Goal: Browse casually: Explore the website without a specific task or goal

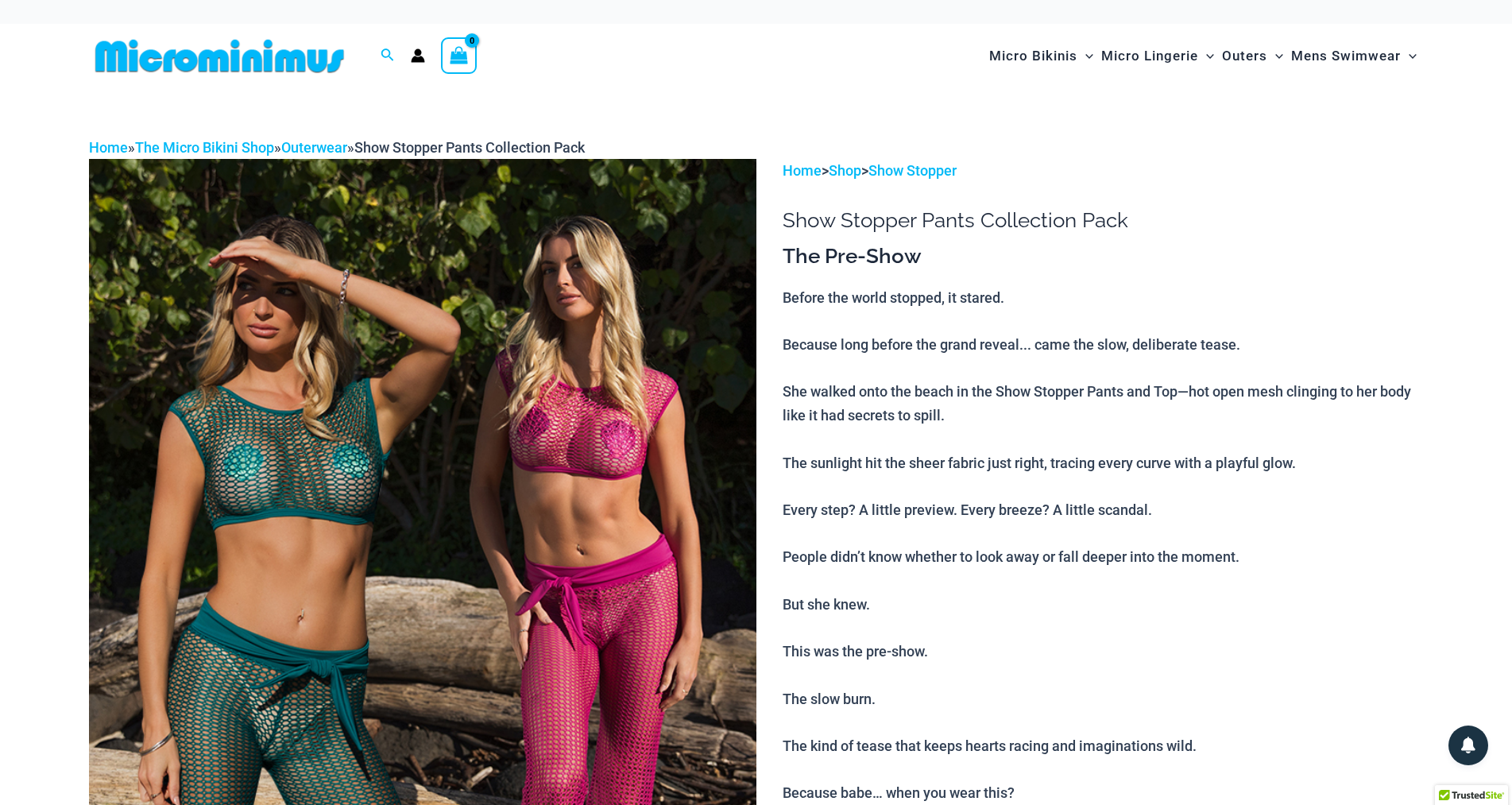
click at [654, 468] on img at bounding box center [423, 660] width 668 height 1001
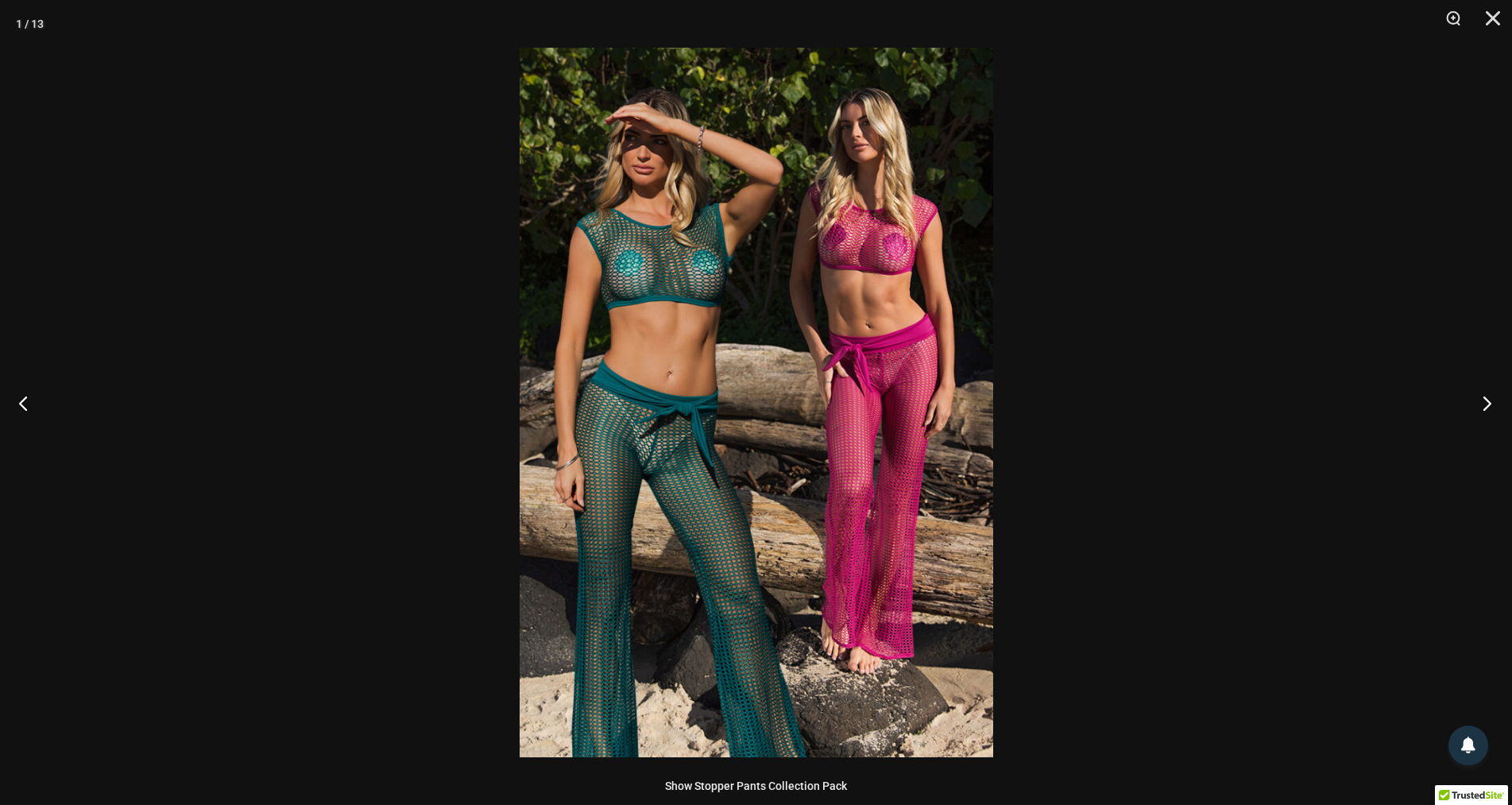
click at [1490, 400] on button "Next" at bounding box center [1483, 402] width 60 height 79
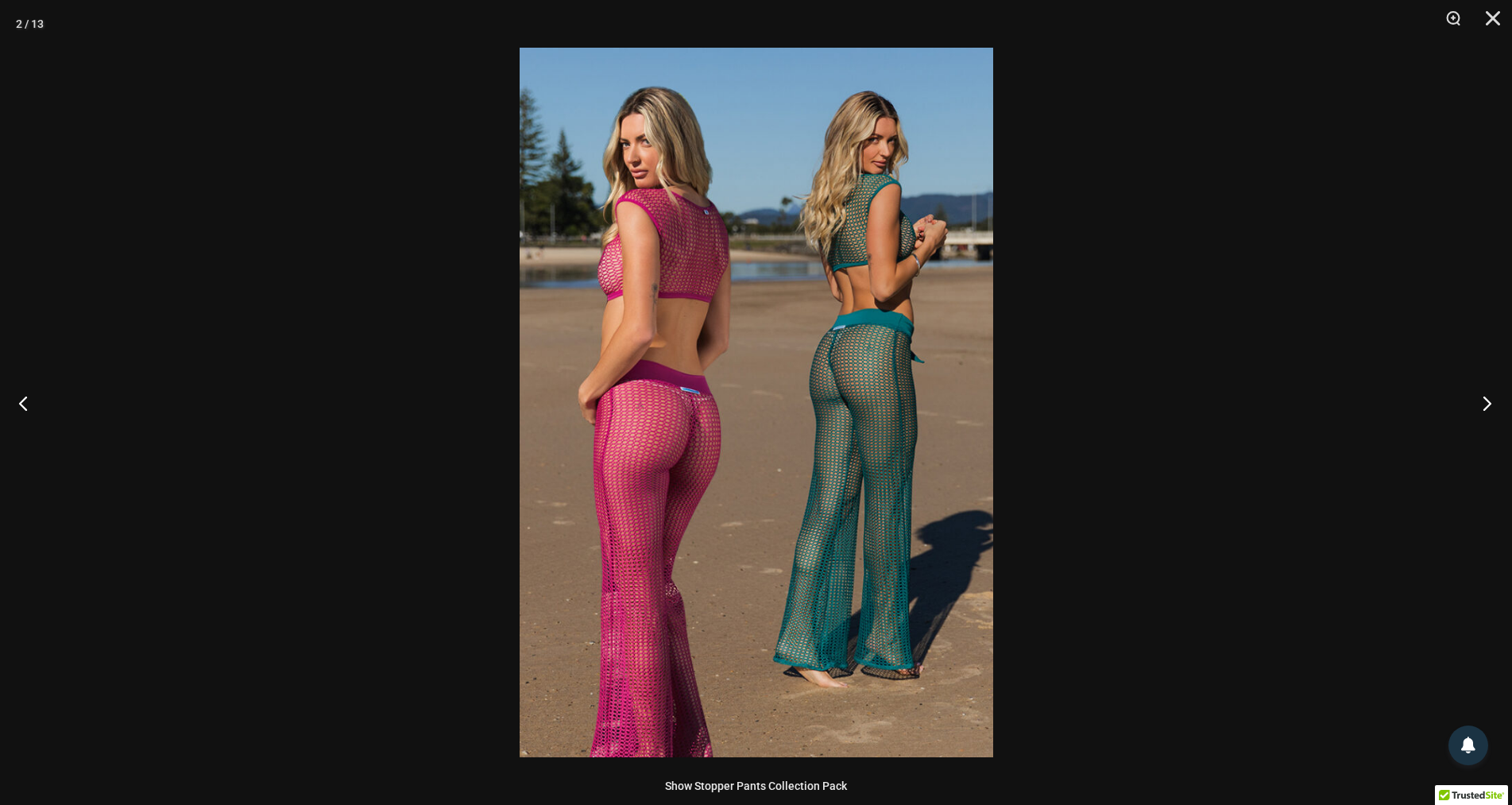
click at [1490, 400] on button "Next" at bounding box center [1483, 402] width 60 height 79
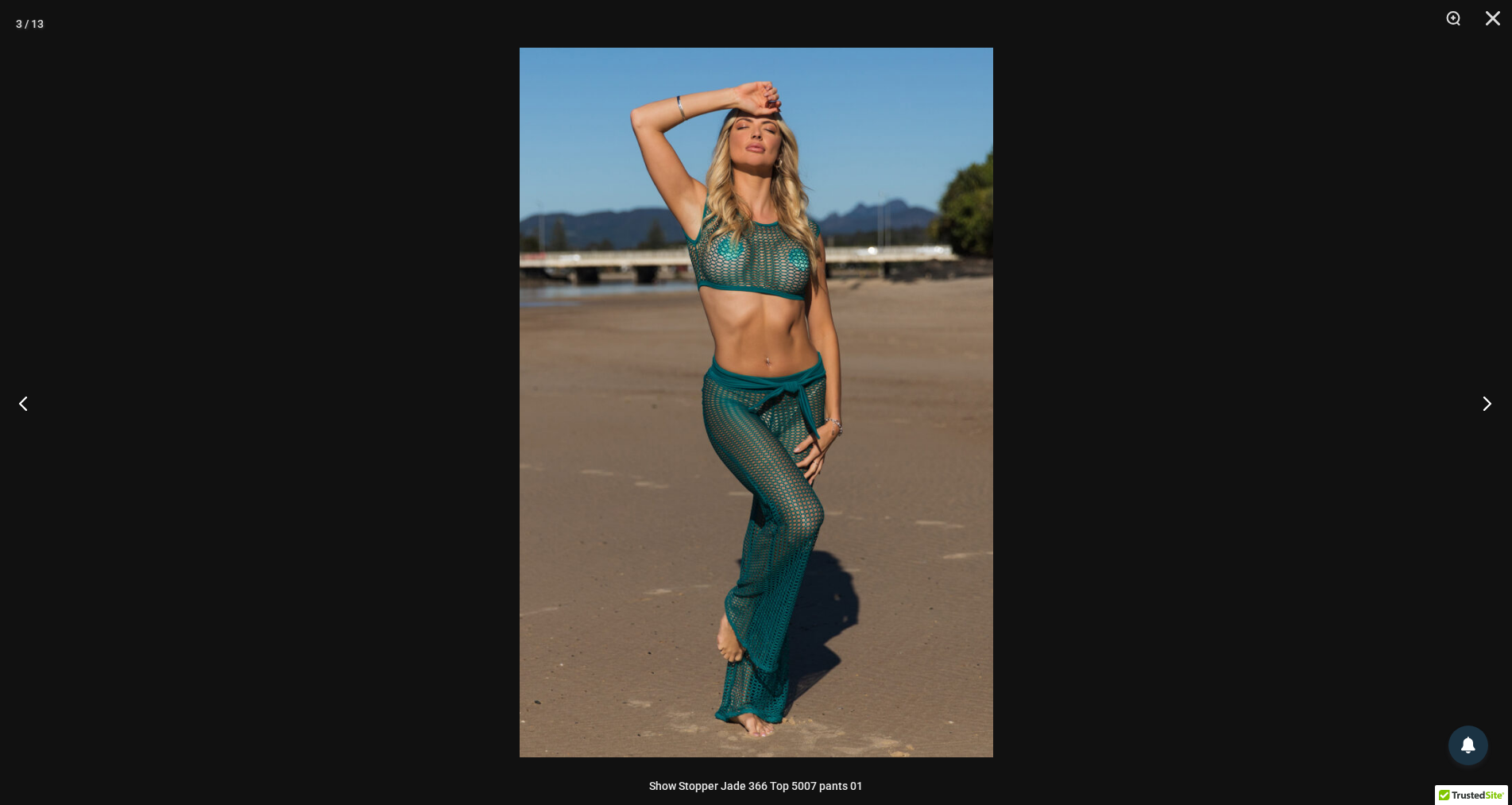
click at [1490, 400] on button "Next" at bounding box center [1483, 402] width 60 height 79
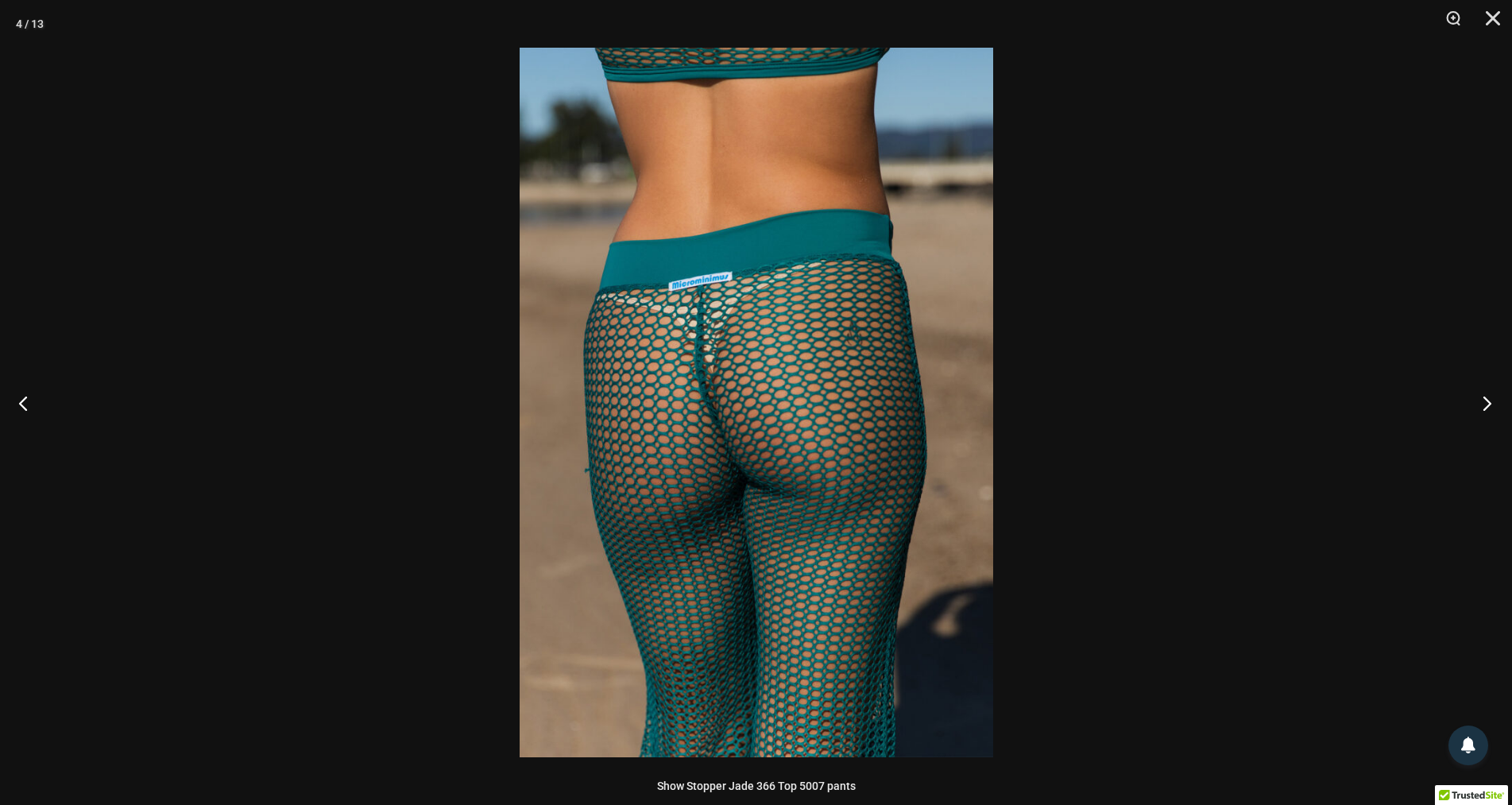
click at [1490, 400] on button "Next" at bounding box center [1483, 402] width 60 height 79
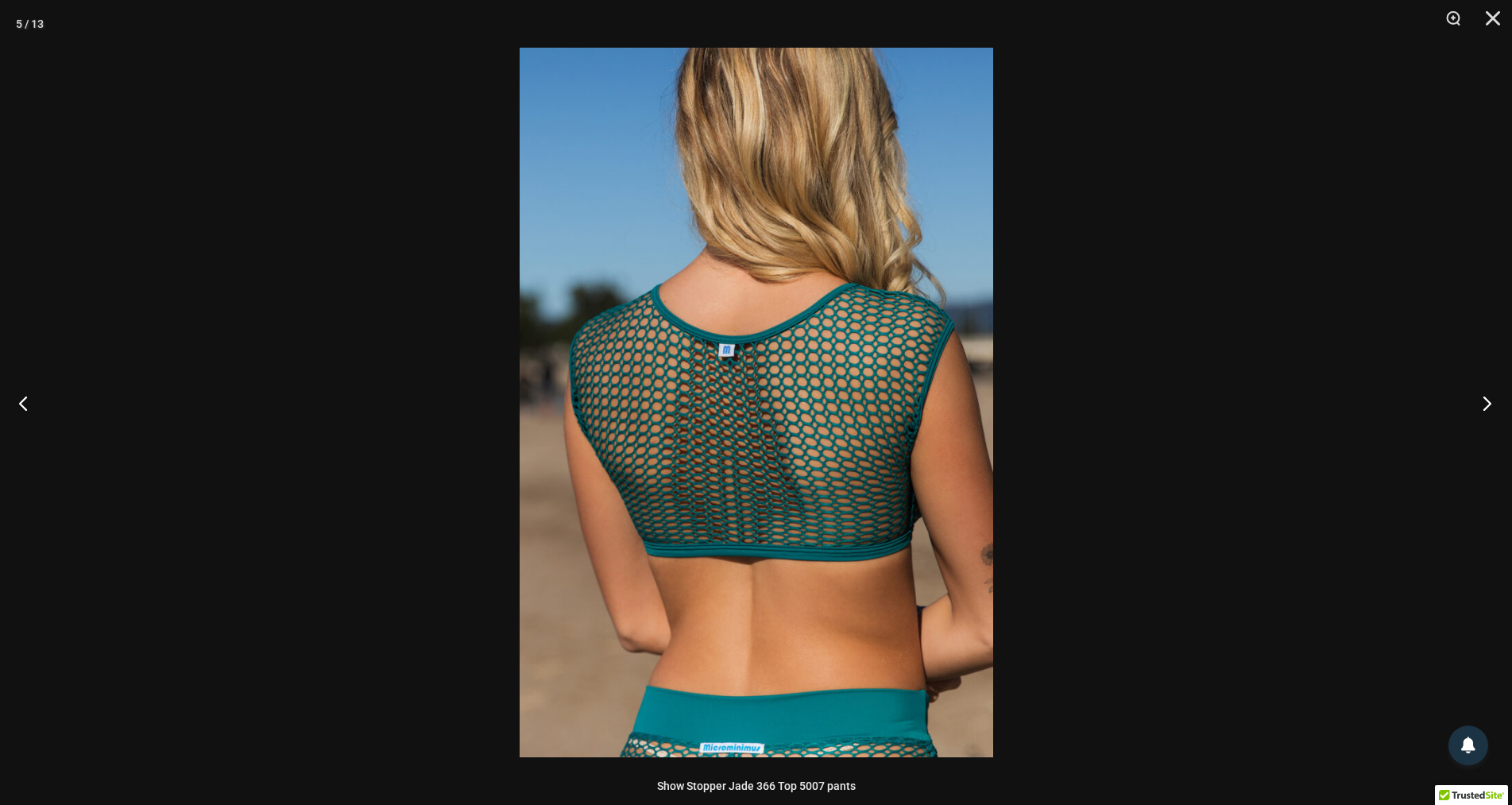
click at [1490, 400] on button "Next" at bounding box center [1483, 402] width 60 height 79
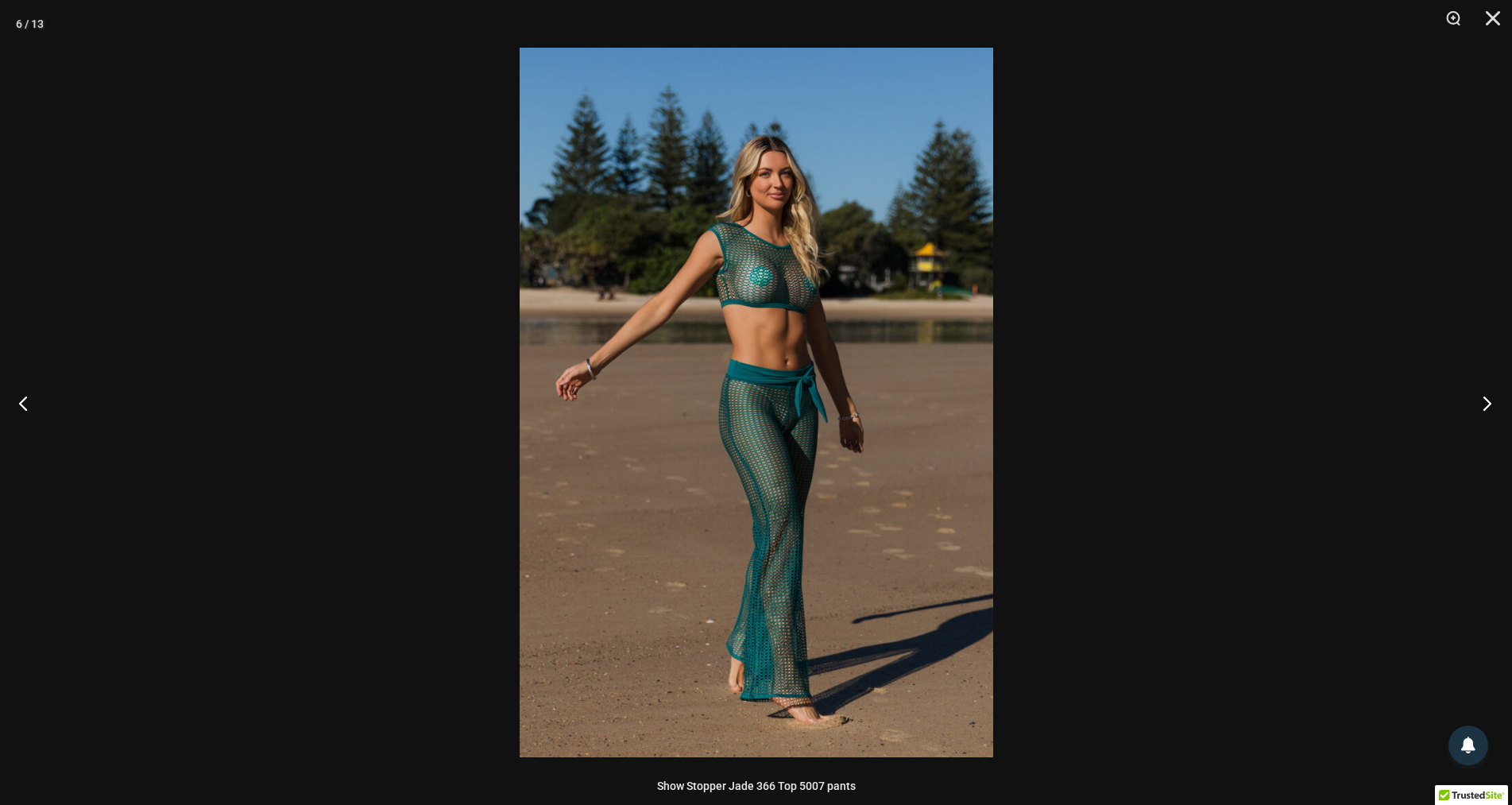
click at [1490, 400] on button "Next" at bounding box center [1483, 402] width 60 height 79
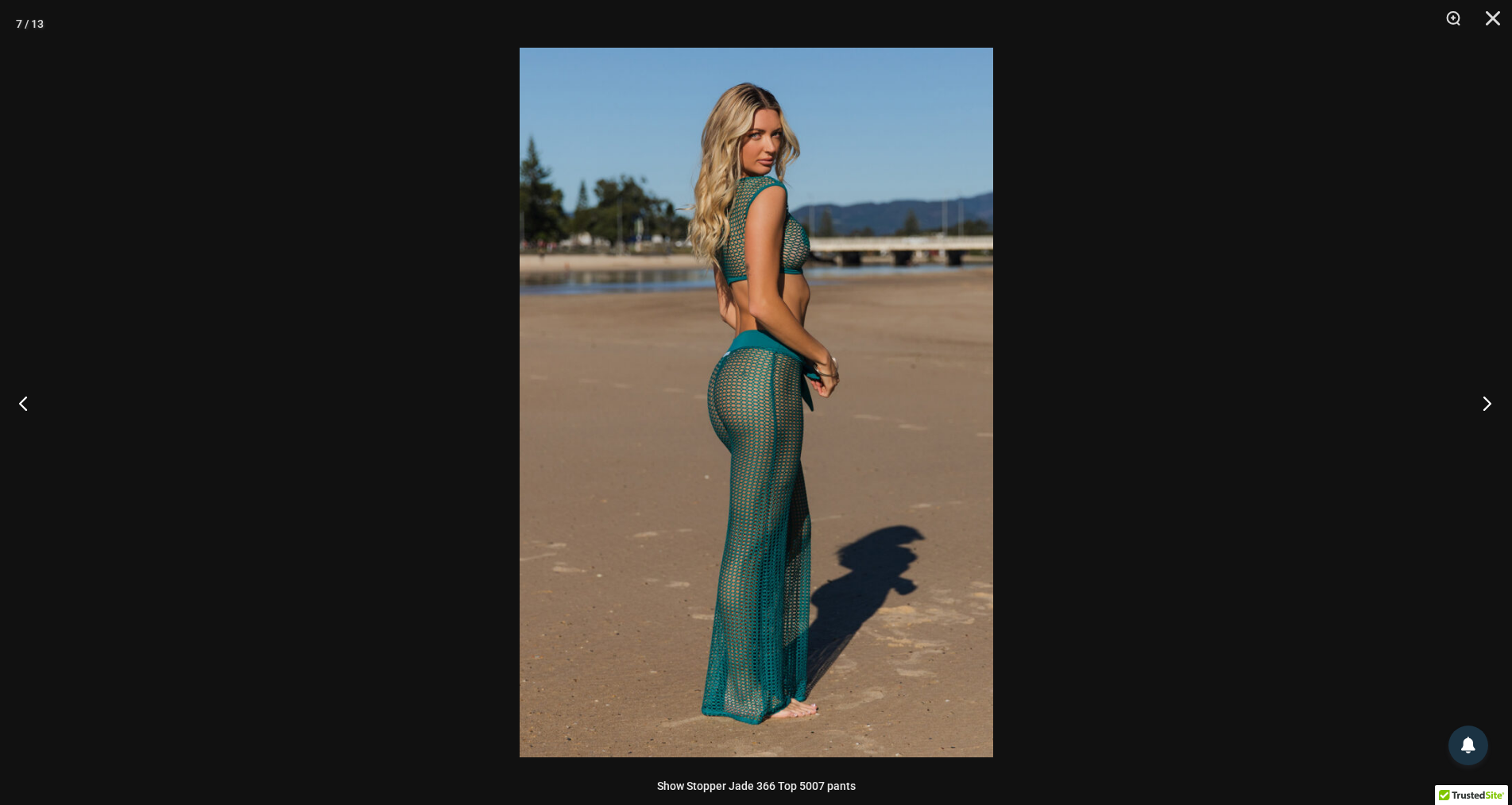
click at [1490, 400] on button "Next" at bounding box center [1483, 402] width 60 height 79
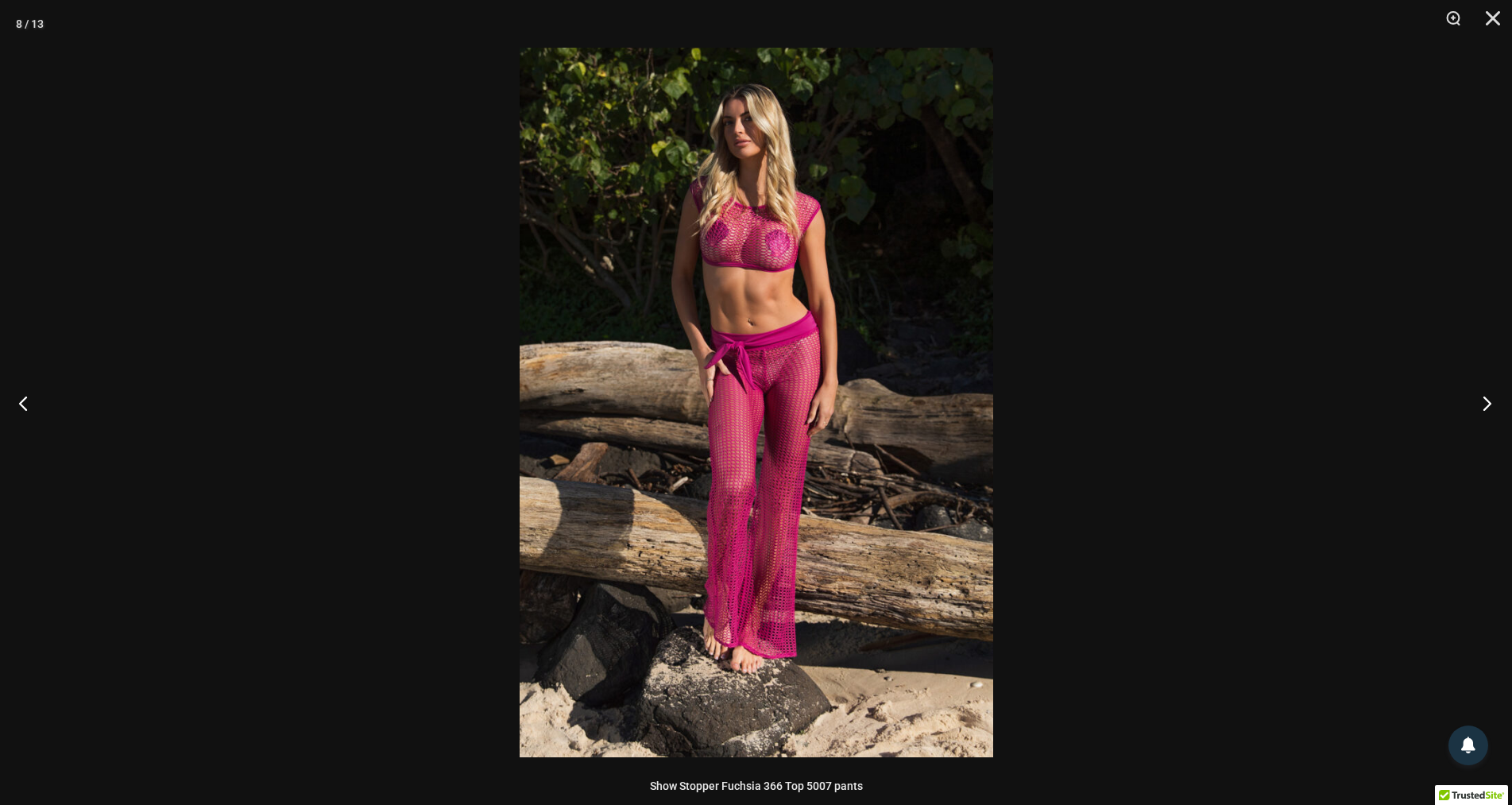
click at [1490, 400] on button "Next" at bounding box center [1483, 402] width 60 height 79
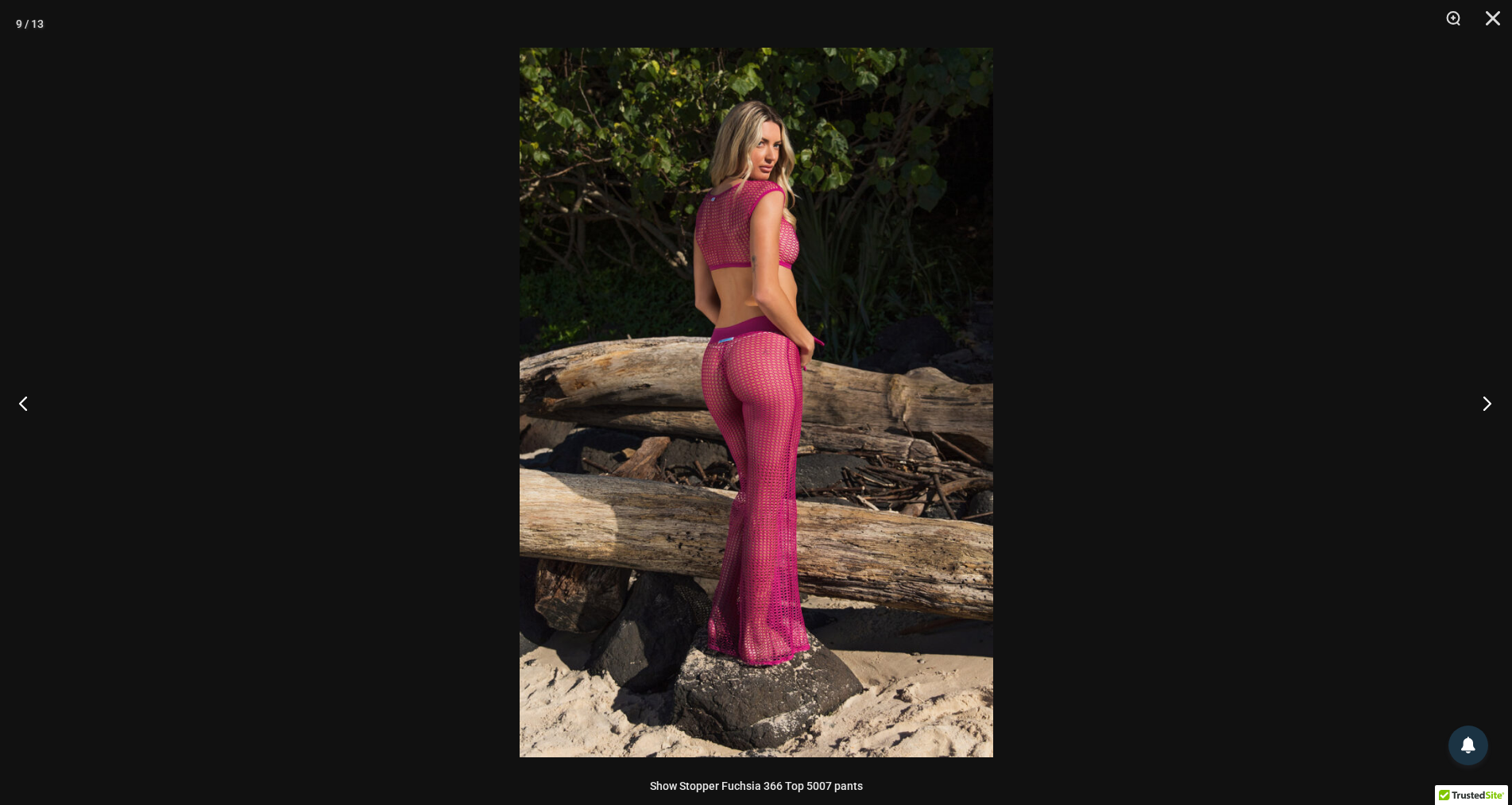
click at [1490, 400] on button "Next" at bounding box center [1483, 402] width 60 height 79
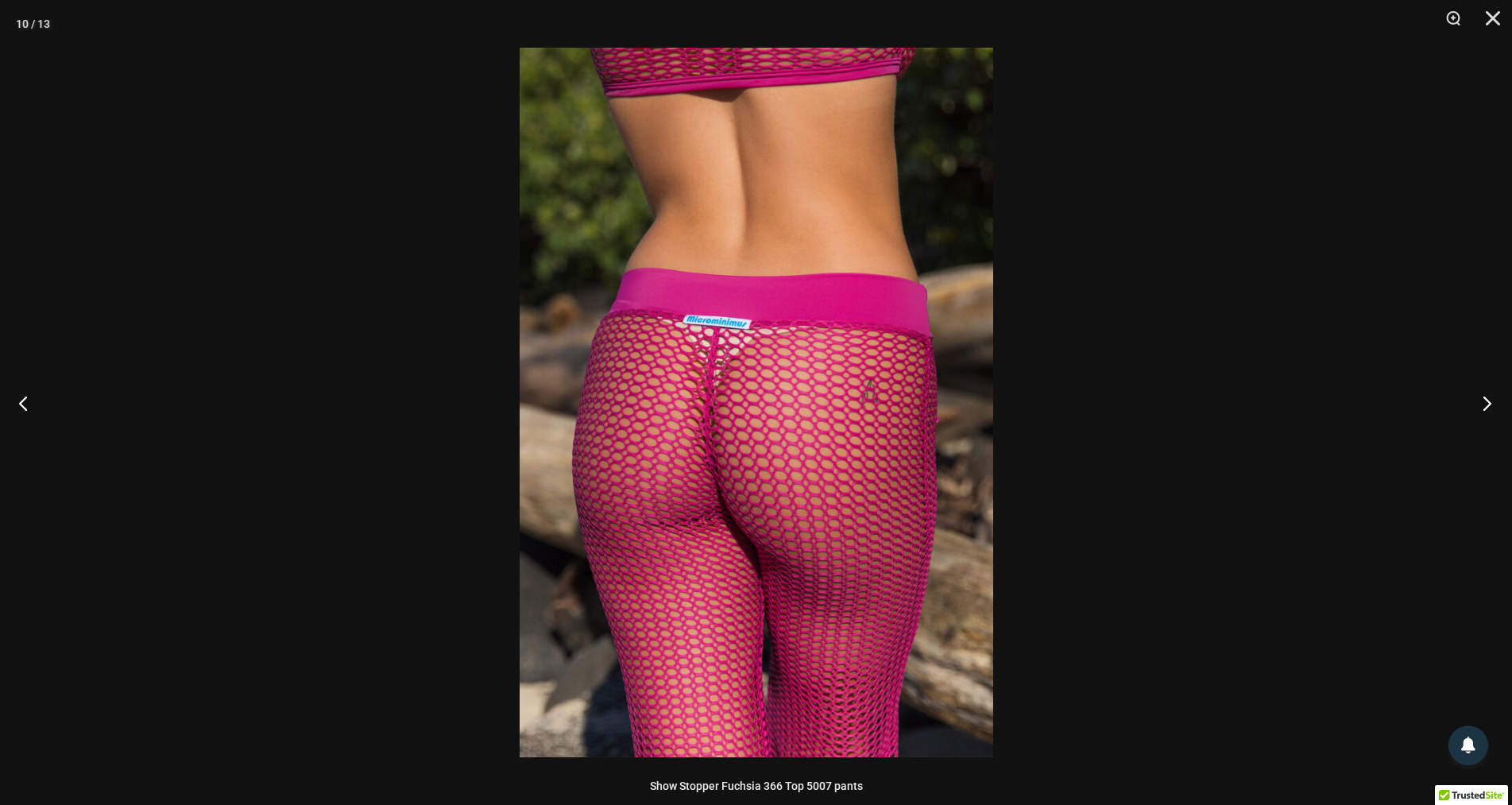
click at [1490, 400] on button "Next" at bounding box center [1483, 402] width 60 height 79
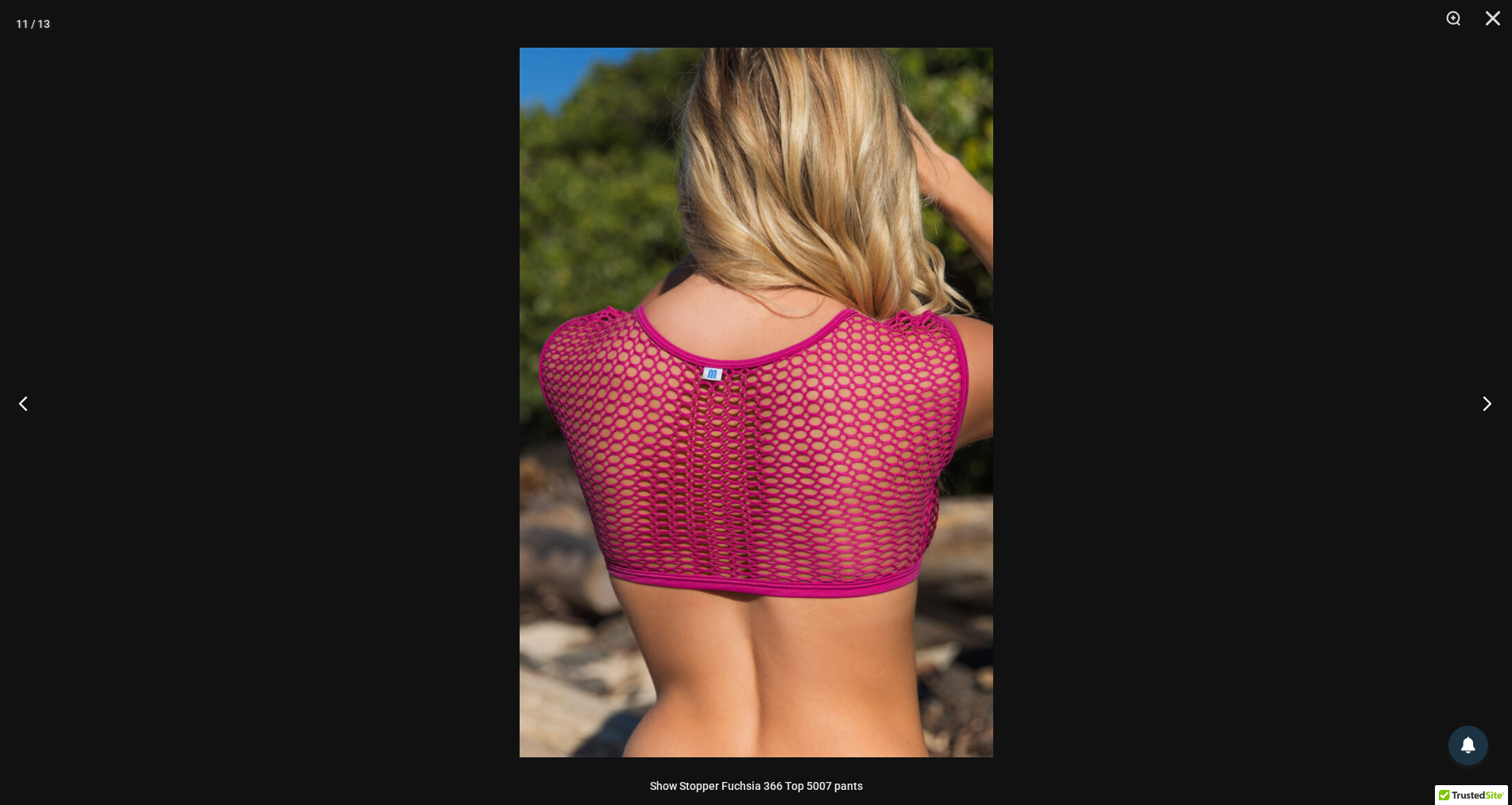
click at [1490, 400] on button "Next" at bounding box center [1483, 402] width 60 height 79
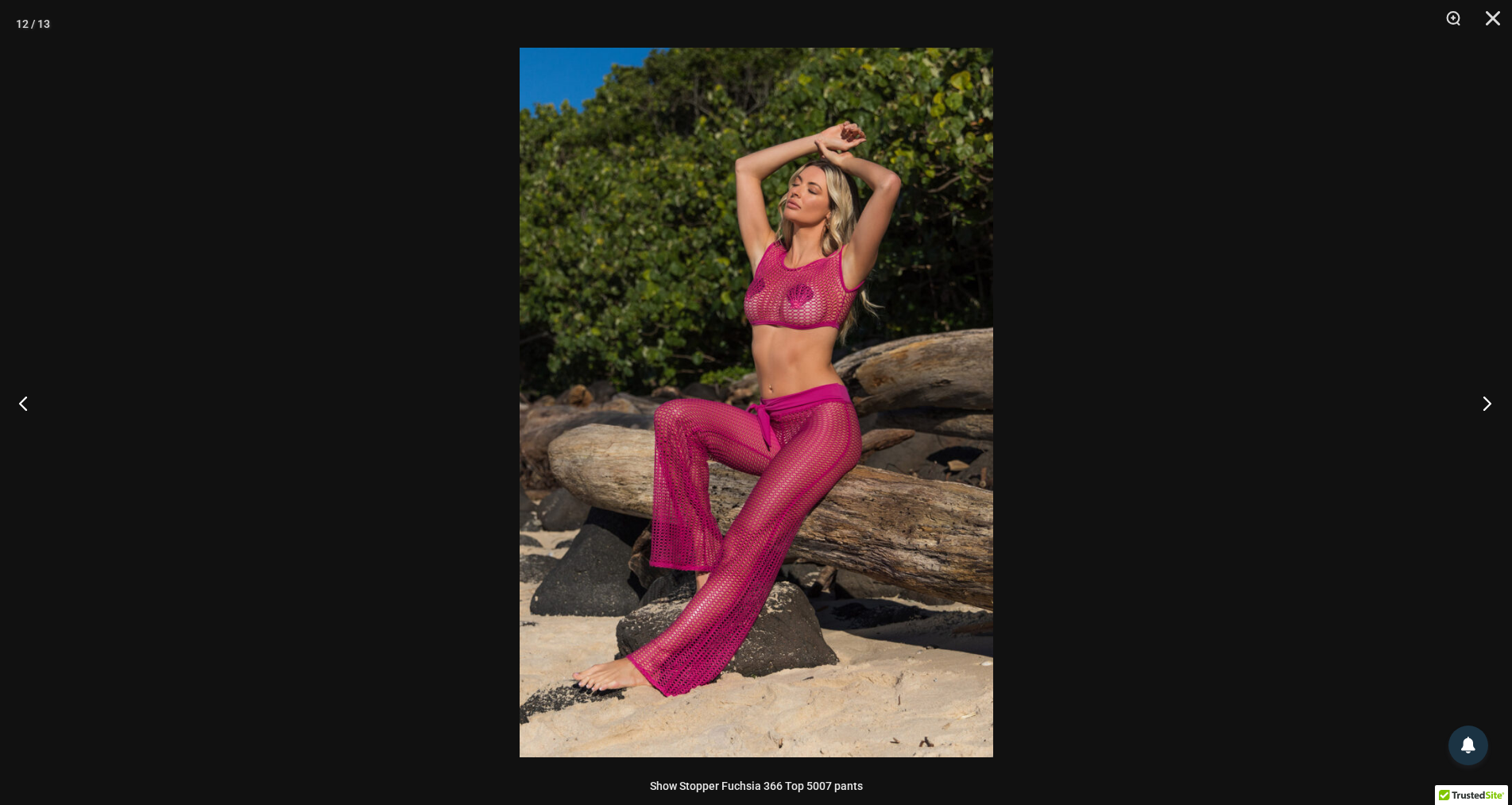
click at [1490, 400] on button "Next" at bounding box center [1483, 402] width 60 height 79
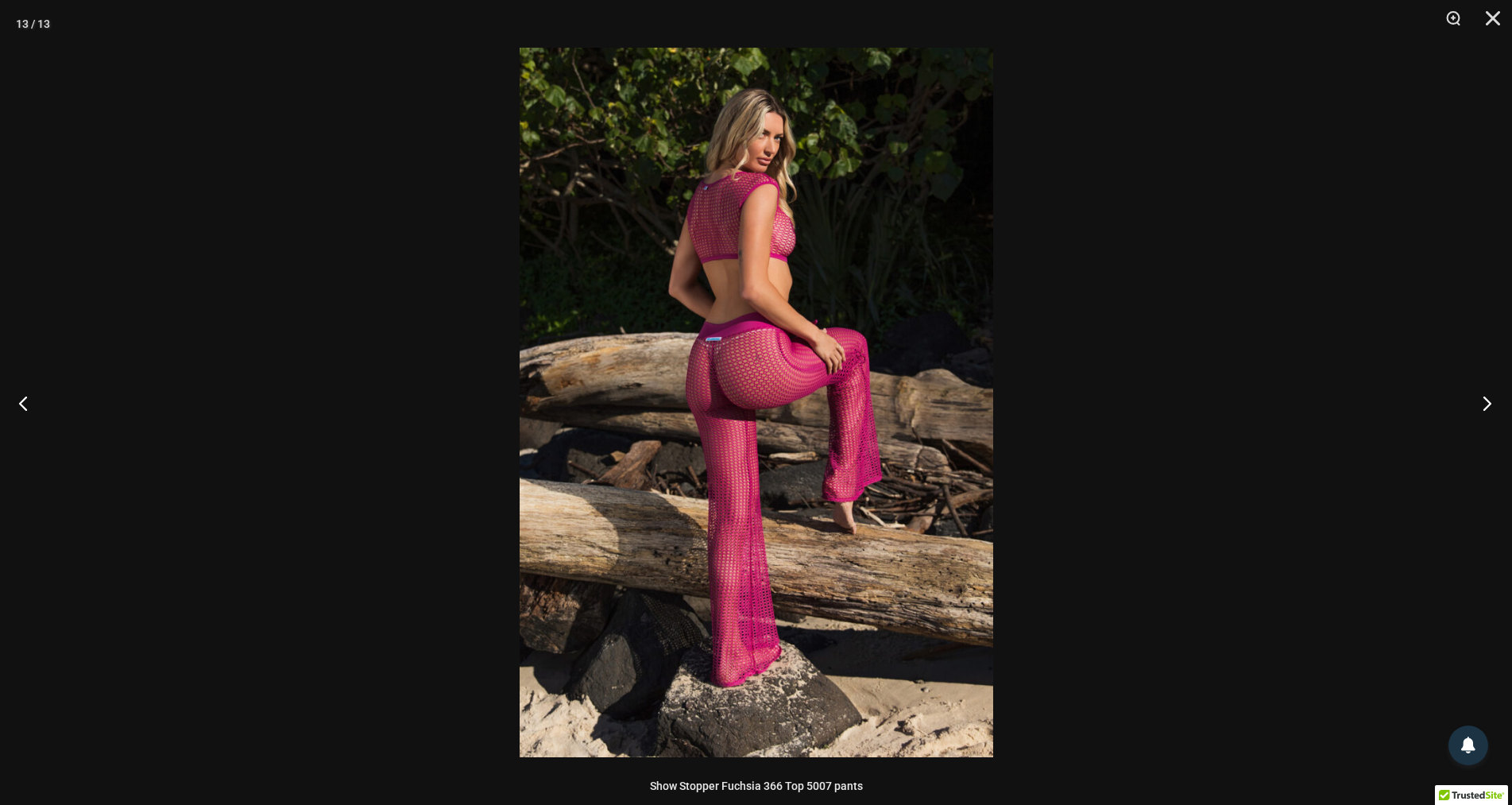
click at [1490, 400] on button "Next" at bounding box center [1483, 402] width 60 height 79
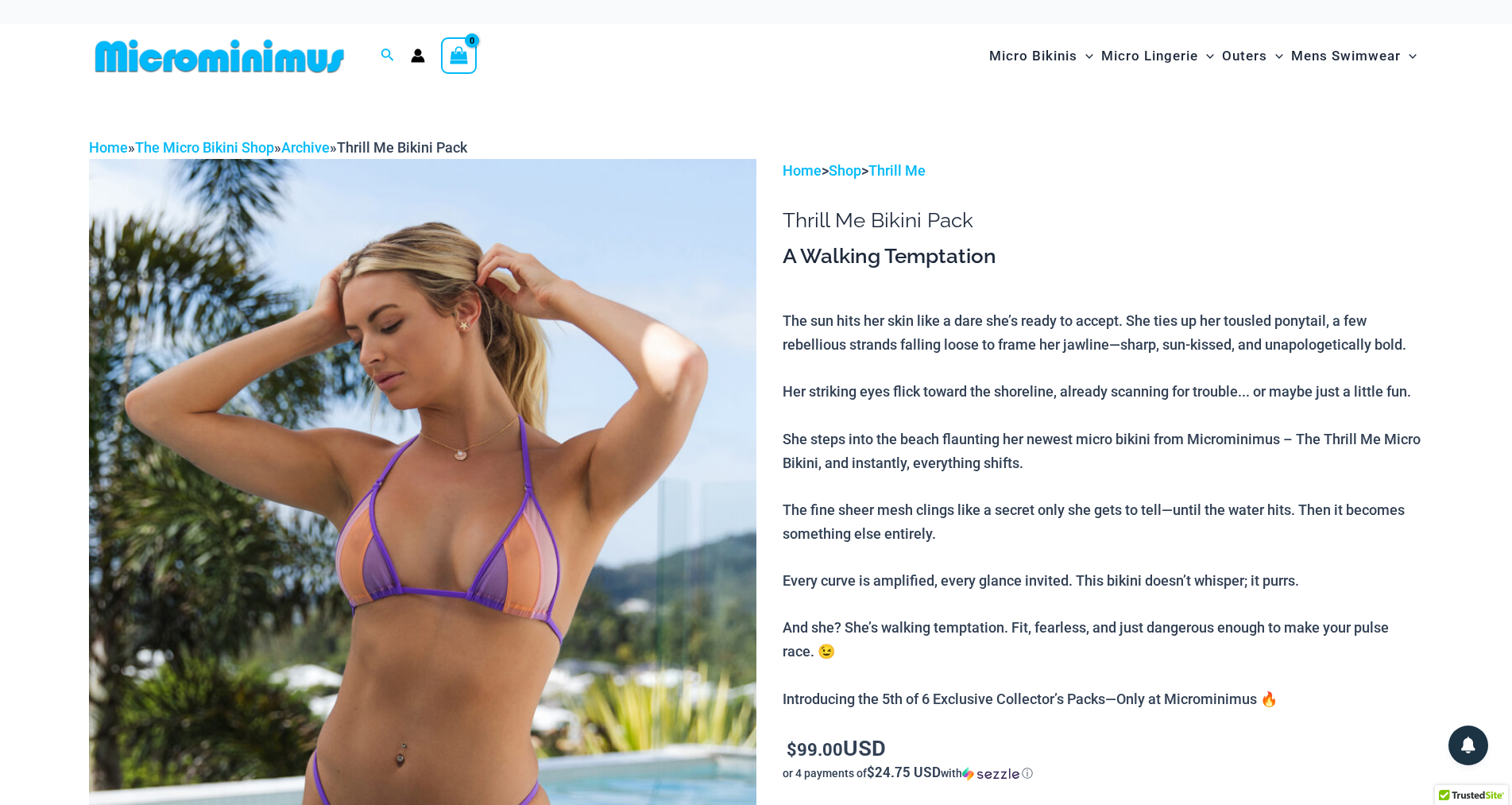
click at [642, 510] on img at bounding box center [423, 660] width 668 height 1001
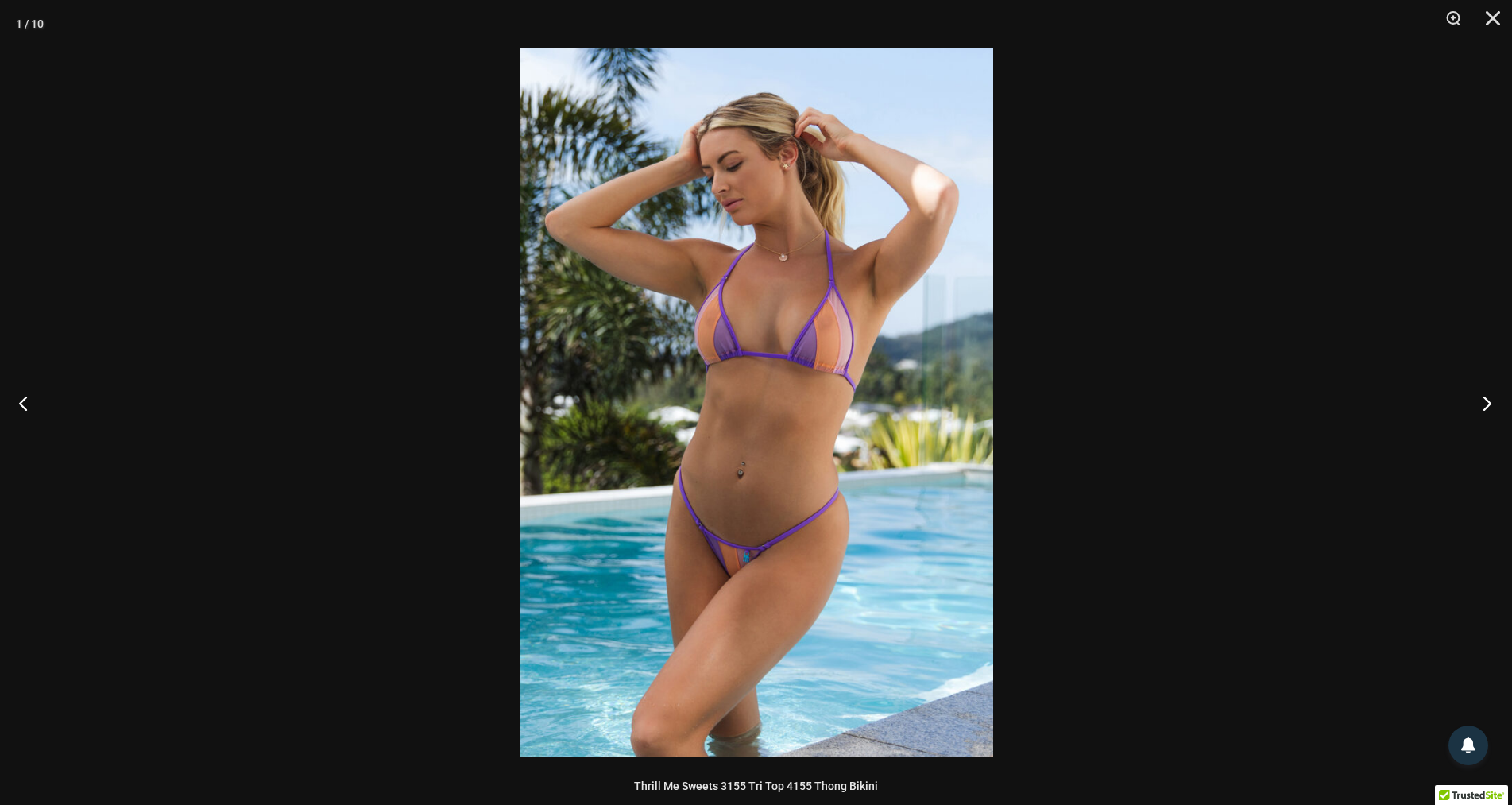
click at [1485, 402] on button "Next" at bounding box center [1483, 402] width 60 height 79
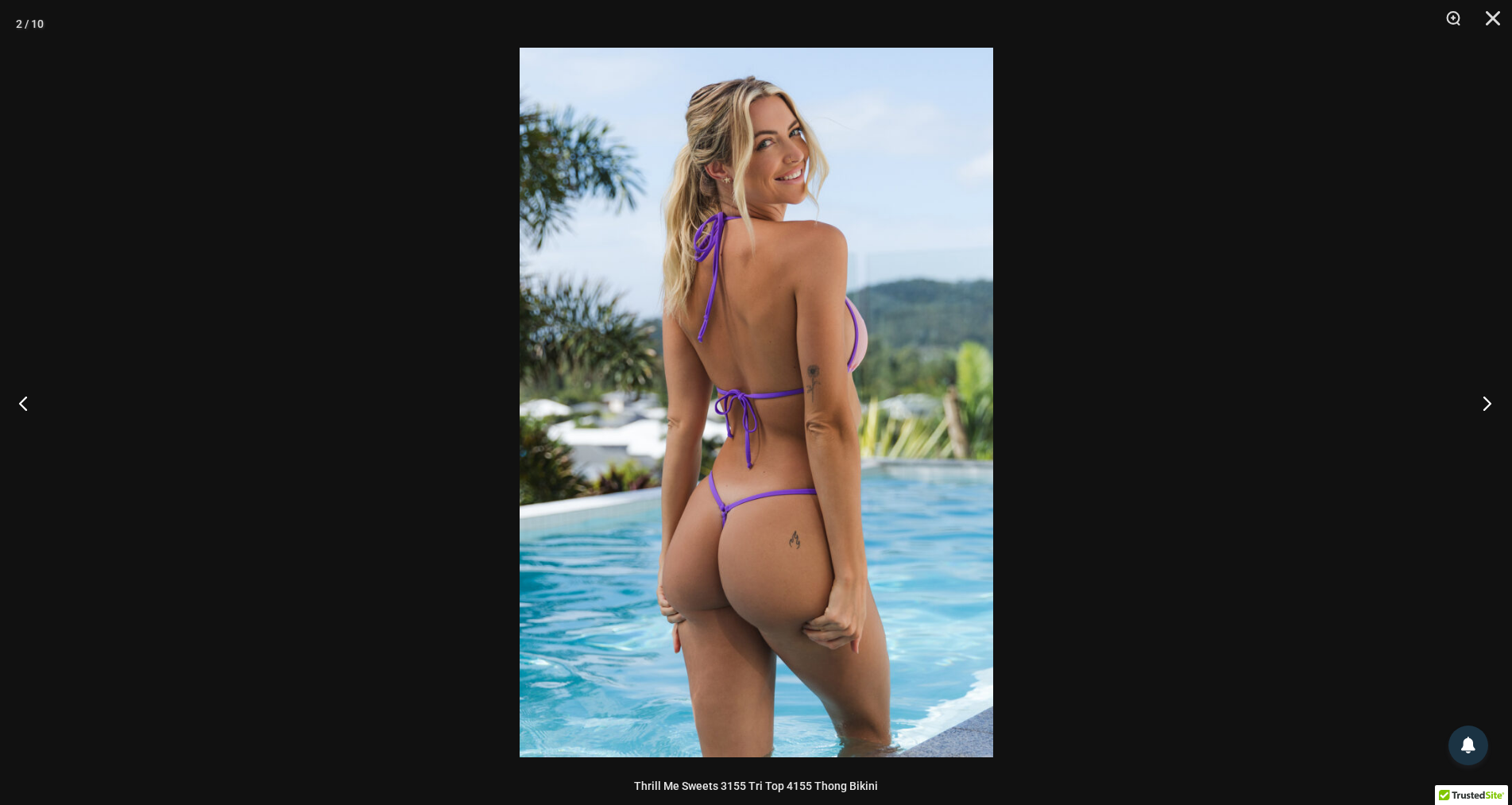
click at [1485, 402] on button "Next" at bounding box center [1483, 402] width 60 height 79
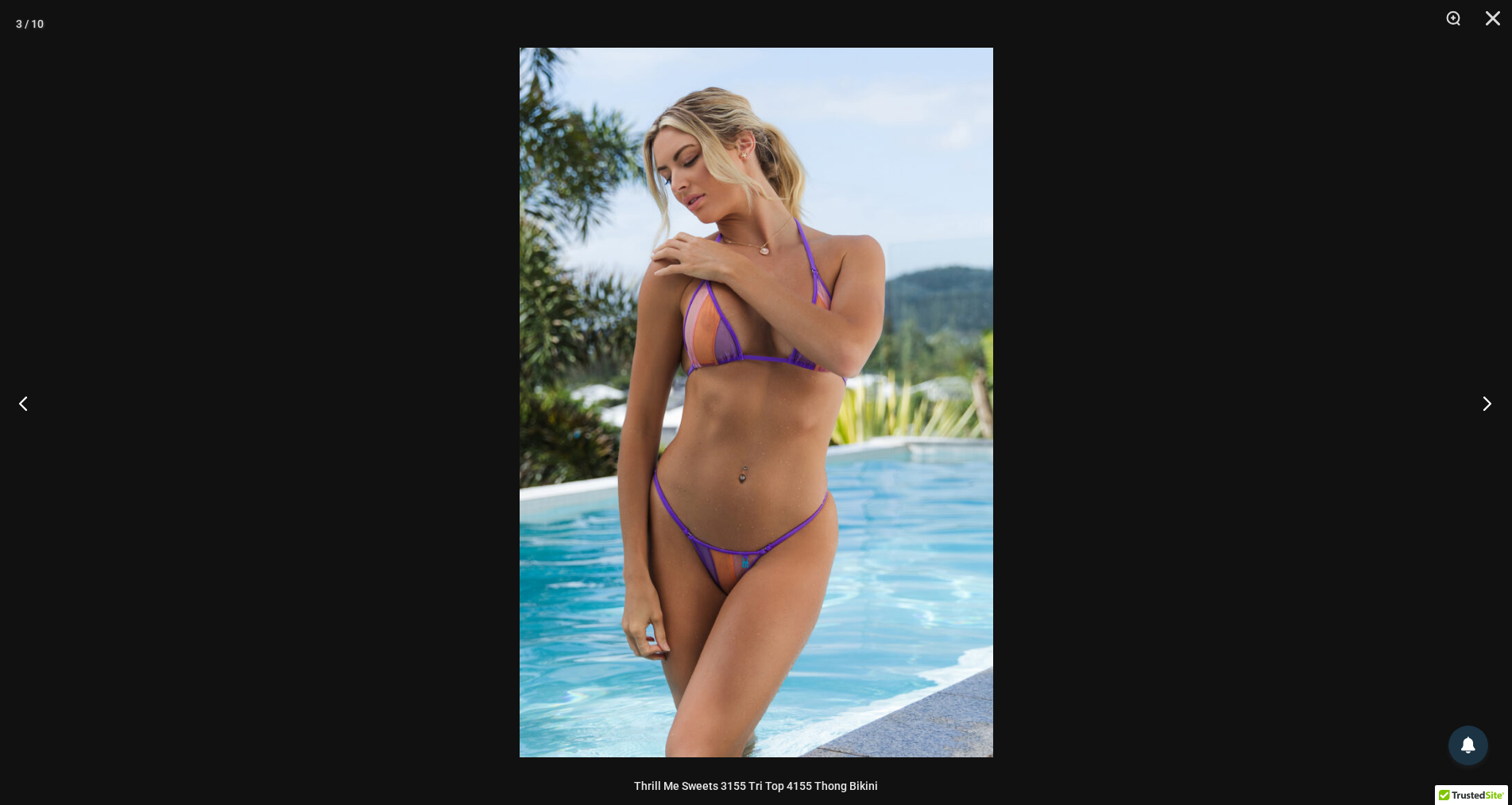
click at [1485, 402] on button "Next" at bounding box center [1483, 402] width 60 height 79
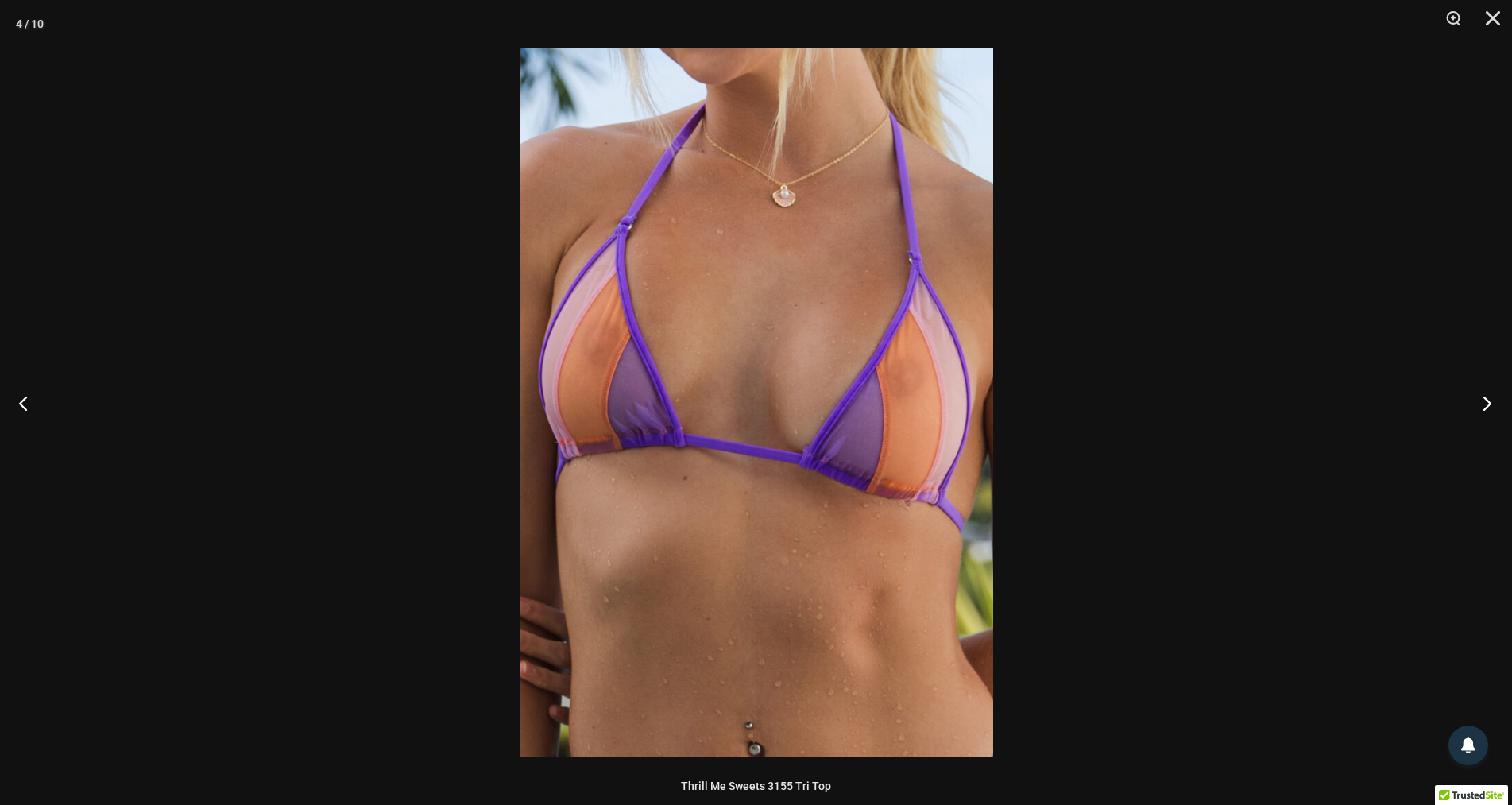
click at [1485, 402] on button "Next" at bounding box center [1483, 402] width 60 height 79
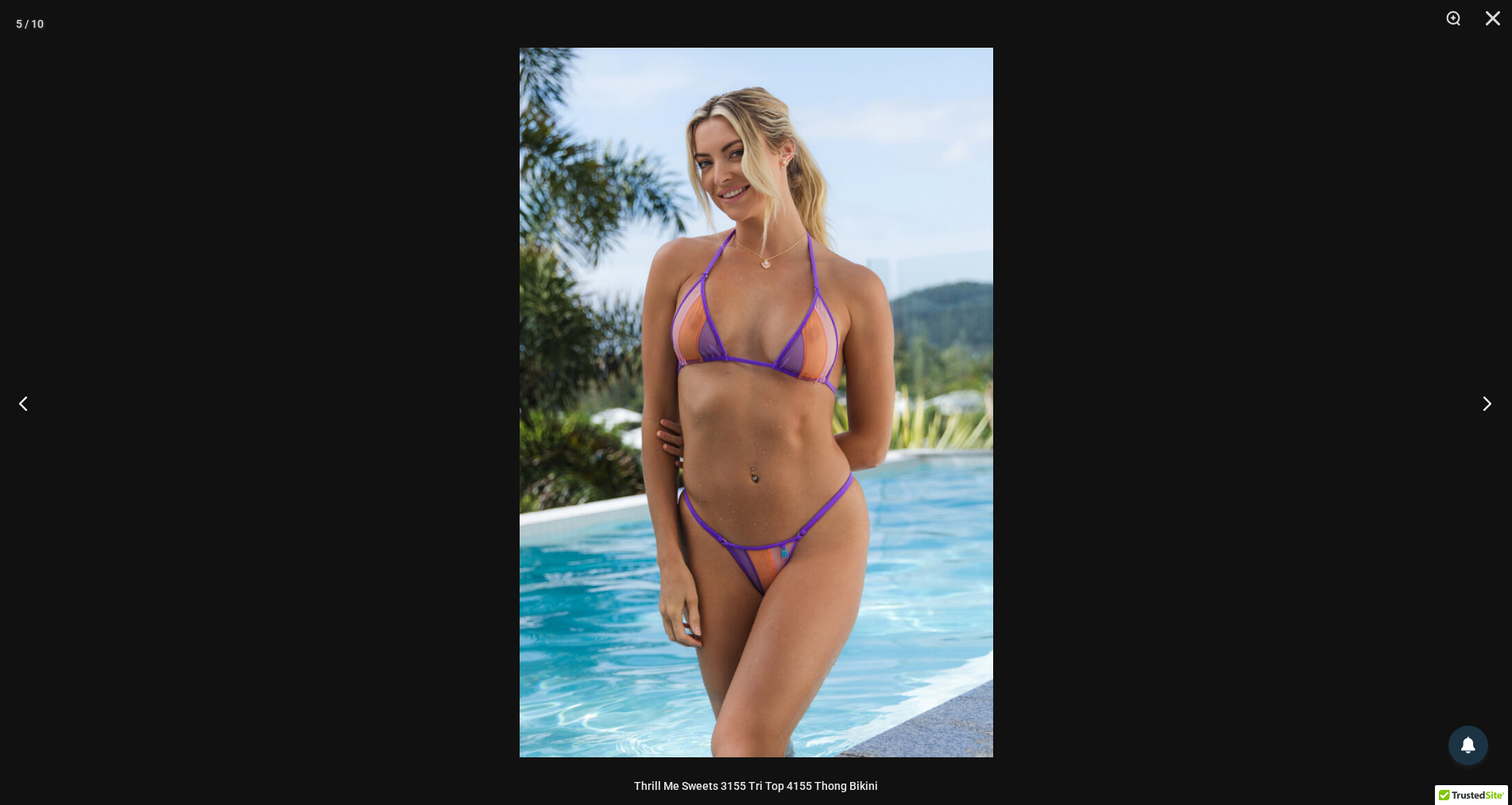
click at [1485, 402] on button "Next" at bounding box center [1483, 402] width 60 height 79
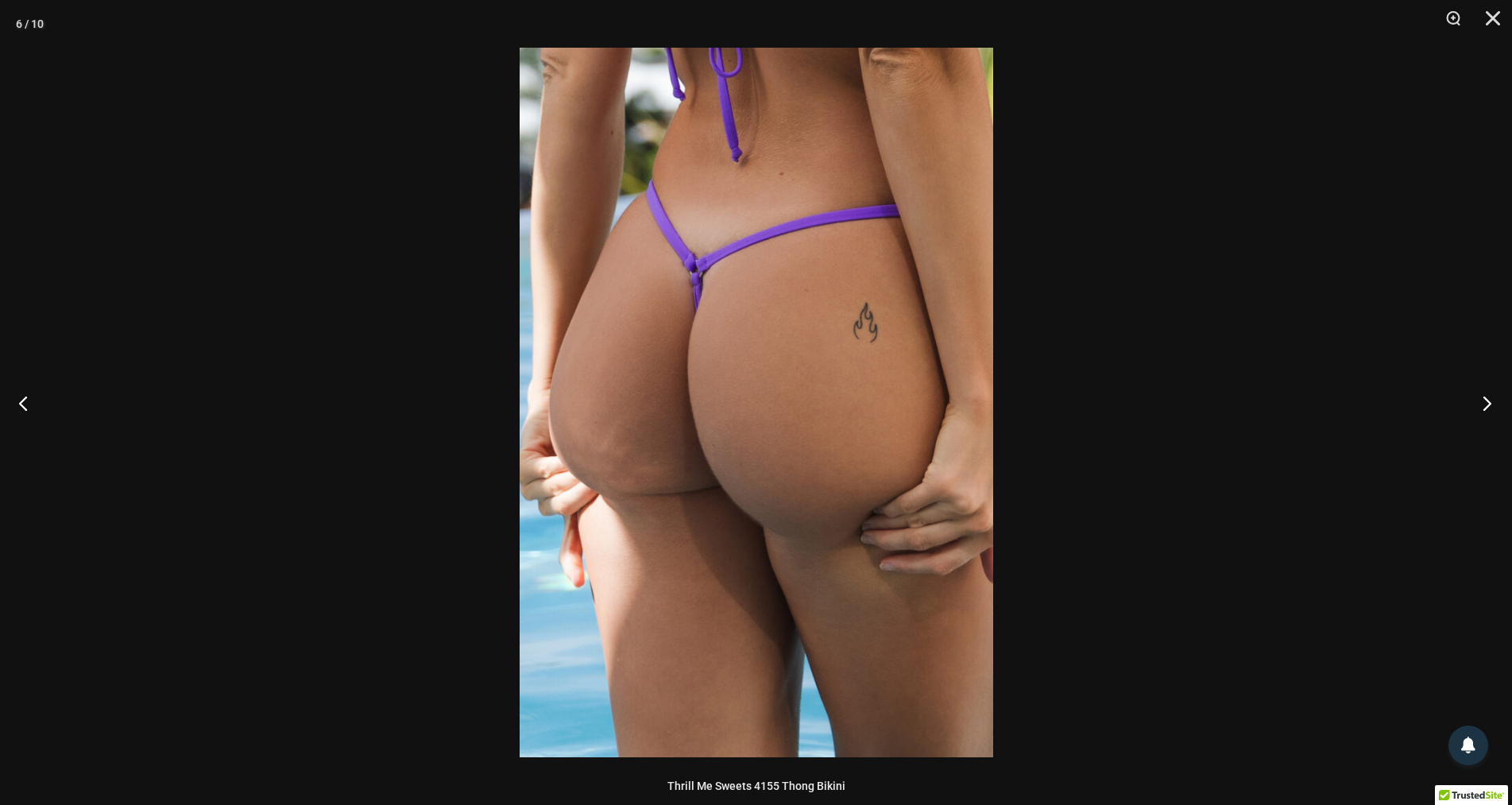
click at [1485, 402] on button "Next" at bounding box center [1483, 402] width 60 height 79
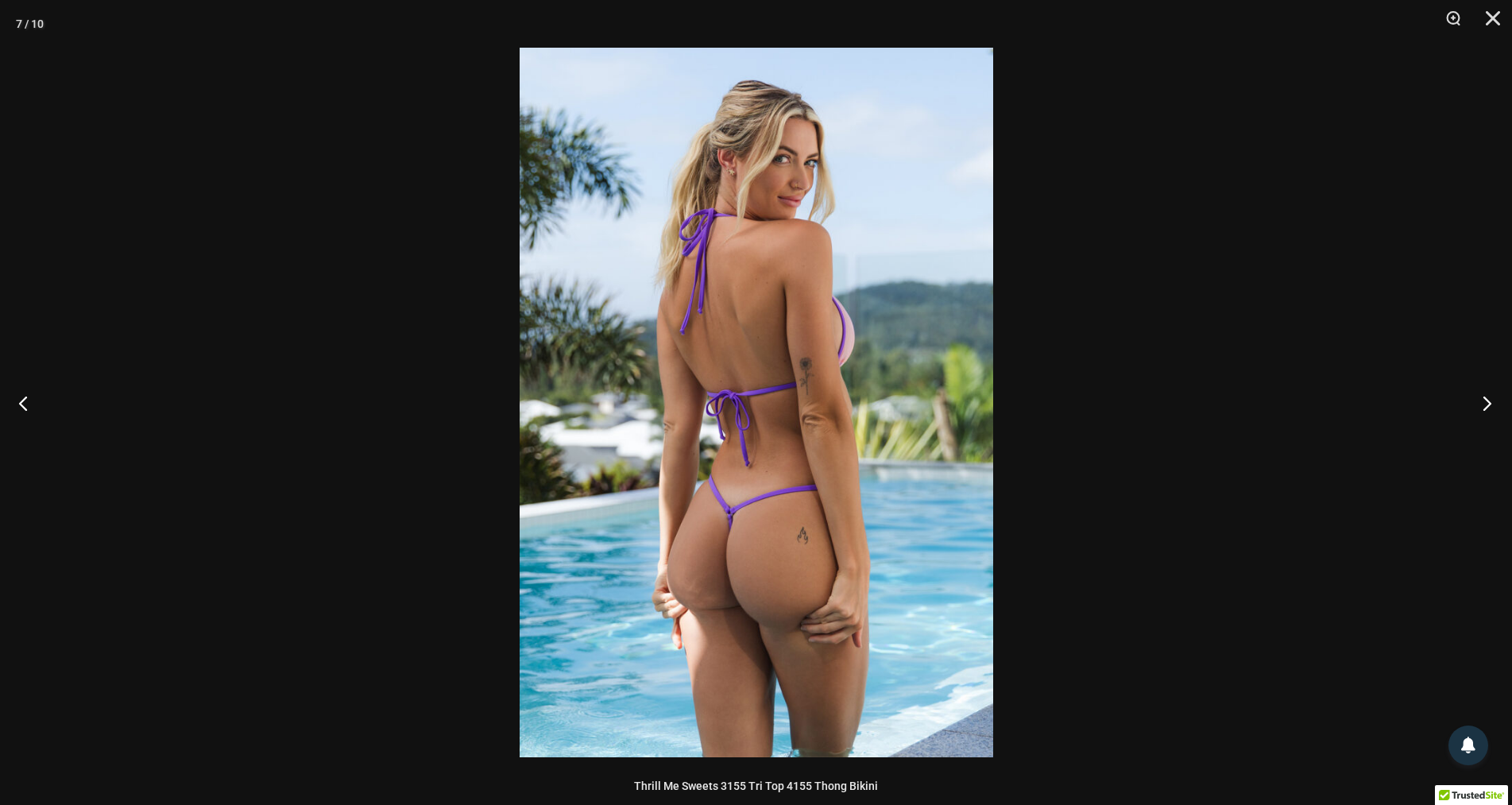
click at [1485, 402] on button "Next" at bounding box center [1483, 402] width 60 height 79
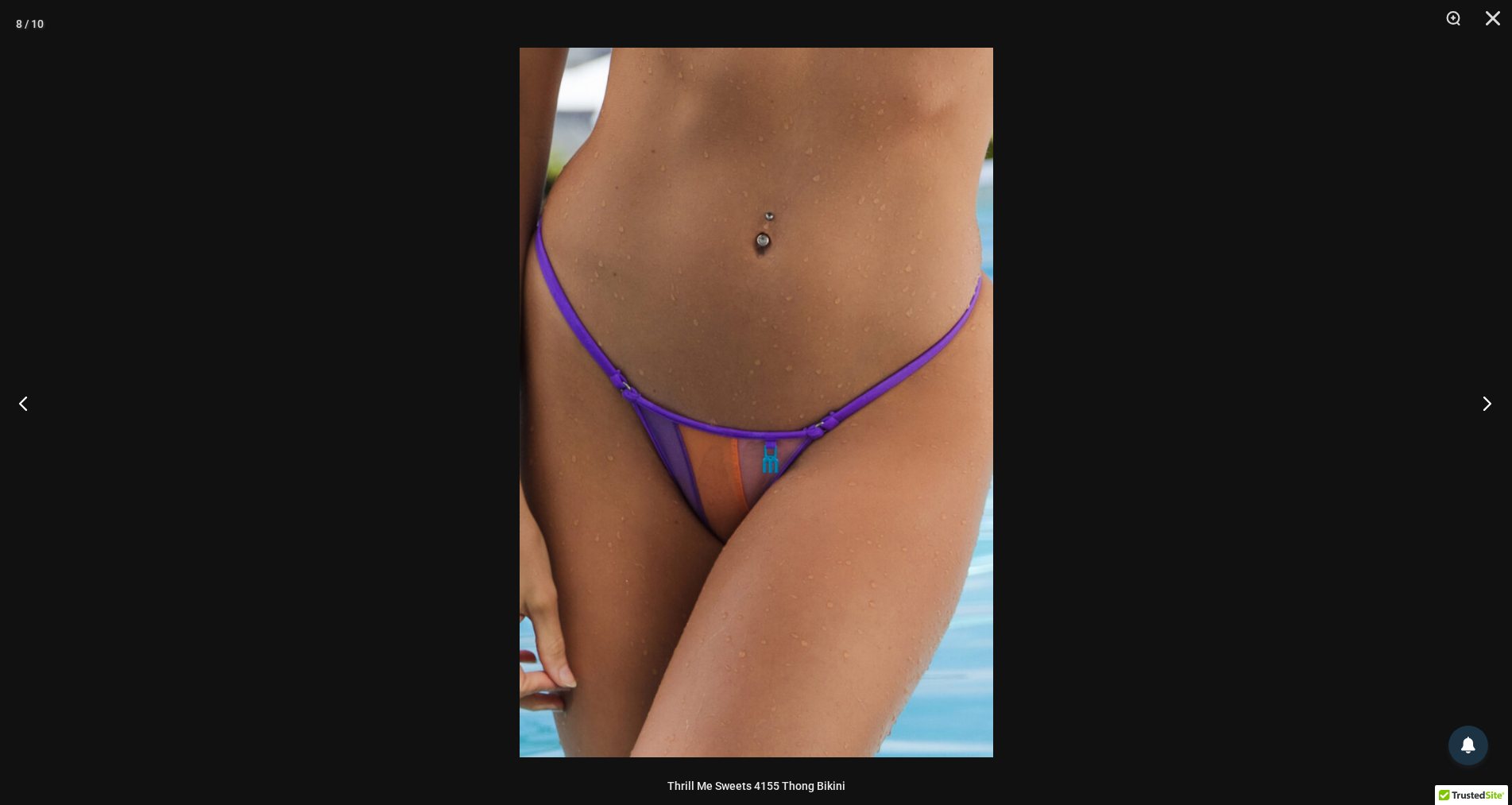
click at [1485, 402] on button "Next" at bounding box center [1483, 402] width 60 height 79
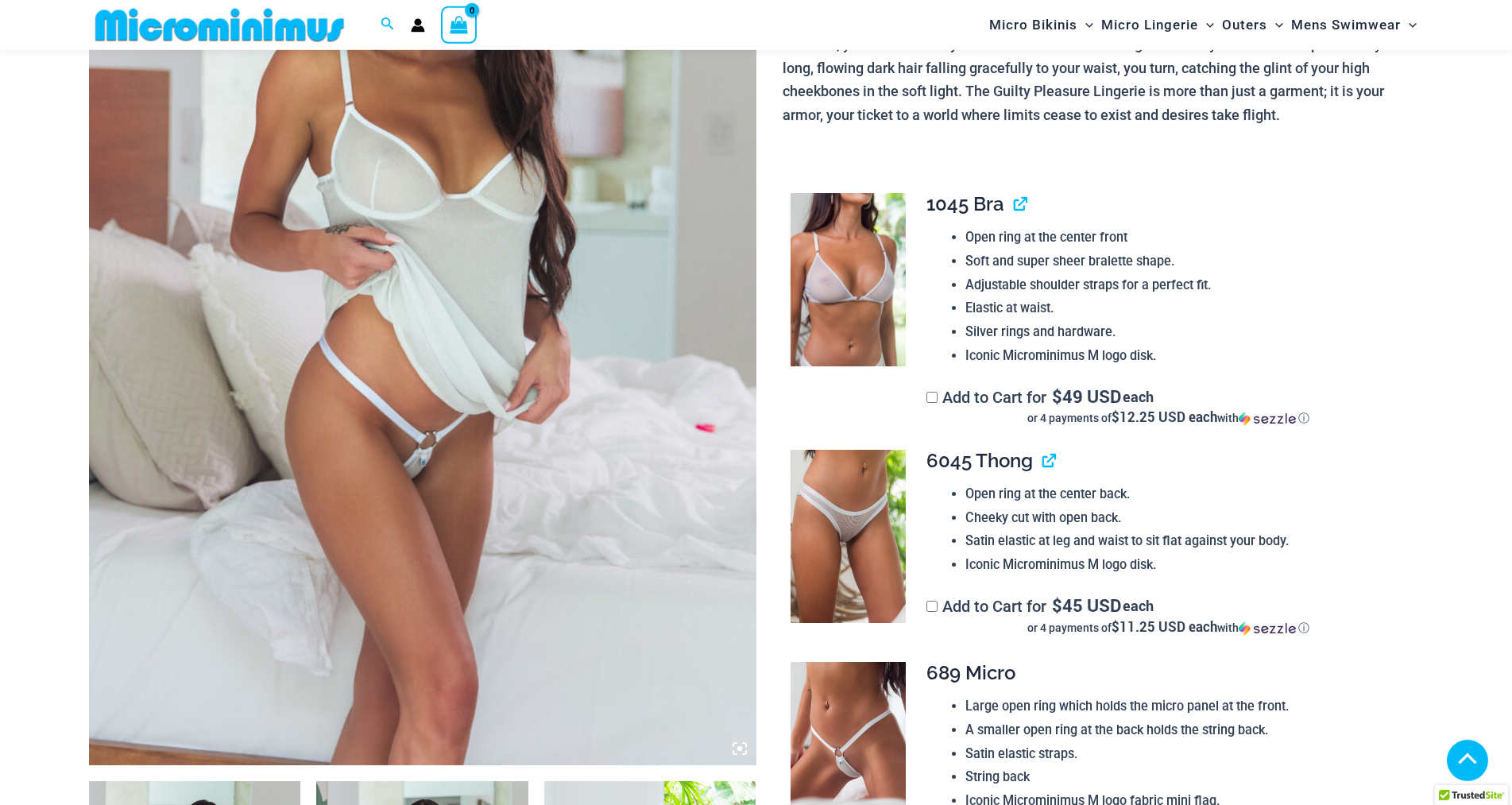
scroll to position [365, 0]
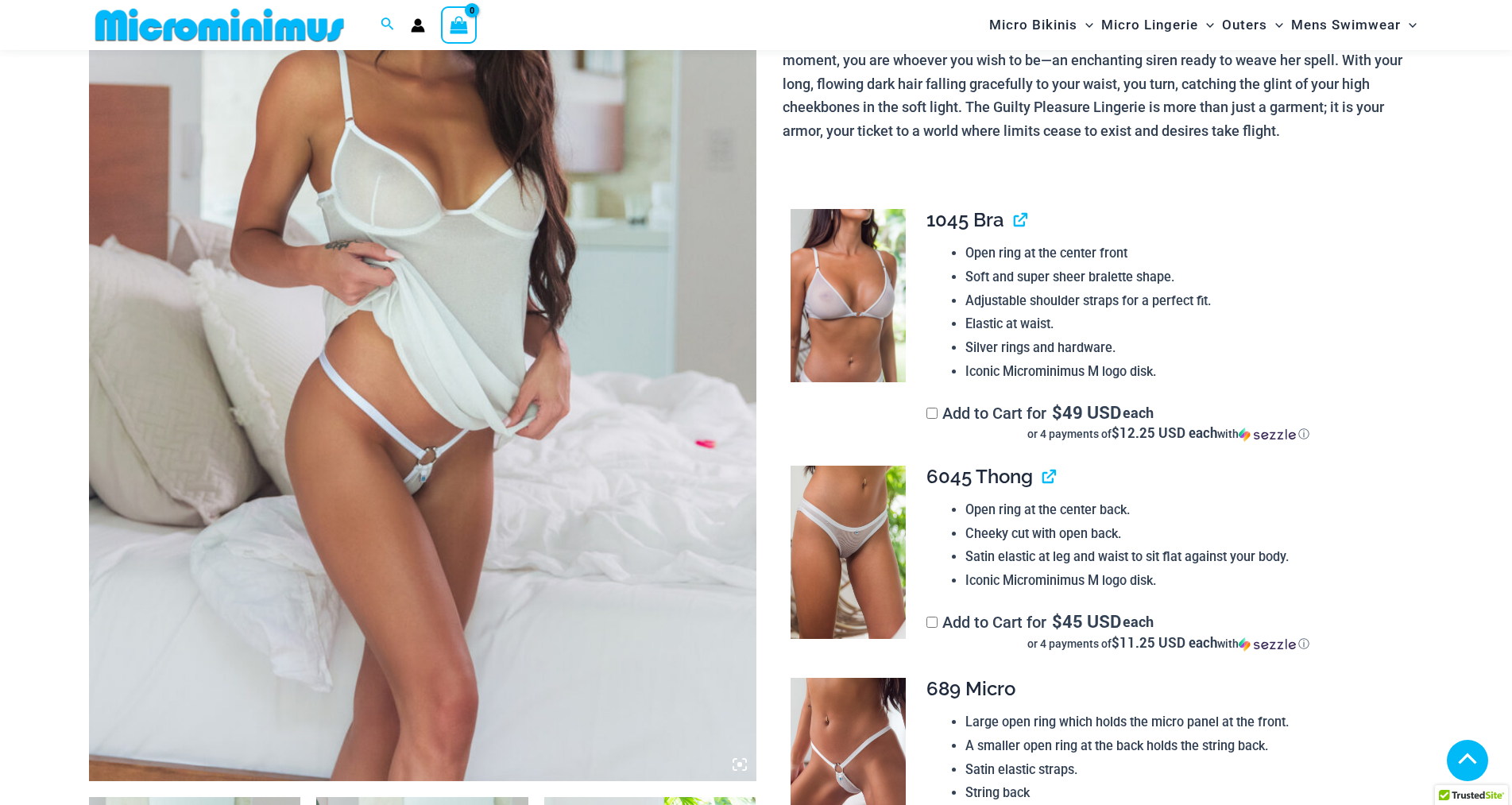
click at [644, 429] on img at bounding box center [423, 280] width 668 height 1001
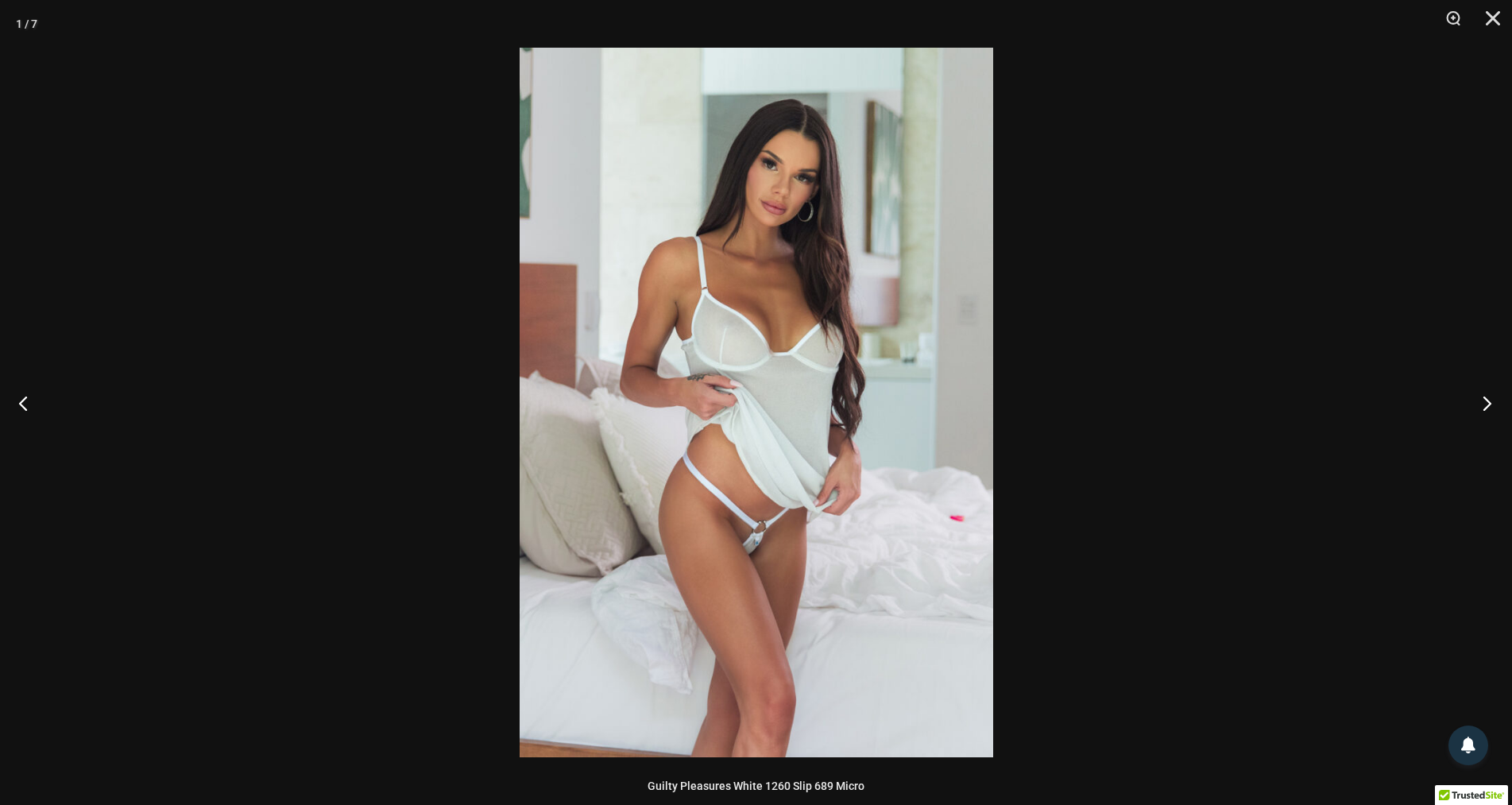
click at [1483, 403] on button "Next" at bounding box center [1483, 402] width 60 height 79
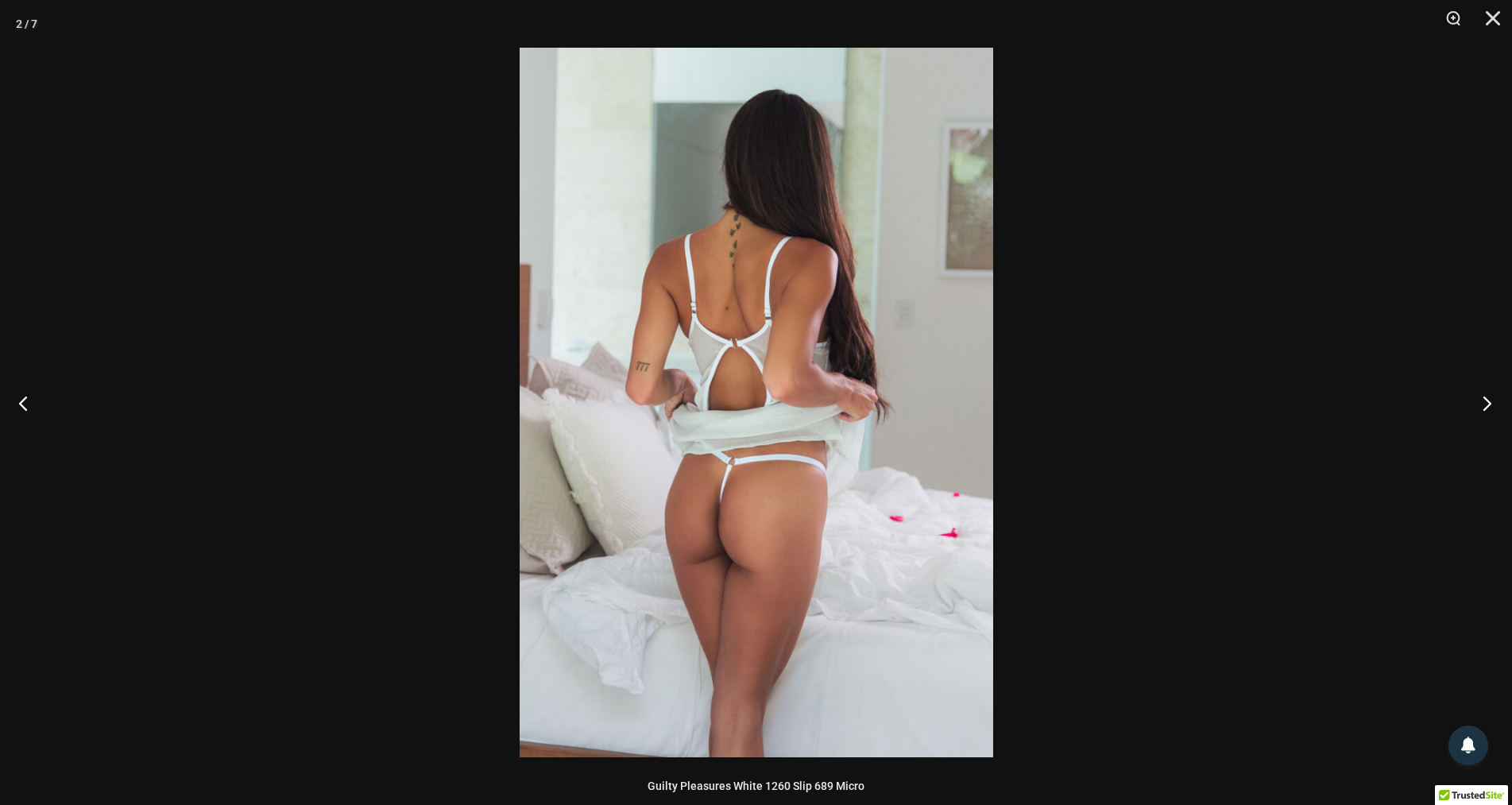
click at [1483, 402] on button "Next" at bounding box center [1483, 402] width 60 height 79
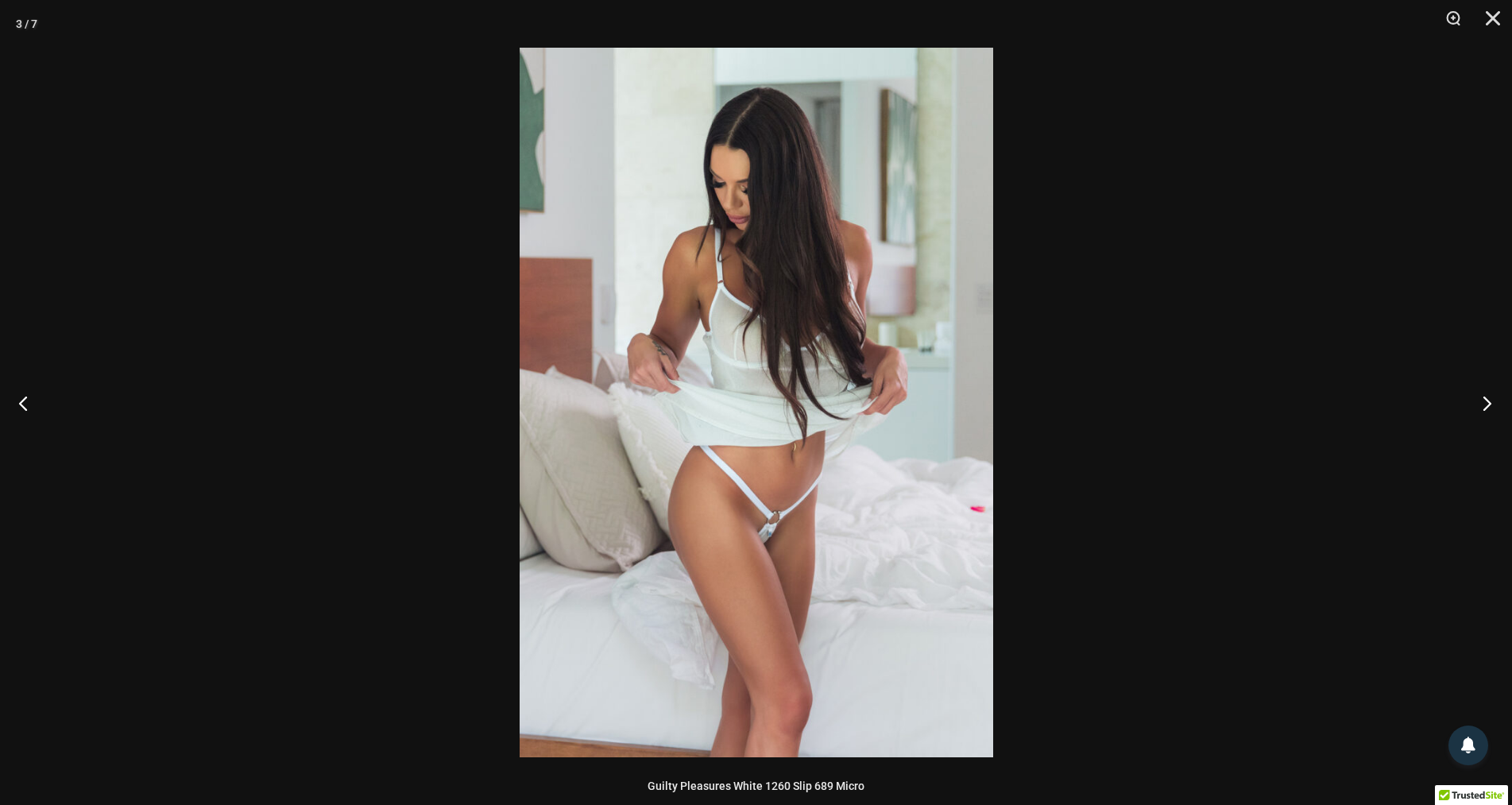
click at [1483, 402] on button "Next" at bounding box center [1483, 402] width 60 height 79
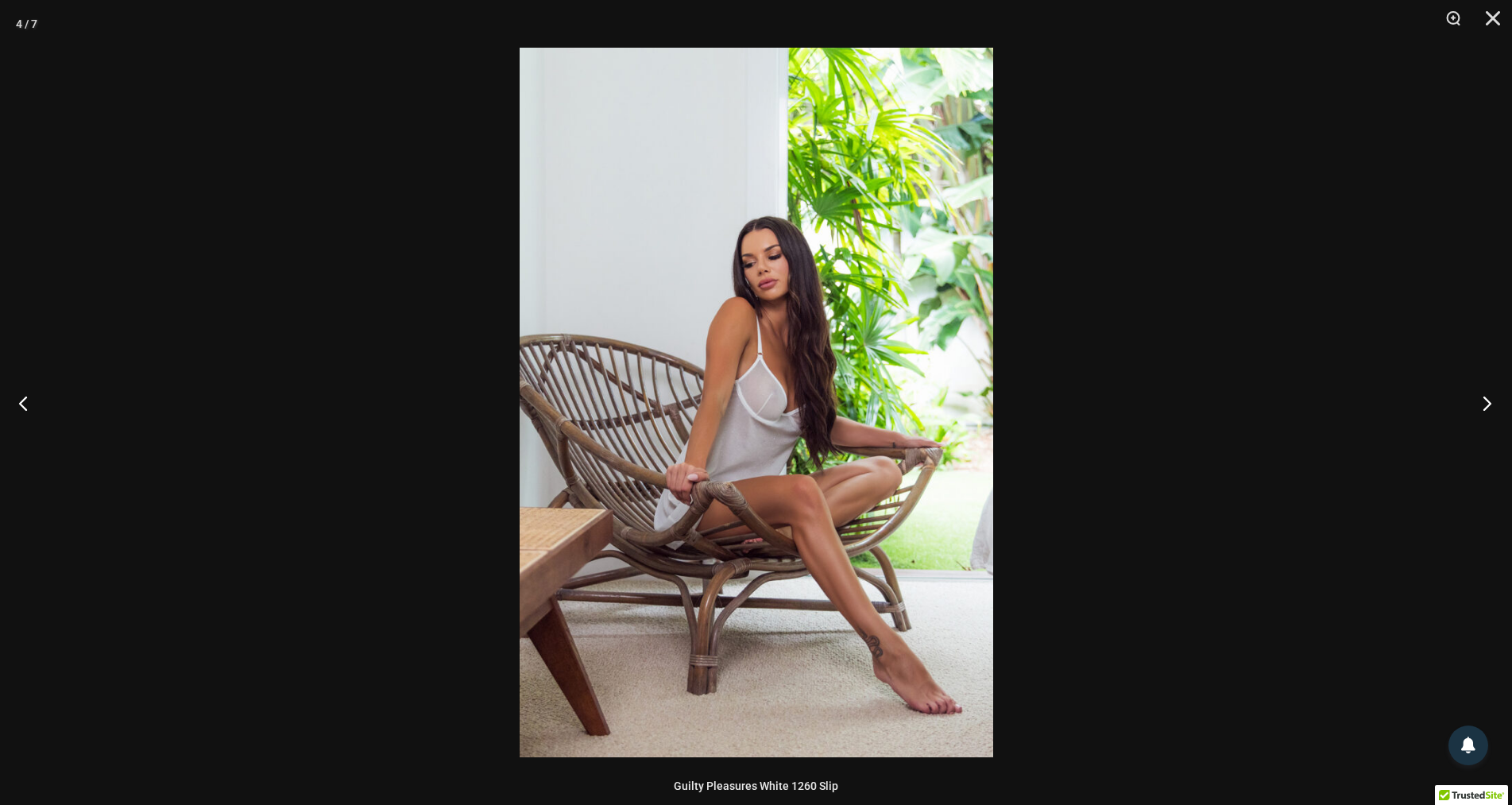
click at [1483, 402] on button "Next" at bounding box center [1483, 402] width 60 height 79
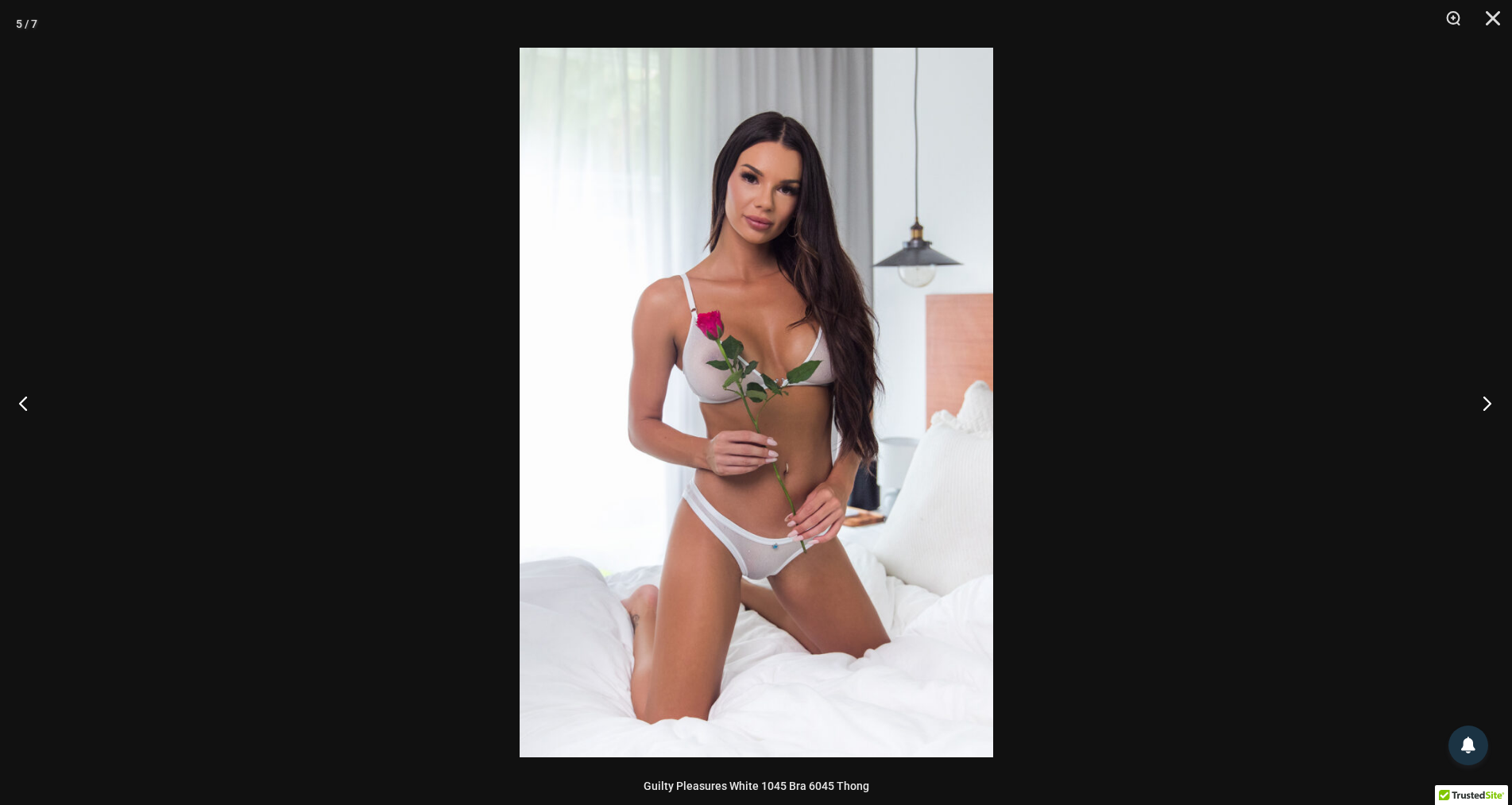
click at [1483, 400] on button "Next" at bounding box center [1483, 402] width 60 height 79
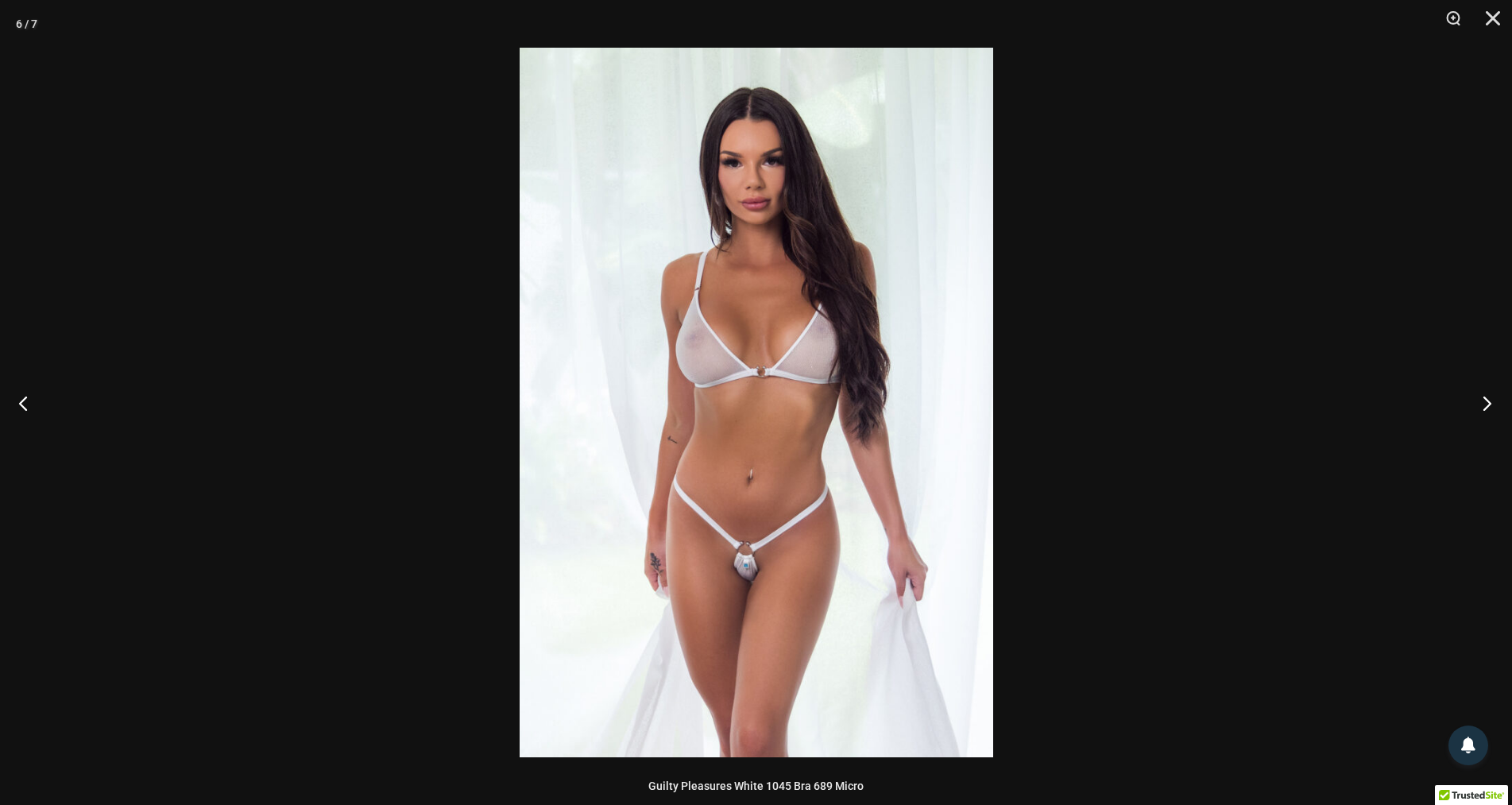
click at [1476, 398] on button "Next" at bounding box center [1483, 402] width 60 height 79
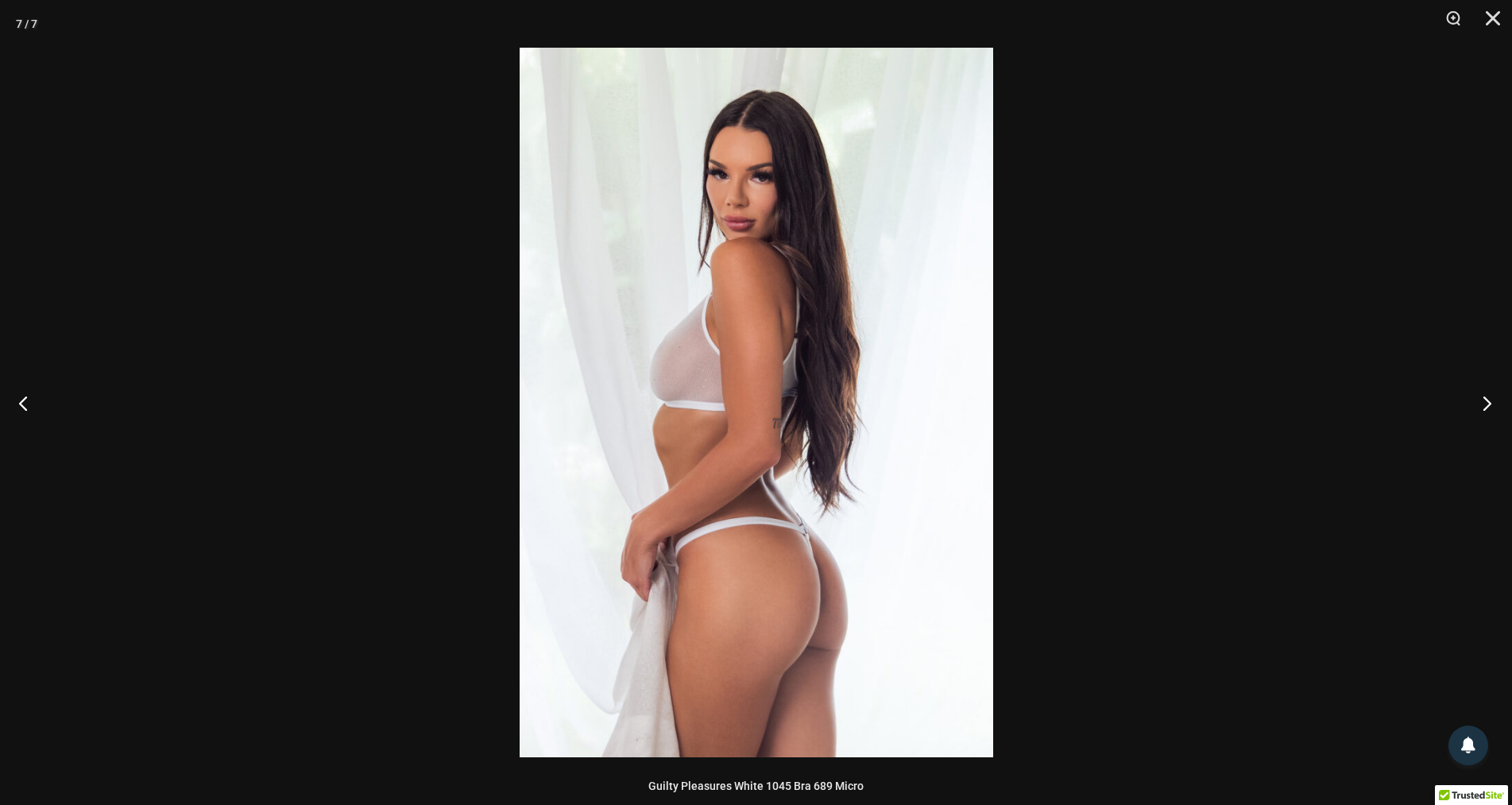
click at [1476, 398] on button "Next" at bounding box center [1483, 402] width 60 height 79
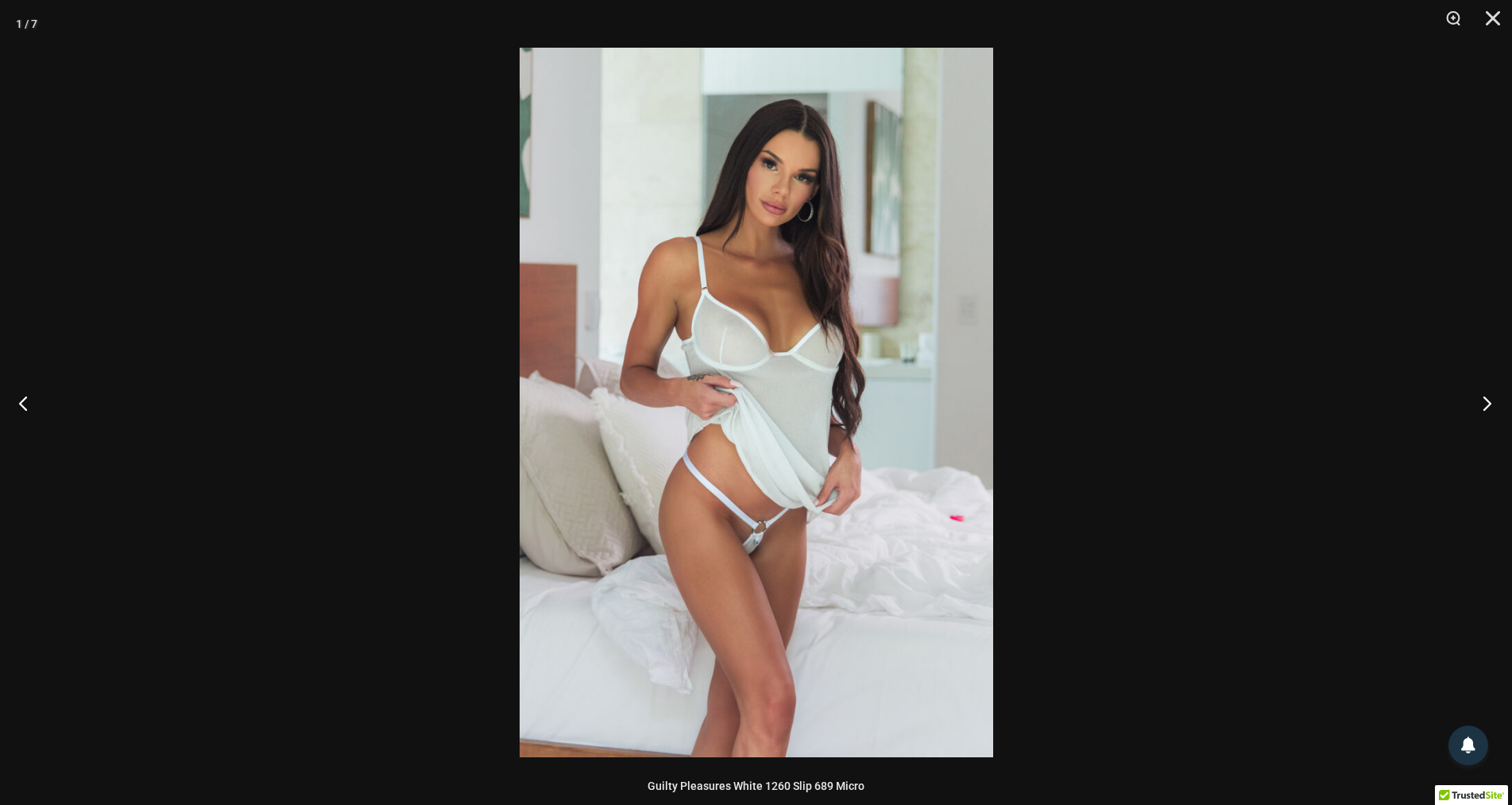
click at [1476, 398] on button "Next" at bounding box center [1483, 402] width 60 height 79
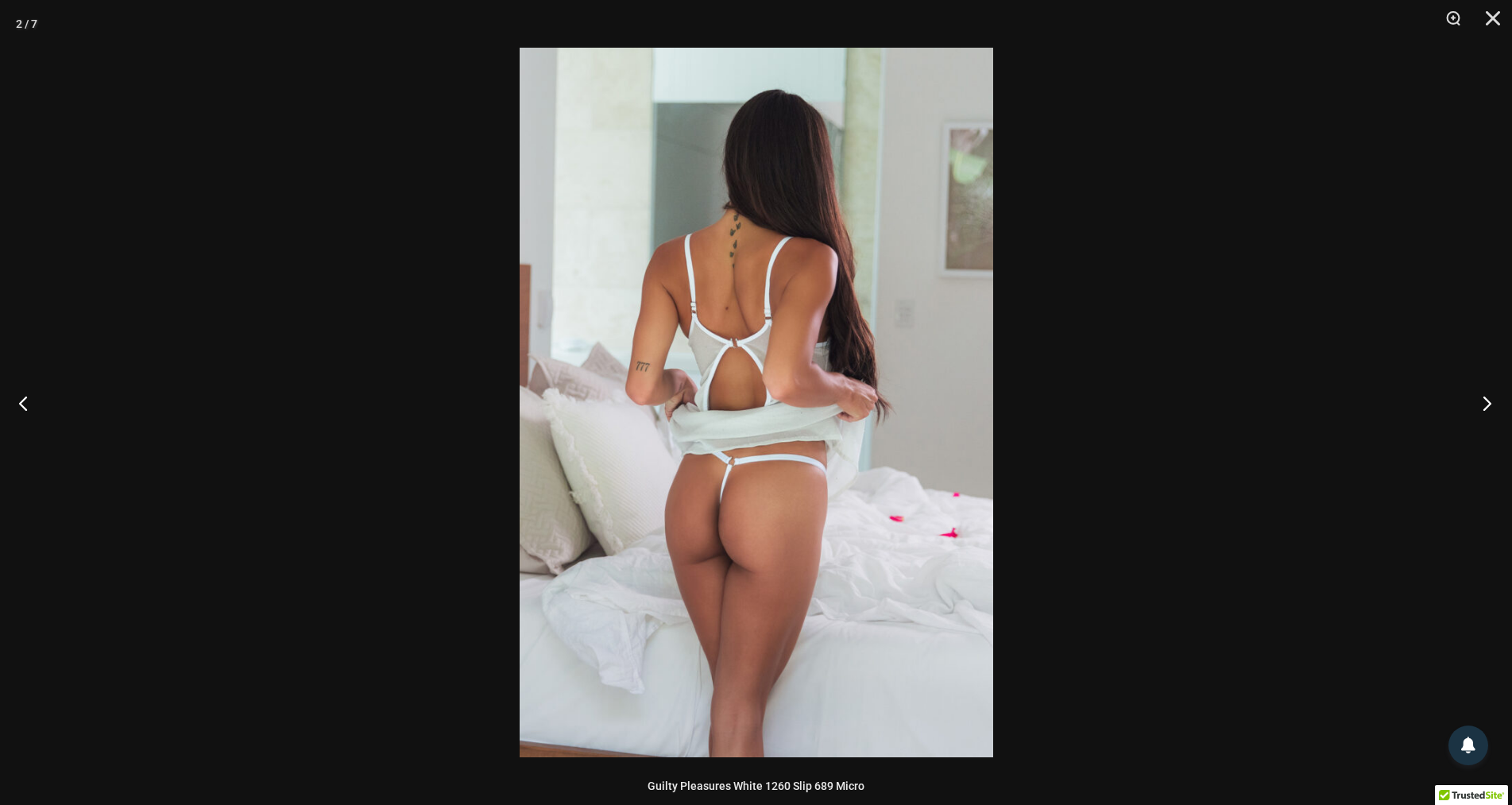
click at [1476, 398] on button "Next" at bounding box center [1483, 402] width 60 height 79
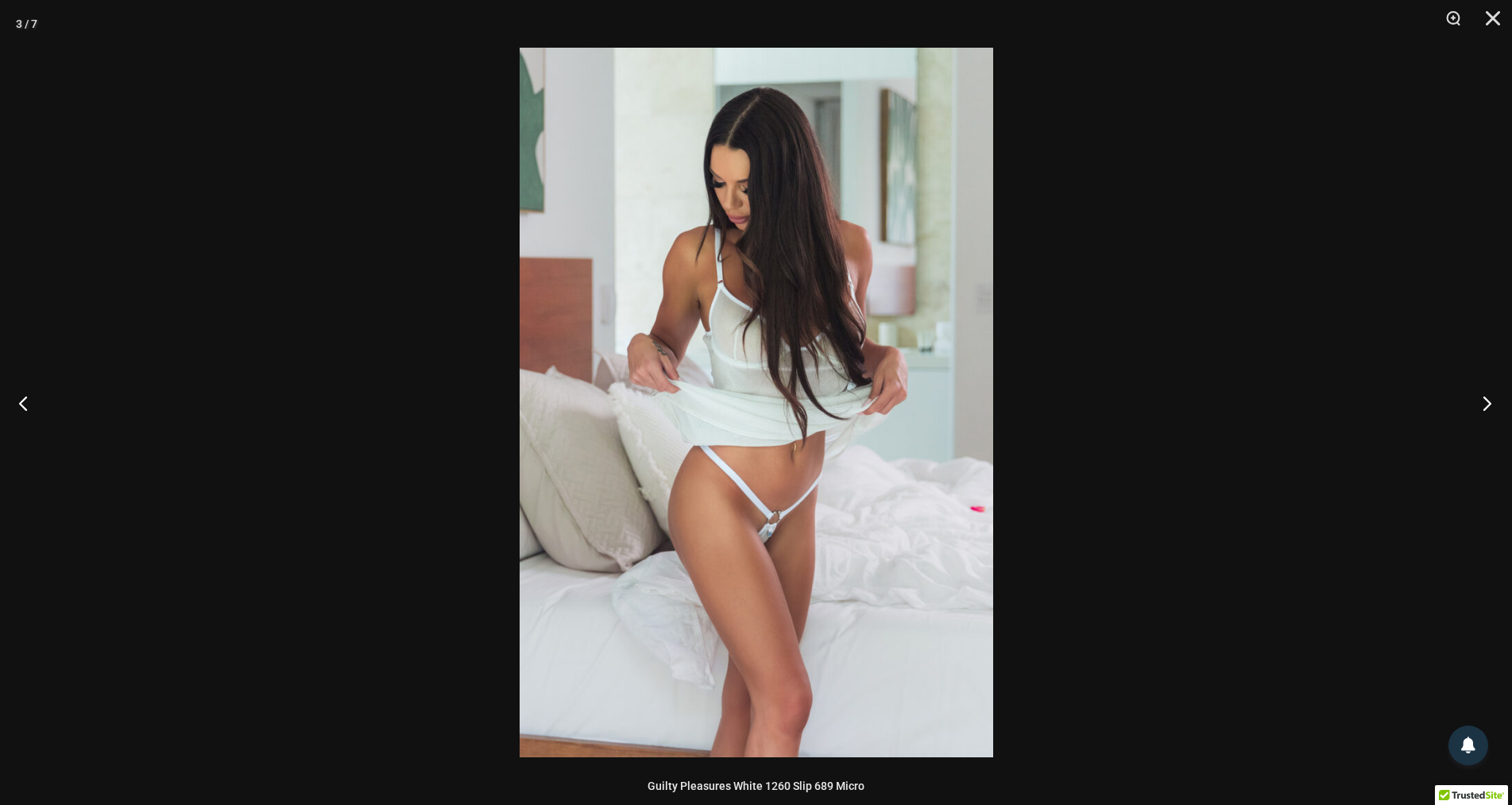
click at [1476, 398] on button "Next" at bounding box center [1483, 402] width 60 height 79
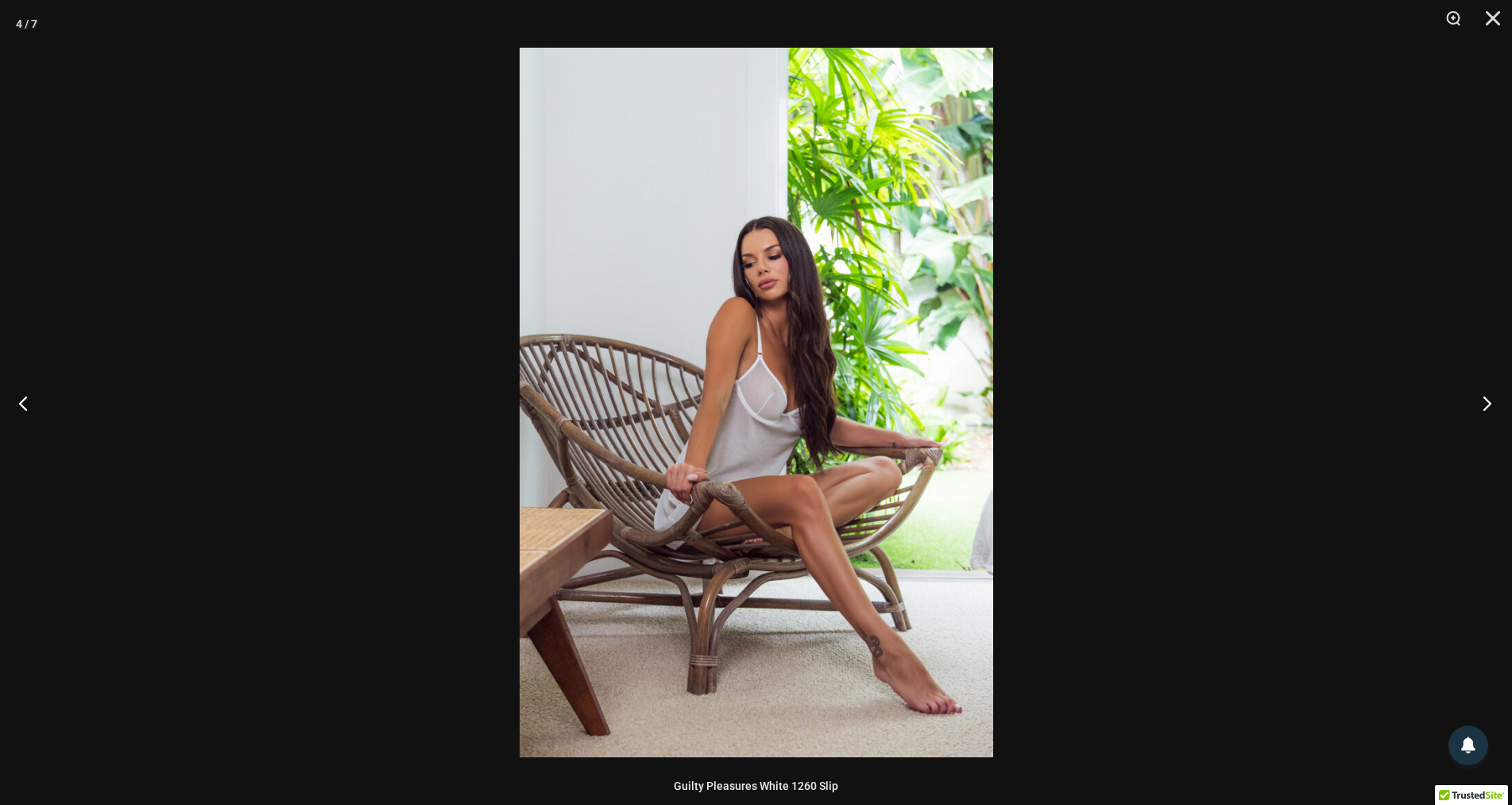
click at [1476, 398] on button "Next" at bounding box center [1483, 402] width 60 height 79
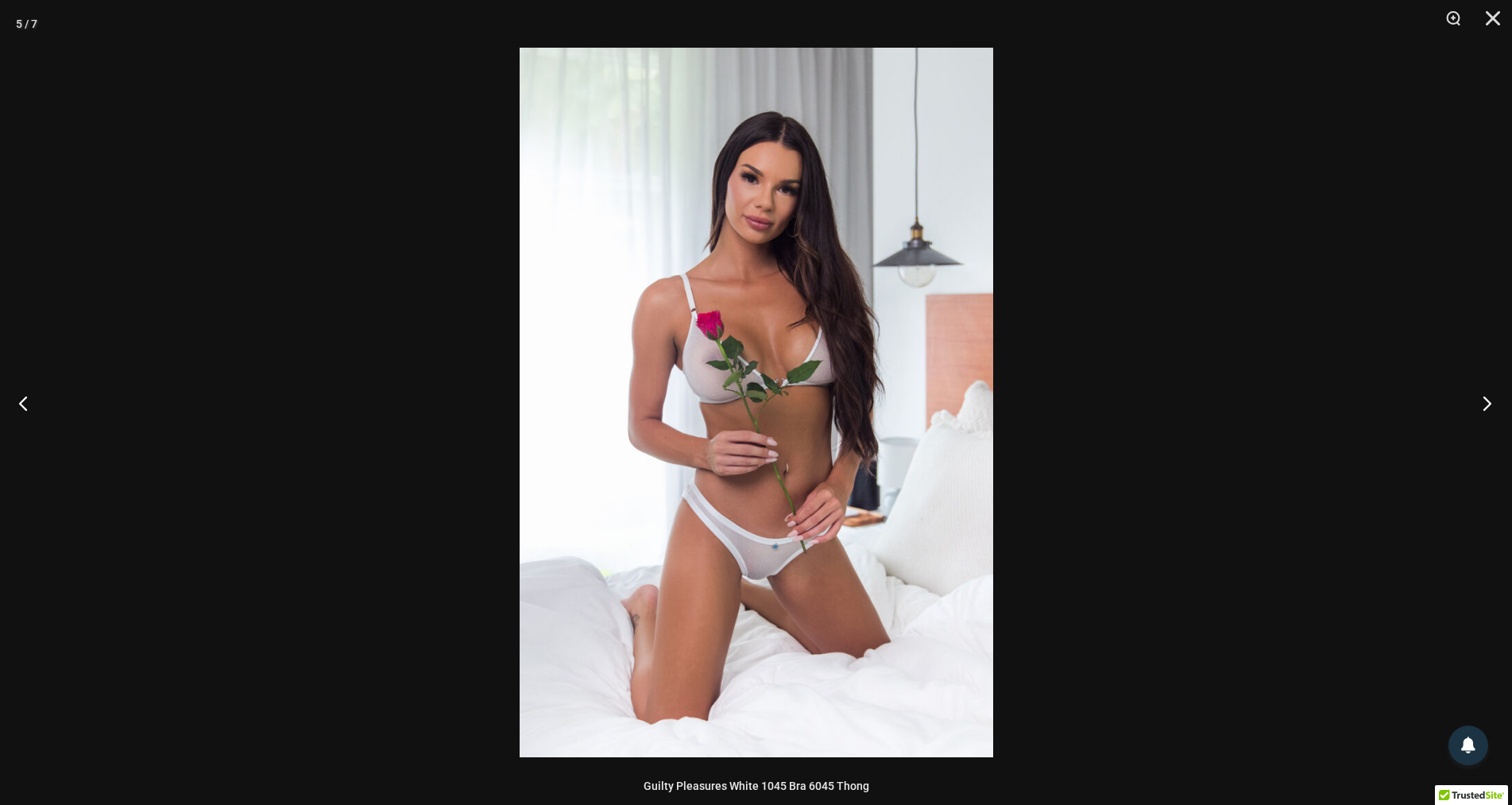
click at [1476, 398] on button "Next" at bounding box center [1483, 402] width 60 height 79
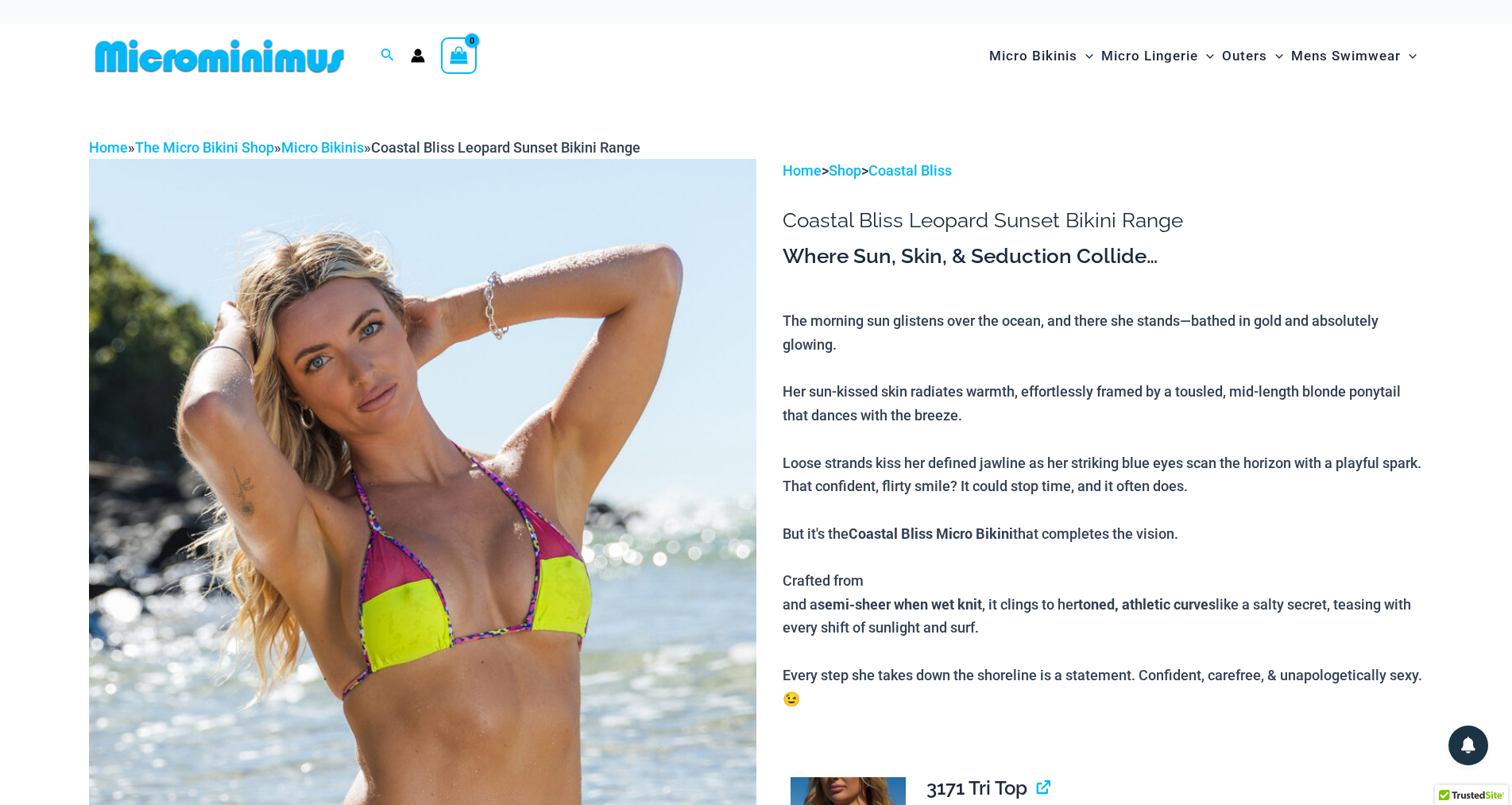
click at [521, 578] on img at bounding box center [423, 662] width 668 height 1008
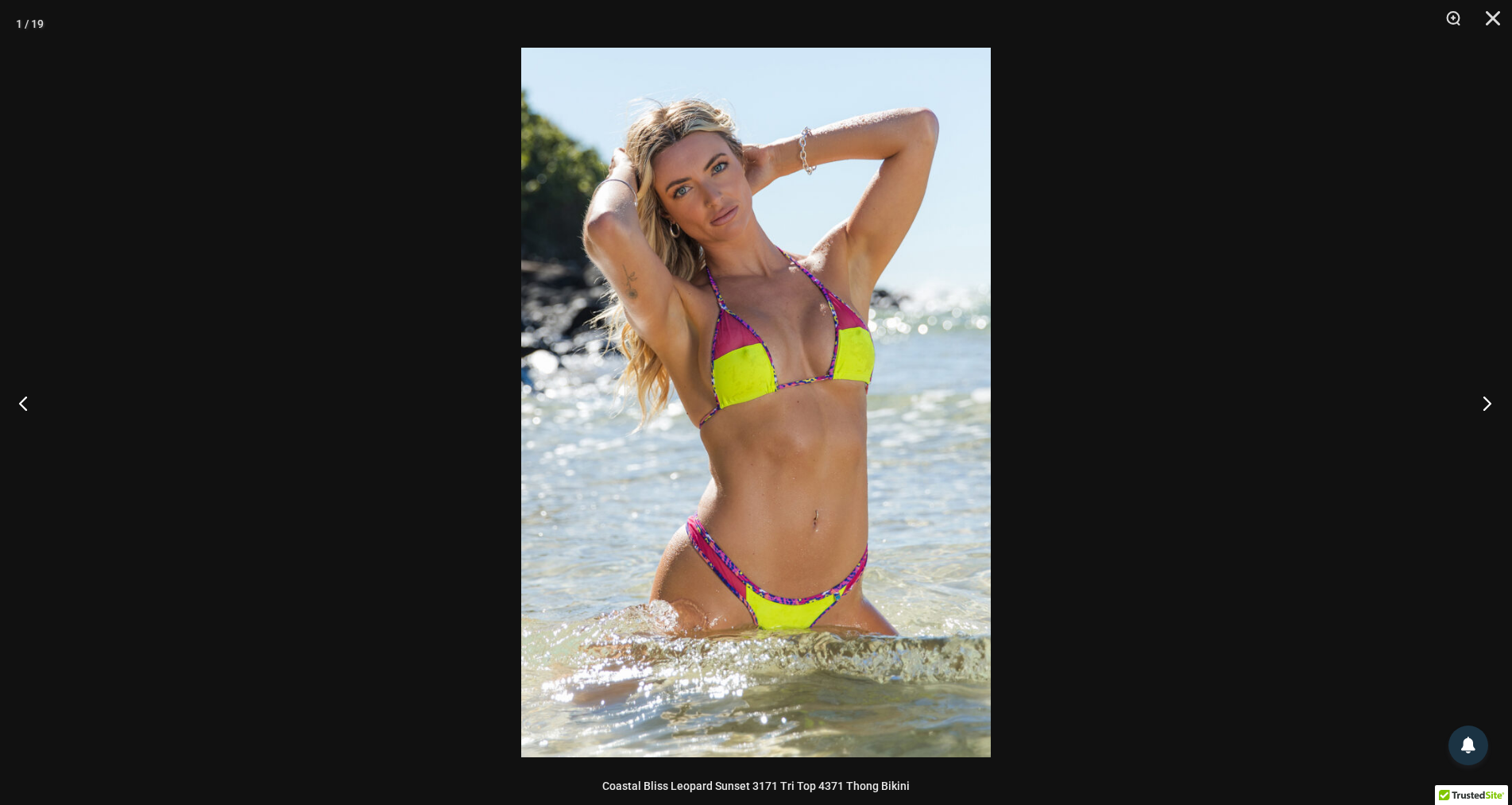
click at [1485, 395] on button "Next" at bounding box center [1483, 402] width 60 height 79
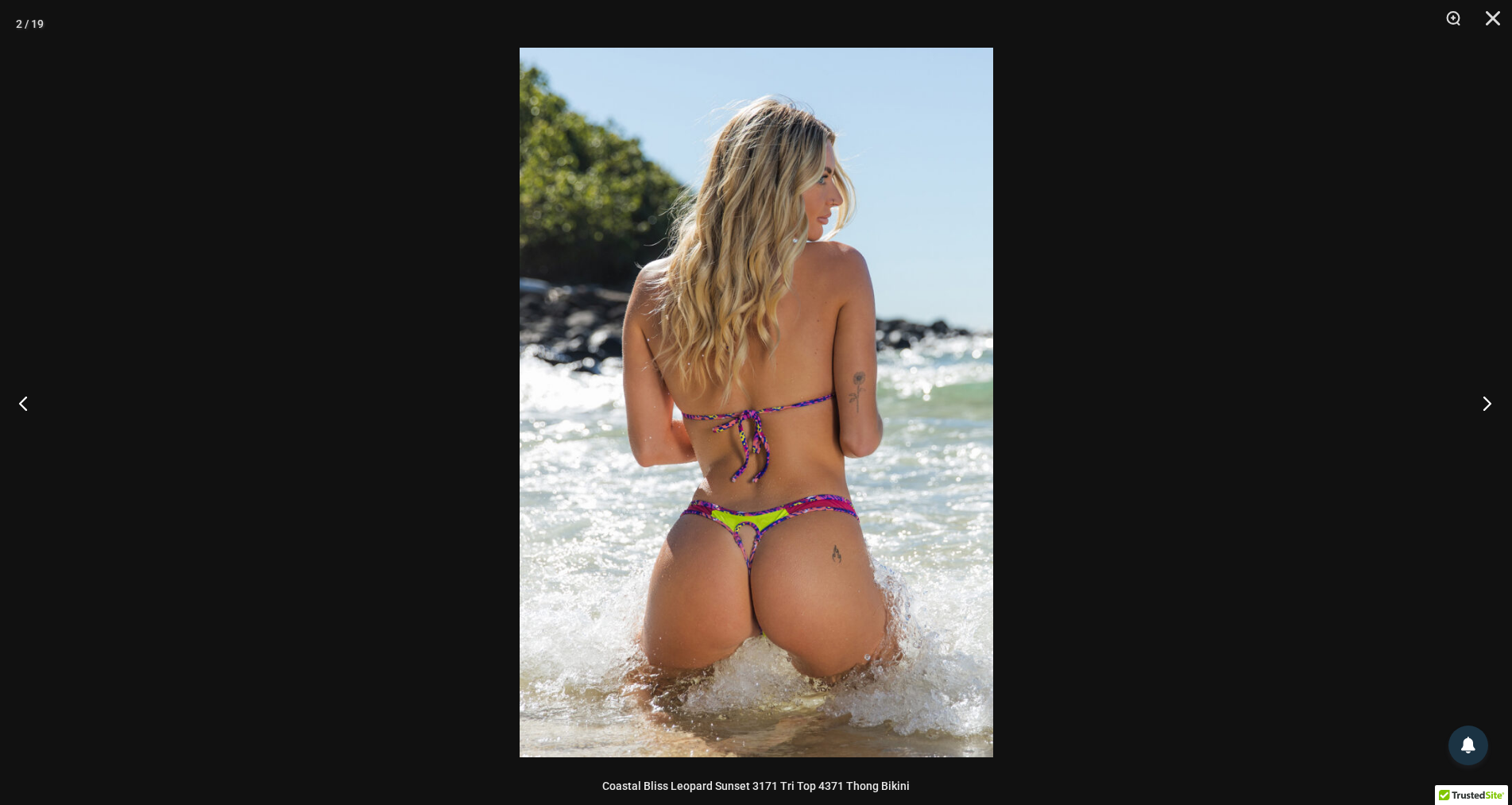
click at [1485, 395] on button "Next" at bounding box center [1483, 402] width 60 height 79
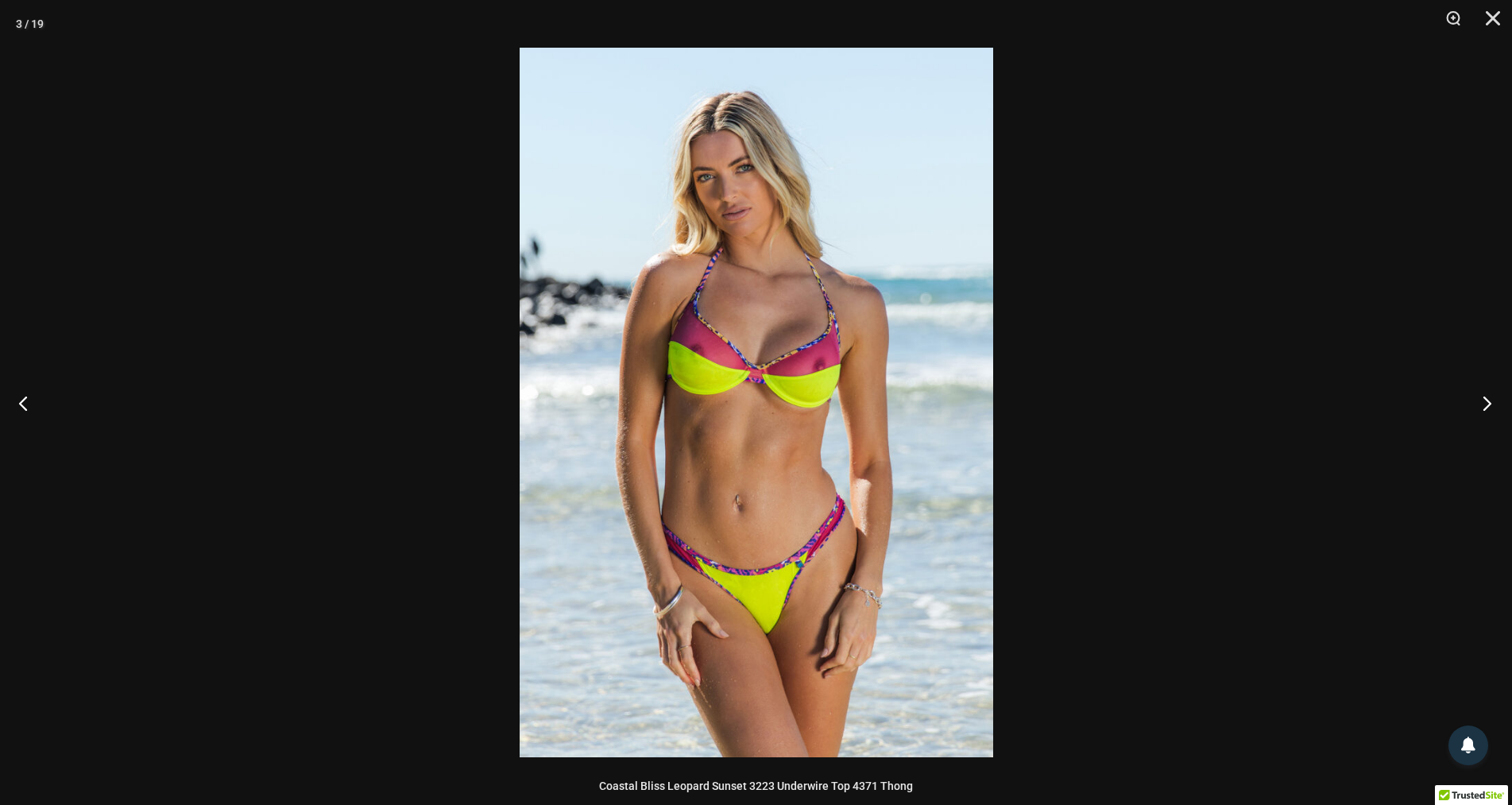
click at [1485, 395] on button "Next" at bounding box center [1483, 402] width 60 height 79
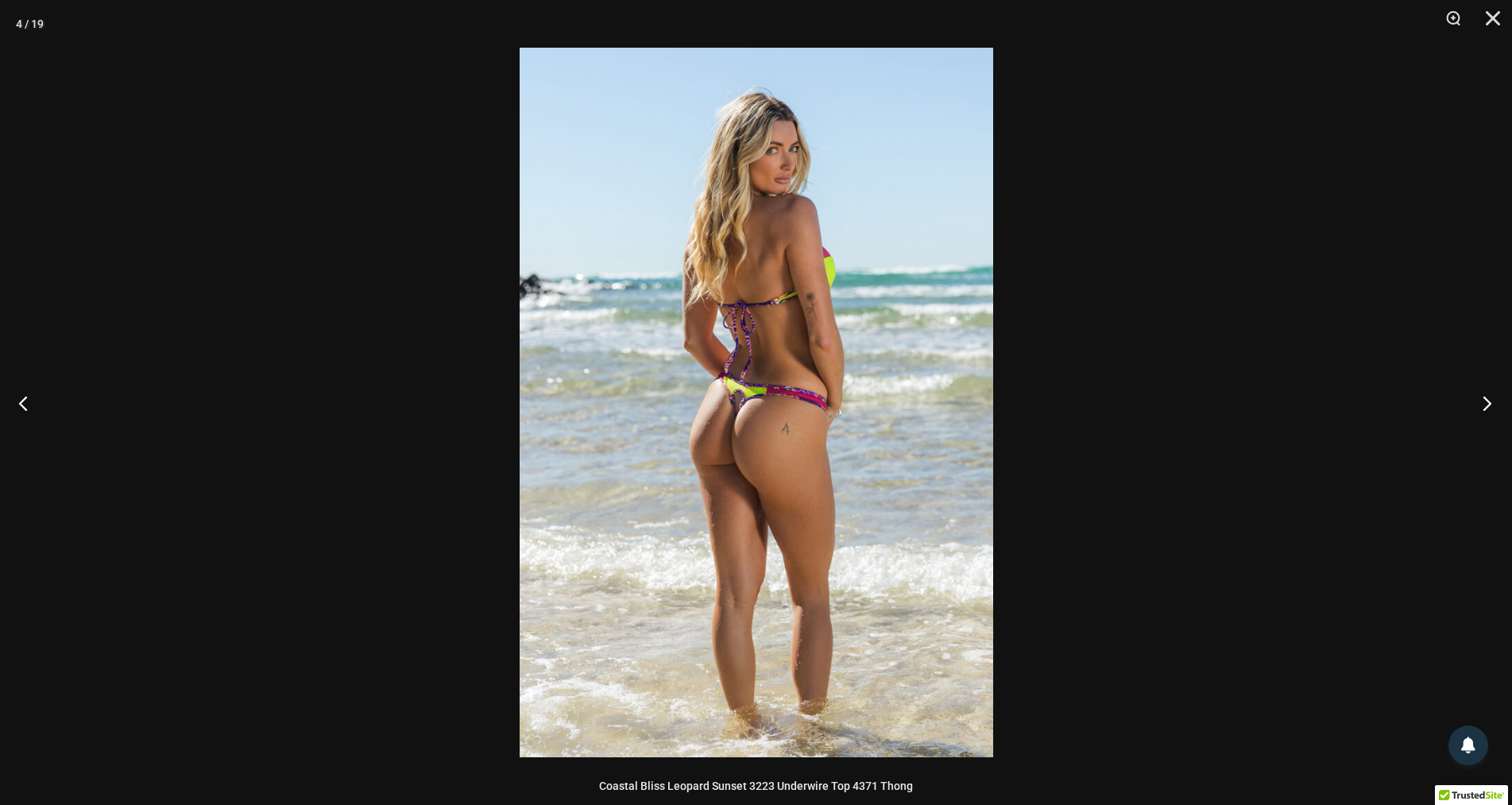
click at [1485, 395] on button "Next" at bounding box center [1483, 402] width 60 height 79
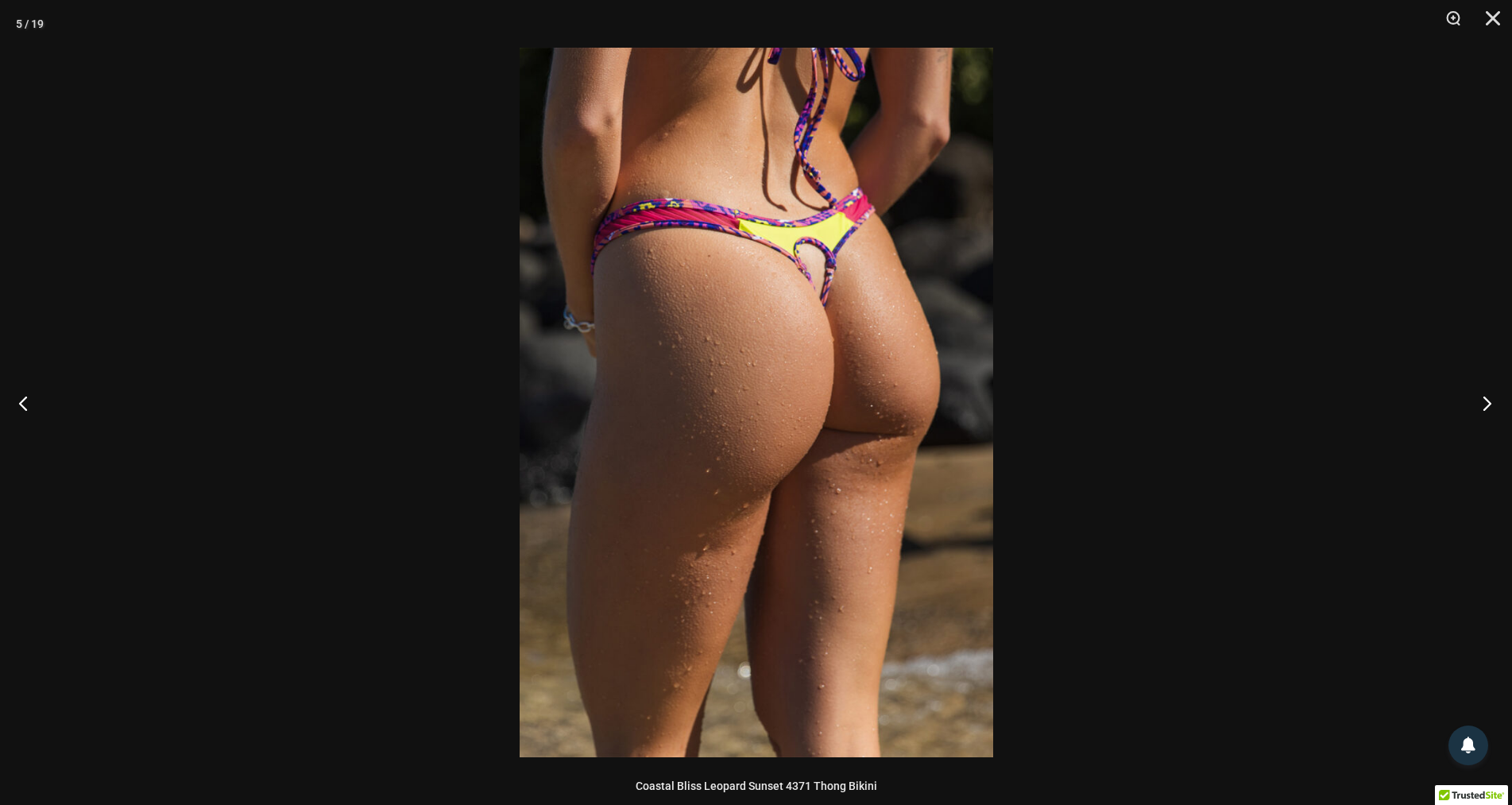
click at [1485, 395] on button "Next" at bounding box center [1483, 402] width 60 height 79
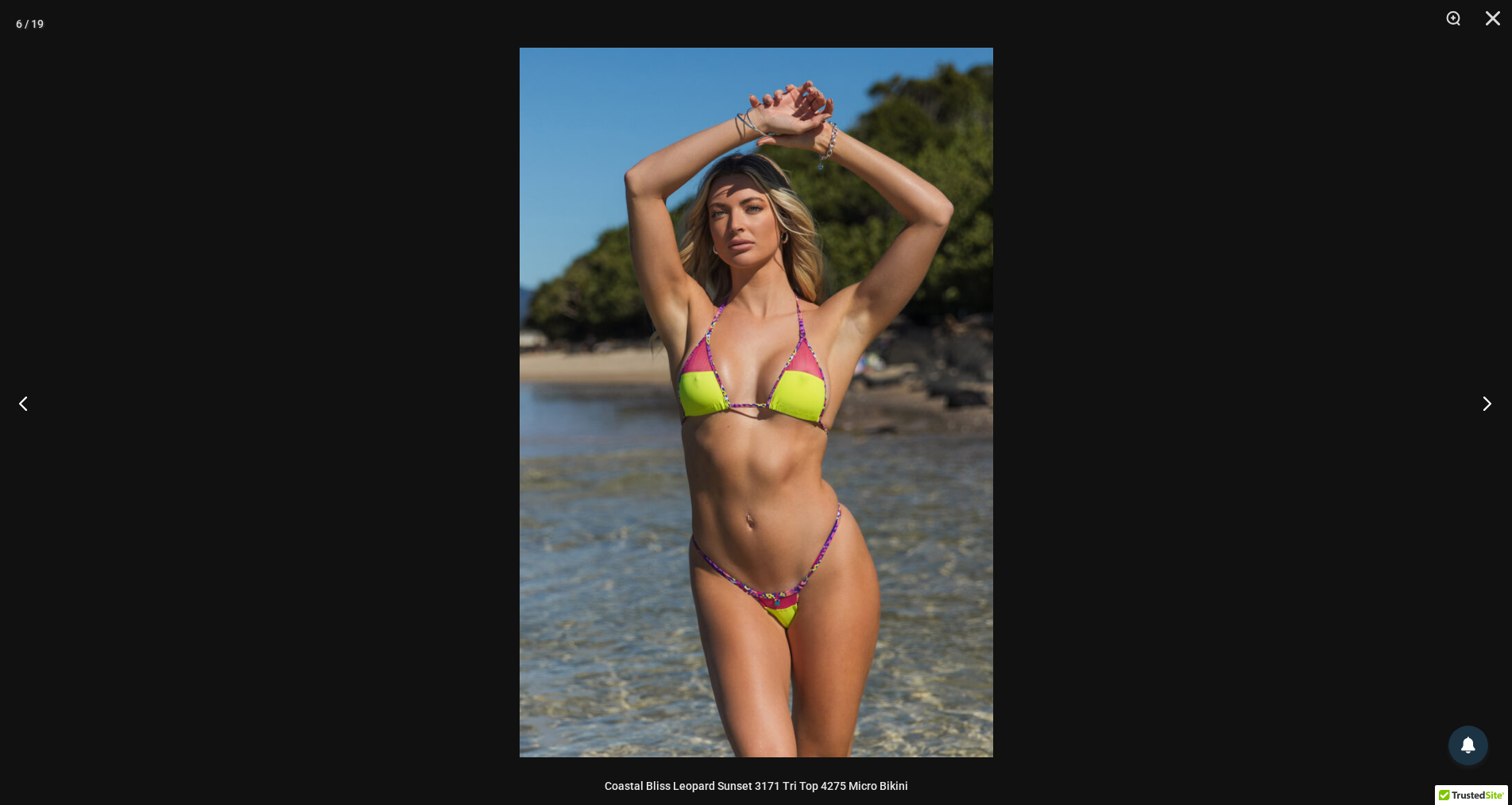
click at [1485, 395] on button "Next" at bounding box center [1483, 402] width 60 height 79
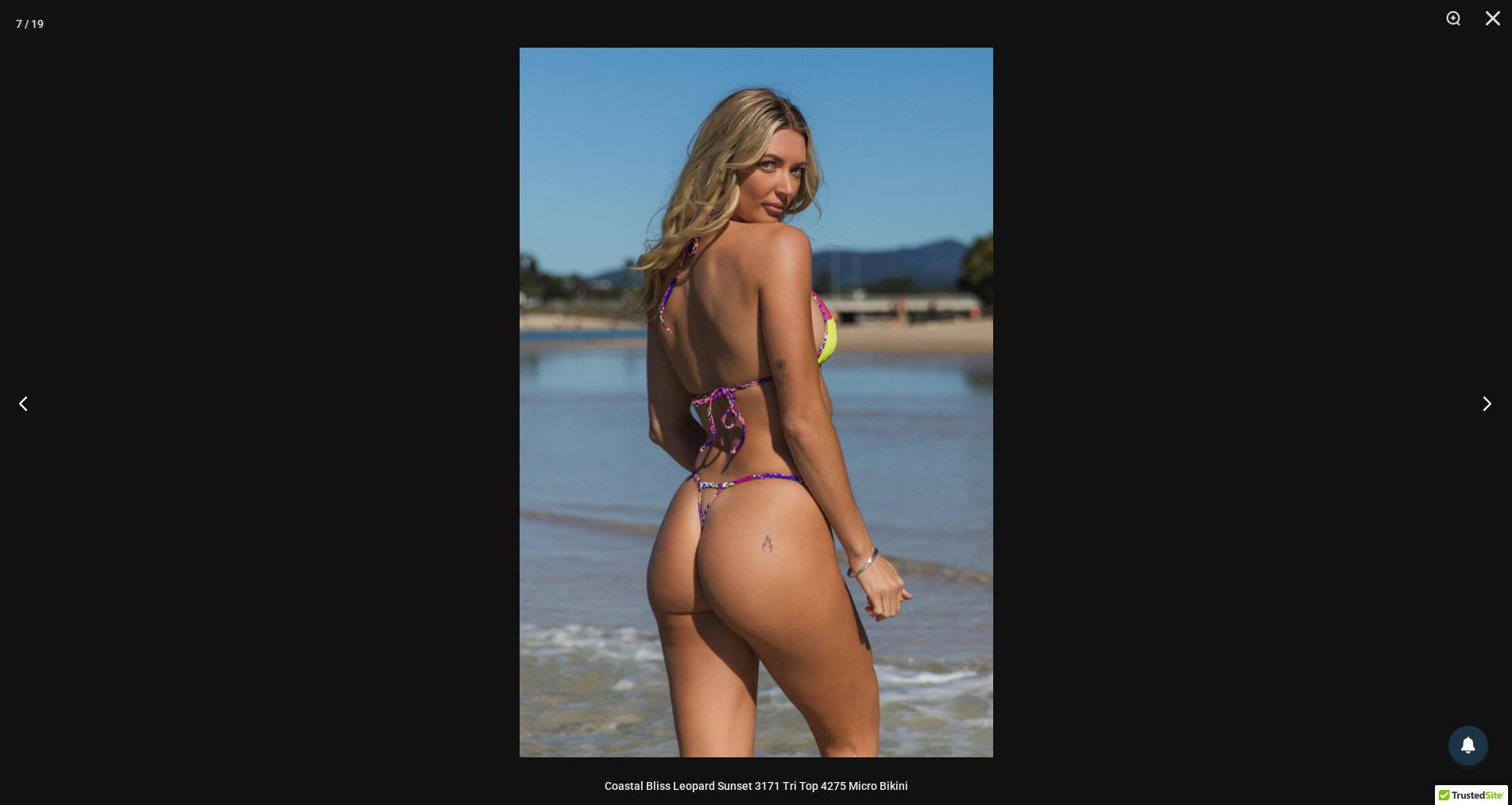
click at [1485, 395] on button "Next" at bounding box center [1483, 402] width 60 height 79
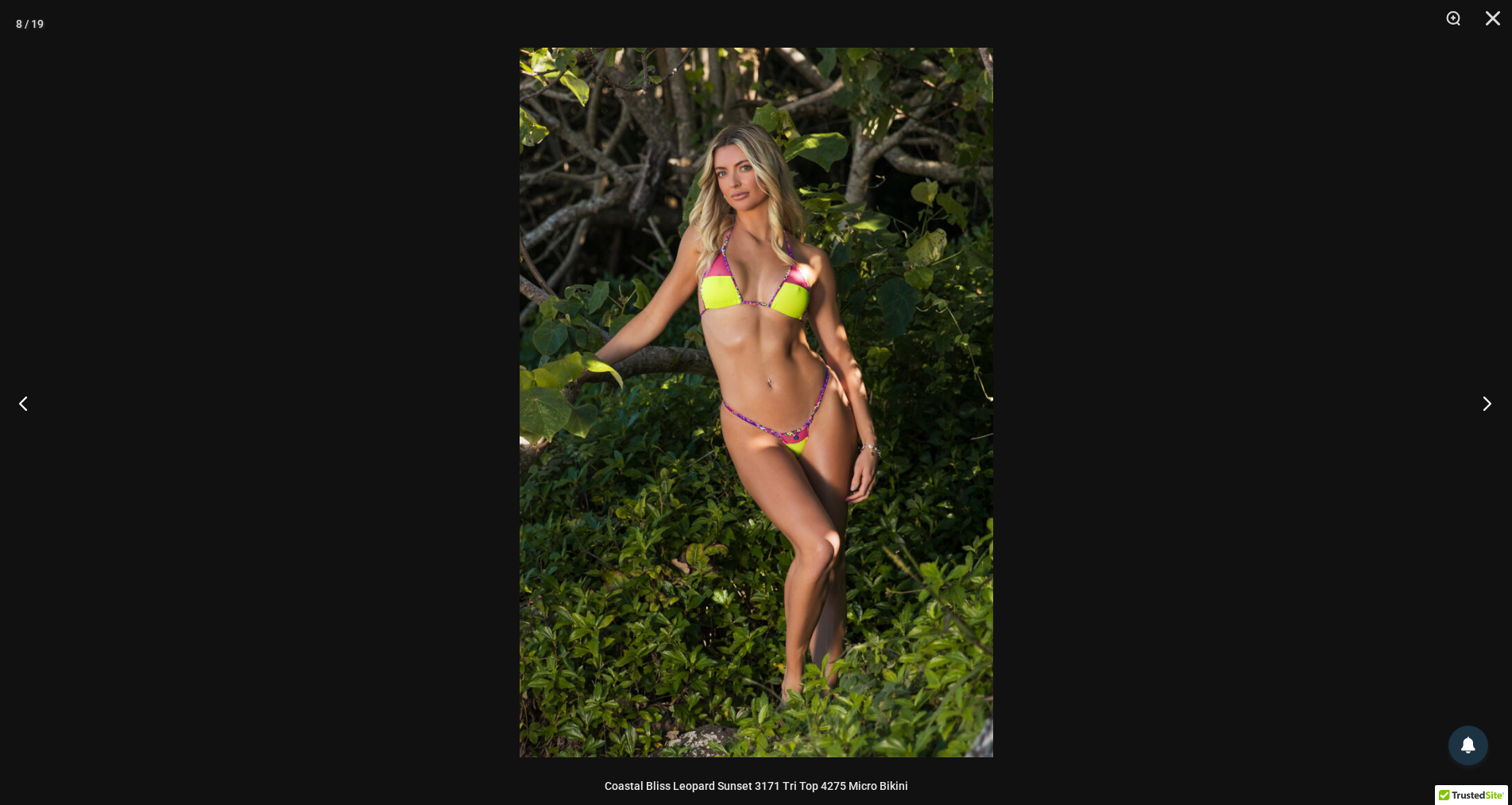
click at [1485, 395] on button "Next" at bounding box center [1483, 402] width 60 height 79
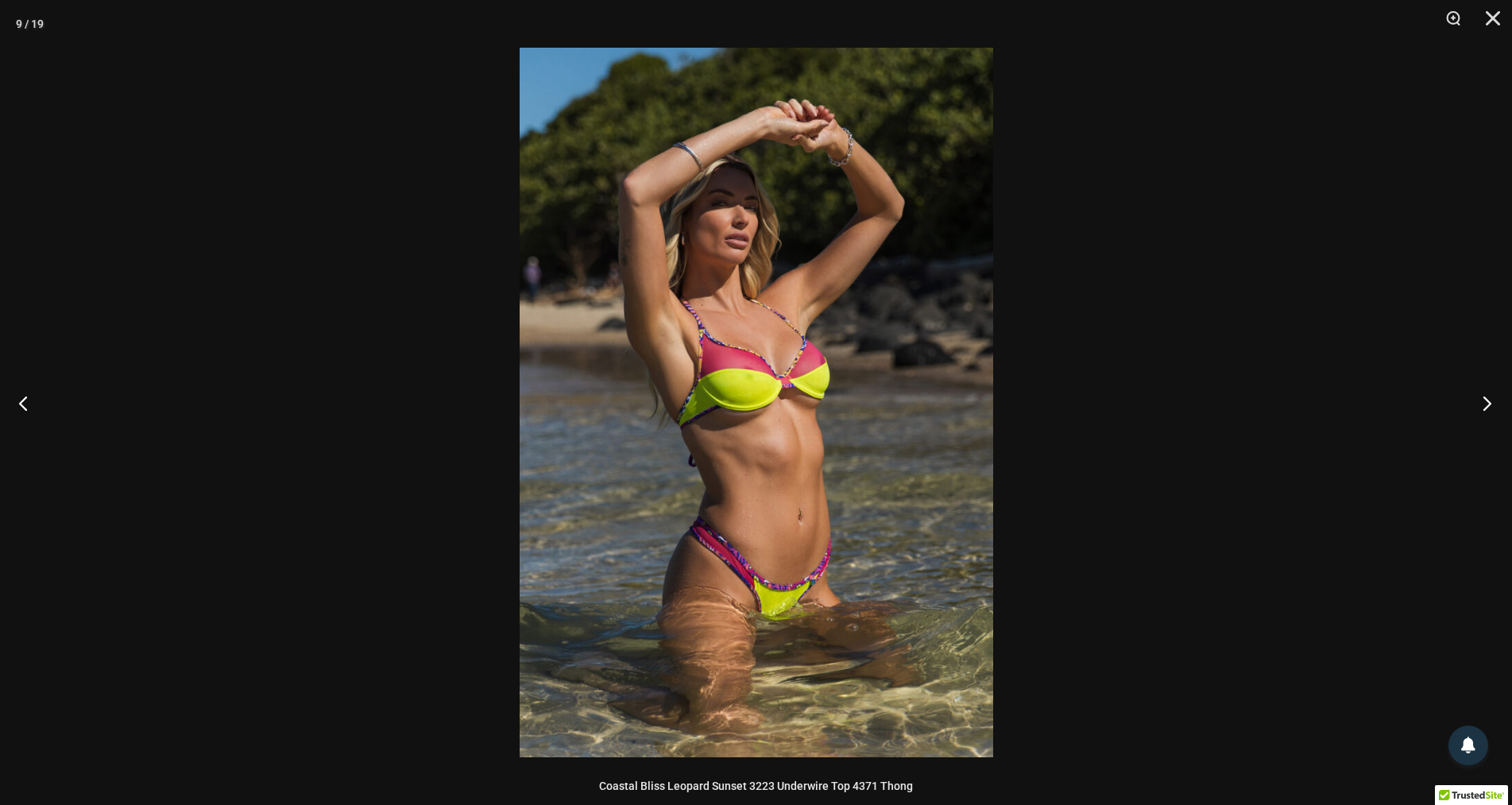
click at [1485, 395] on button "Next" at bounding box center [1483, 402] width 60 height 79
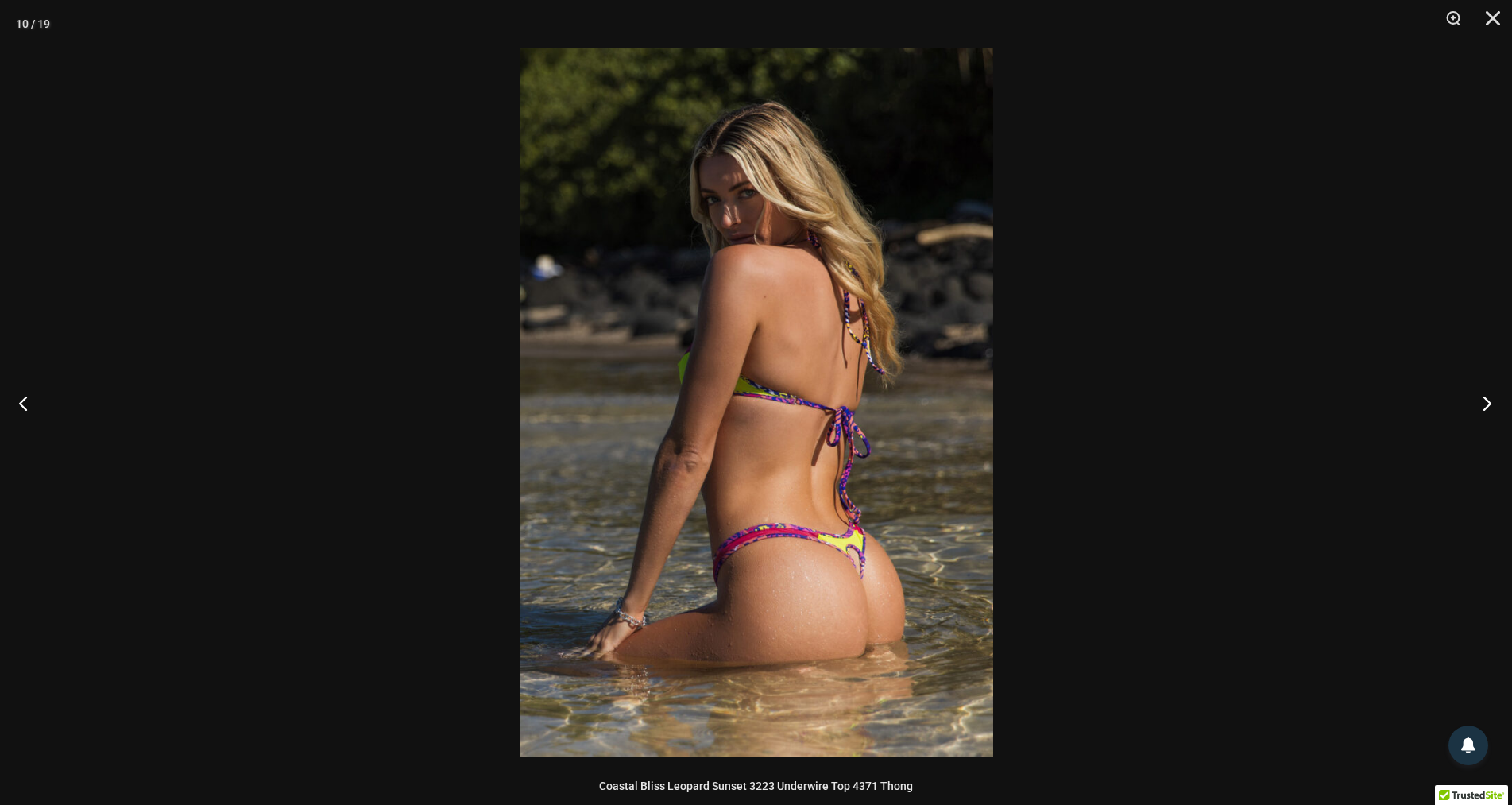
click at [1485, 395] on button "Next" at bounding box center [1483, 402] width 60 height 79
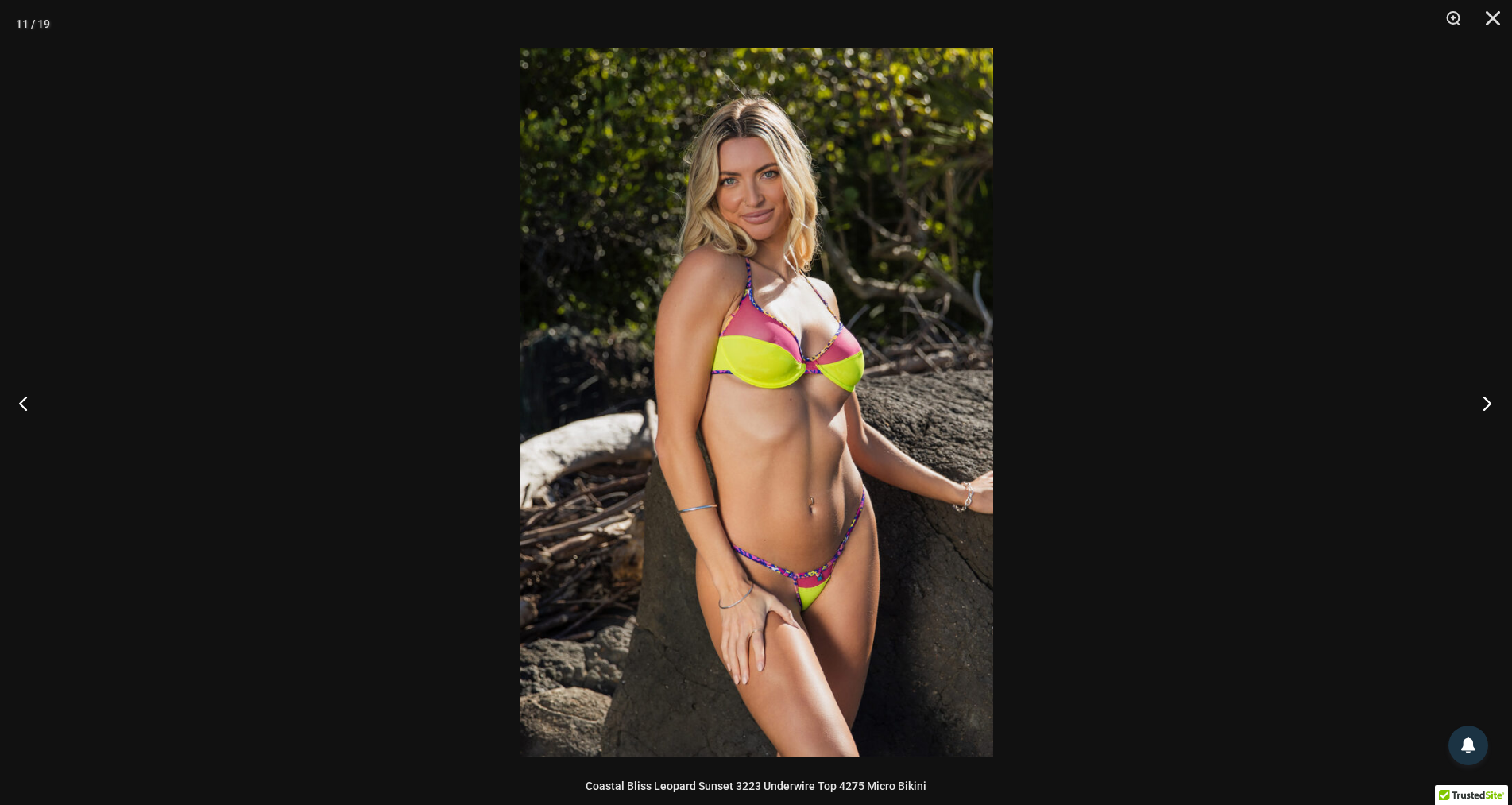
click at [1485, 395] on button "Next" at bounding box center [1483, 402] width 60 height 79
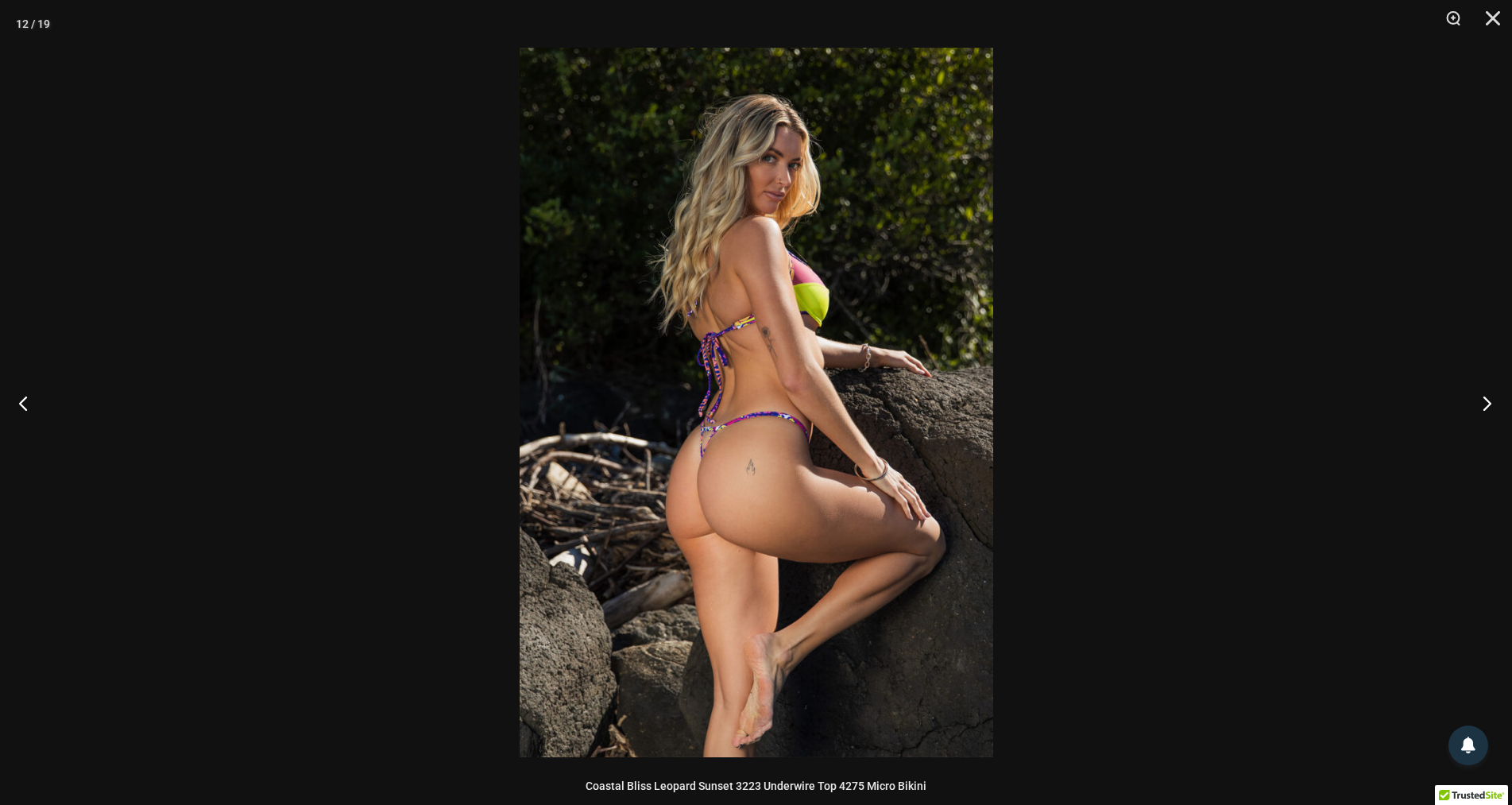
click at [1485, 395] on button "Next" at bounding box center [1483, 402] width 60 height 79
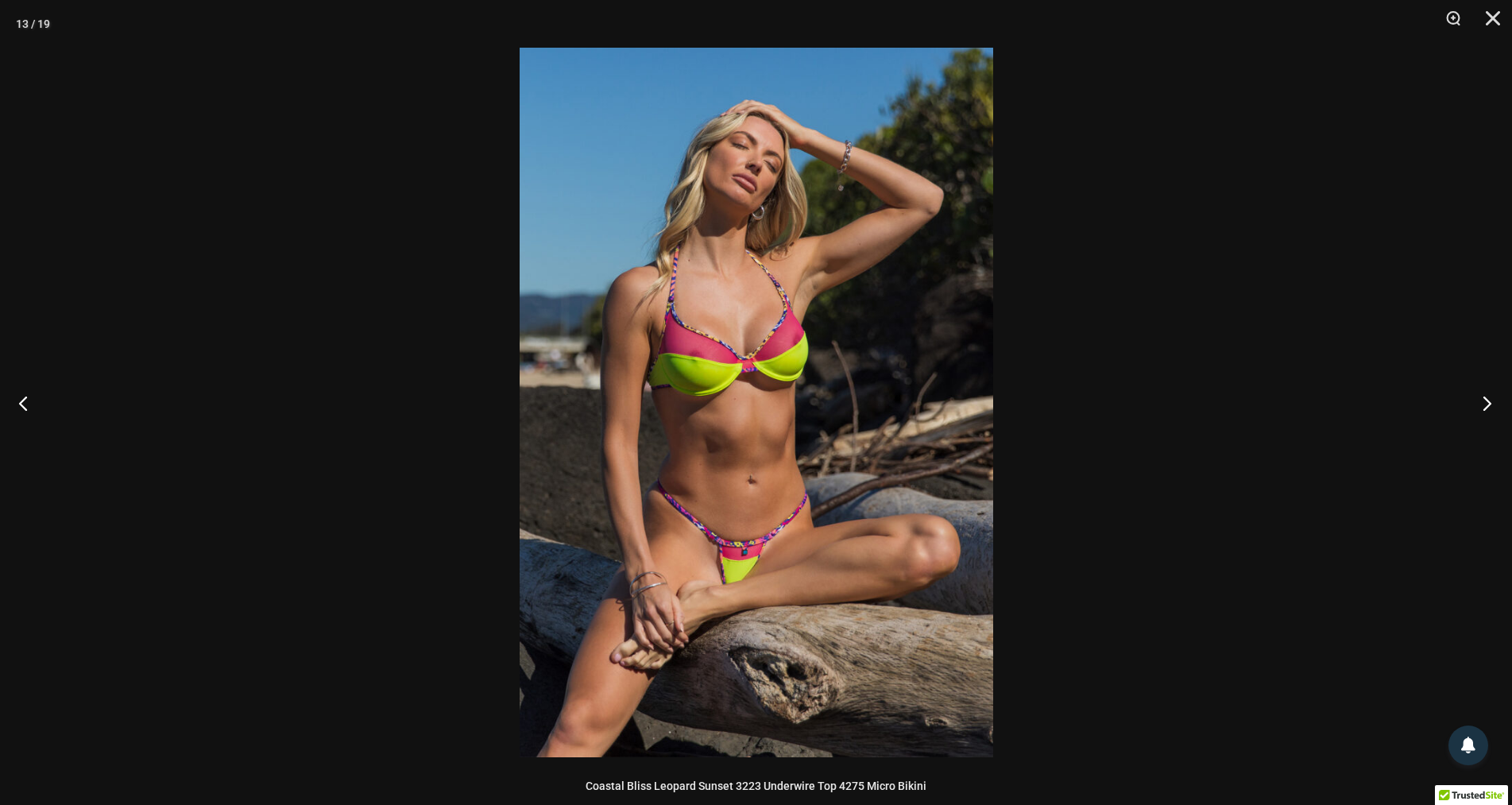
click at [1485, 395] on button "Next" at bounding box center [1483, 402] width 60 height 79
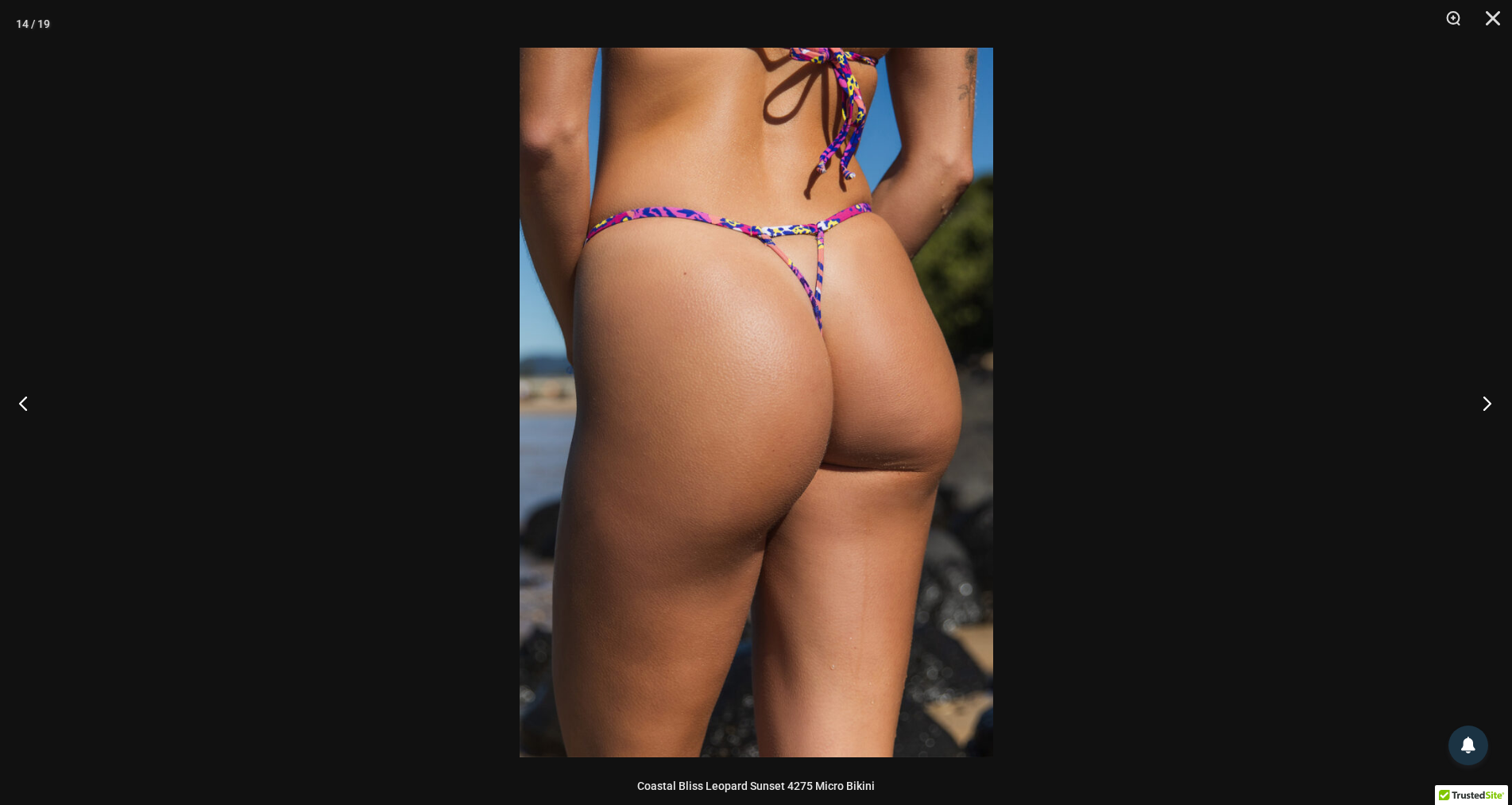
click at [1485, 395] on button "Next" at bounding box center [1483, 402] width 60 height 79
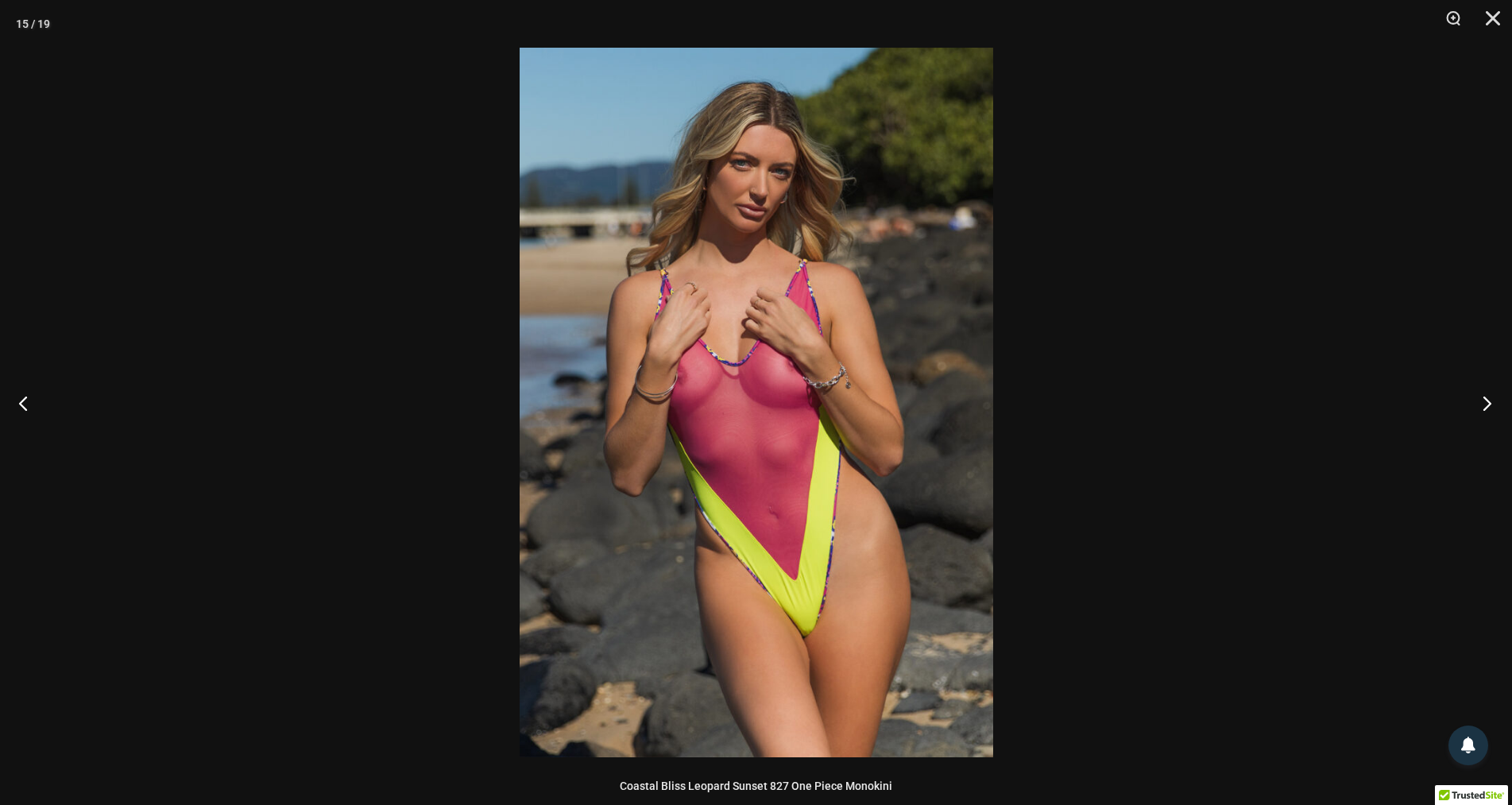
click at [1485, 395] on button "Next" at bounding box center [1483, 402] width 60 height 79
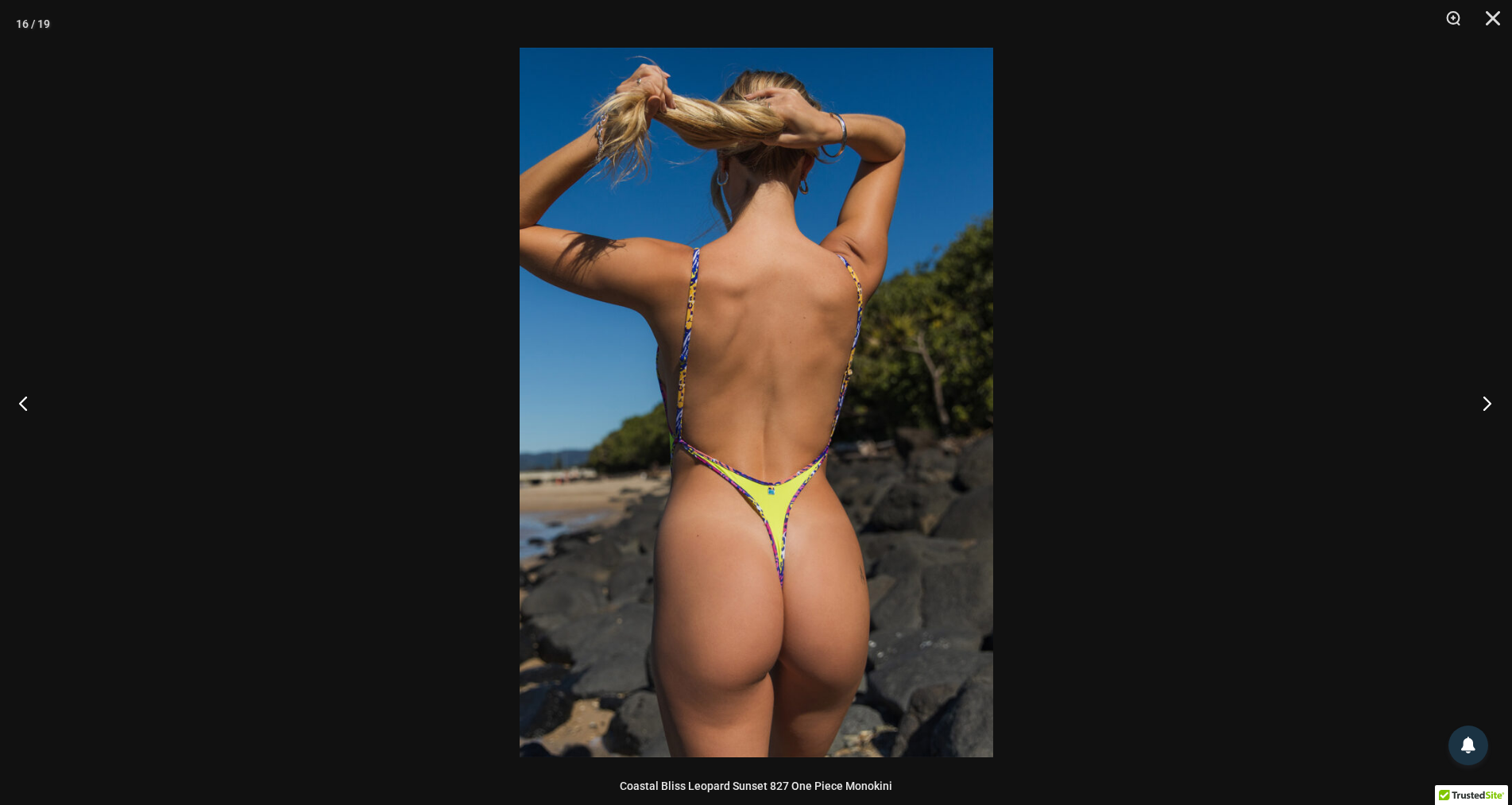
click at [1485, 395] on button "Next" at bounding box center [1483, 402] width 60 height 79
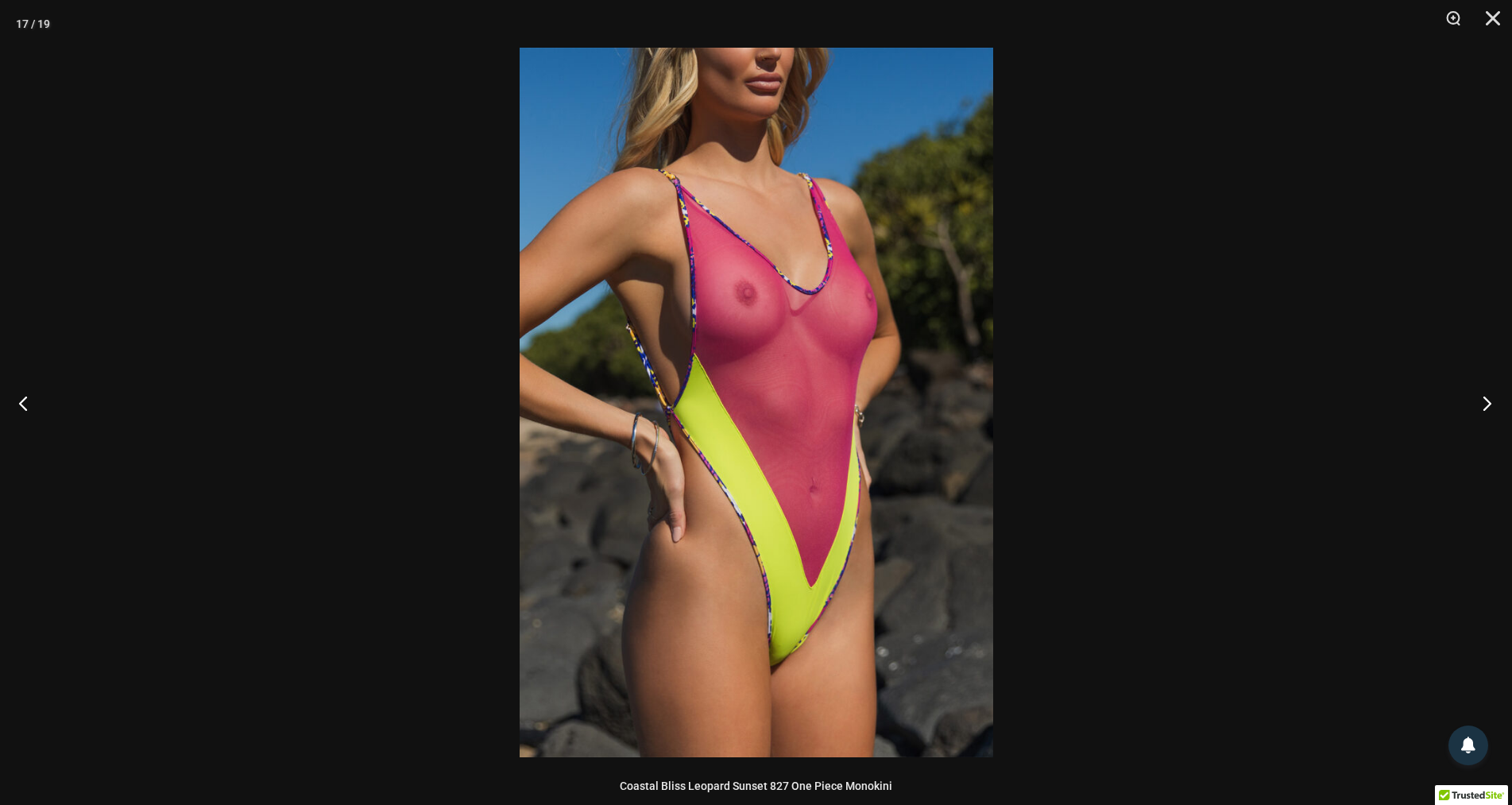
click at [1485, 395] on button "Next" at bounding box center [1483, 402] width 60 height 79
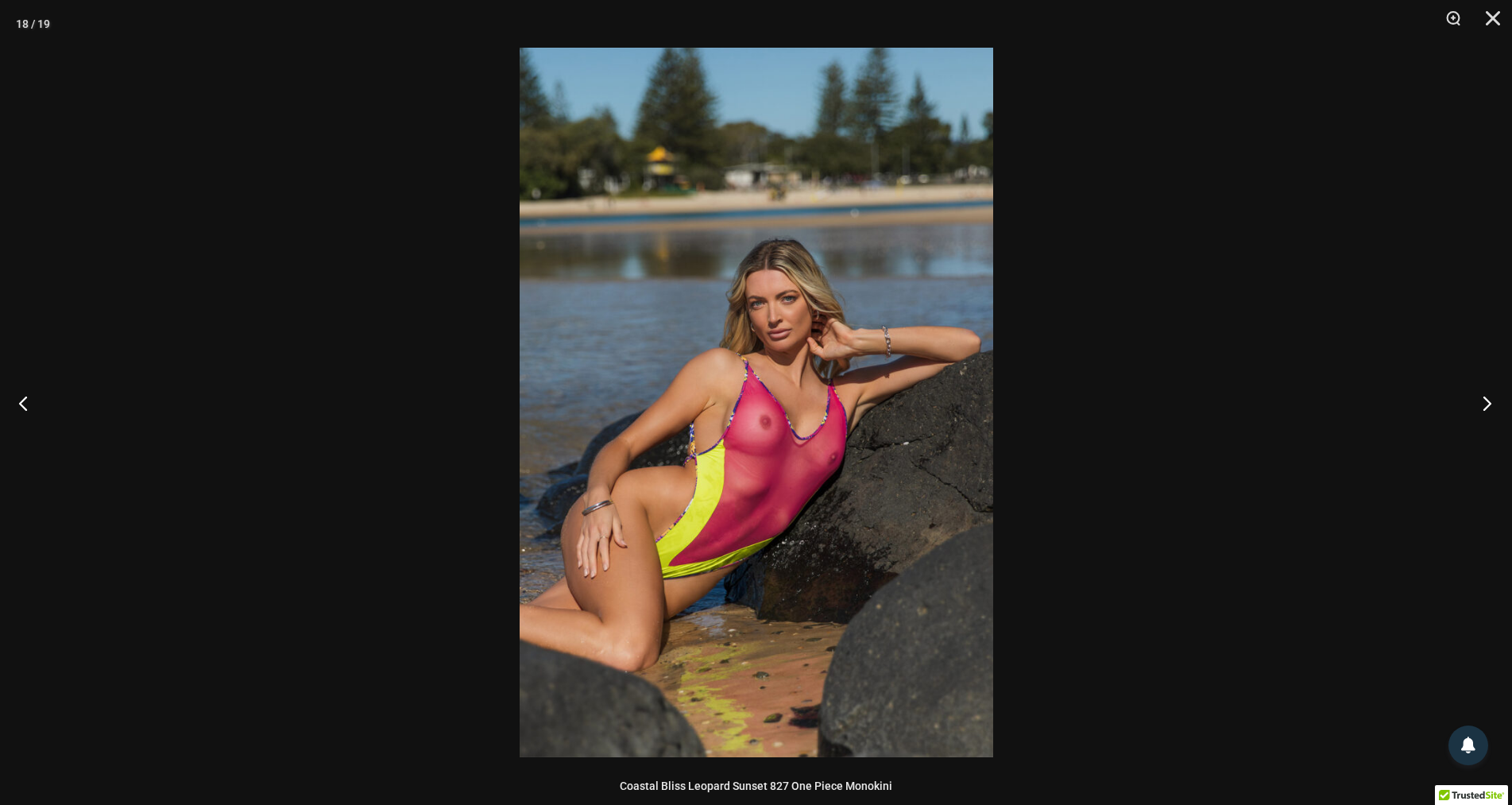
click at [1485, 395] on button "Next" at bounding box center [1483, 402] width 60 height 79
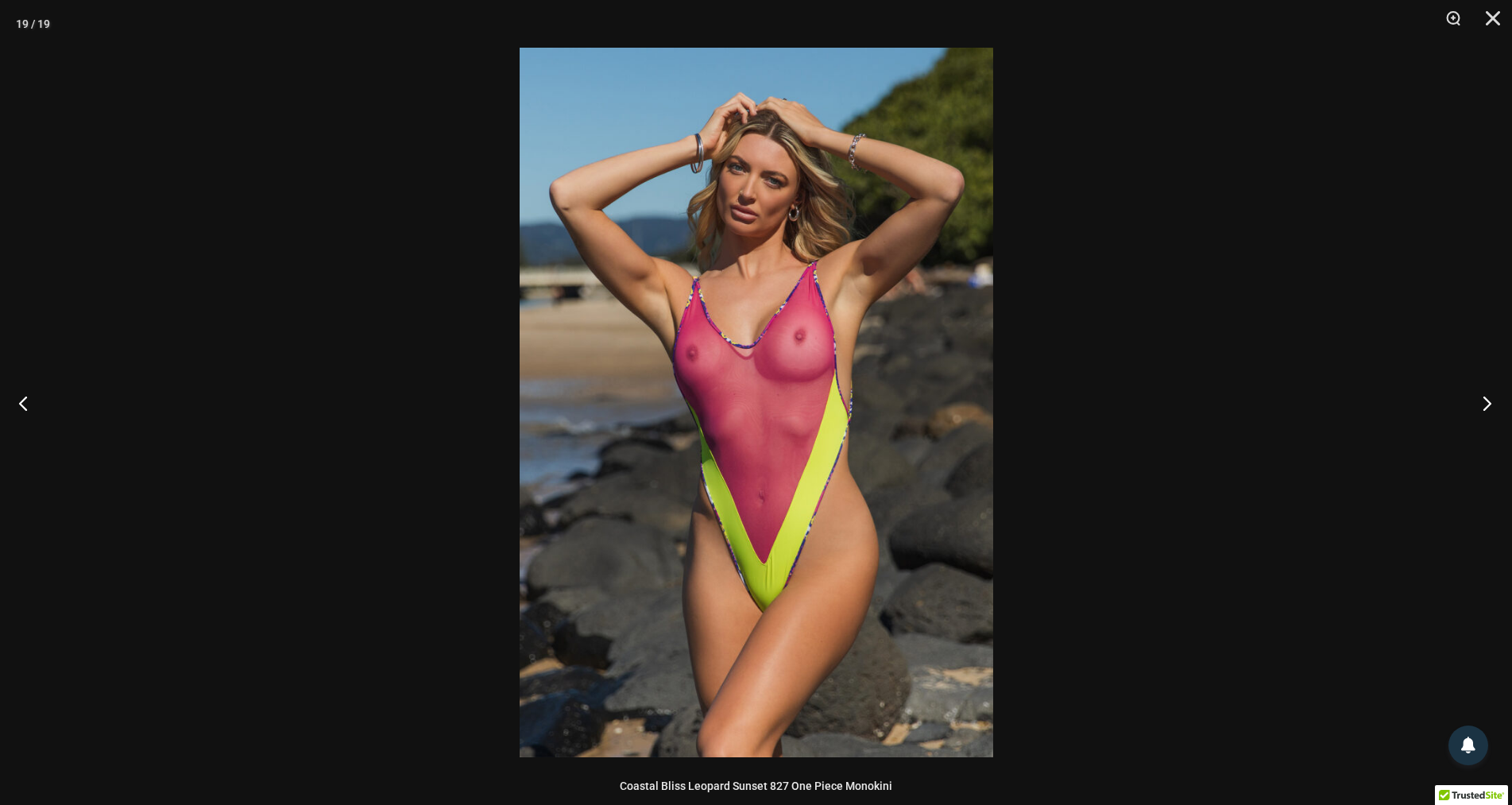
click at [1485, 395] on button "Next" at bounding box center [1483, 402] width 60 height 79
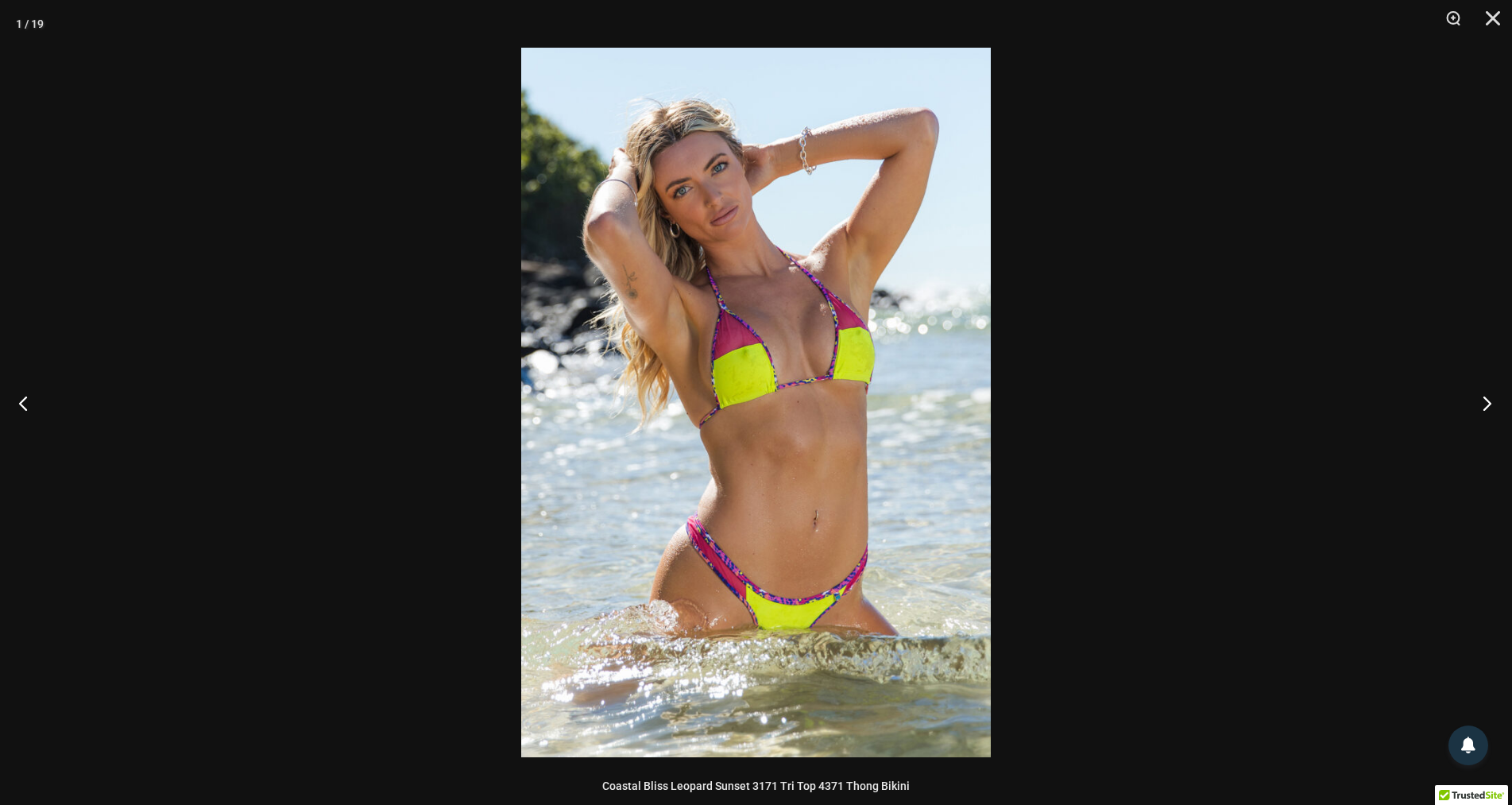
click at [1485, 395] on button "Next" at bounding box center [1483, 402] width 60 height 79
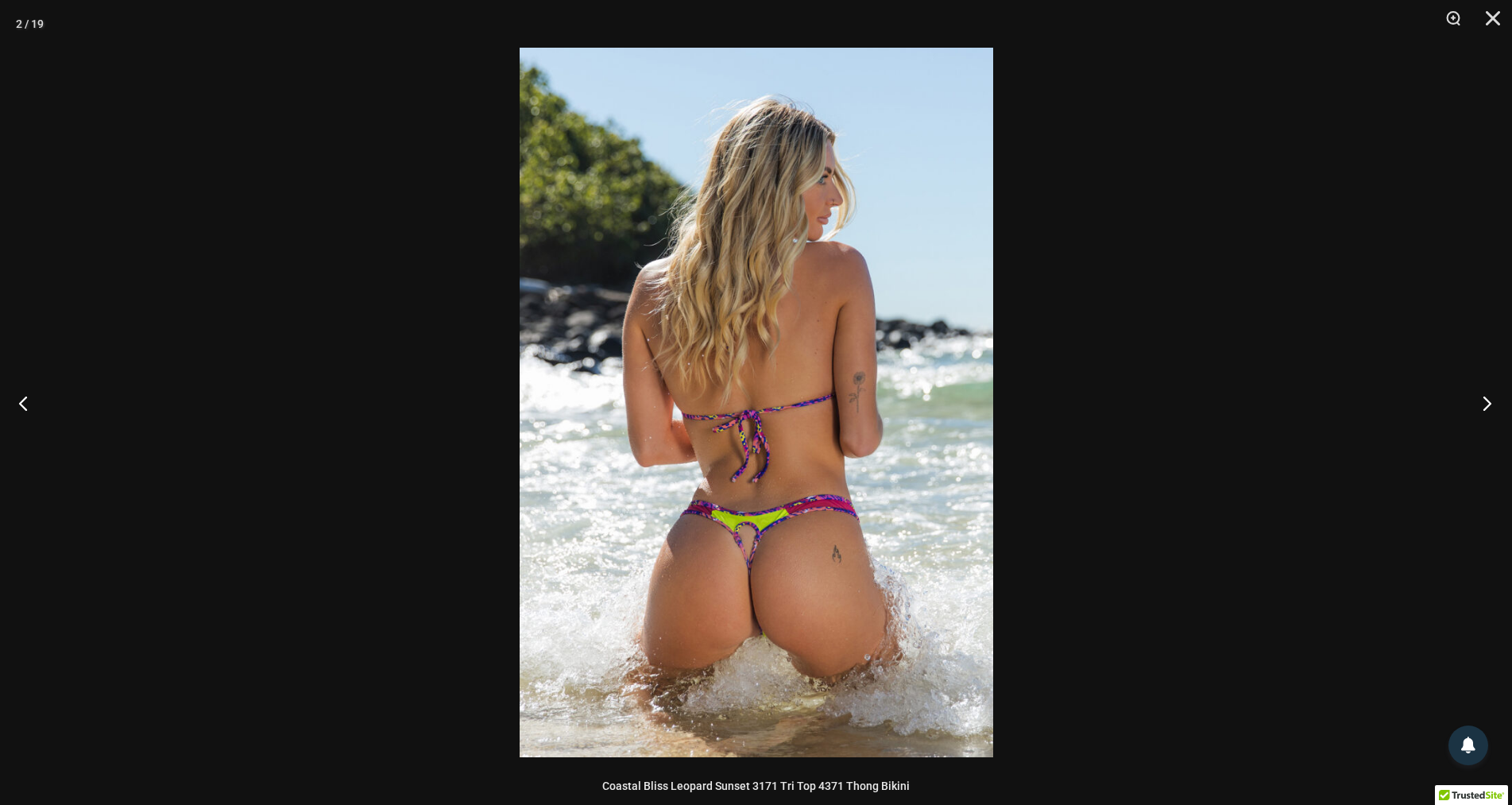
click at [1485, 395] on button "Next" at bounding box center [1483, 402] width 60 height 79
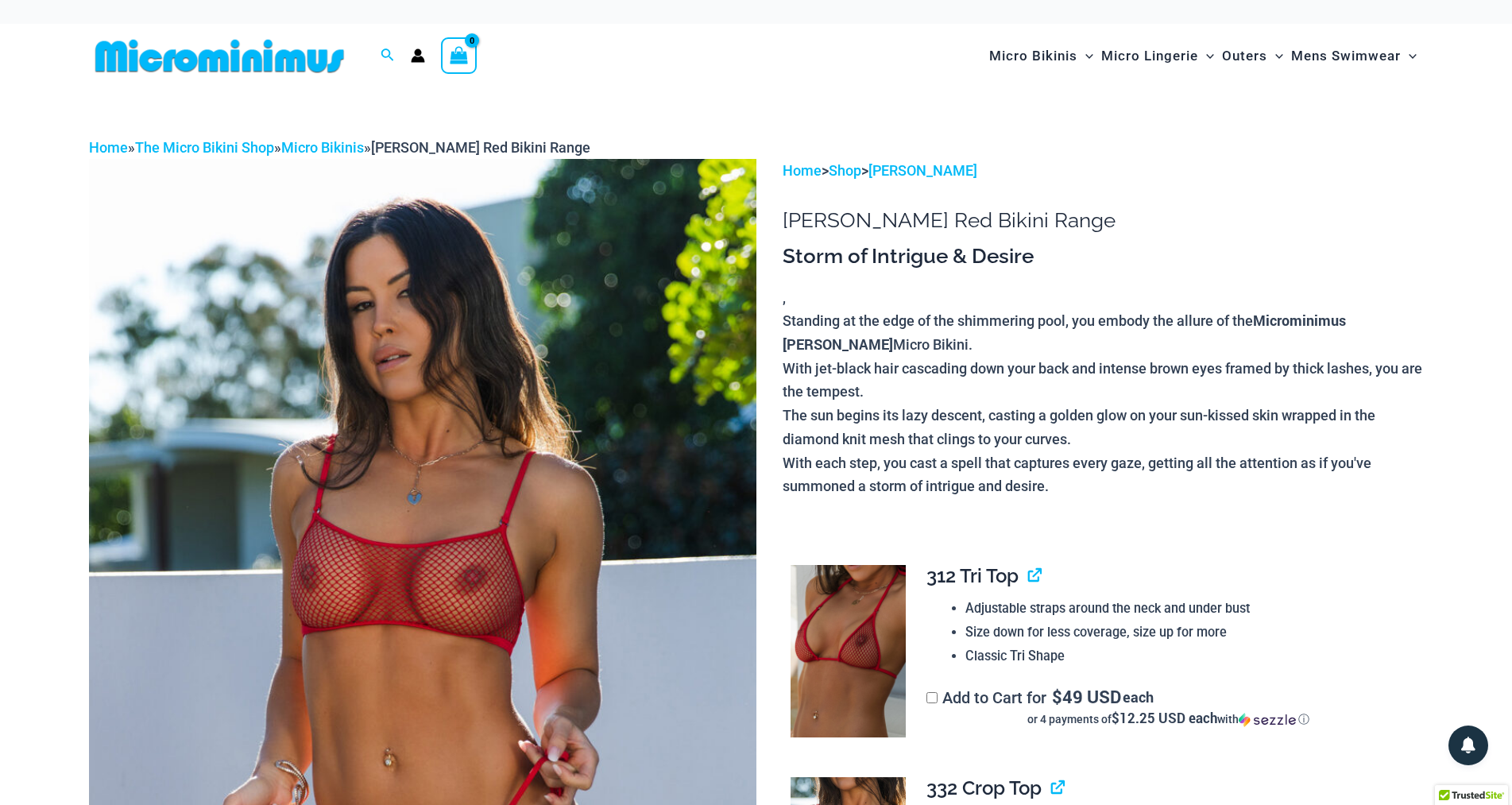
click at [450, 637] on img at bounding box center [423, 660] width 668 height 1001
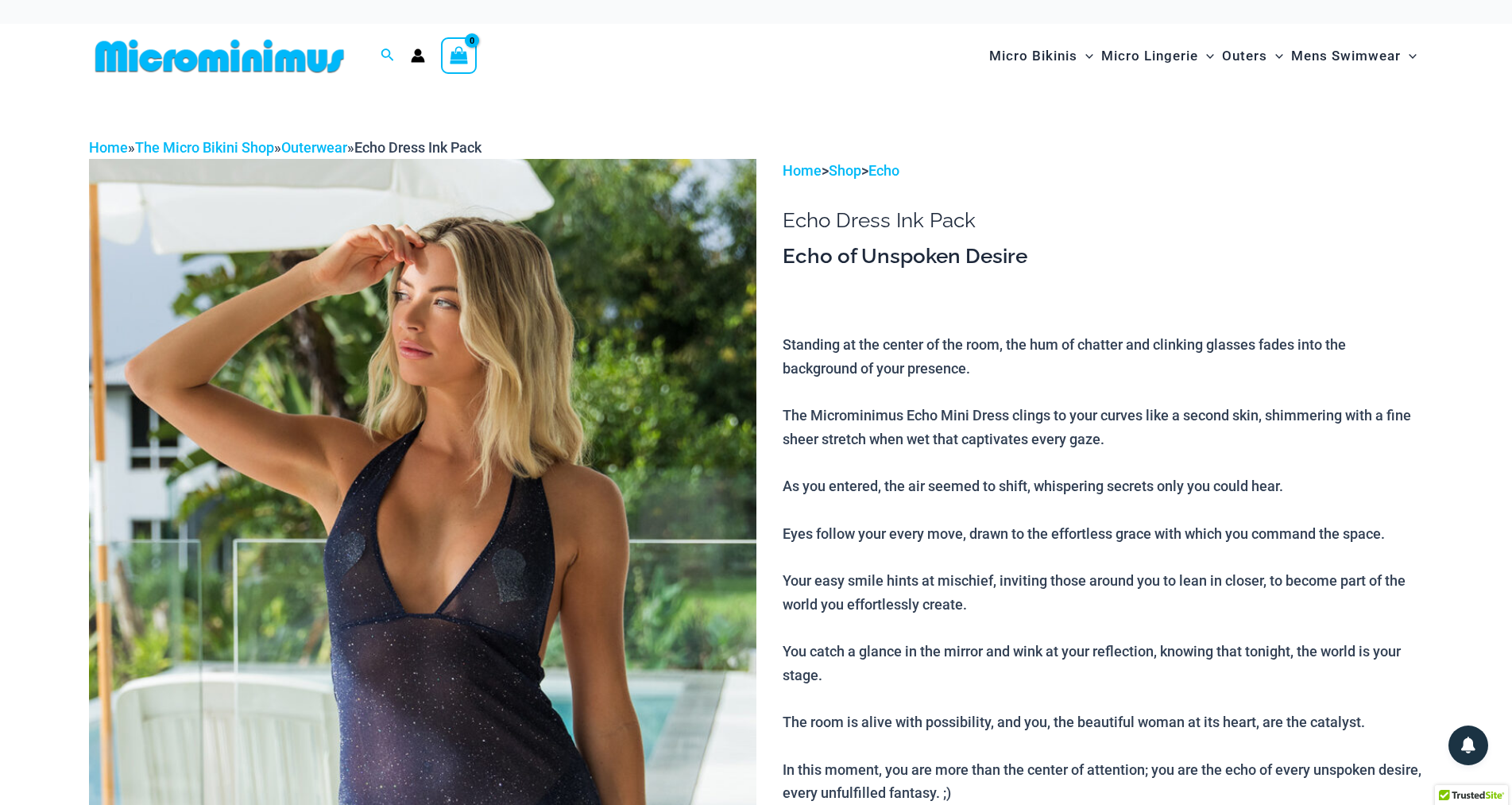
click at [492, 581] on img at bounding box center [423, 660] width 668 height 1001
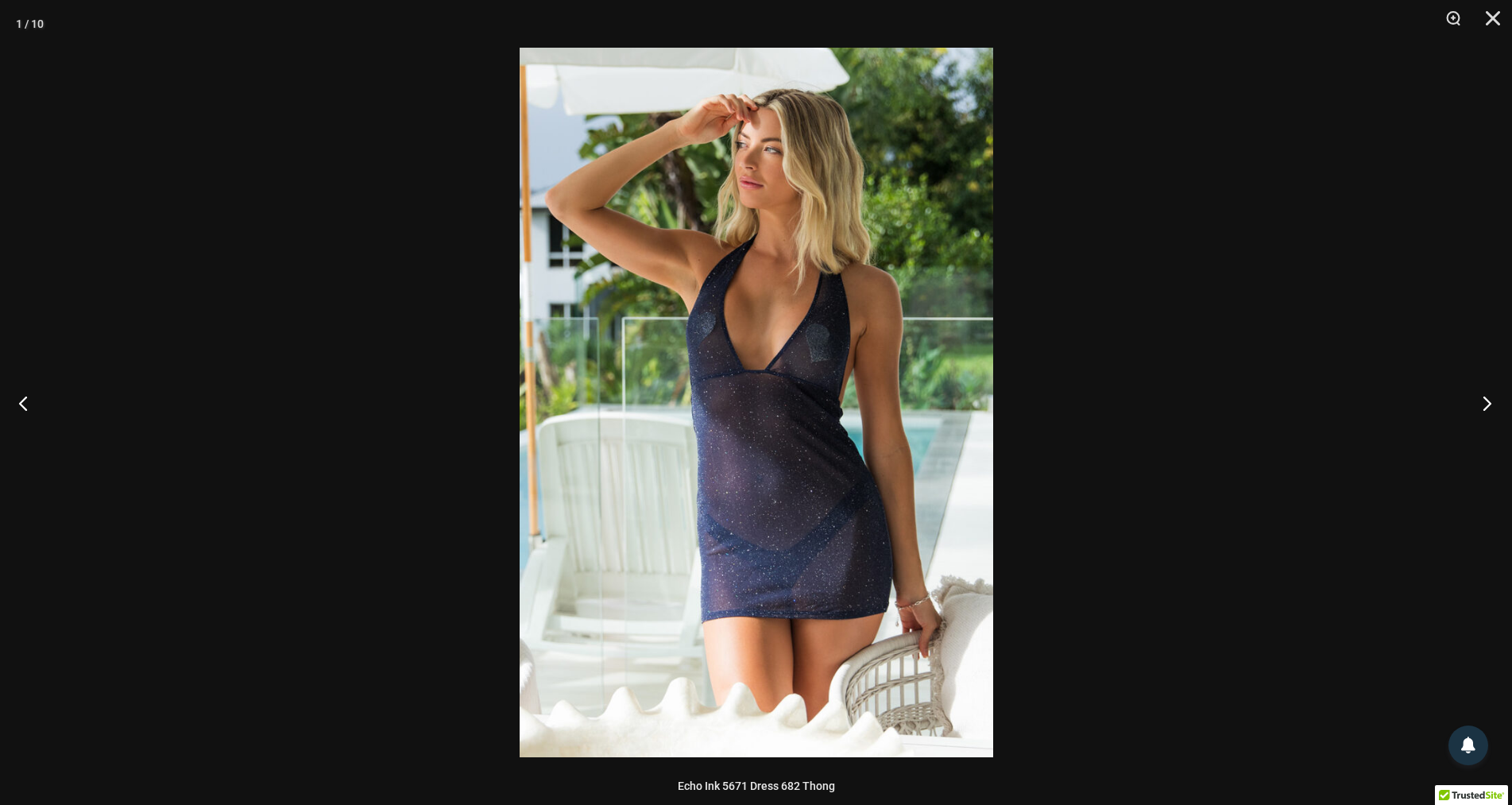
click at [1483, 400] on button "Next" at bounding box center [1483, 402] width 60 height 79
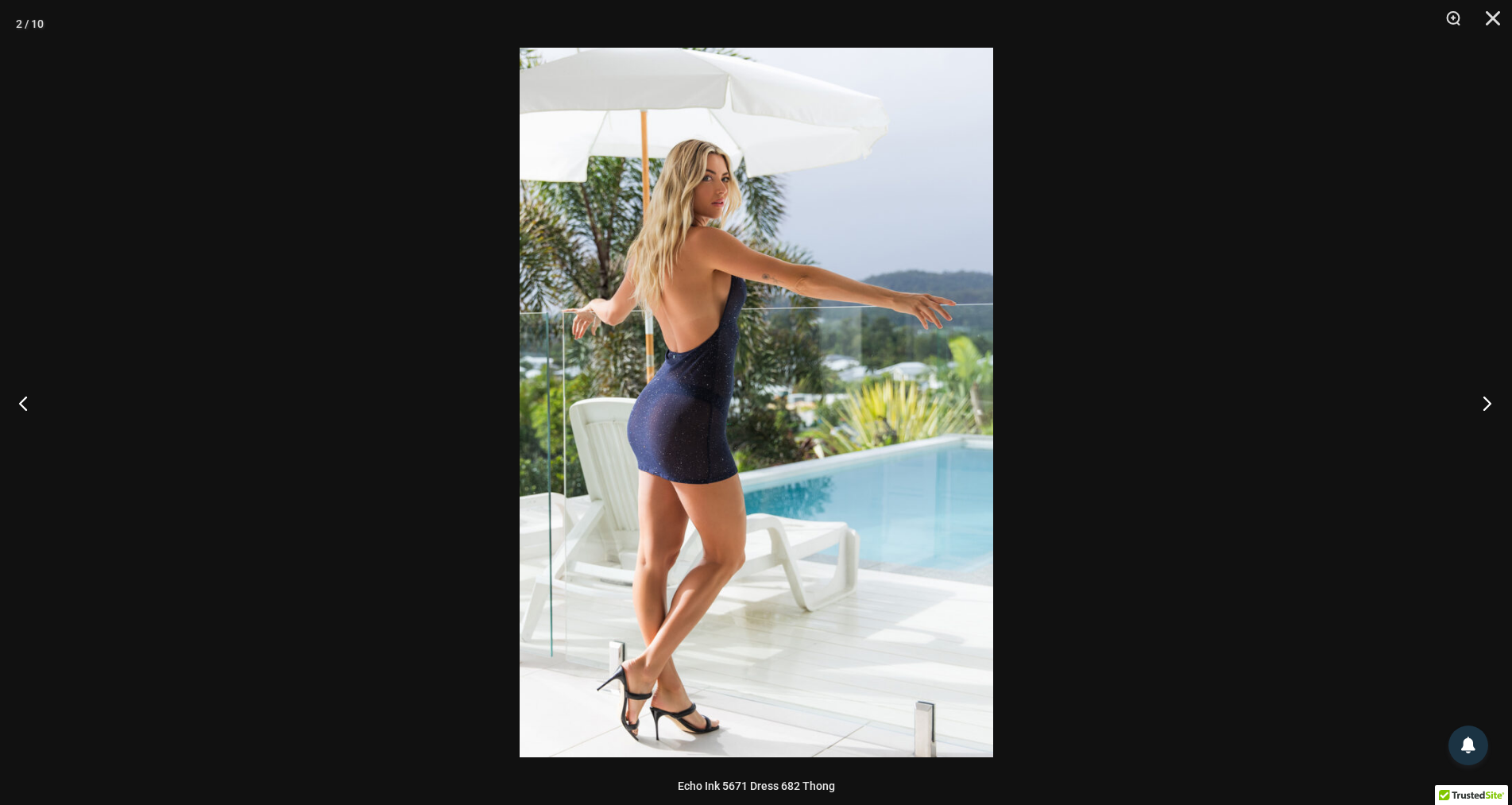
click at [1483, 400] on button "Next" at bounding box center [1483, 402] width 60 height 79
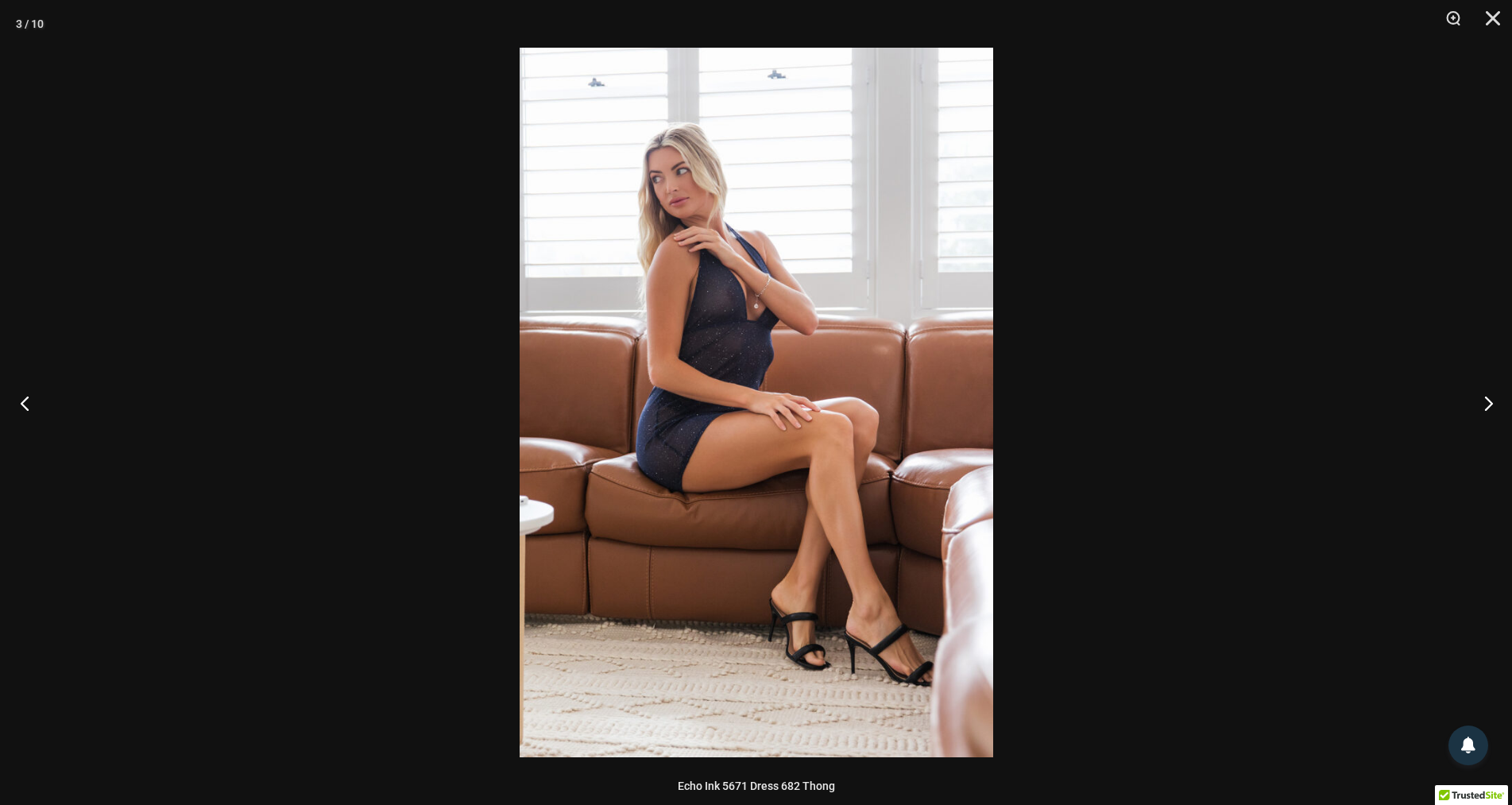
click at [28, 396] on button "Previous" at bounding box center [29, 402] width 60 height 79
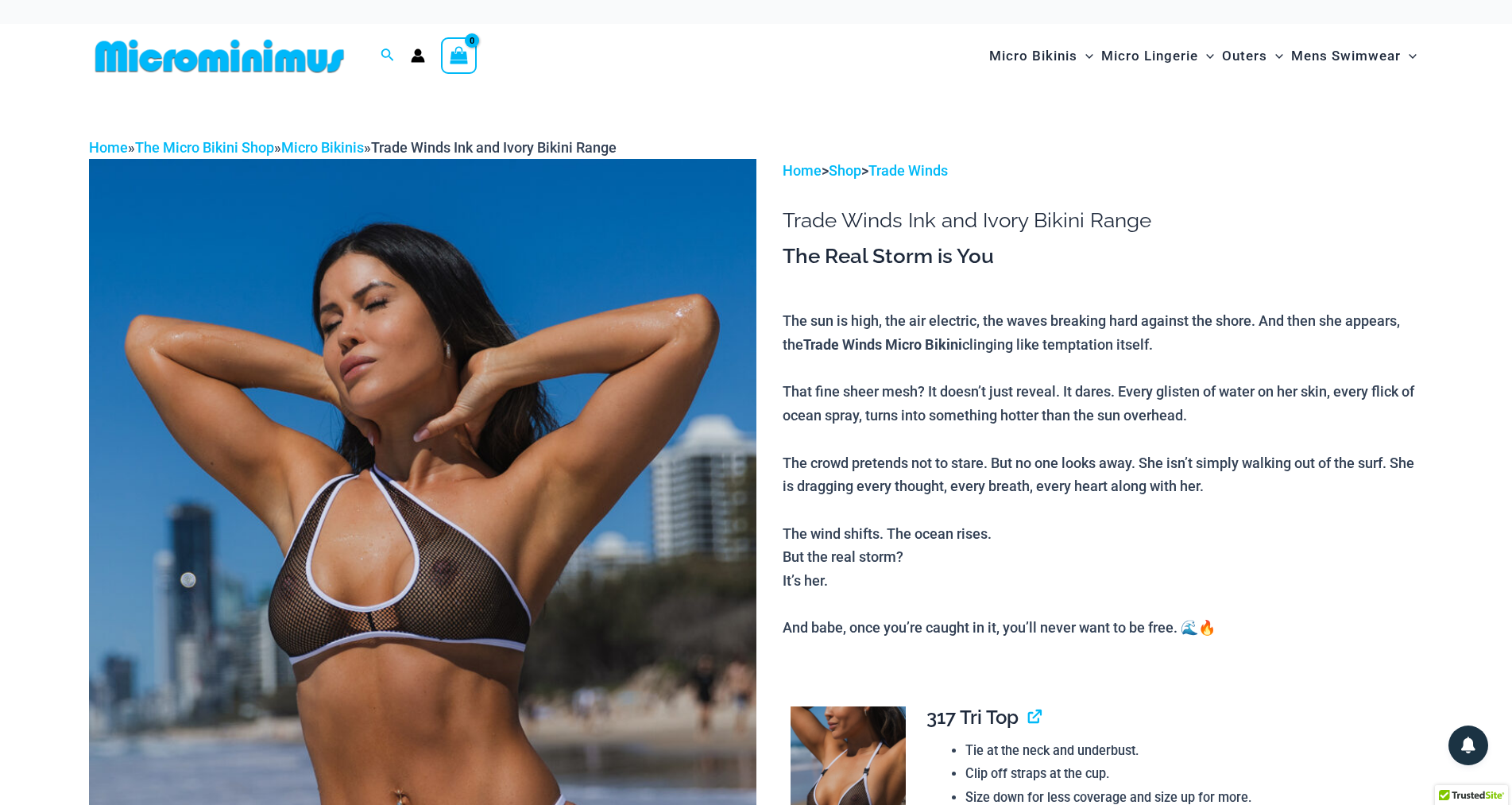
click at [454, 471] on img at bounding box center [423, 660] width 668 height 1001
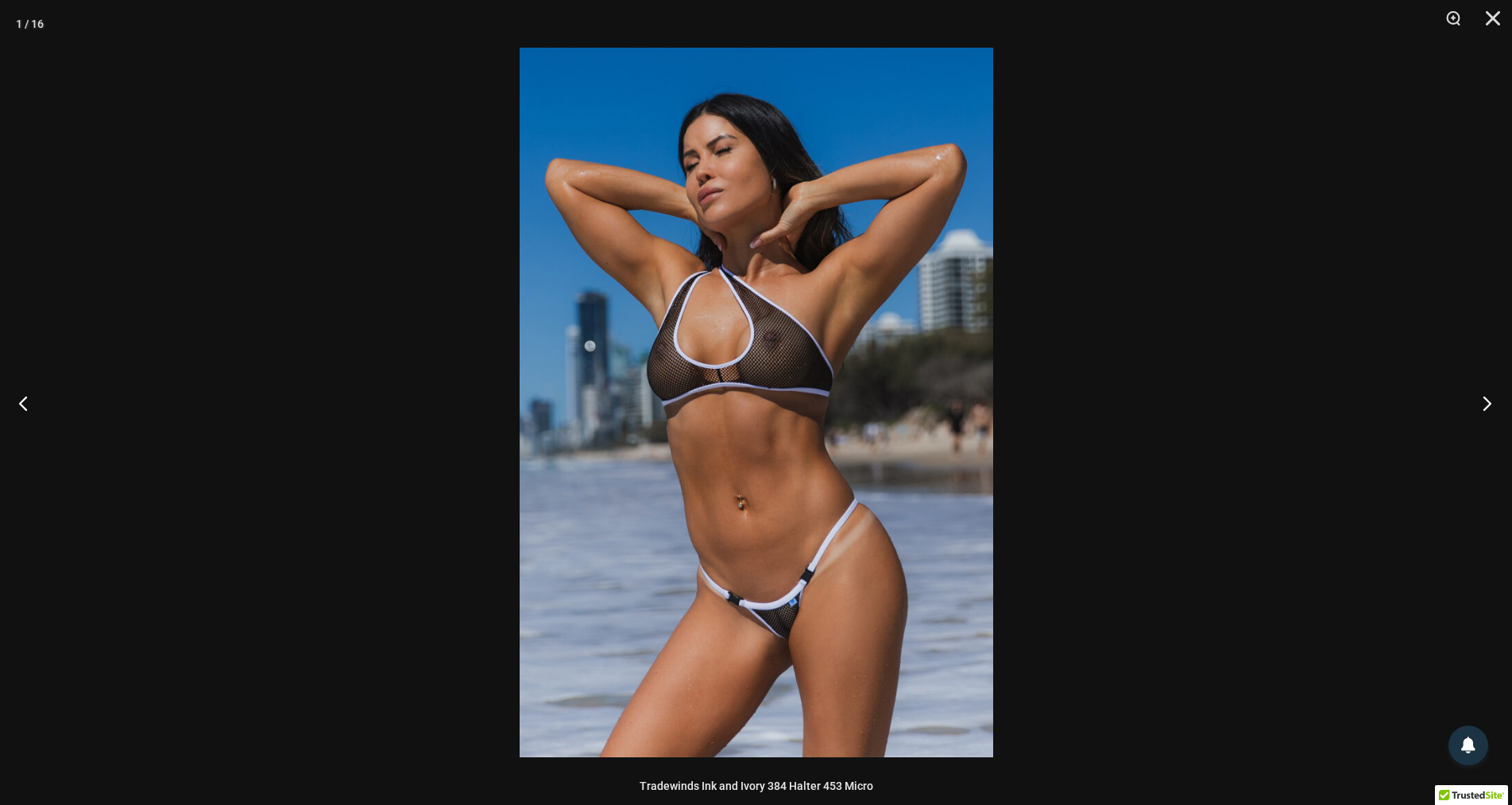
click at [1489, 400] on button "Next" at bounding box center [1483, 402] width 60 height 79
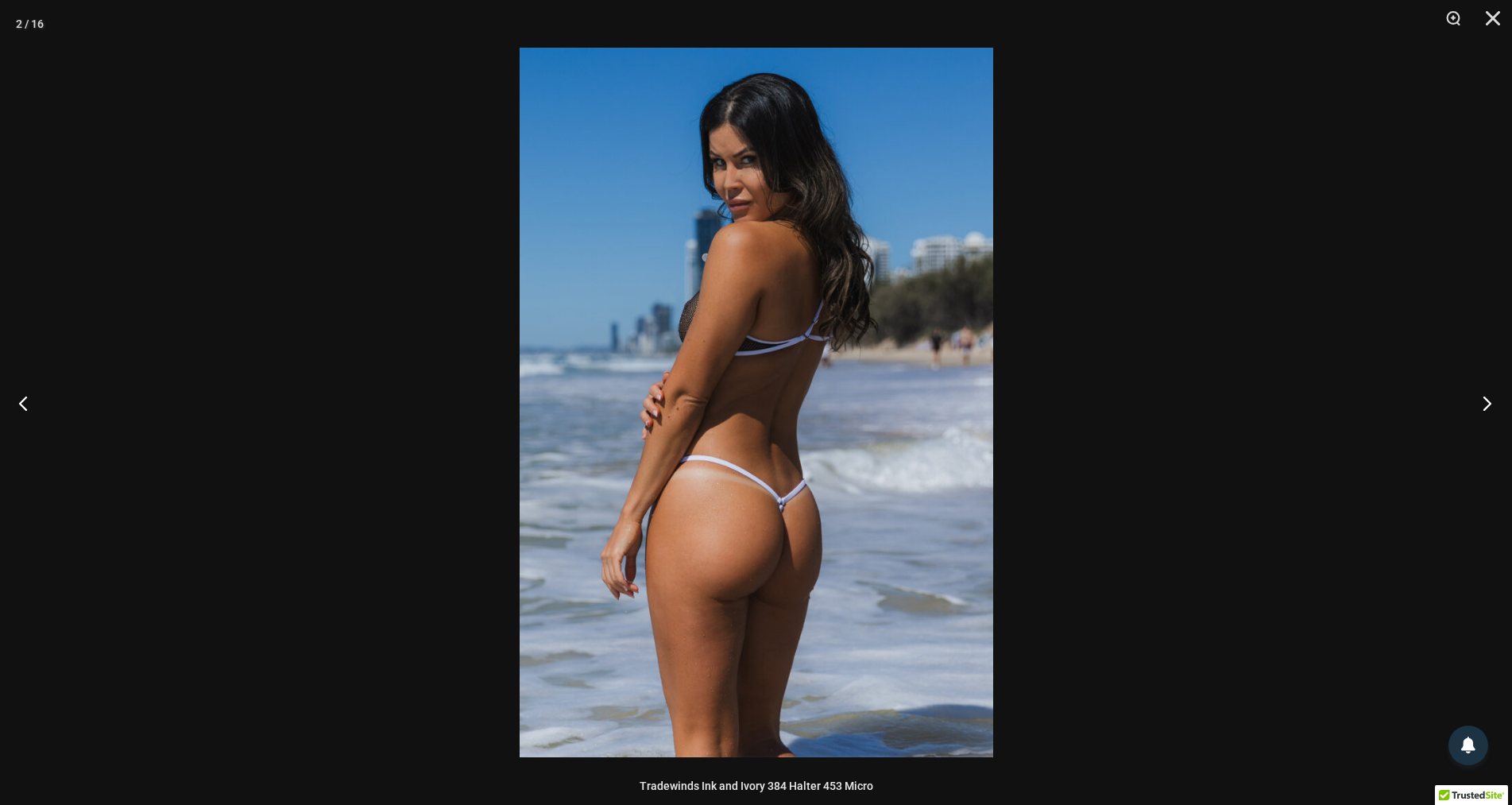
click at [1489, 400] on button "Next" at bounding box center [1483, 402] width 60 height 79
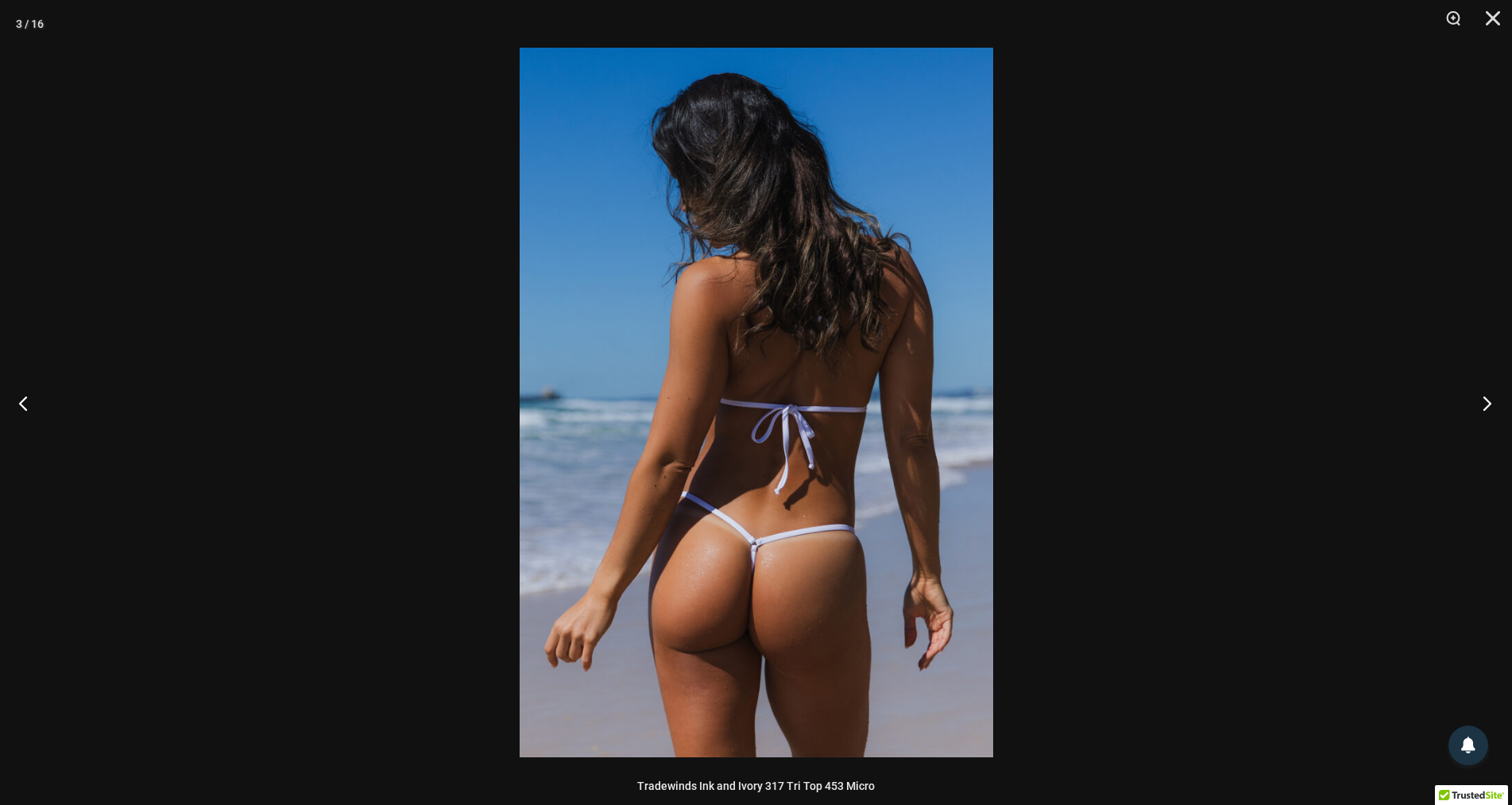
click at [1489, 400] on button "Next" at bounding box center [1483, 402] width 60 height 79
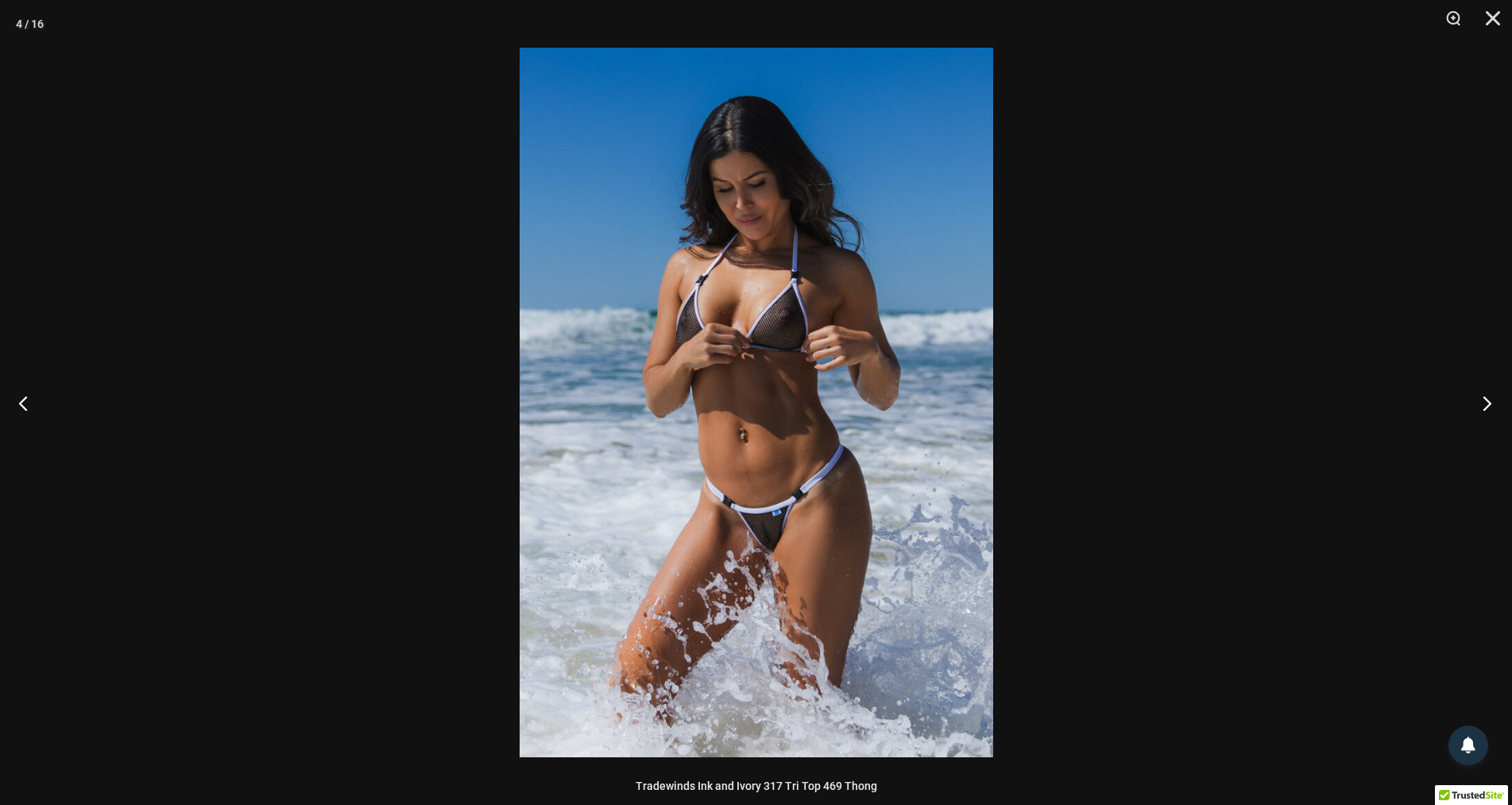
click at [1489, 400] on button "Next" at bounding box center [1483, 402] width 60 height 79
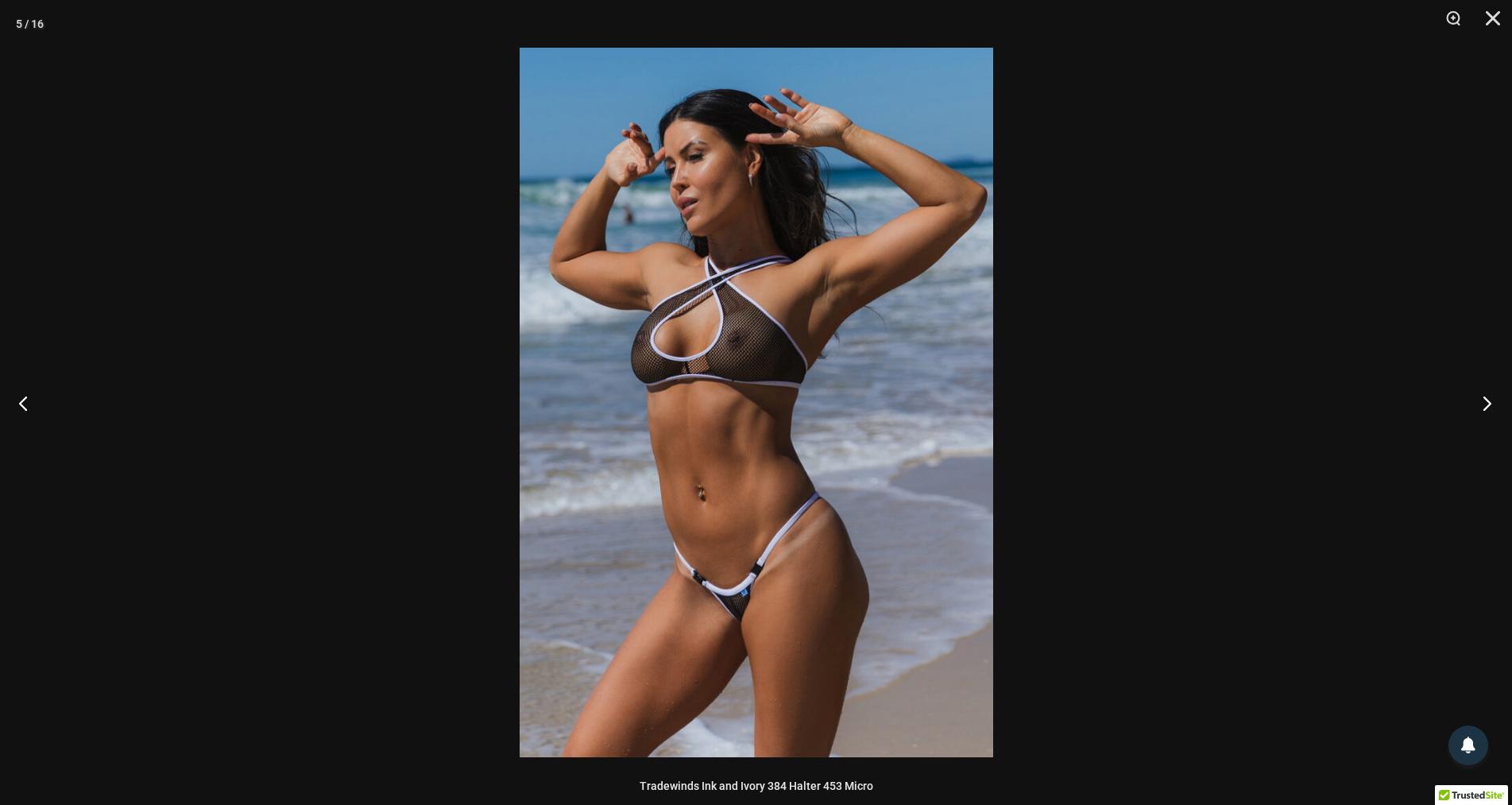
click at [1489, 400] on button "Next" at bounding box center [1483, 402] width 60 height 79
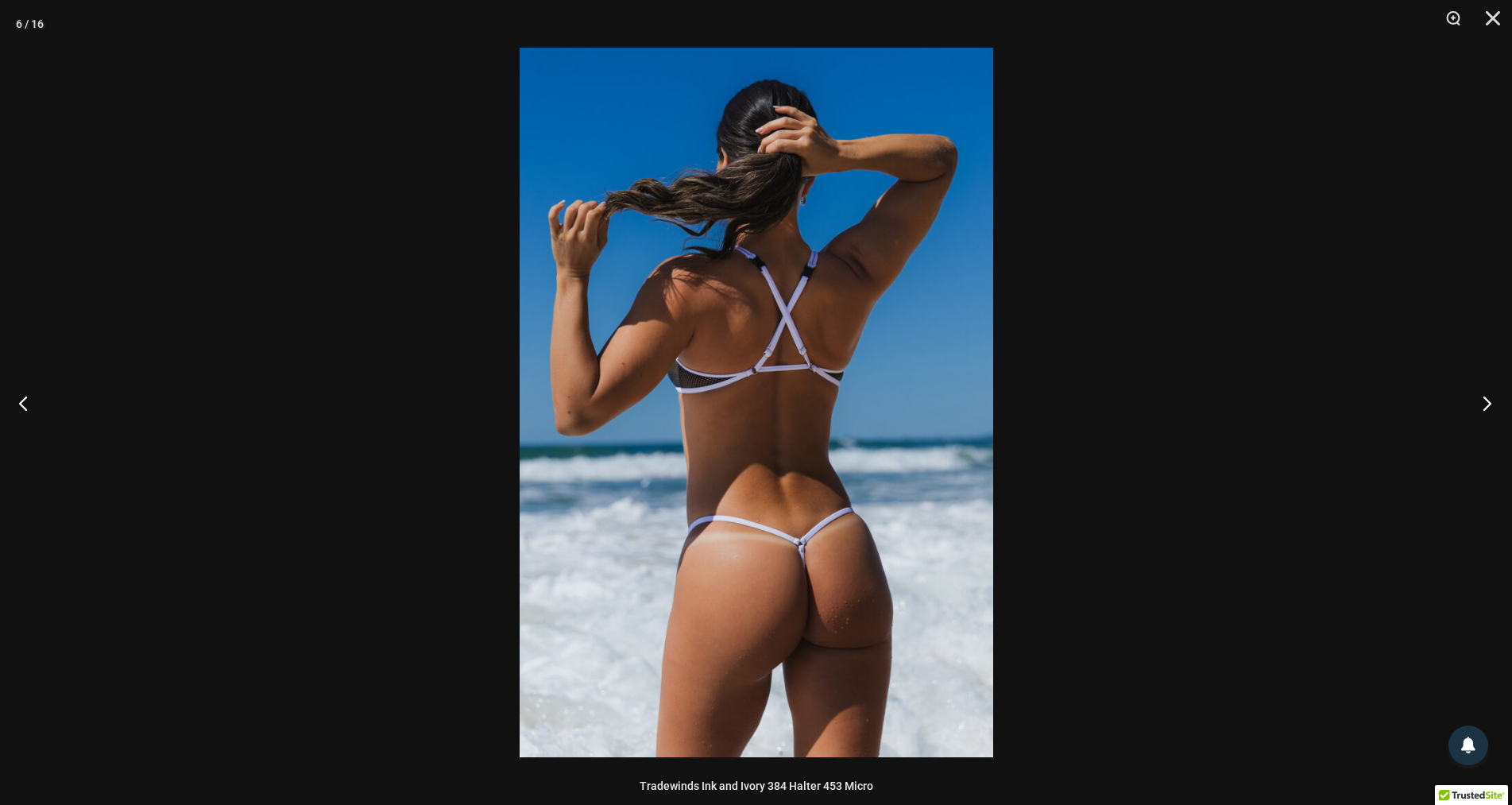
click at [1489, 400] on button "Next" at bounding box center [1483, 402] width 60 height 79
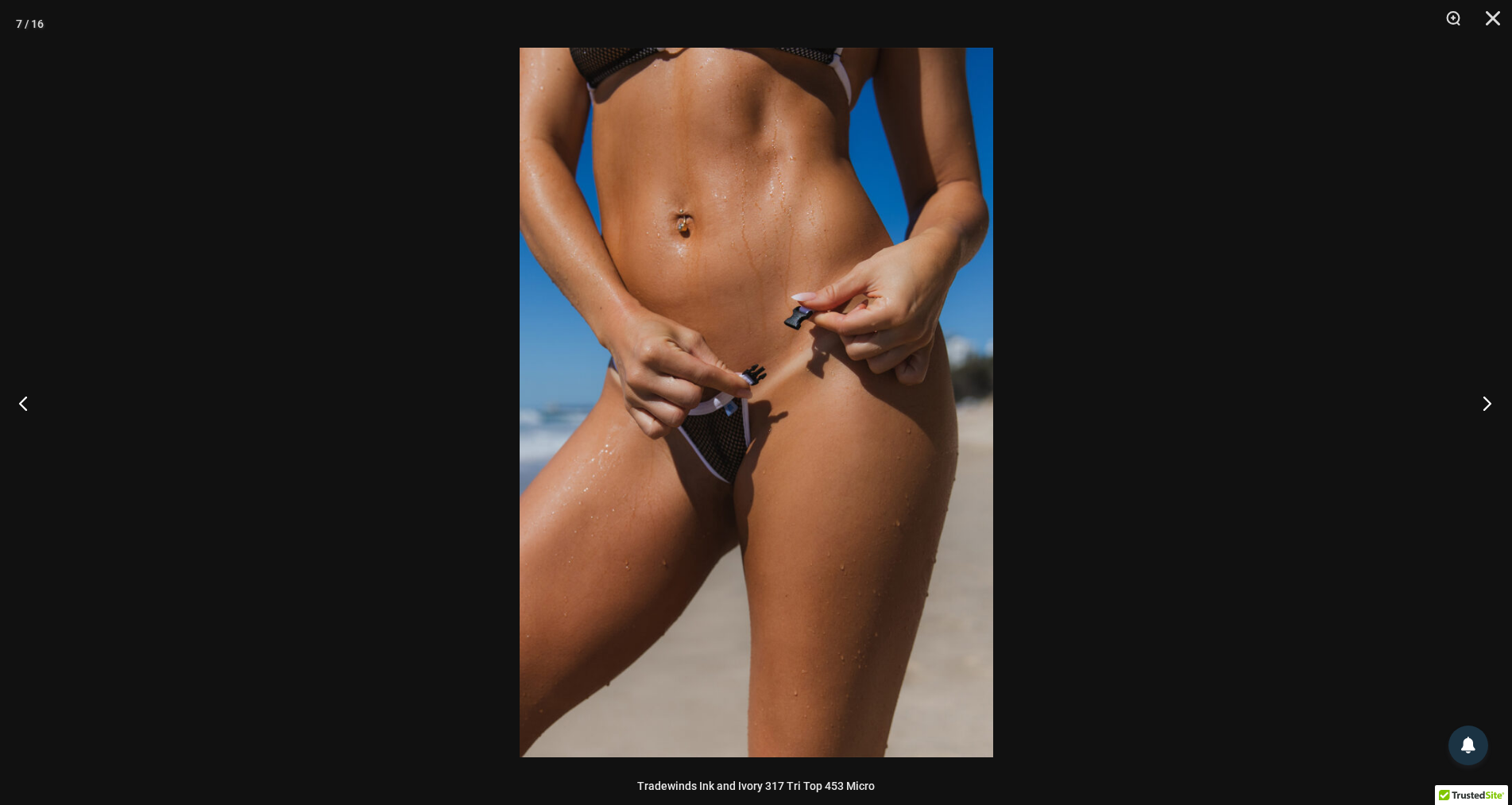
click at [1489, 400] on button "Next" at bounding box center [1483, 402] width 60 height 79
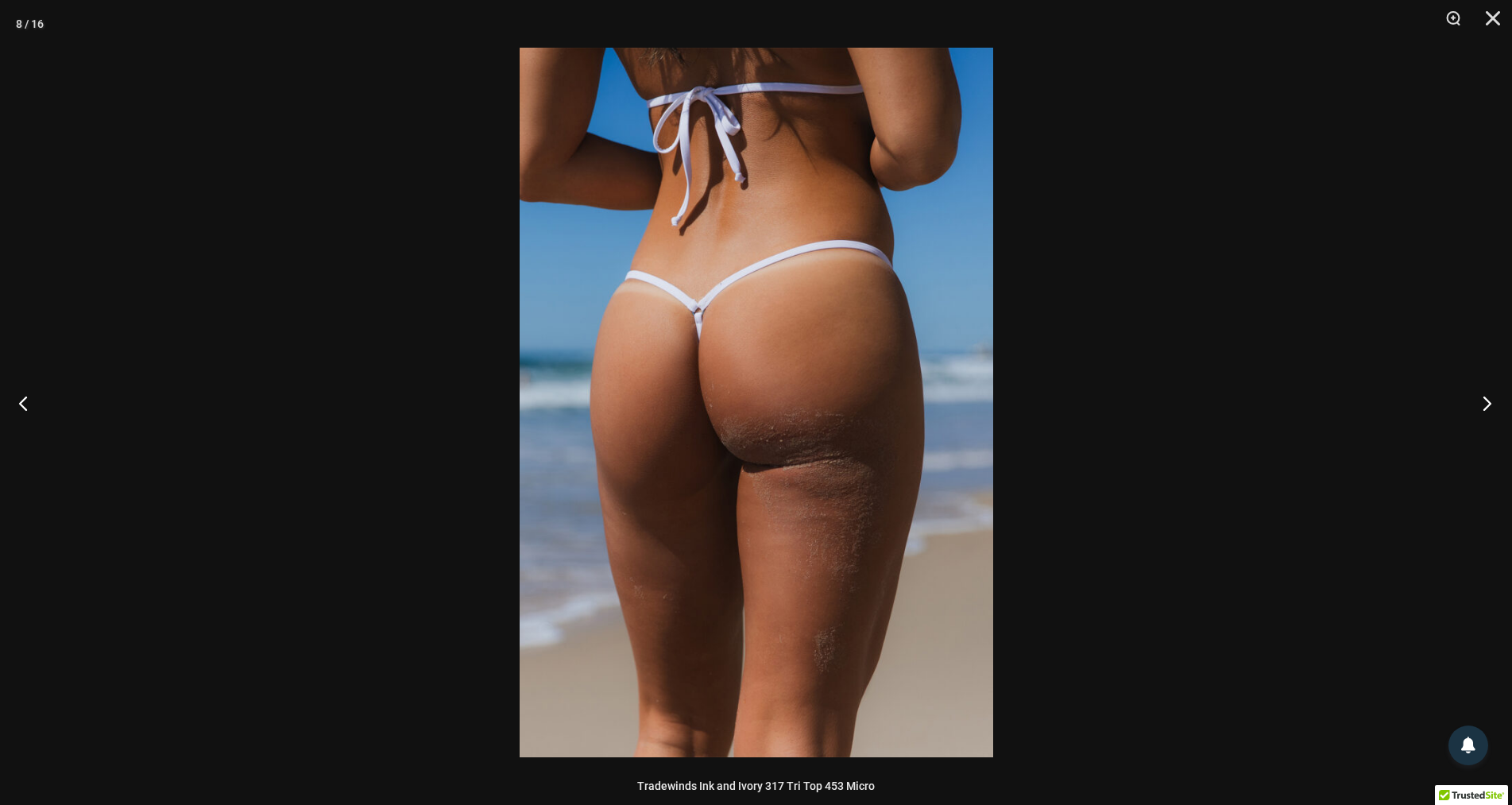
click at [1489, 400] on button "Next" at bounding box center [1483, 402] width 60 height 79
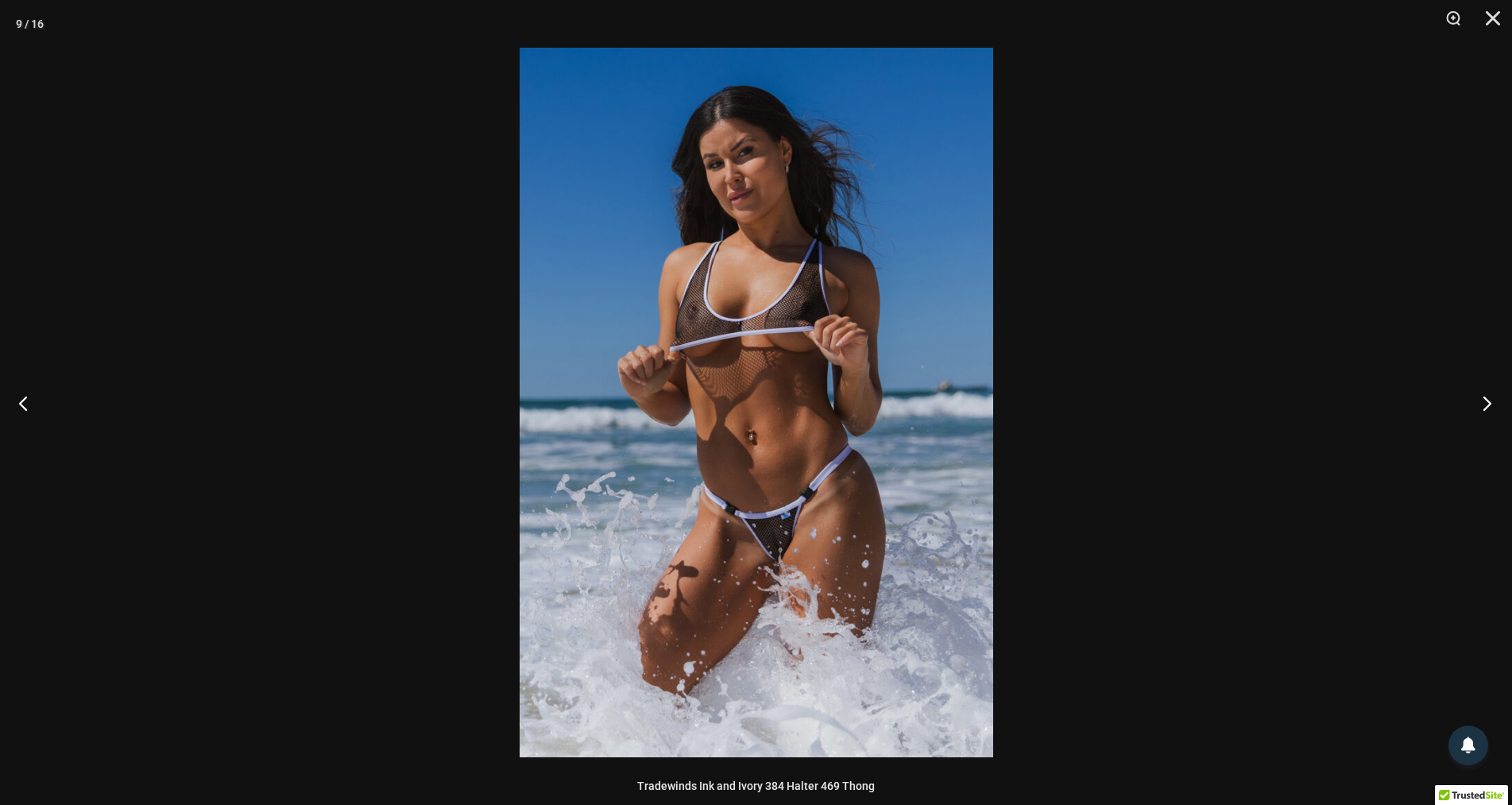
click at [1489, 400] on button "Next" at bounding box center [1483, 402] width 60 height 79
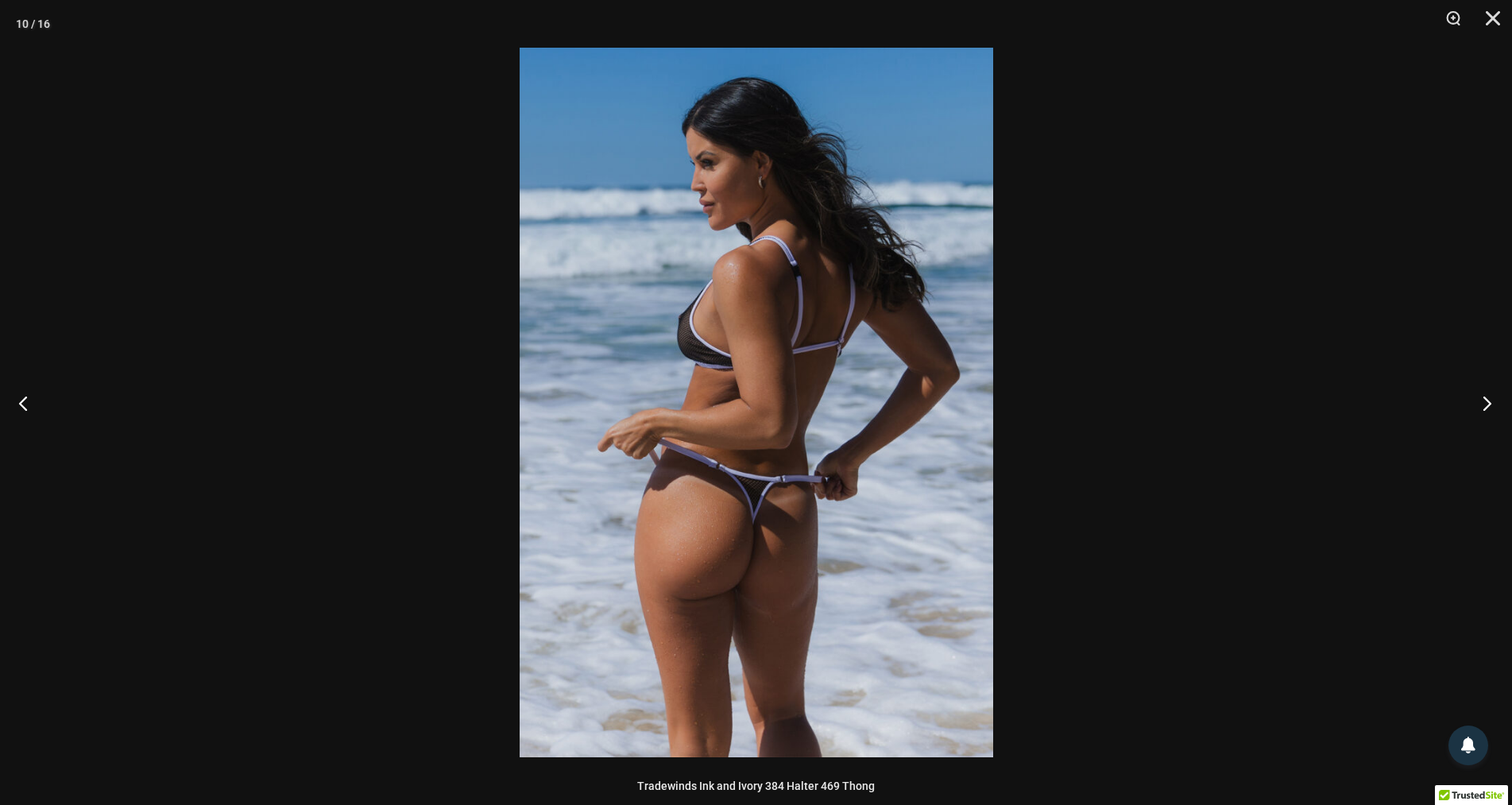
click at [1489, 400] on button "Next" at bounding box center [1483, 402] width 60 height 79
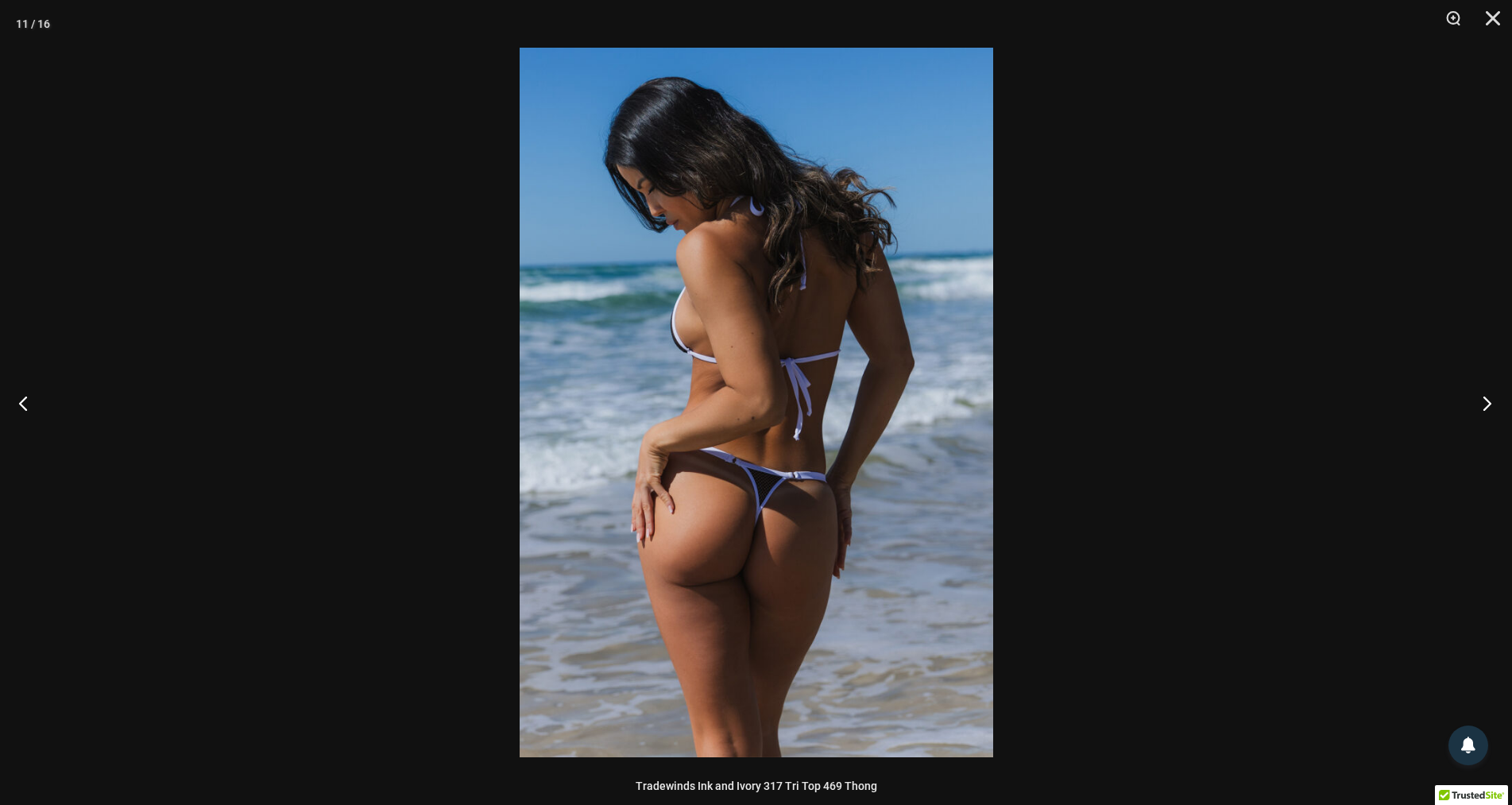
click at [1489, 400] on button "Next" at bounding box center [1483, 402] width 60 height 79
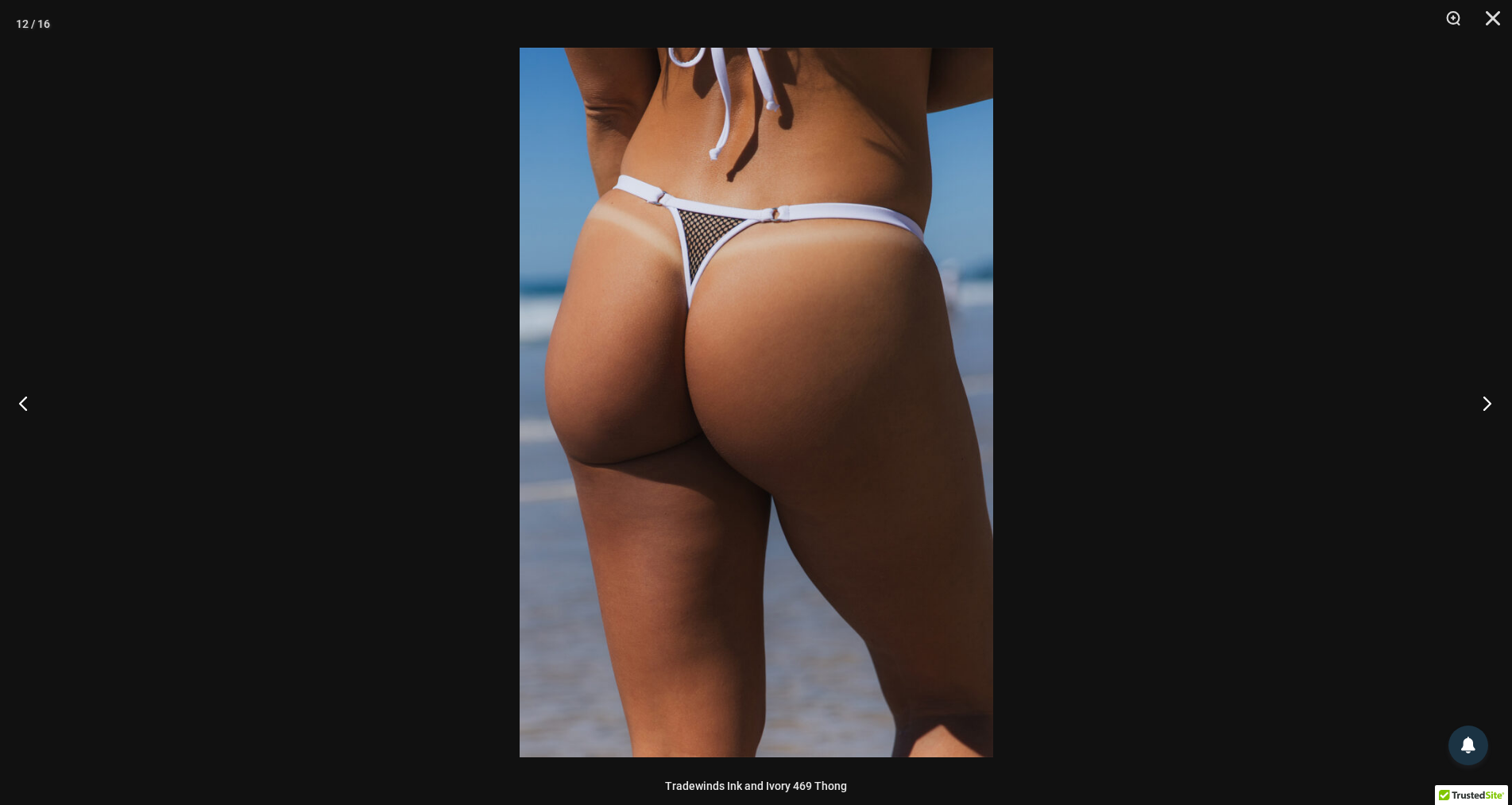
click at [1489, 400] on button "Next" at bounding box center [1483, 402] width 60 height 79
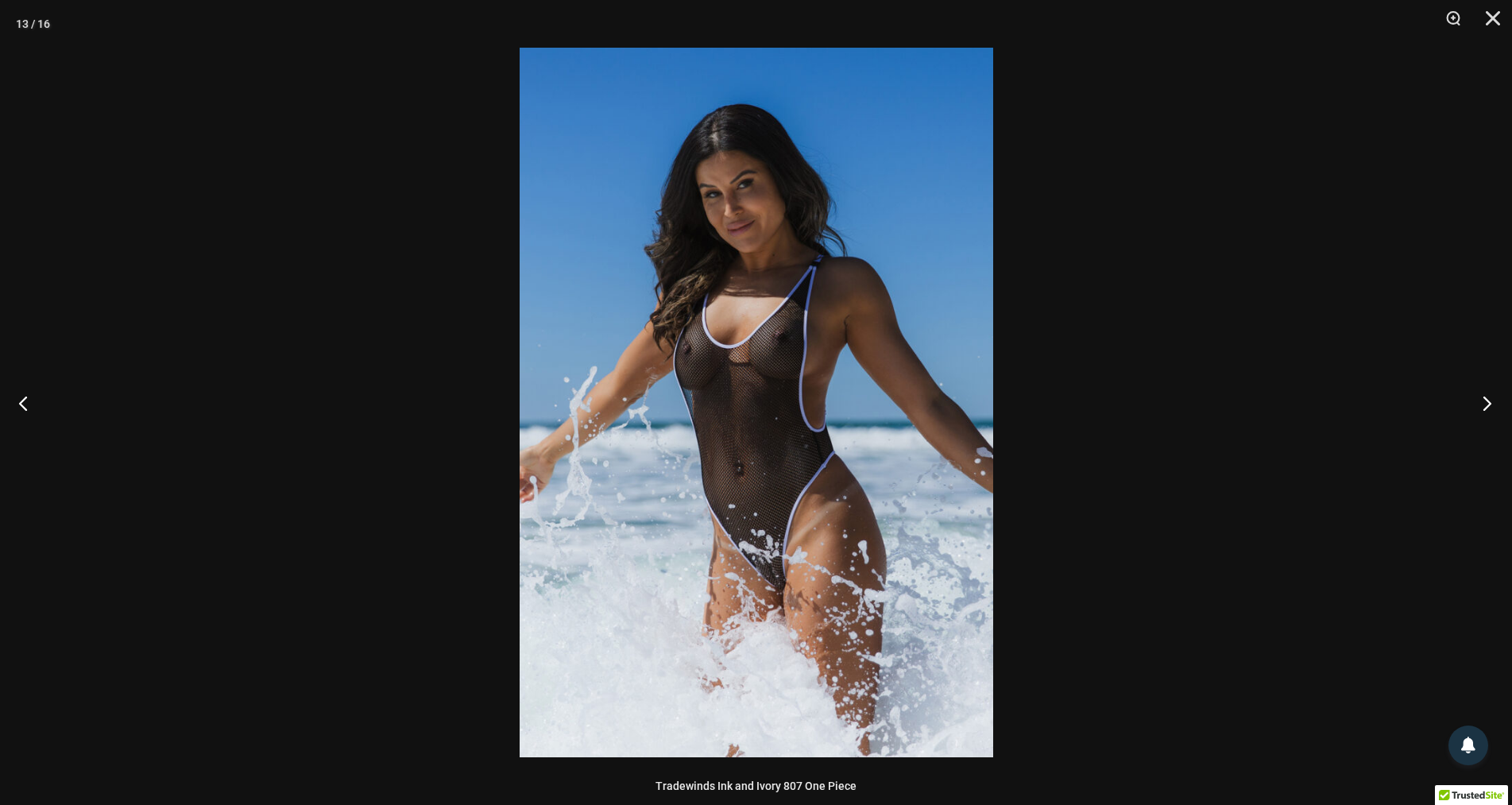
click at [1489, 404] on button "Next" at bounding box center [1483, 402] width 60 height 79
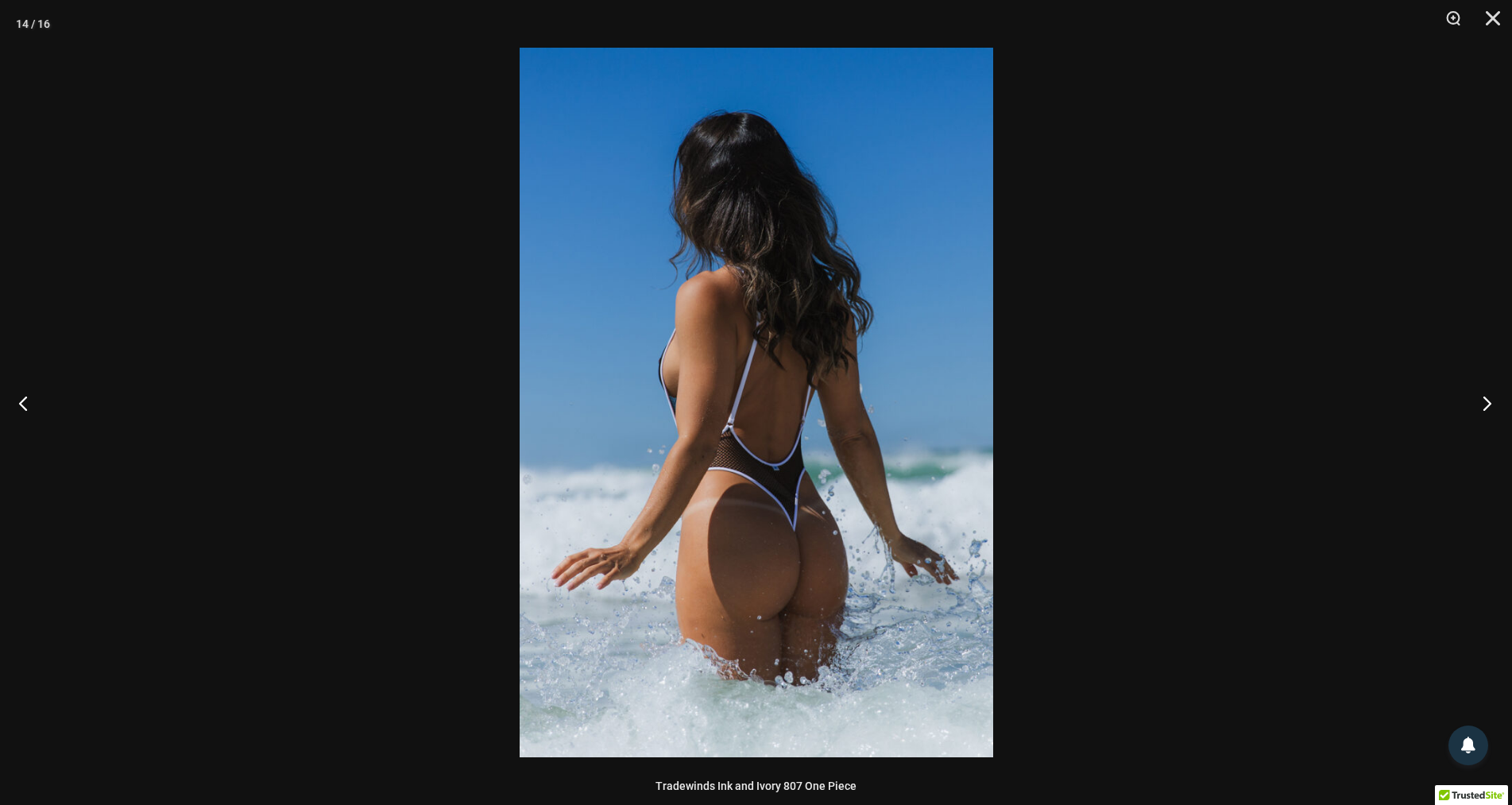
click at [1489, 404] on button "Next" at bounding box center [1483, 402] width 60 height 79
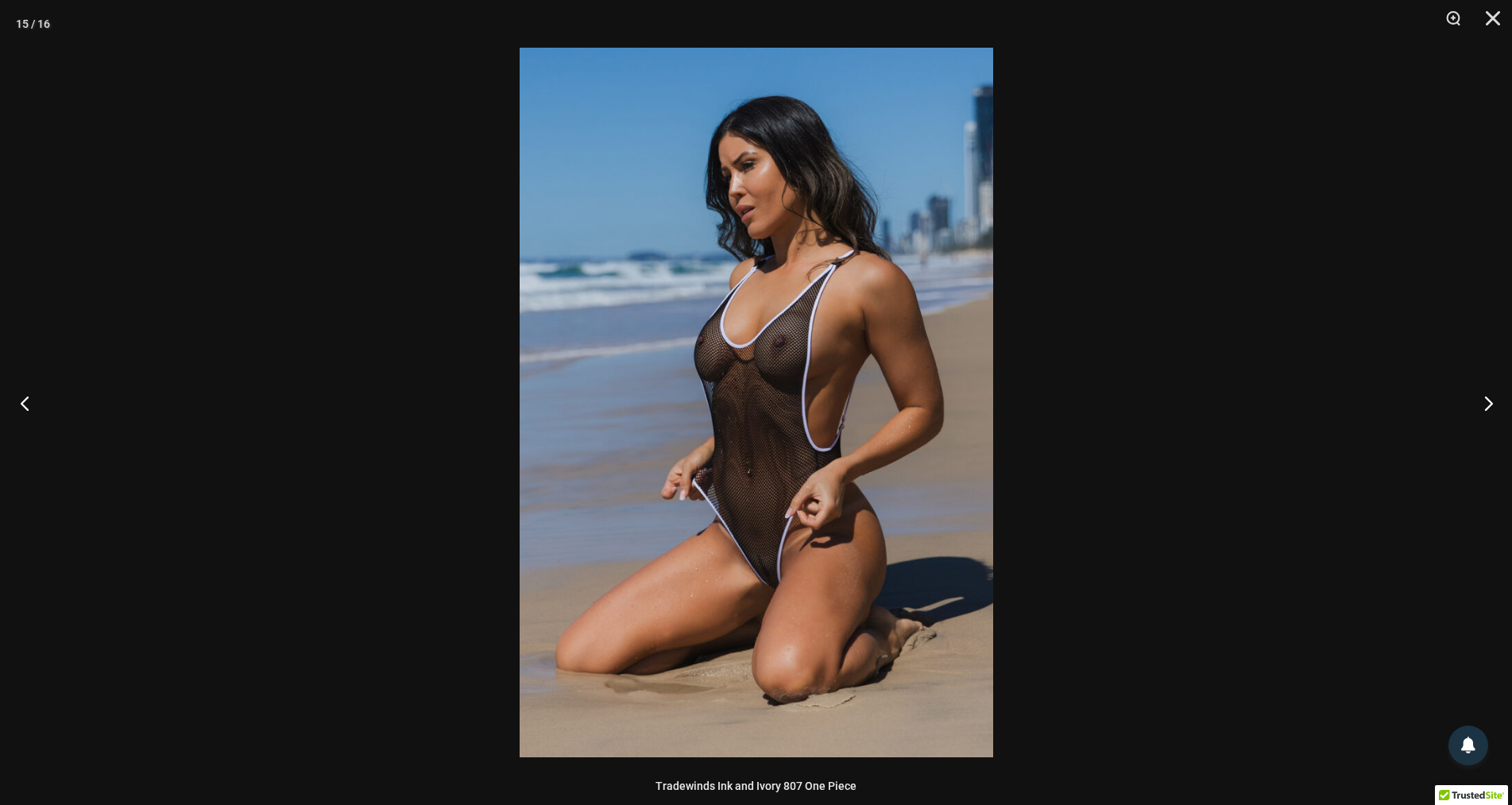
click at [26, 402] on button "Previous" at bounding box center [29, 402] width 60 height 79
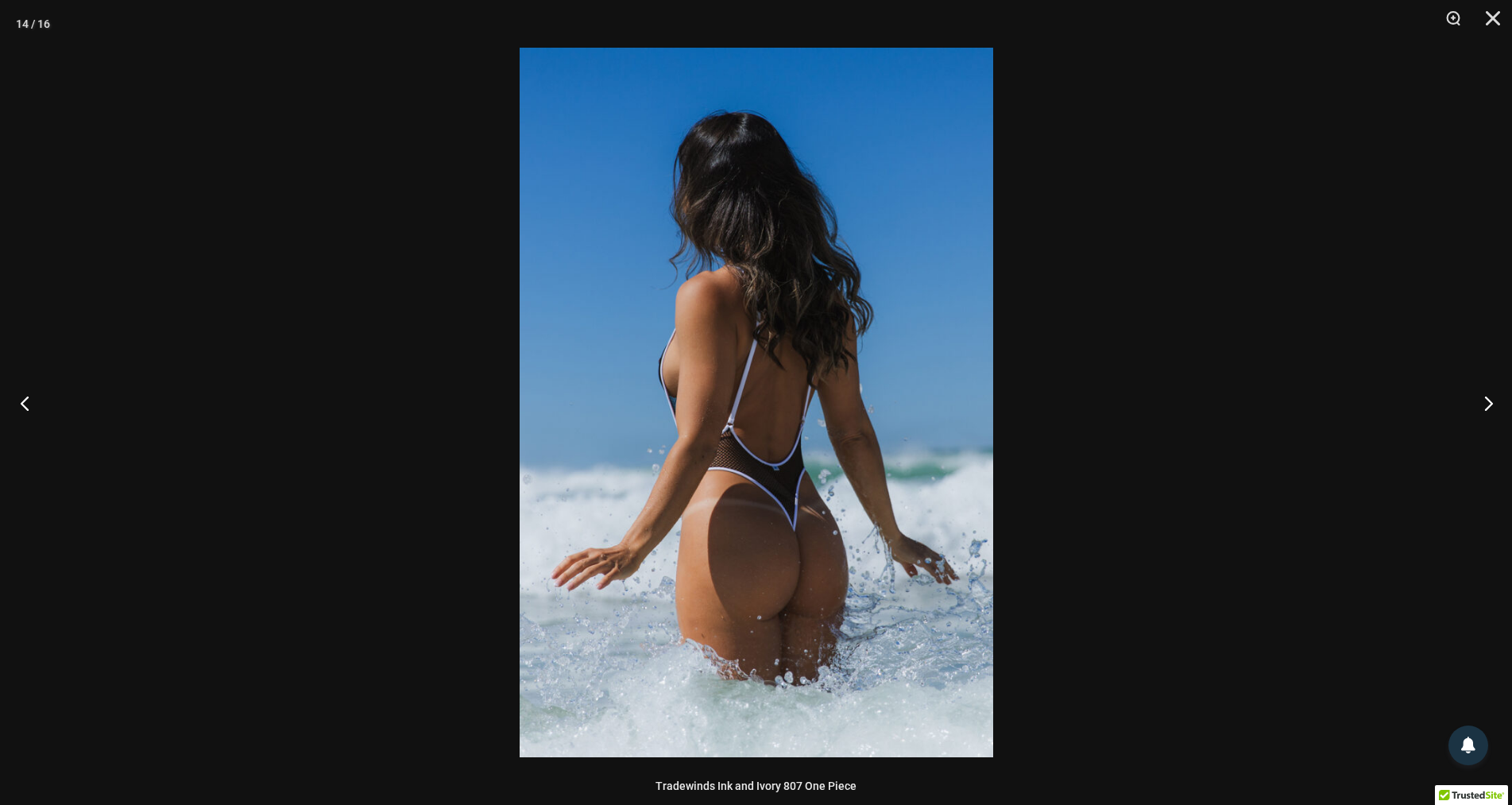
click at [26, 402] on button "Previous" at bounding box center [29, 402] width 60 height 79
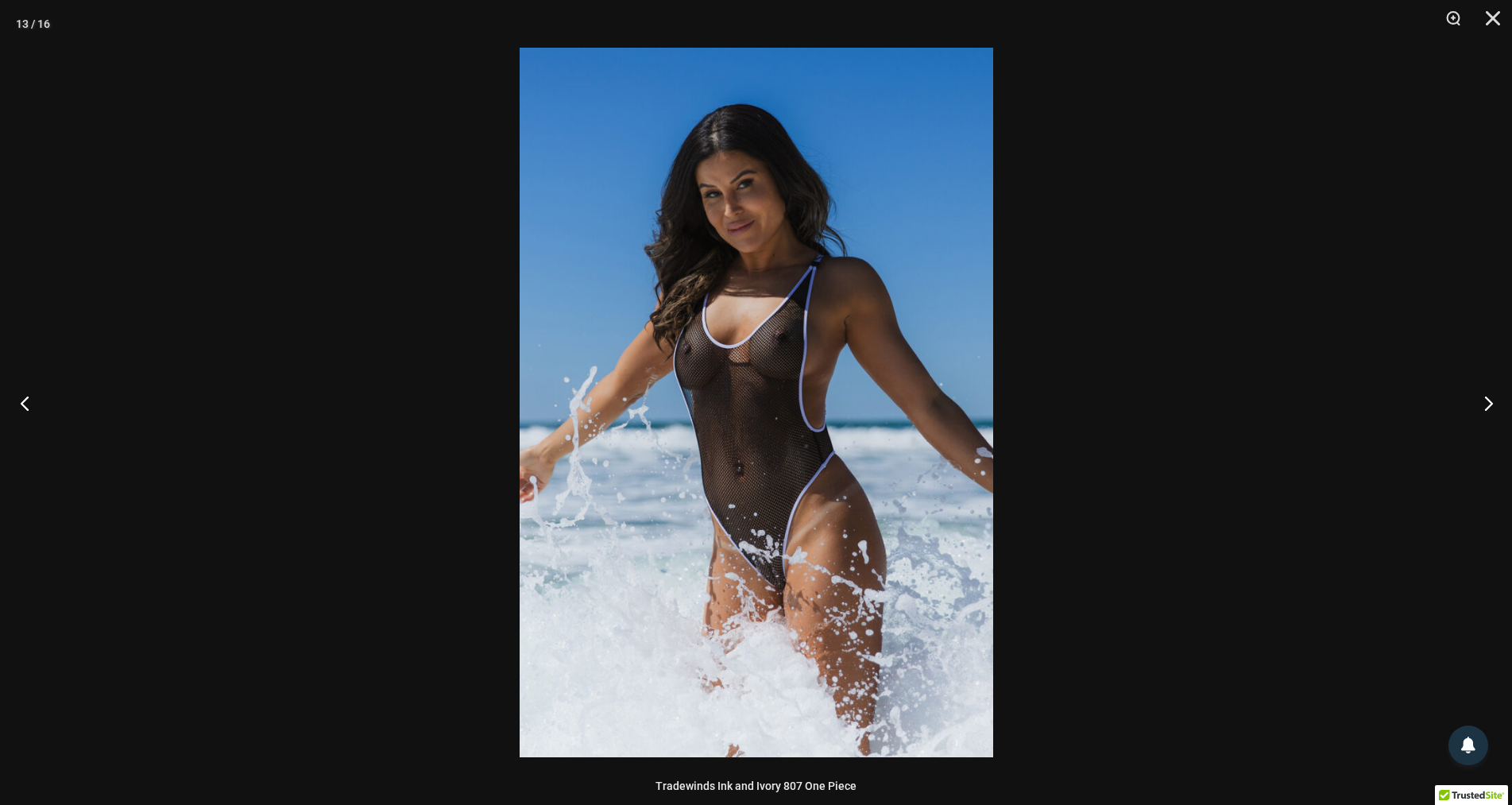
click at [26, 402] on button "Previous" at bounding box center [29, 402] width 60 height 79
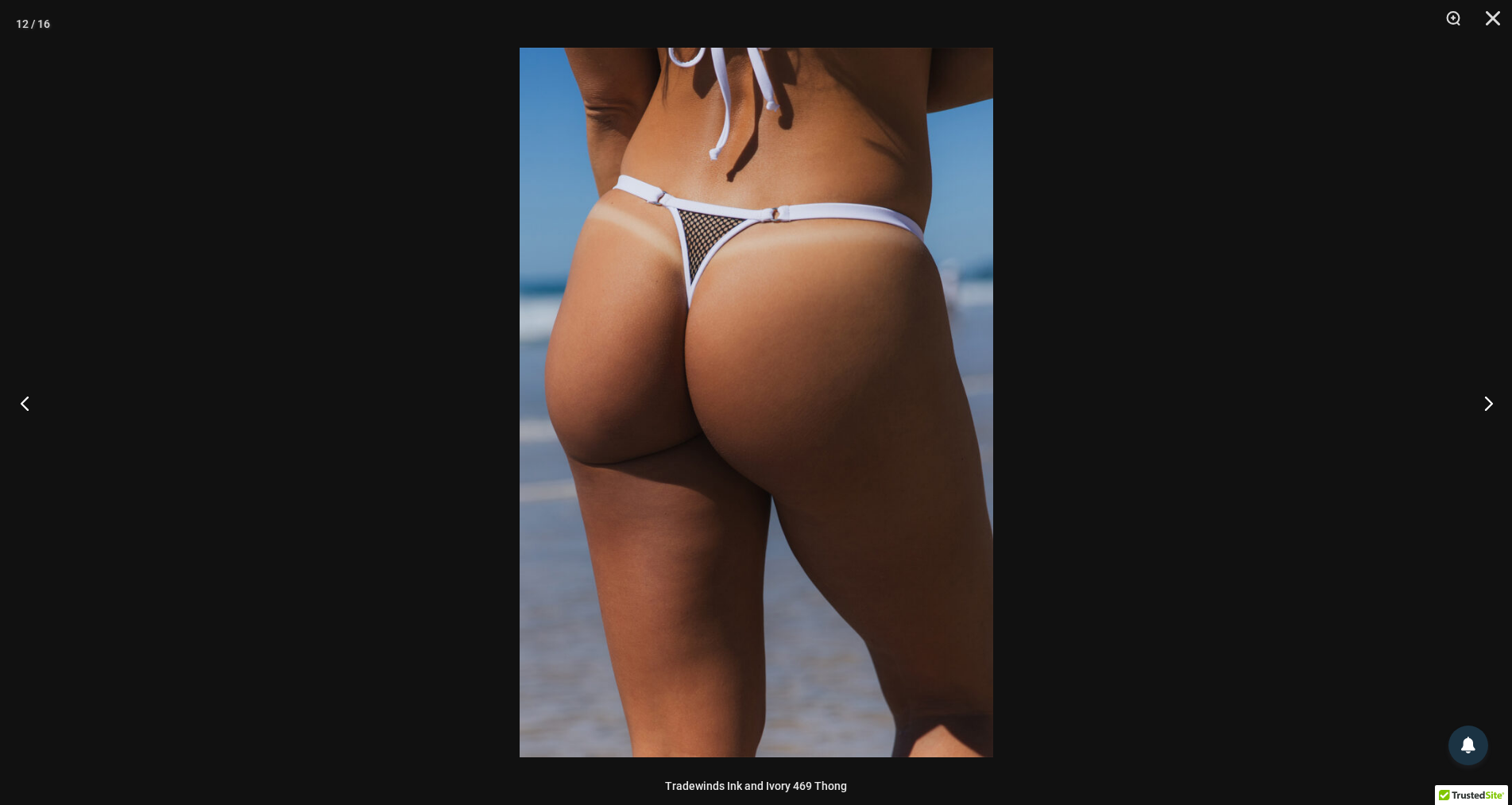
click at [26, 402] on button "Previous" at bounding box center [29, 402] width 60 height 79
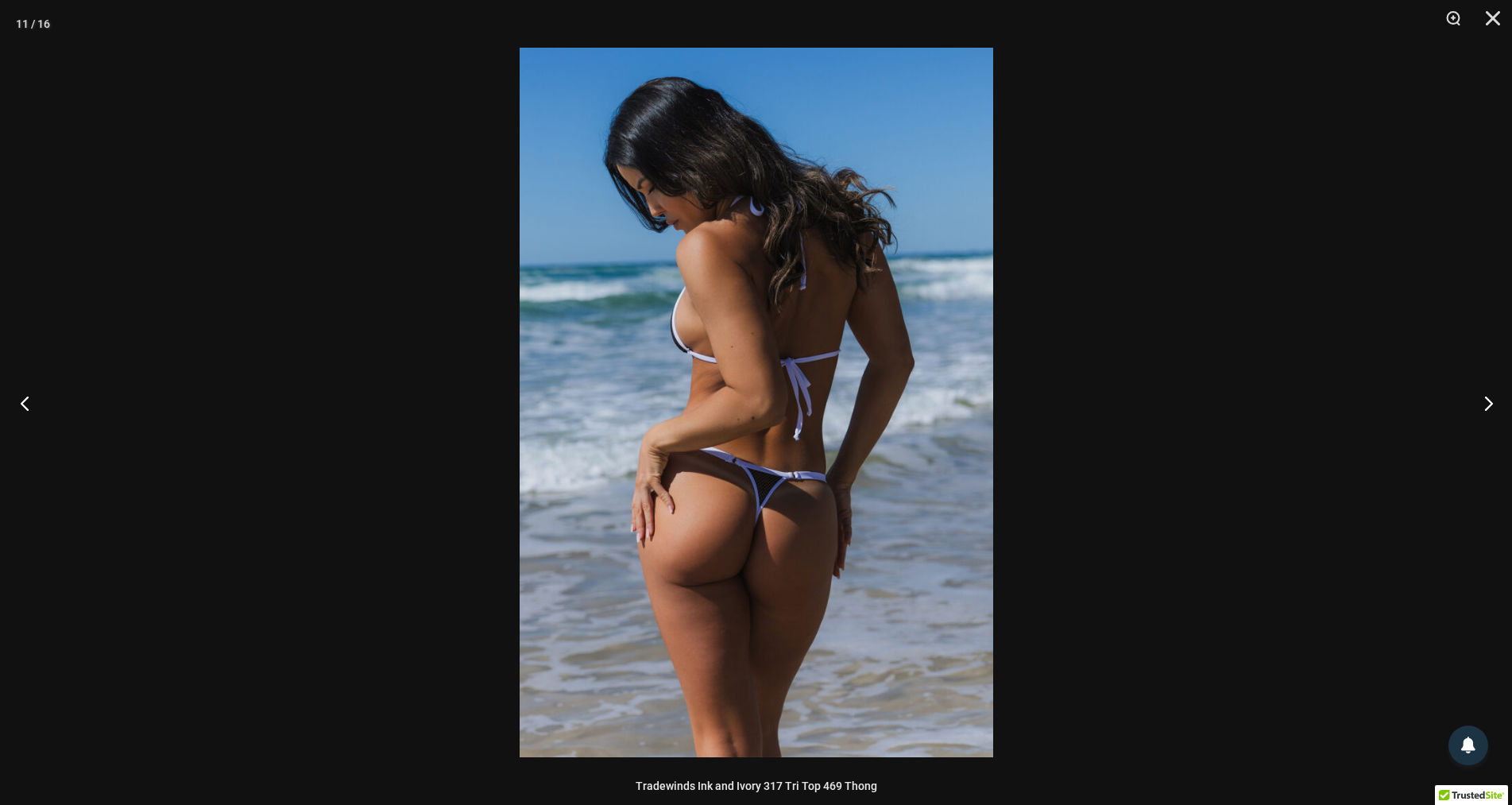
click at [26, 402] on button "Previous" at bounding box center [29, 402] width 60 height 79
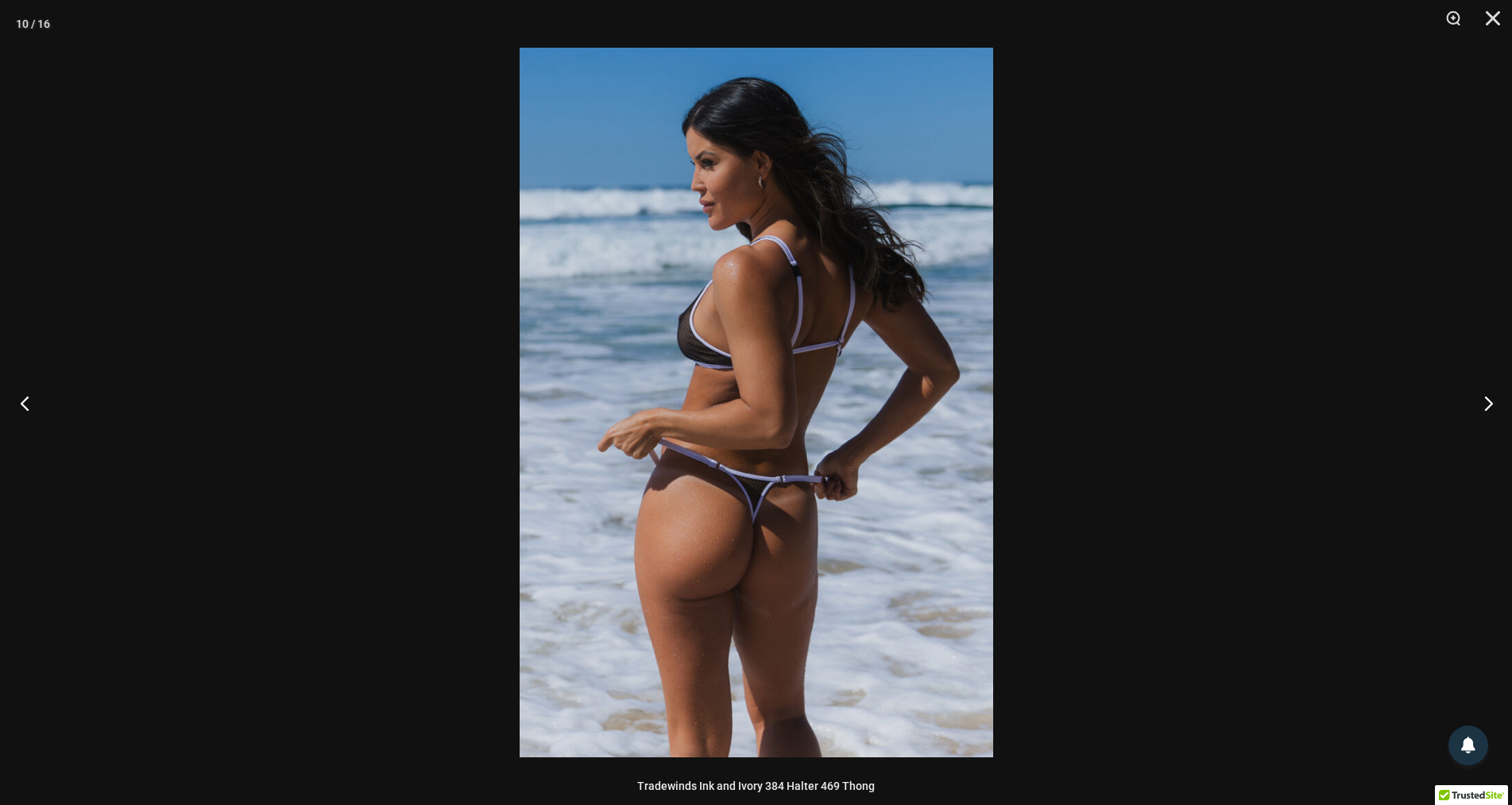
click at [26, 402] on button "Previous" at bounding box center [29, 402] width 60 height 79
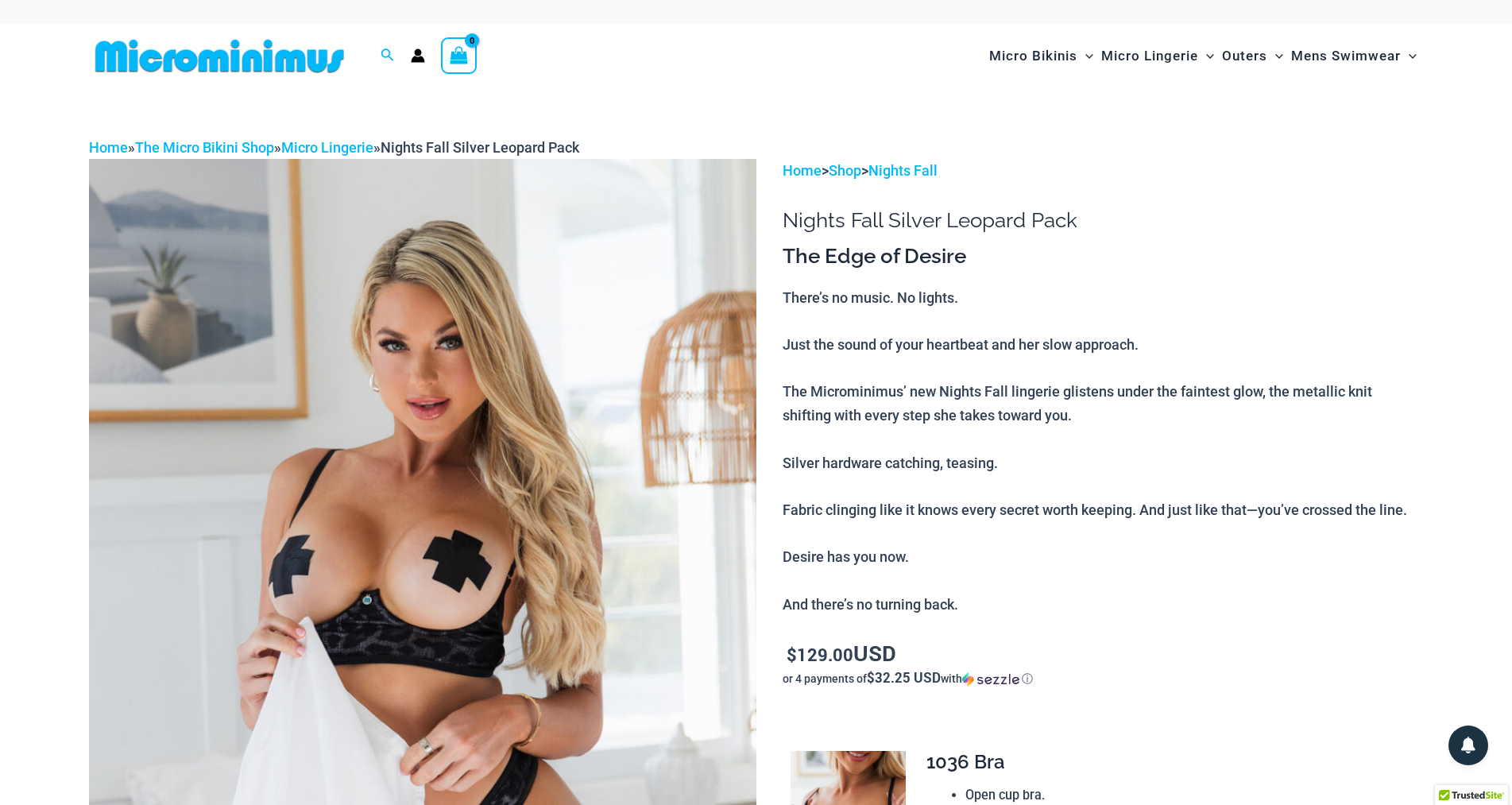
click at [691, 544] on img at bounding box center [423, 660] width 668 height 1001
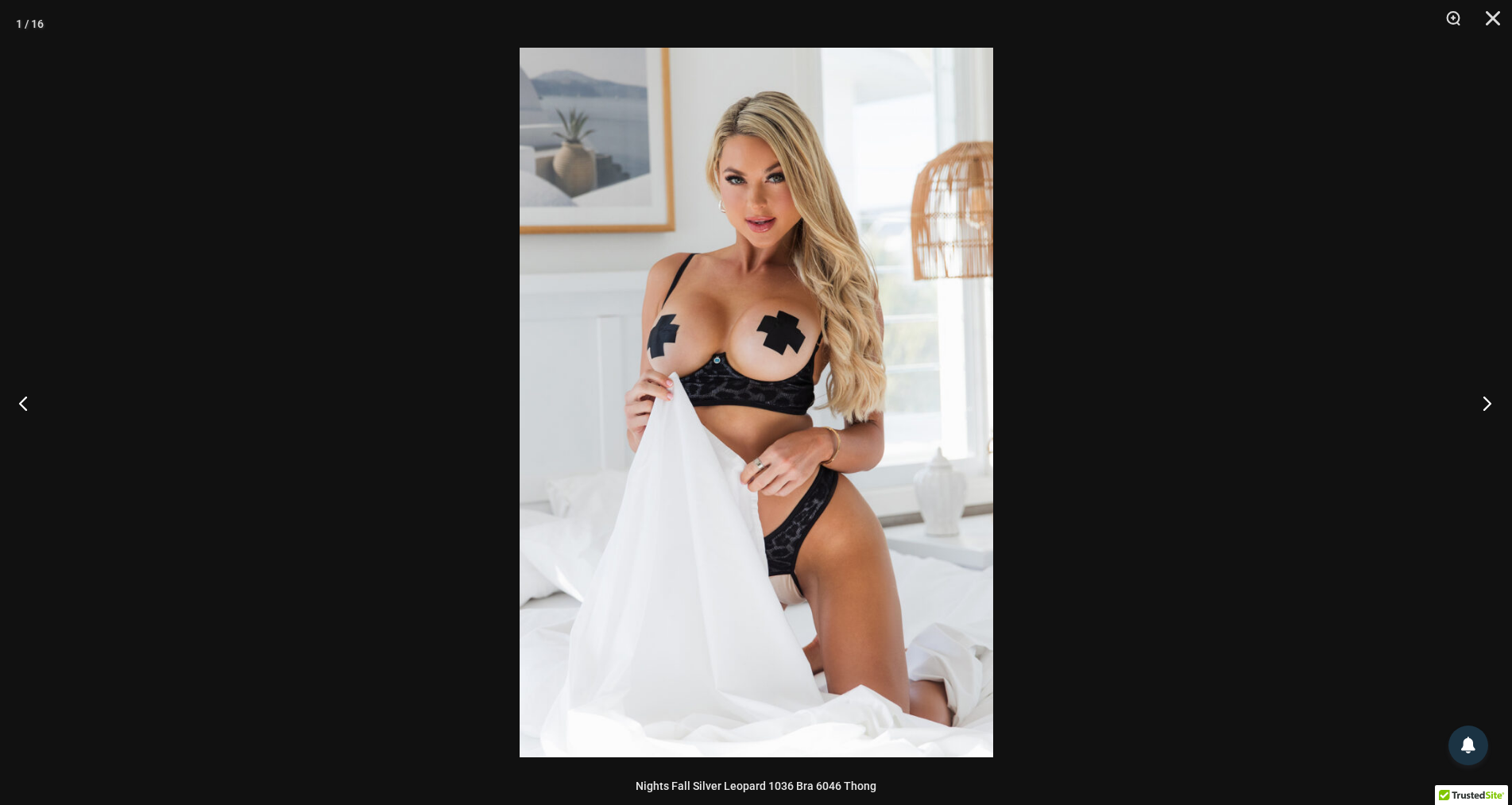
click at [1485, 406] on button "Next" at bounding box center [1483, 402] width 60 height 79
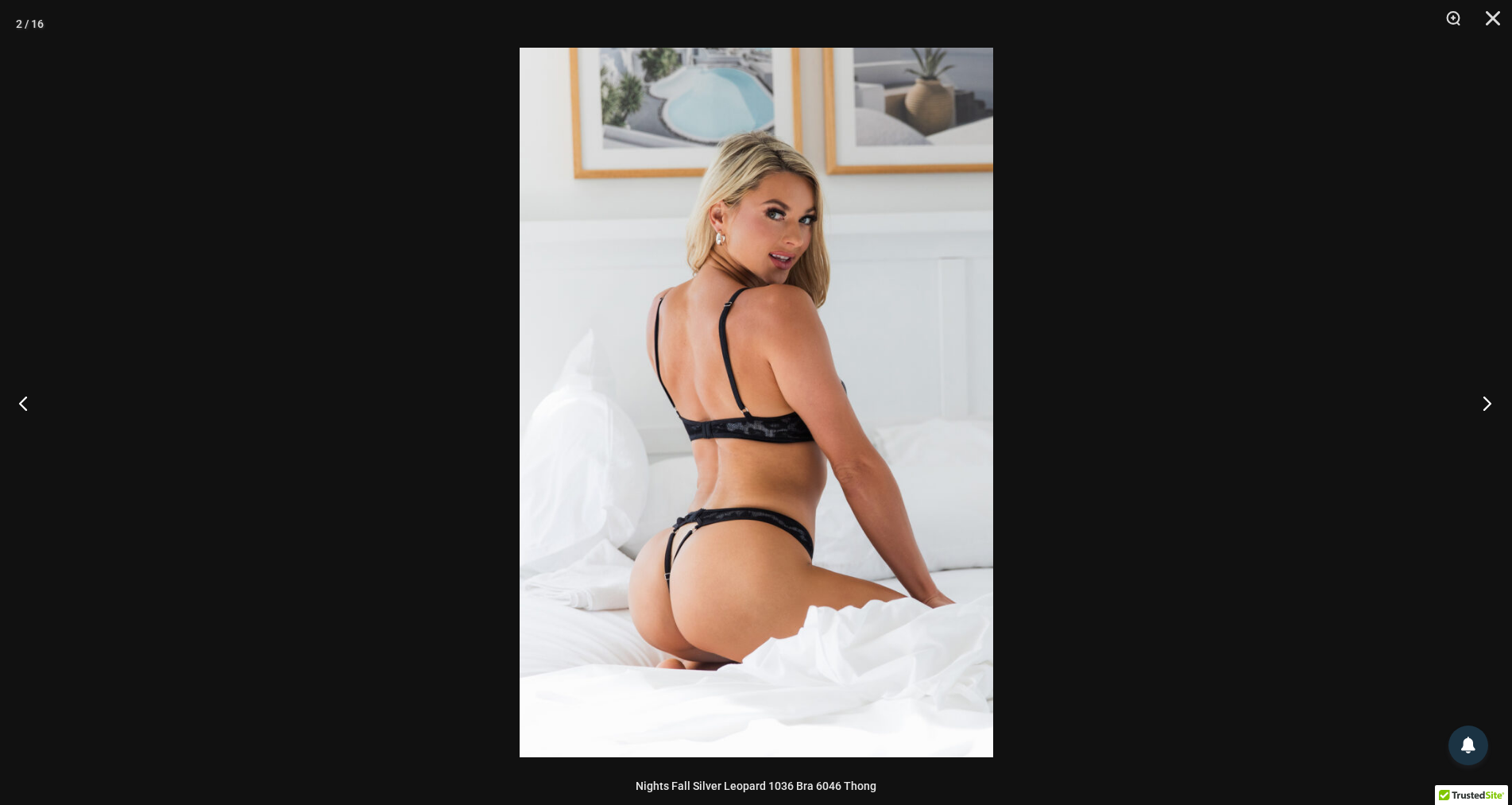
click at [1485, 406] on button "Next" at bounding box center [1483, 402] width 60 height 79
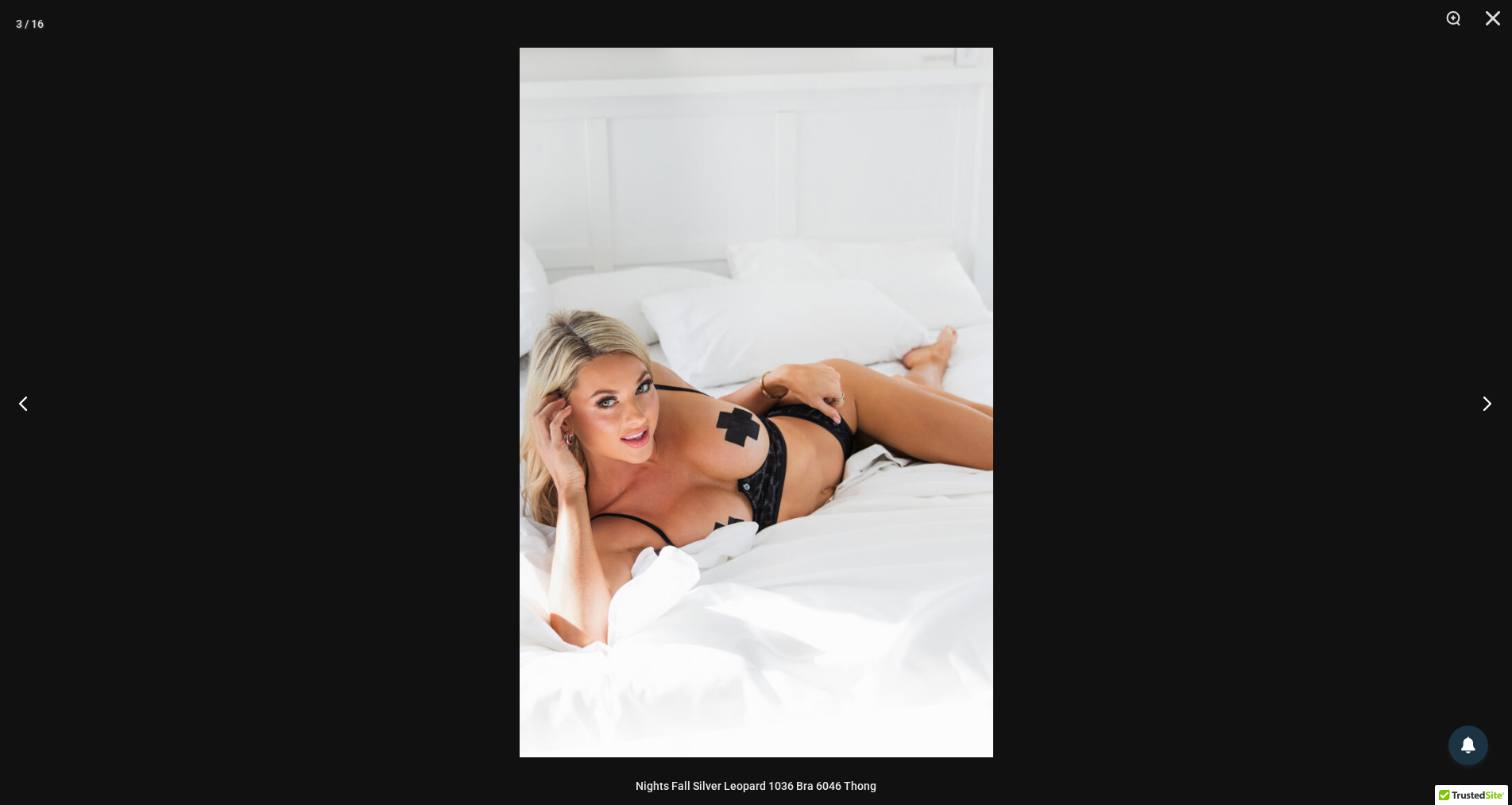
click at [1485, 406] on button "Next" at bounding box center [1483, 402] width 60 height 79
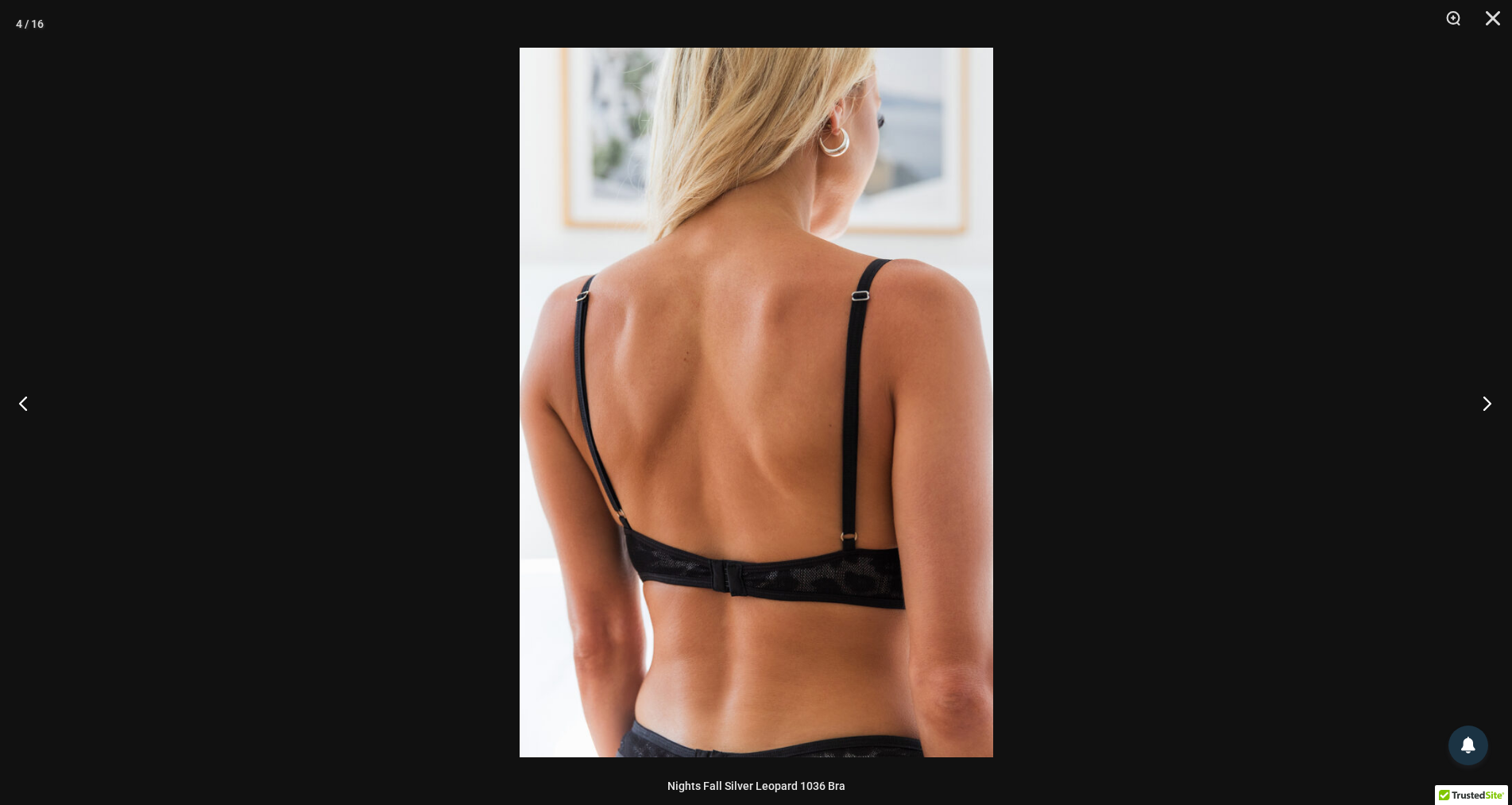
click at [1485, 404] on button "Next" at bounding box center [1483, 402] width 60 height 79
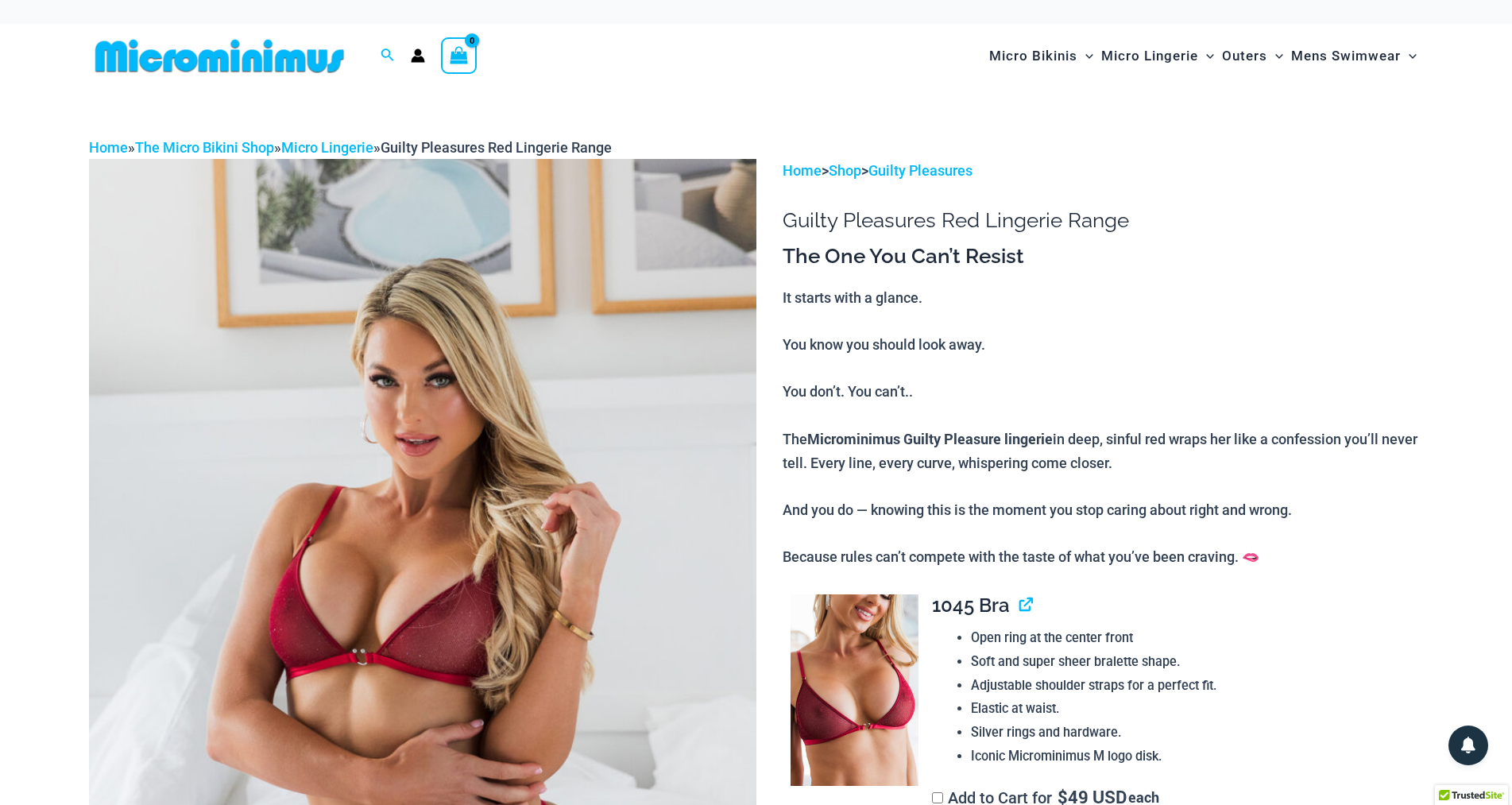
click at [579, 602] on img at bounding box center [423, 660] width 668 height 1001
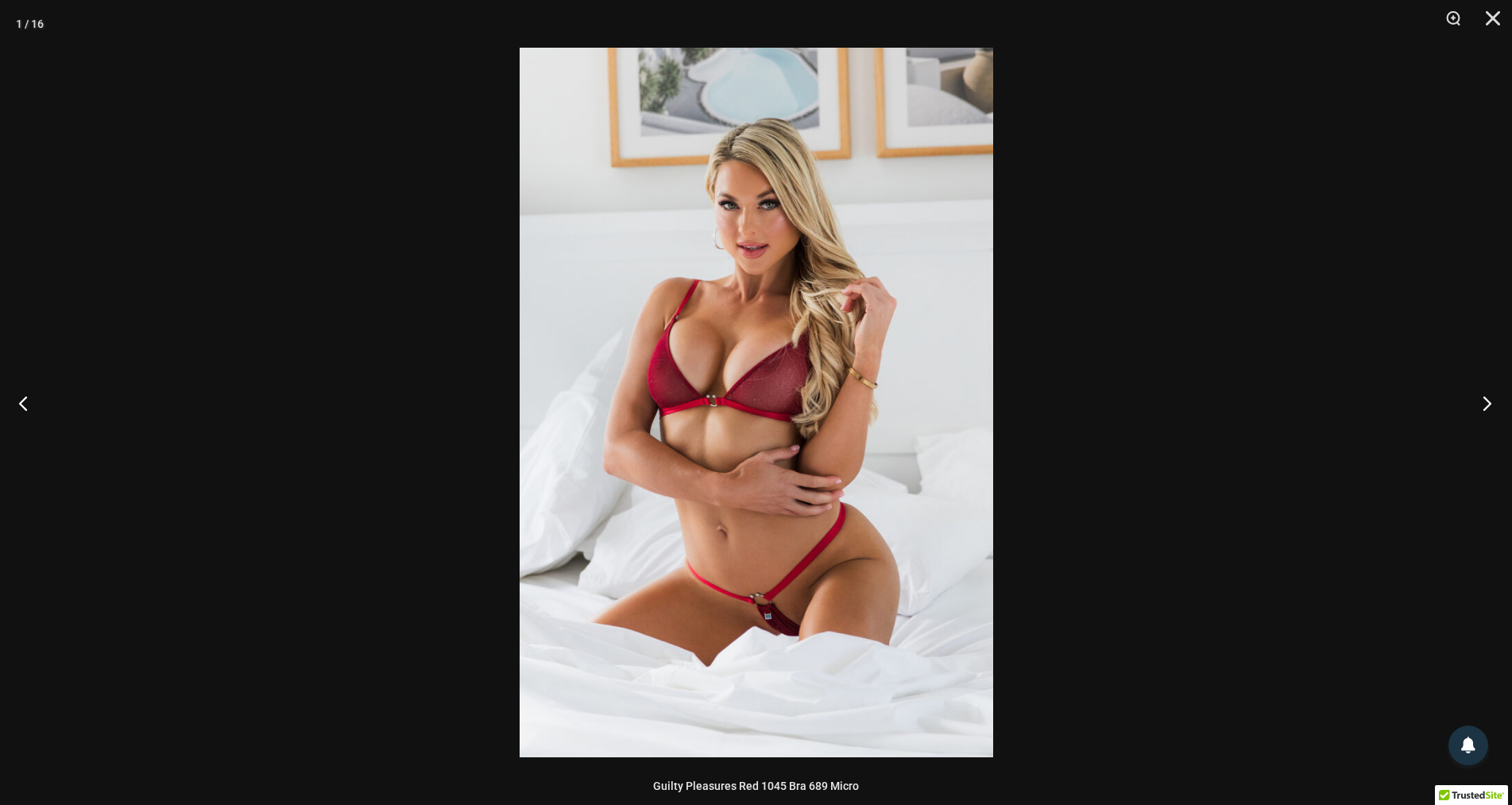
click at [1483, 402] on button "Next" at bounding box center [1483, 402] width 60 height 79
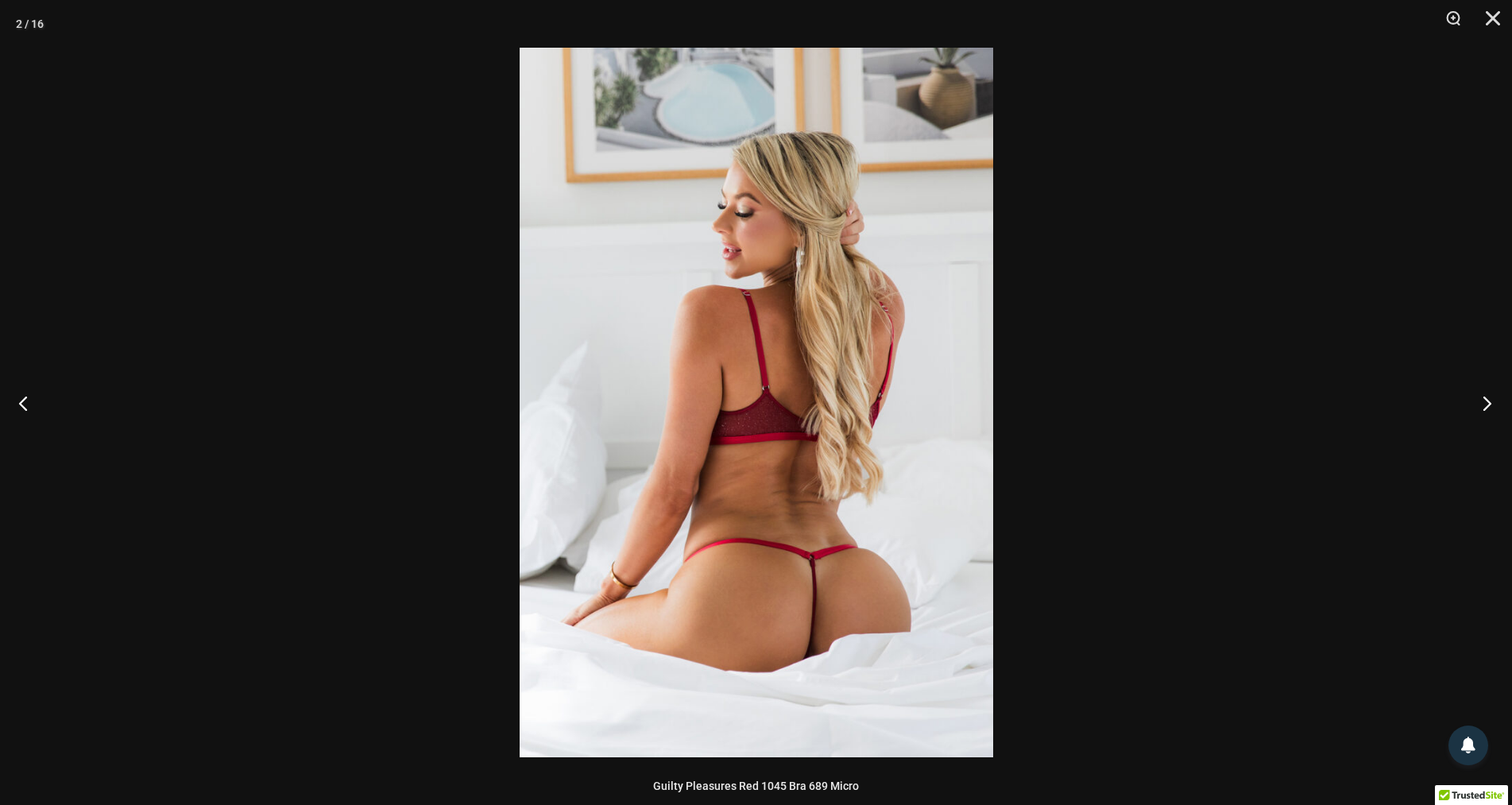
click at [1483, 402] on button "Next" at bounding box center [1483, 402] width 60 height 79
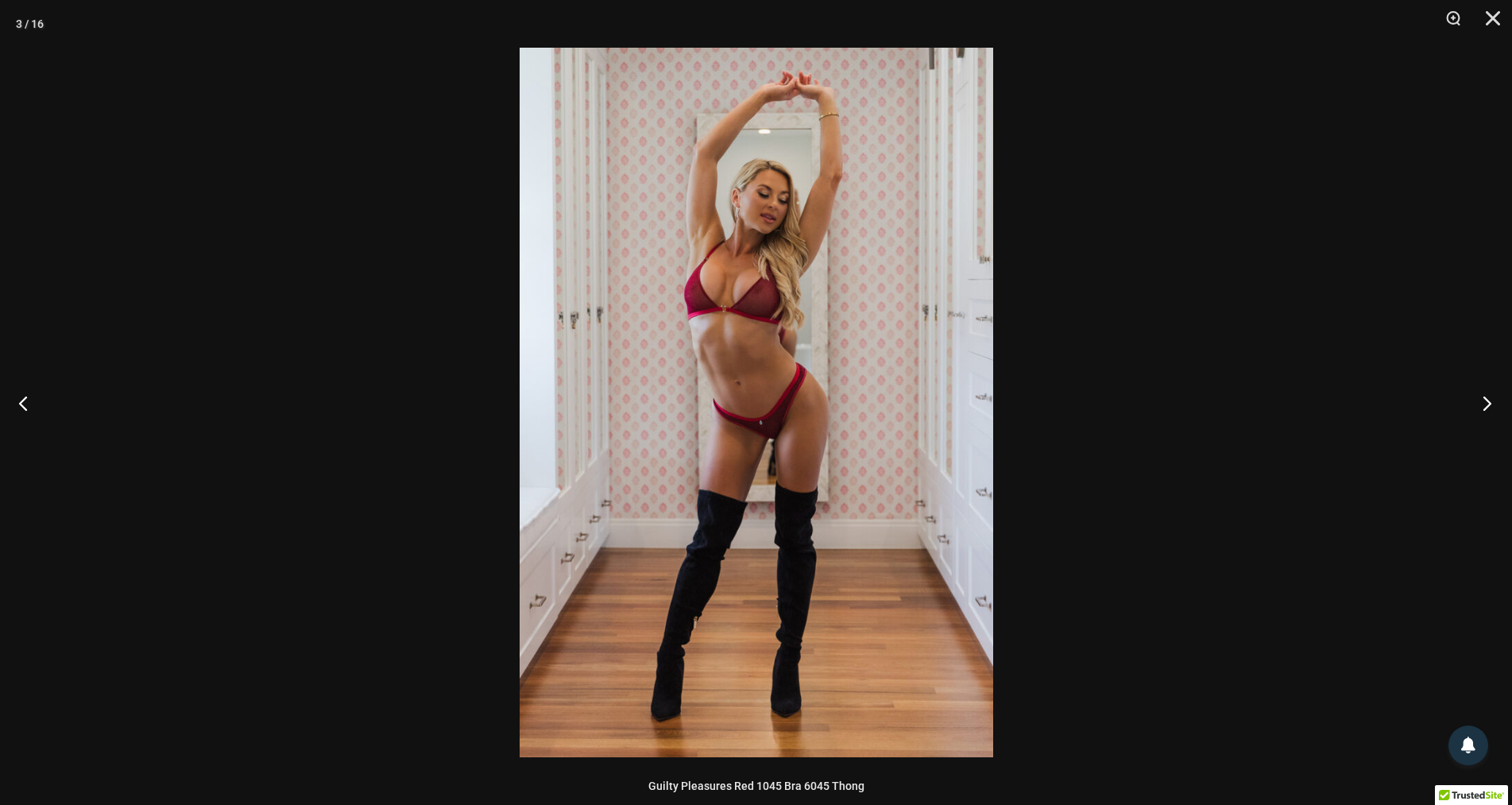
click at [1483, 402] on button "Next" at bounding box center [1483, 402] width 60 height 79
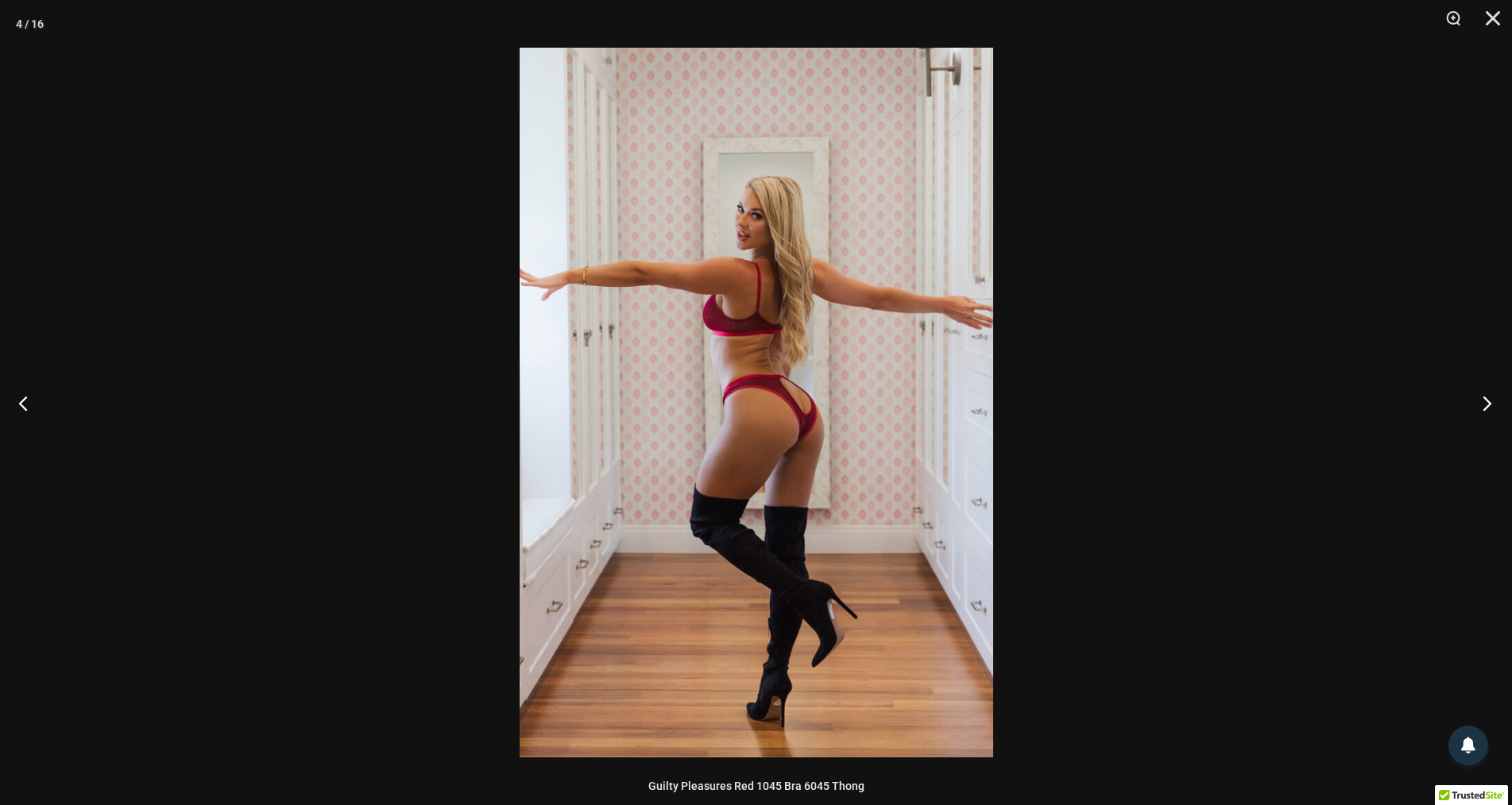
click at [1483, 402] on button "Next" at bounding box center [1483, 402] width 60 height 79
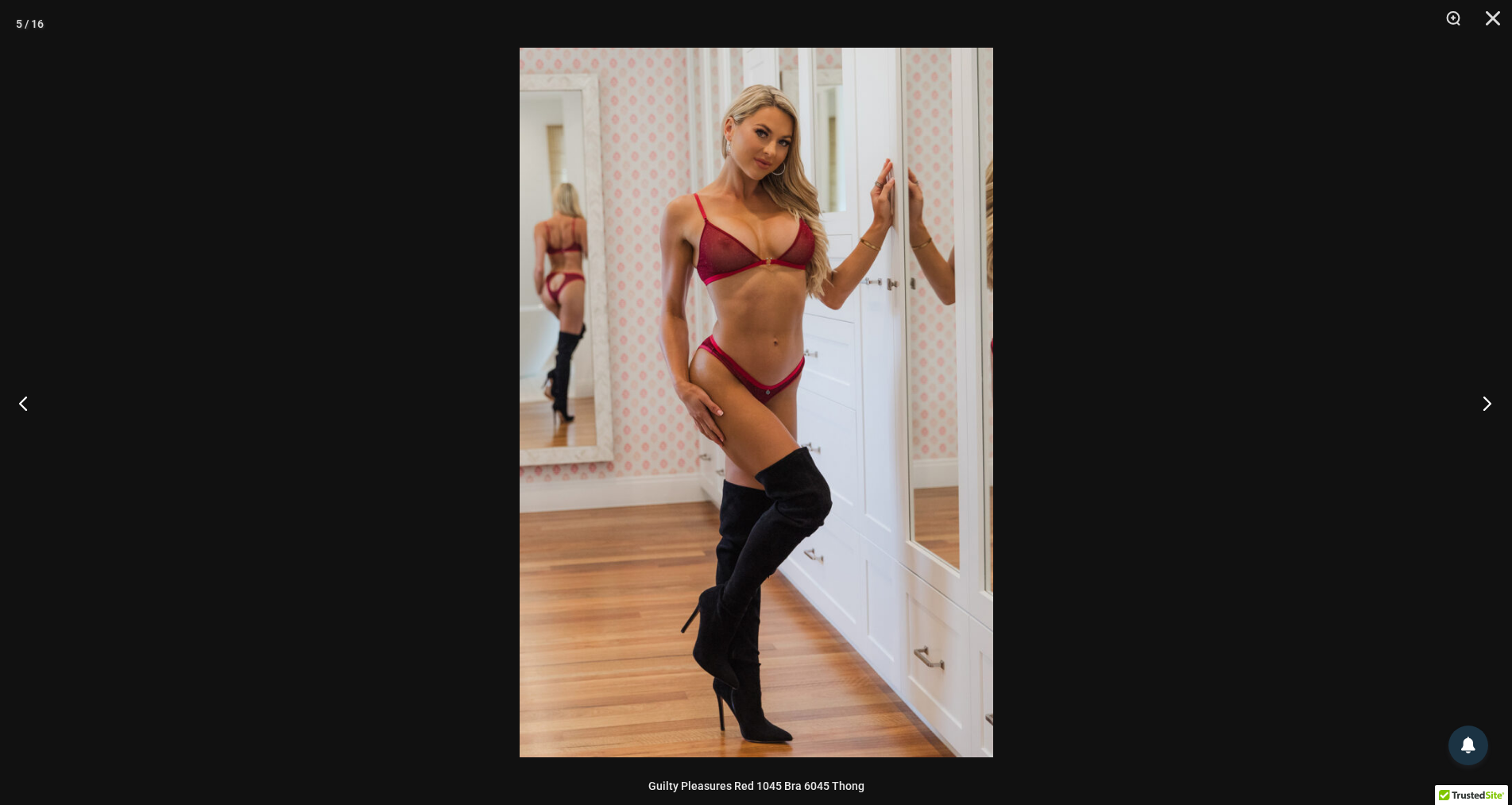
click at [1483, 402] on button "Next" at bounding box center [1483, 402] width 60 height 79
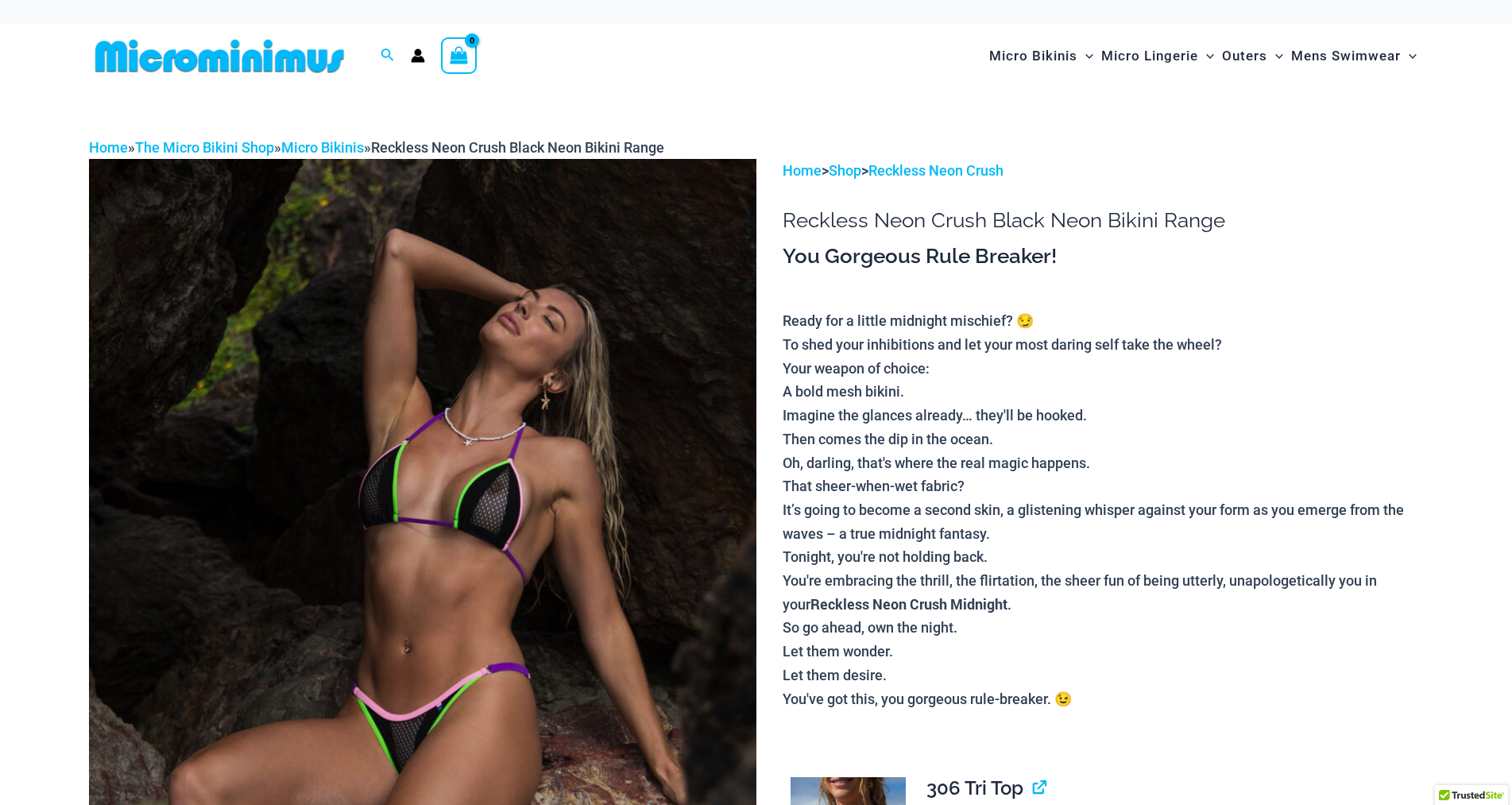
click at [646, 540] on img at bounding box center [423, 660] width 668 height 1001
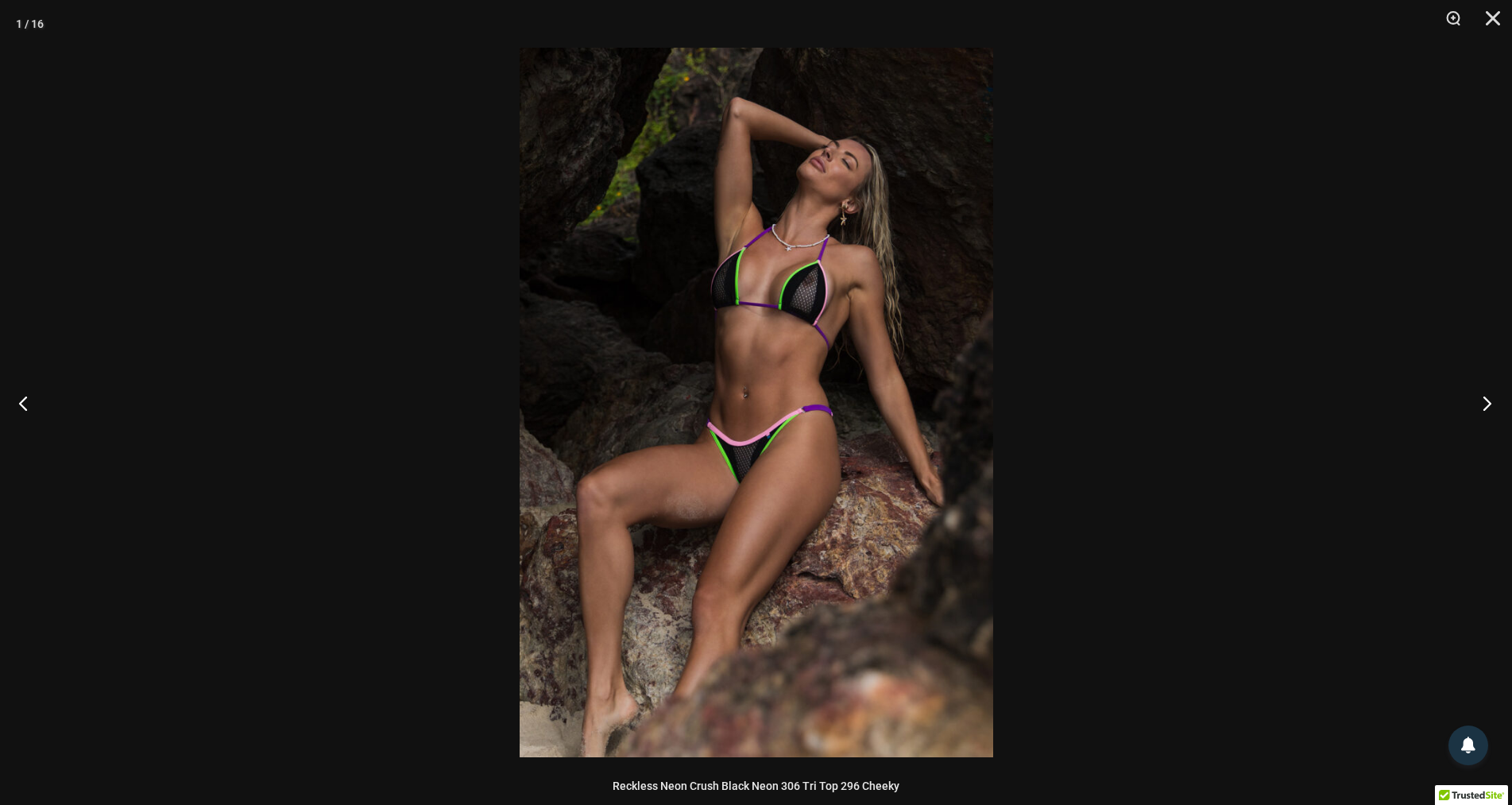
click at [1486, 401] on button "Next" at bounding box center [1483, 402] width 60 height 79
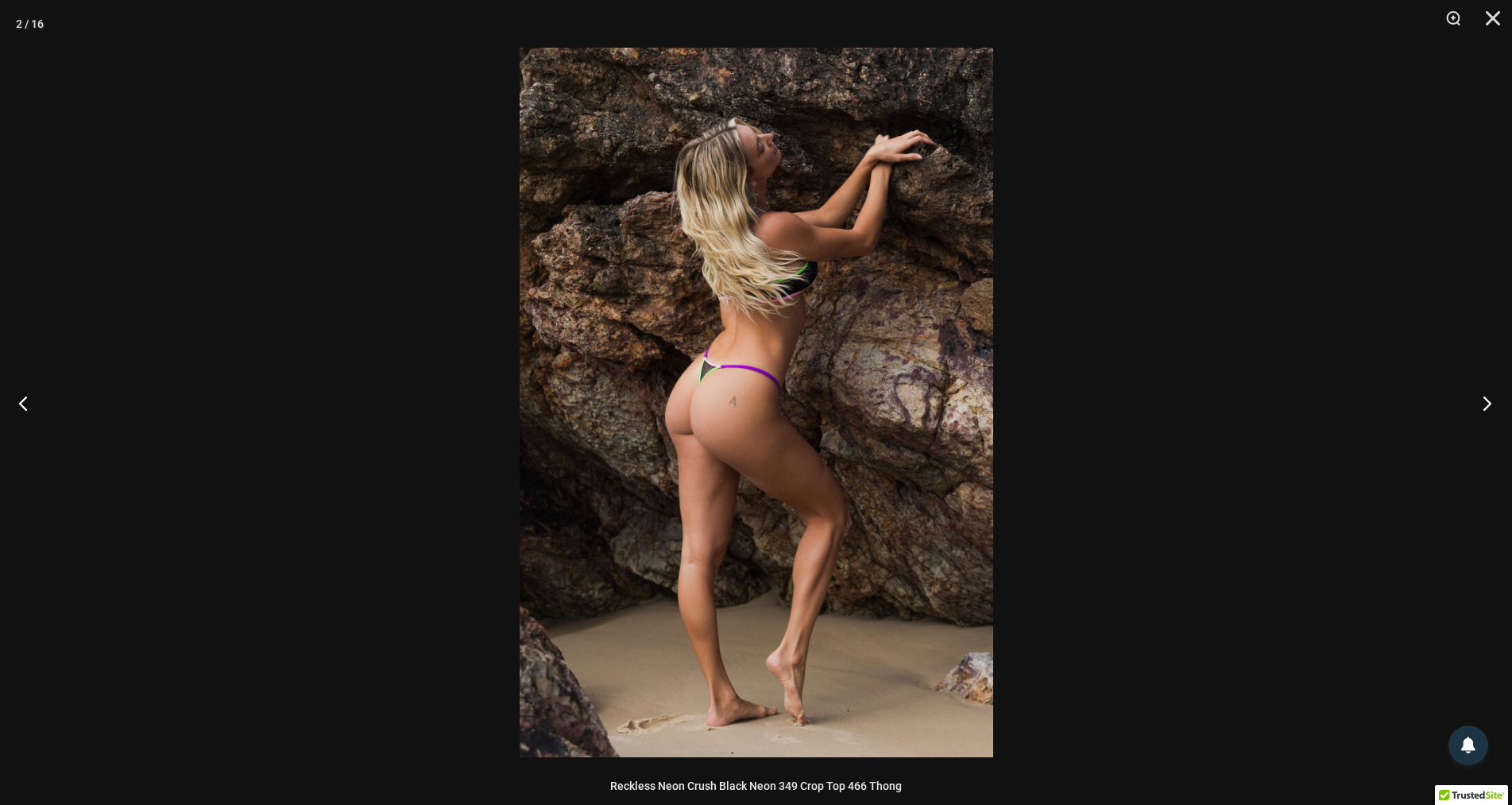
click at [1486, 401] on button "Next" at bounding box center [1483, 402] width 60 height 79
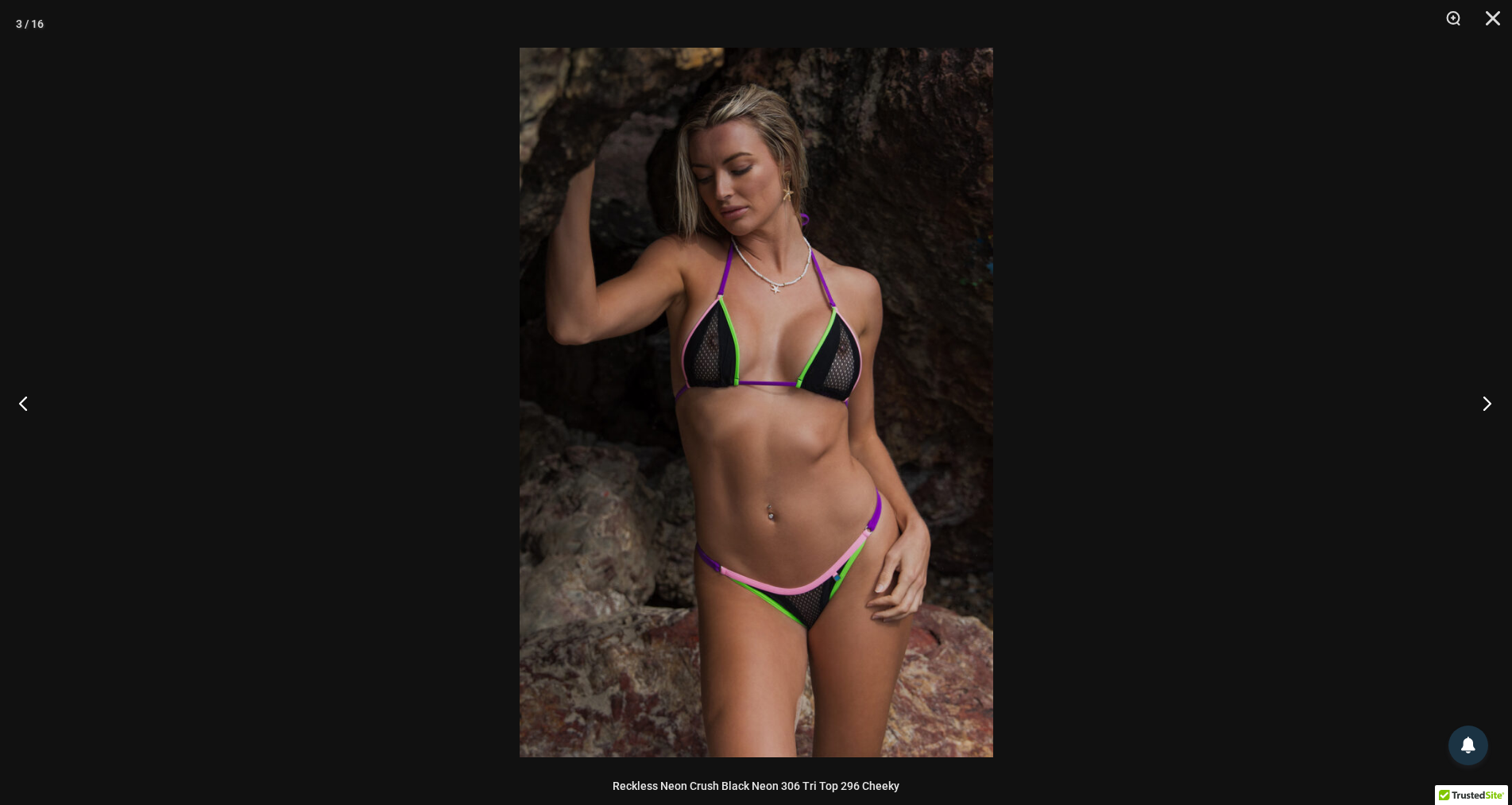
click at [1486, 401] on button "Next" at bounding box center [1483, 402] width 60 height 79
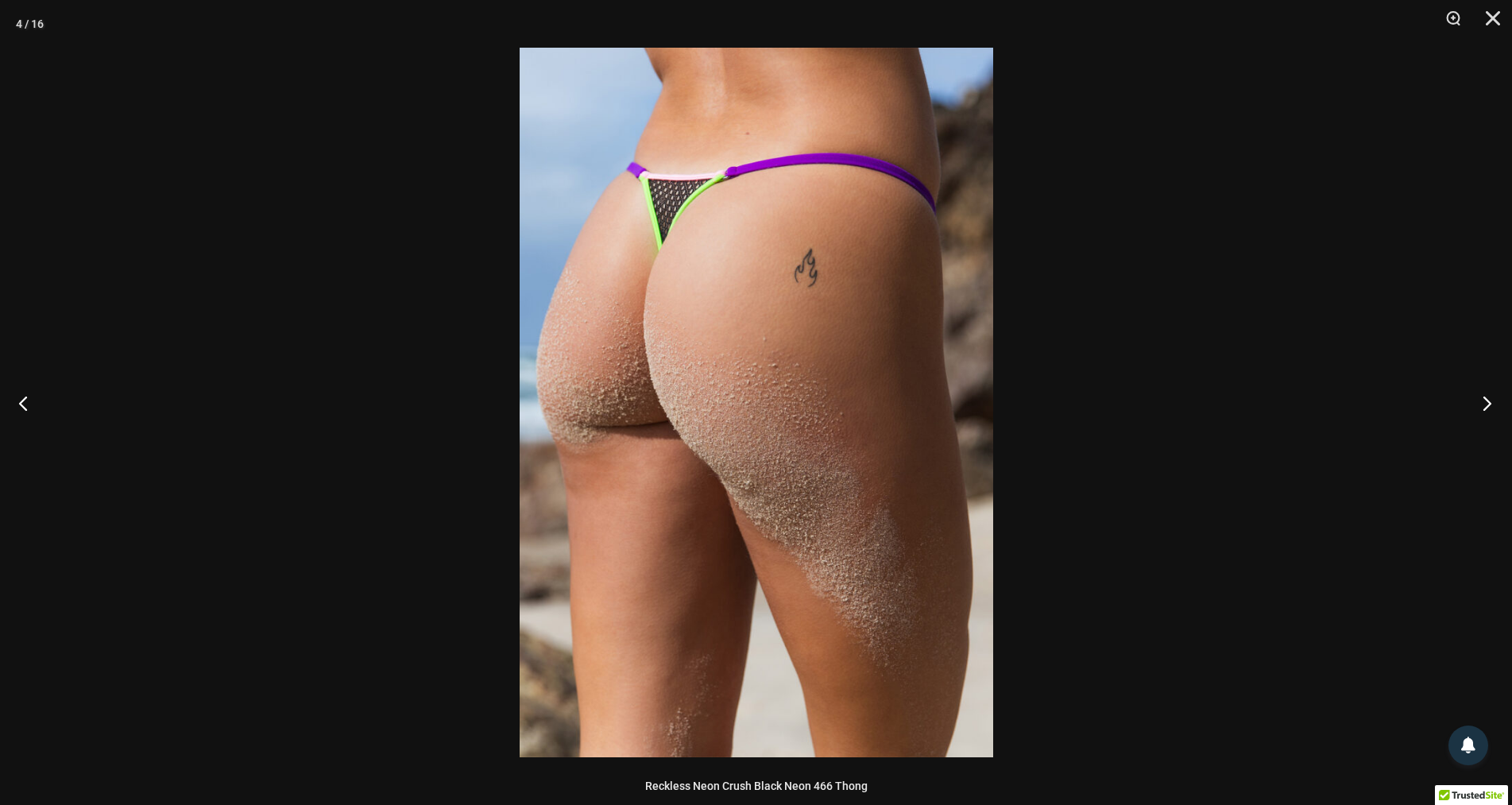
click at [1486, 401] on button "Next" at bounding box center [1483, 402] width 60 height 79
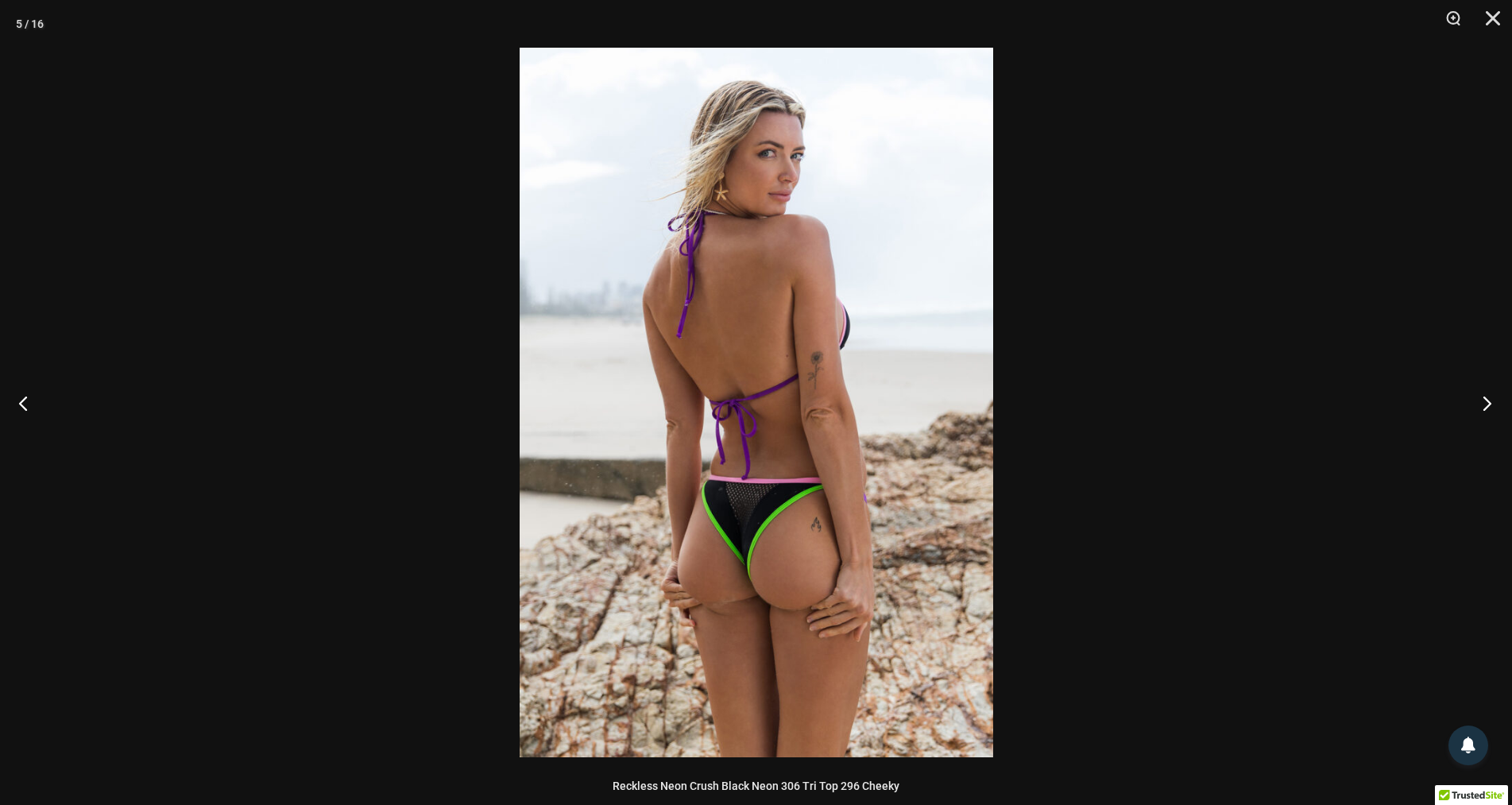
click at [1486, 401] on button "Next" at bounding box center [1483, 402] width 60 height 79
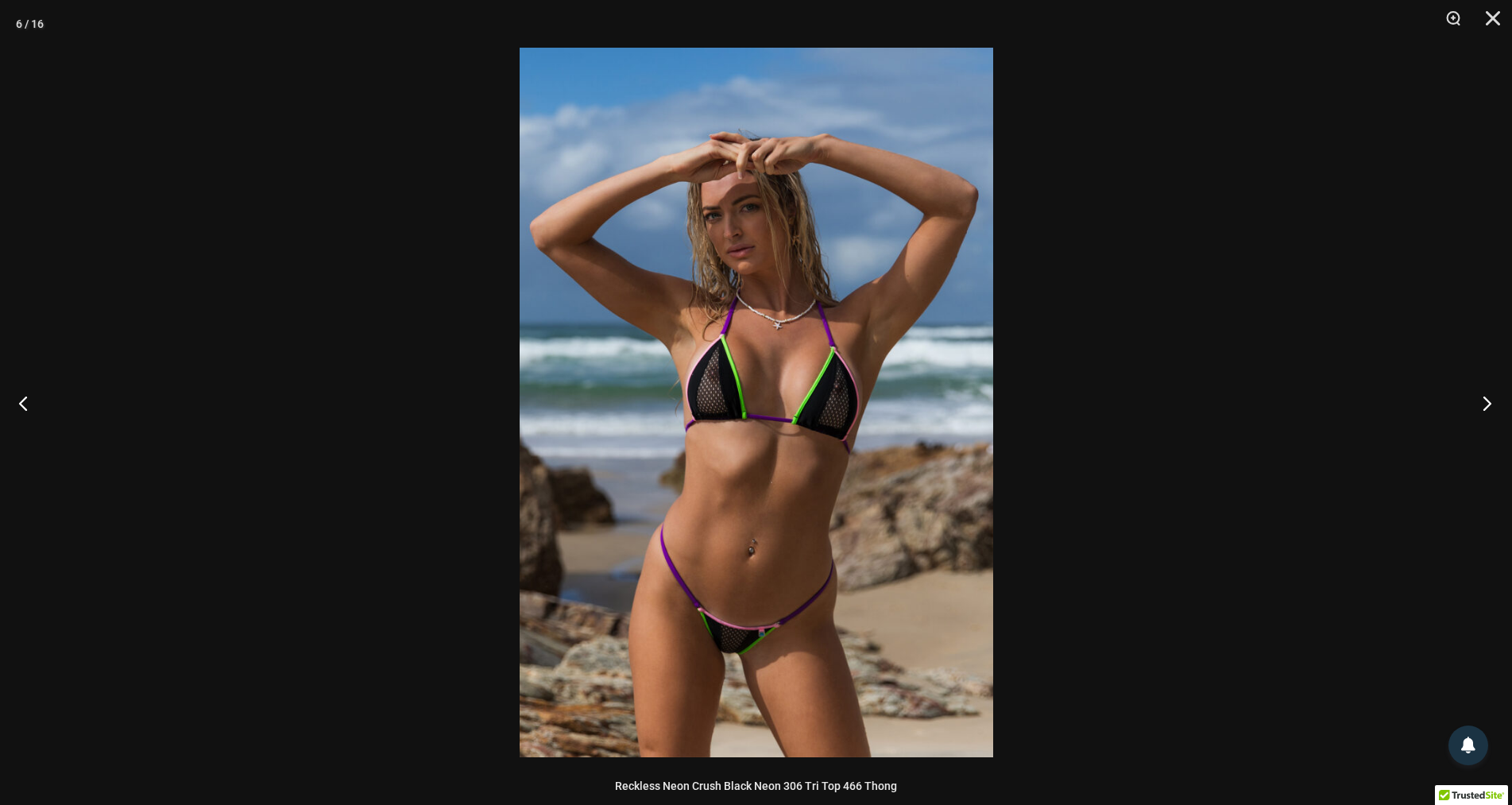
click at [1486, 401] on button "Next" at bounding box center [1483, 402] width 60 height 79
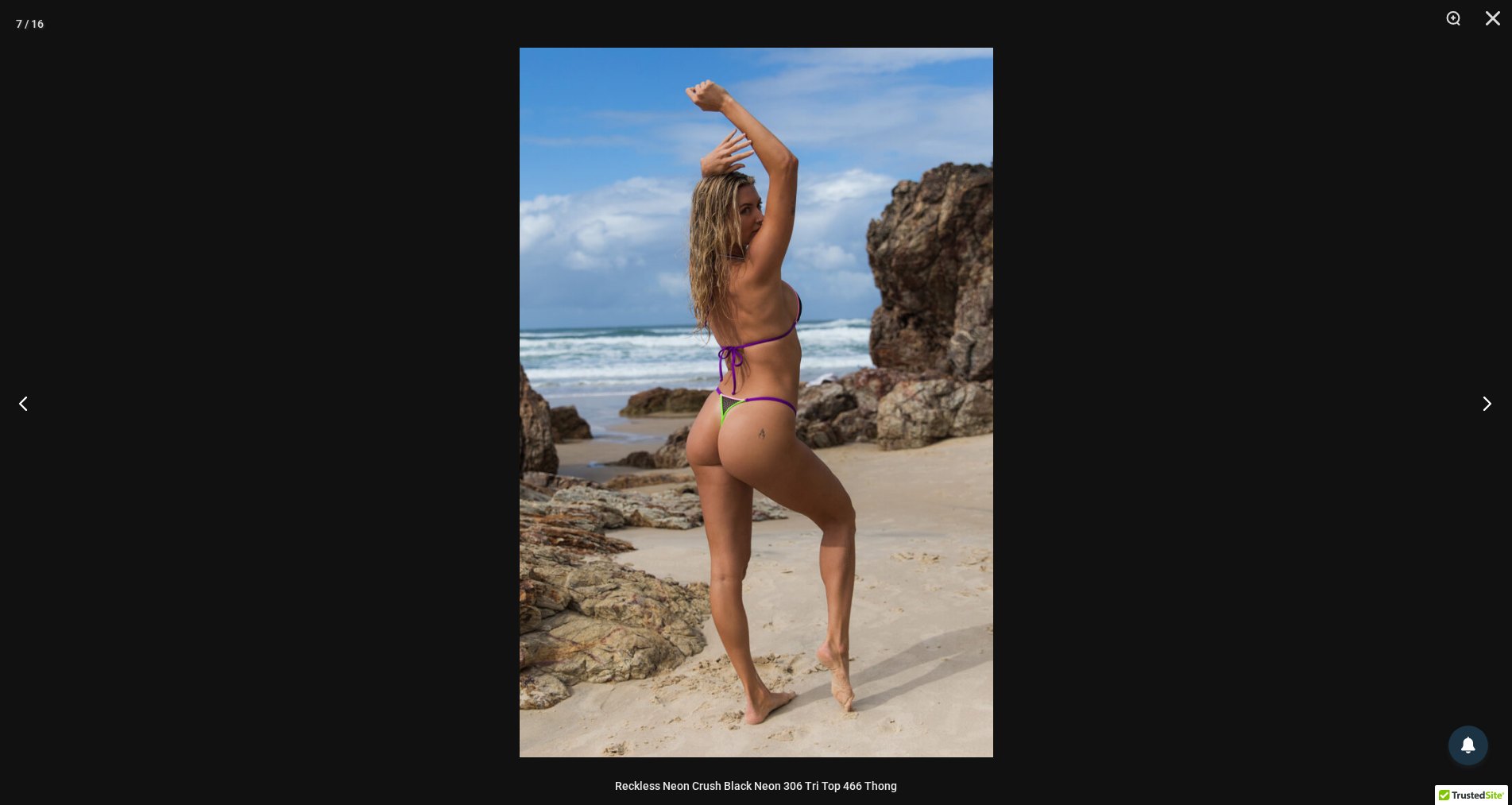
click at [1486, 401] on button "Next" at bounding box center [1483, 402] width 60 height 79
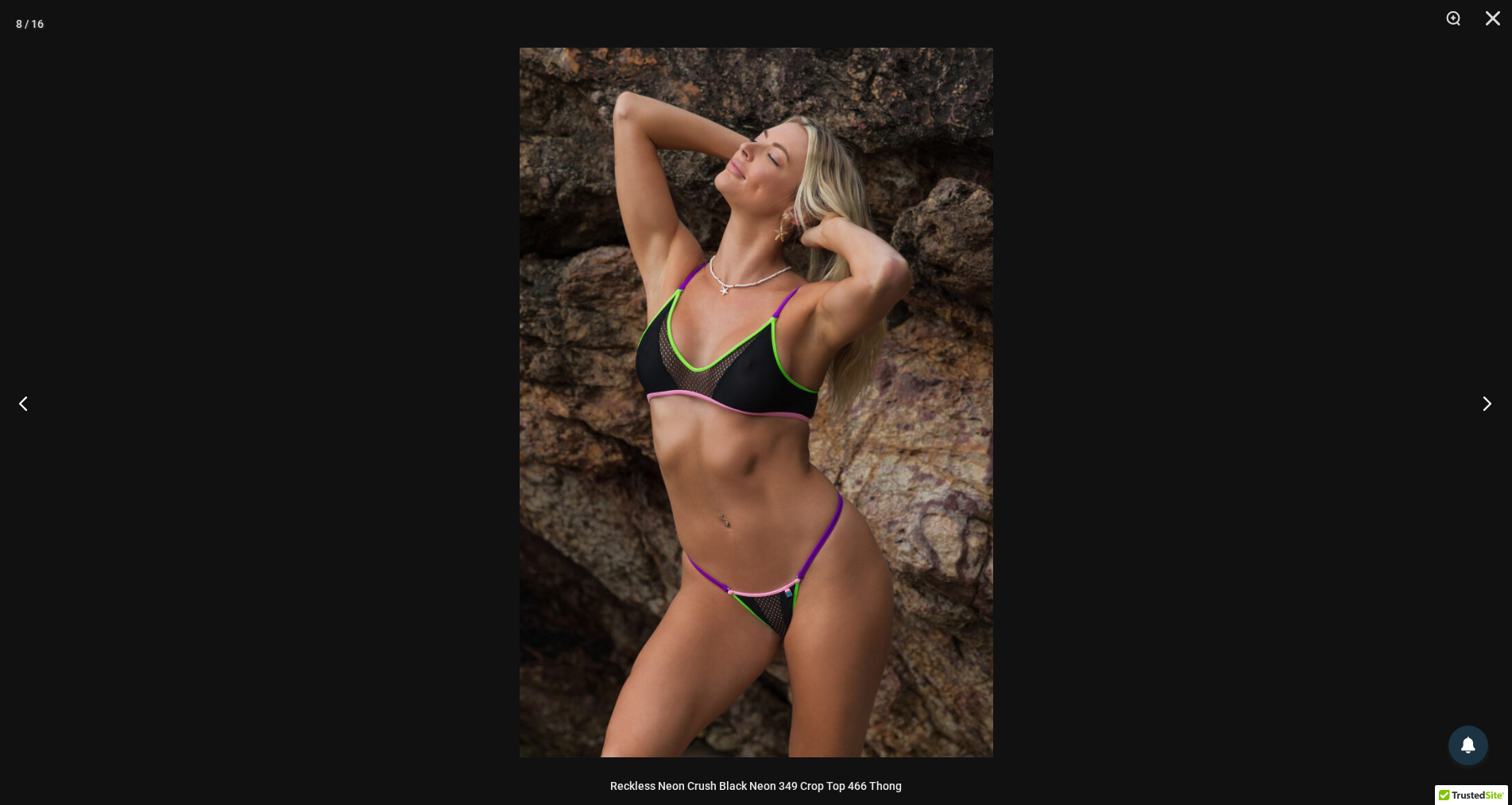
click at [1486, 401] on button "Next" at bounding box center [1483, 402] width 60 height 79
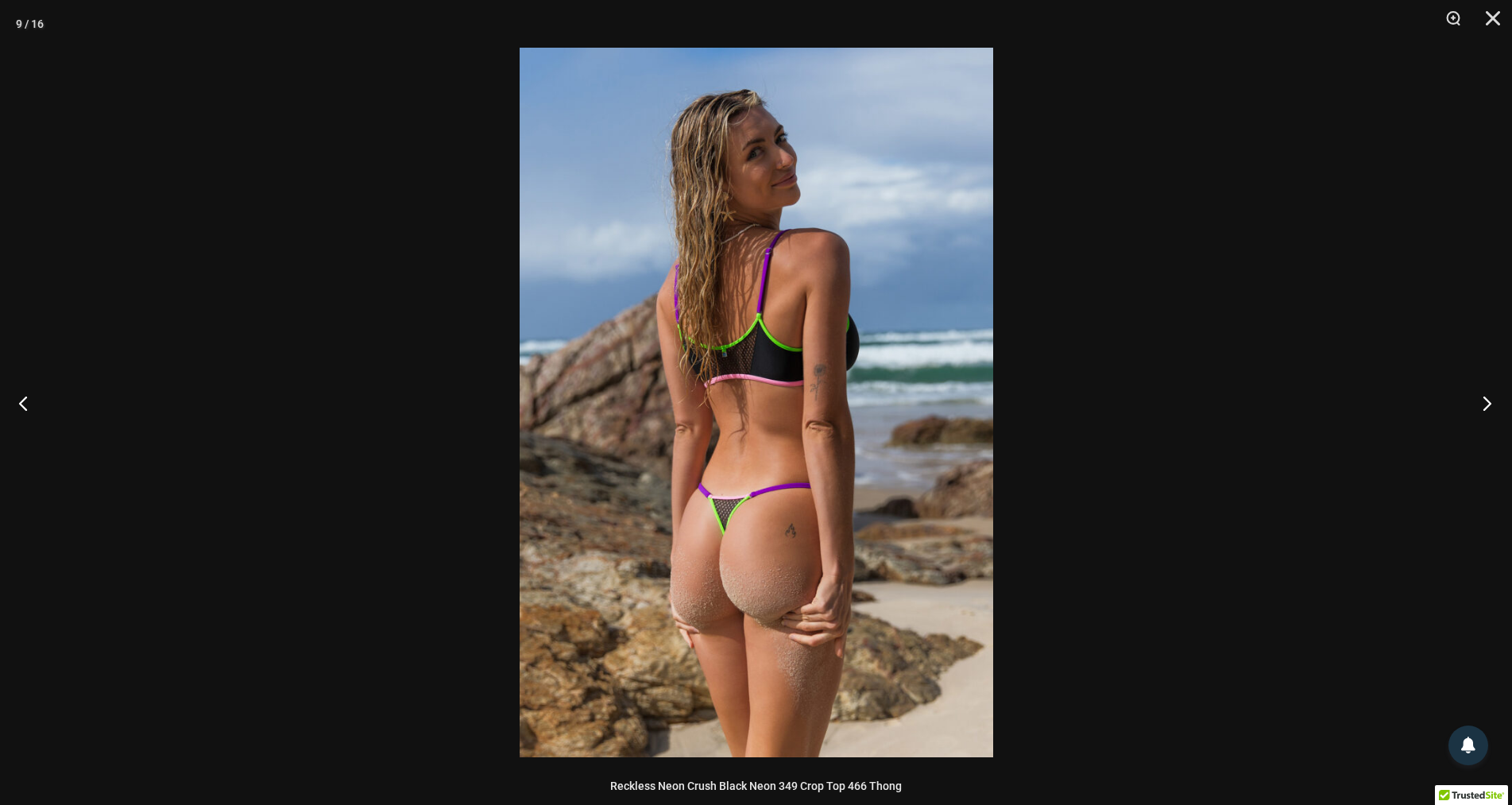
click at [1486, 401] on button "Next" at bounding box center [1483, 402] width 60 height 79
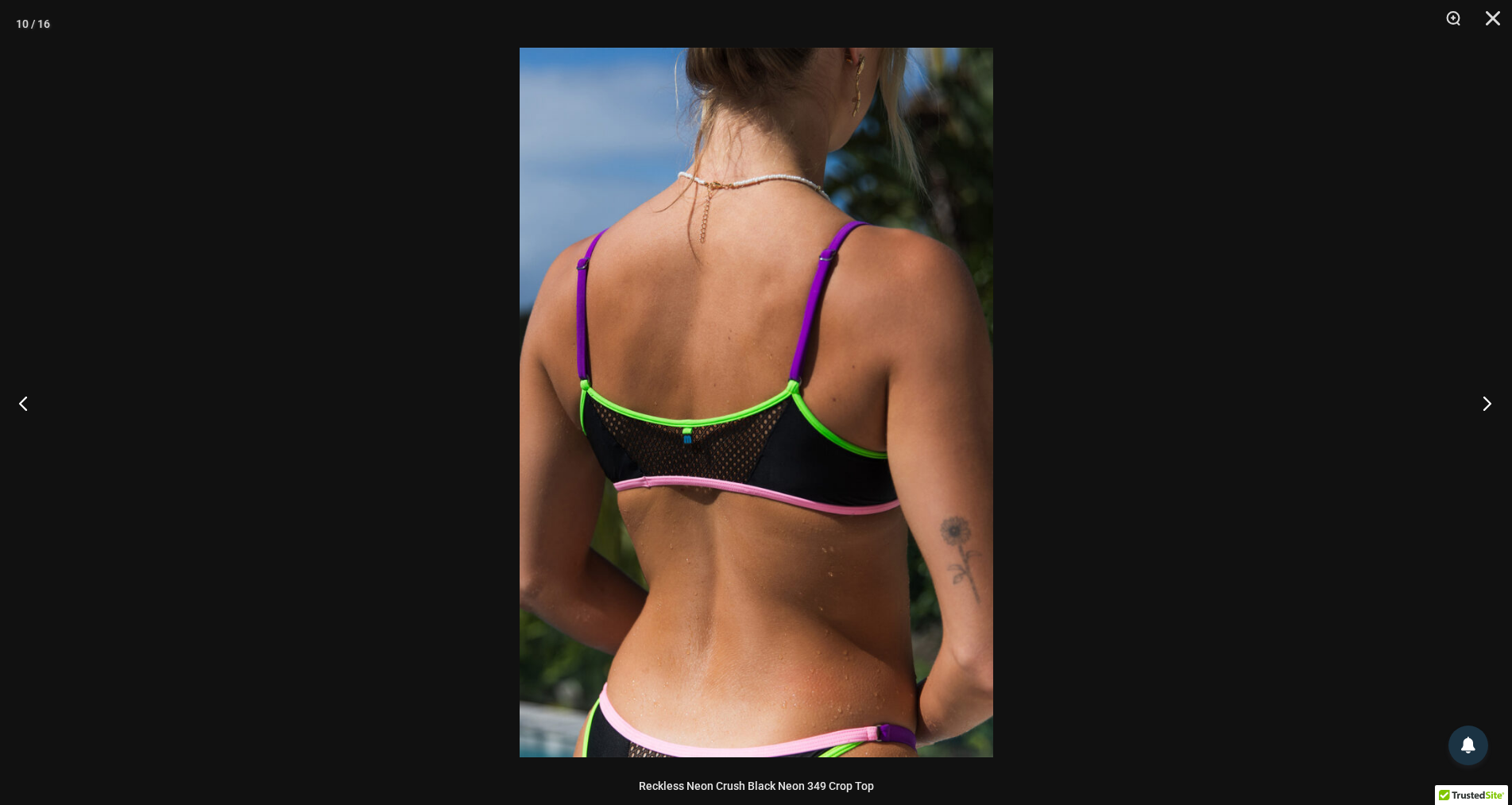
click at [1486, 401] on button "Next" at bounding box center [1483, 402] width 60 height 79
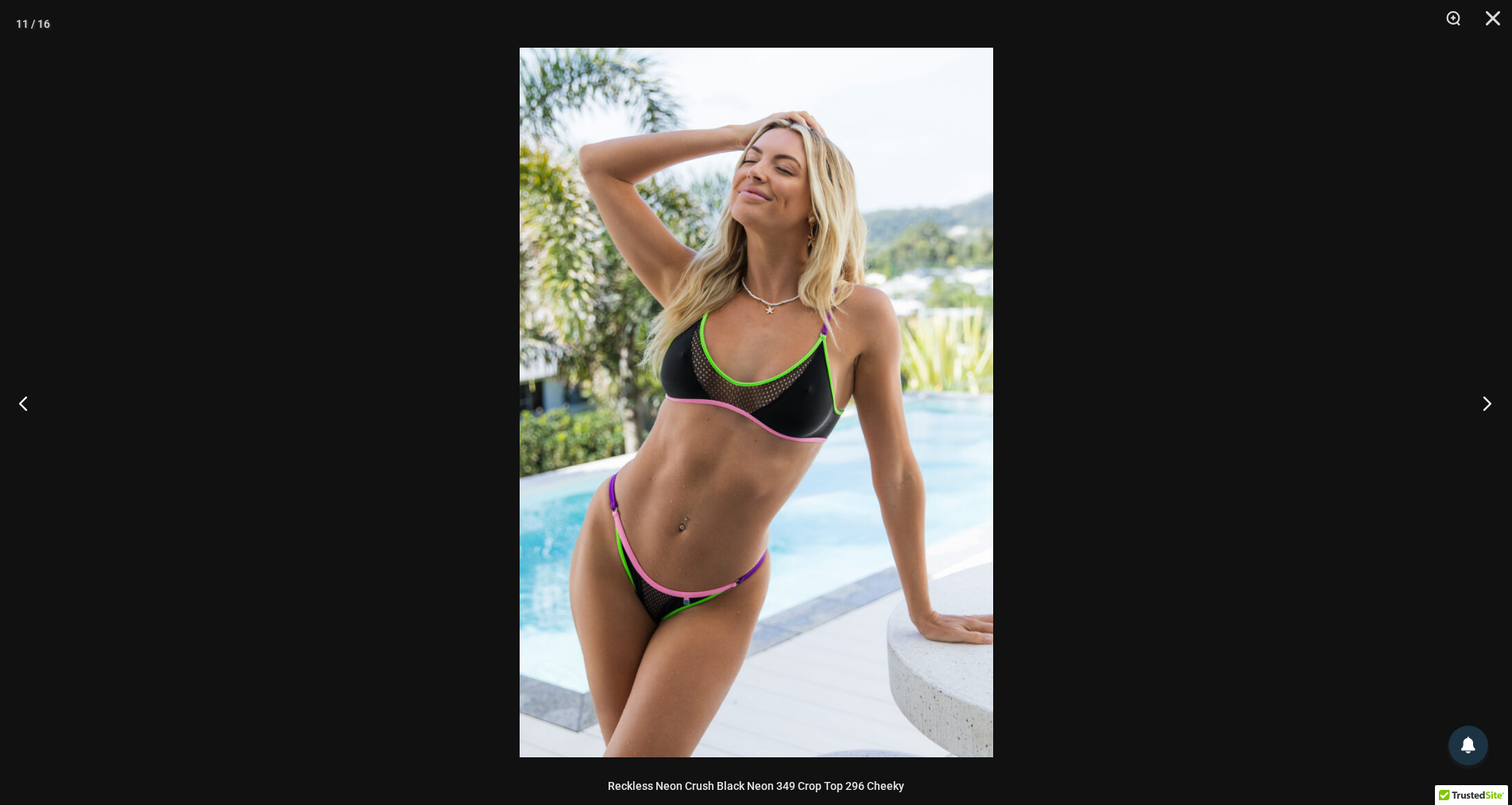
click at [1486, 401] on button "Next" at bounding box center [1483, 402] width 60 height 79
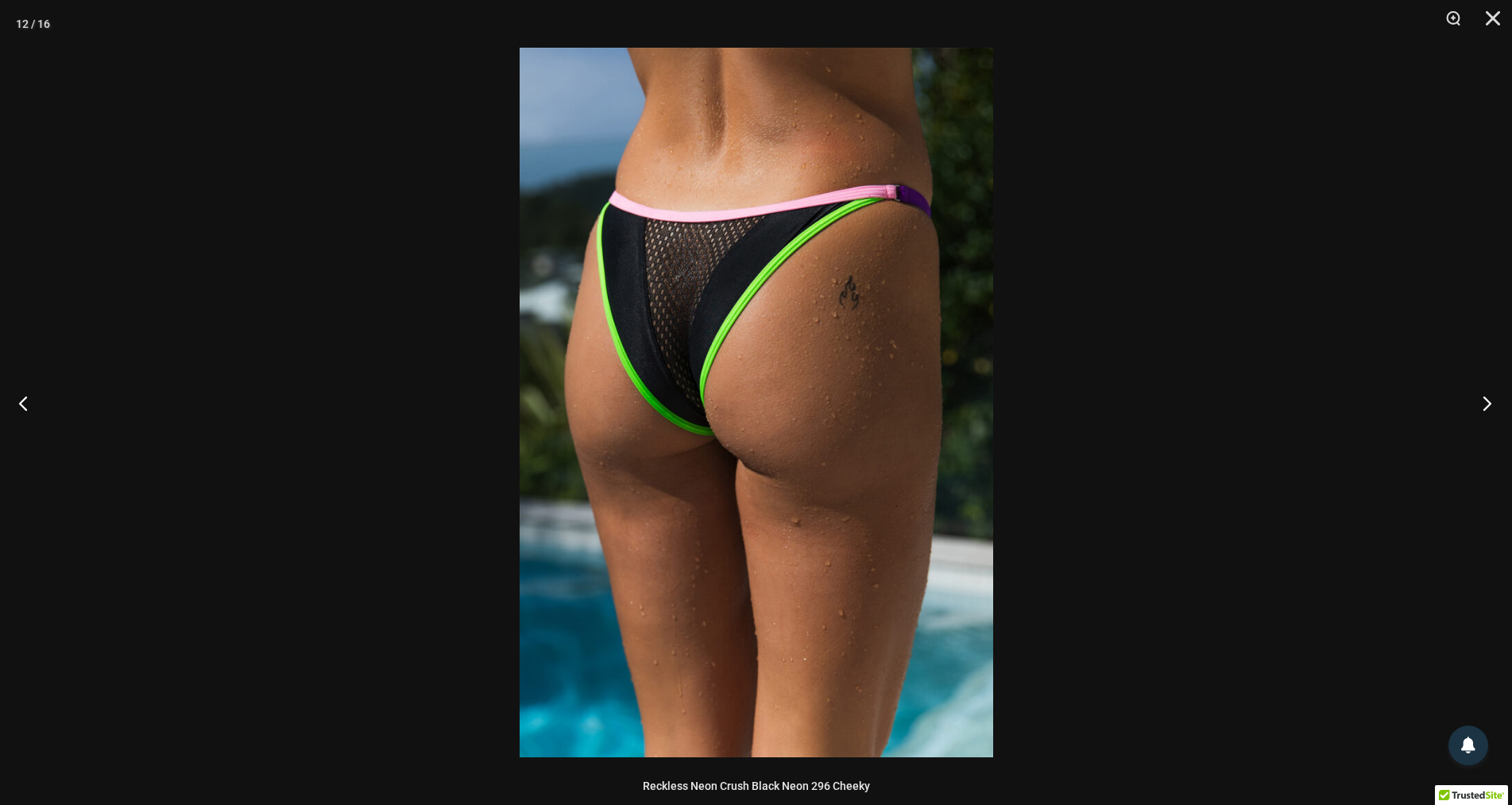
click at [1486, 401] on button "Next" at bounding box center [1483, 402] width 60 height 79
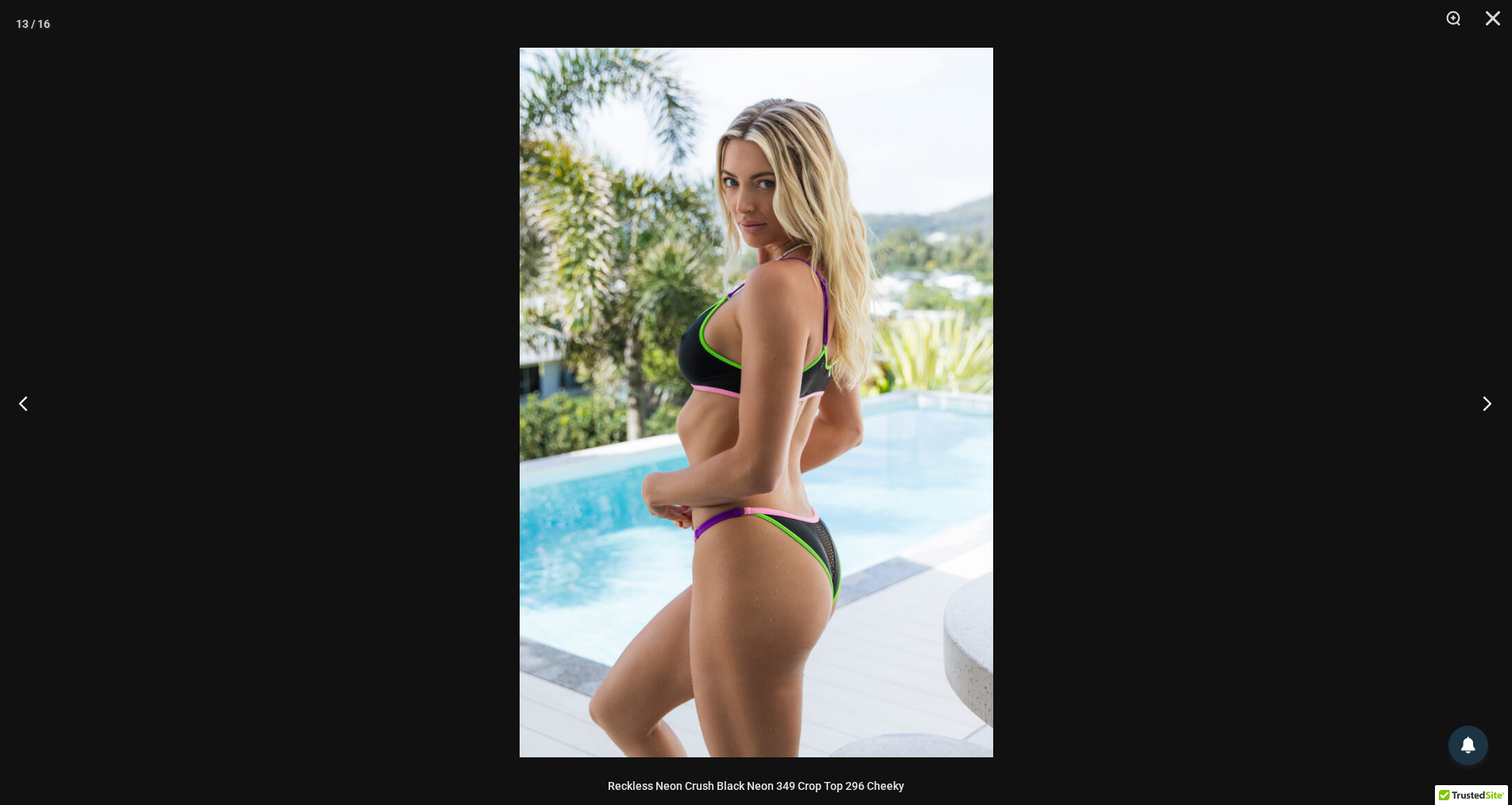
click at [1486, 401] on button "Next" at bounding box center [1483, 402] width 60 height 79
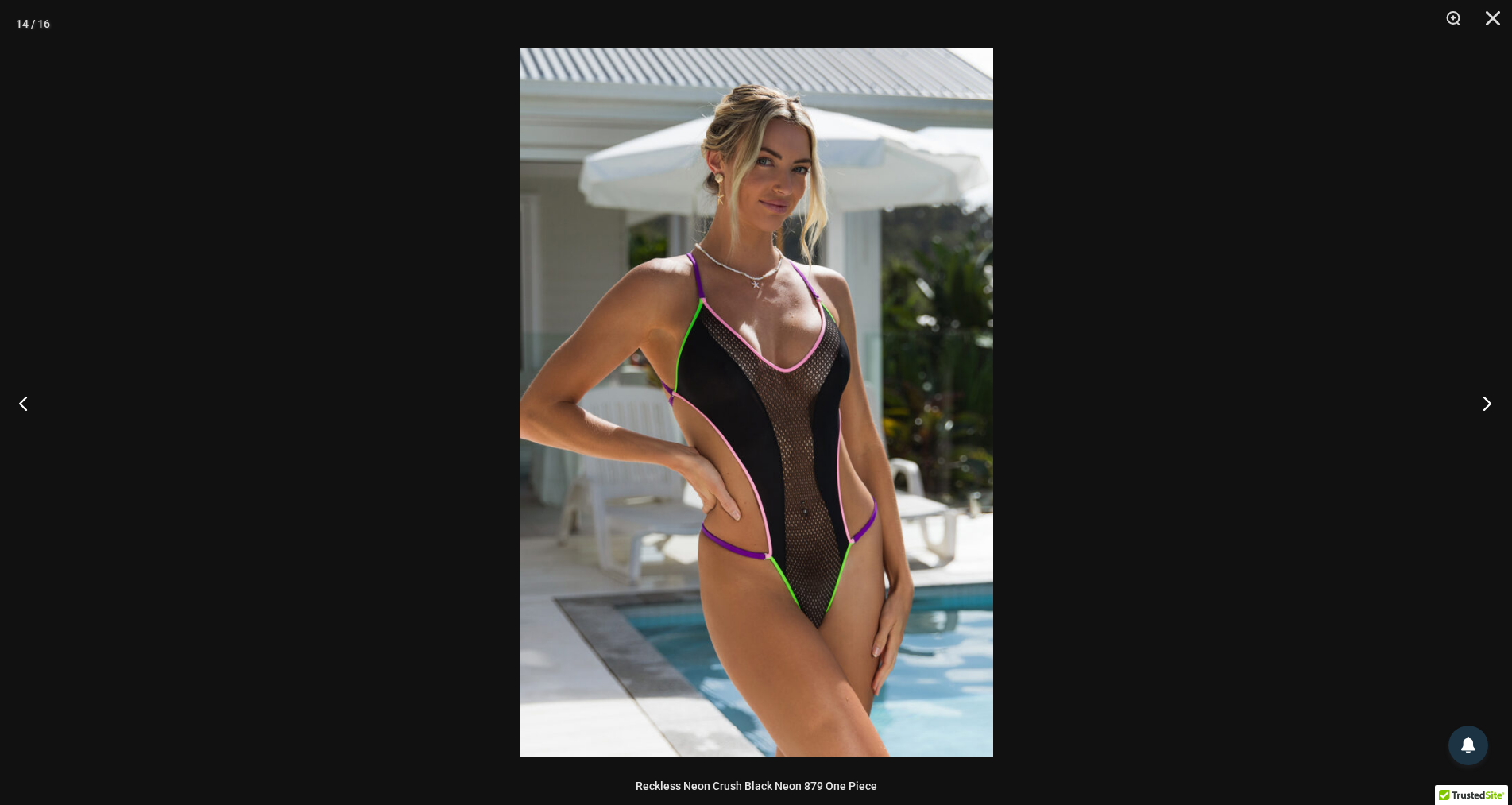
click at [1486, 401] on button "Next" at bounding box center [1483, 402] width 60 height 79
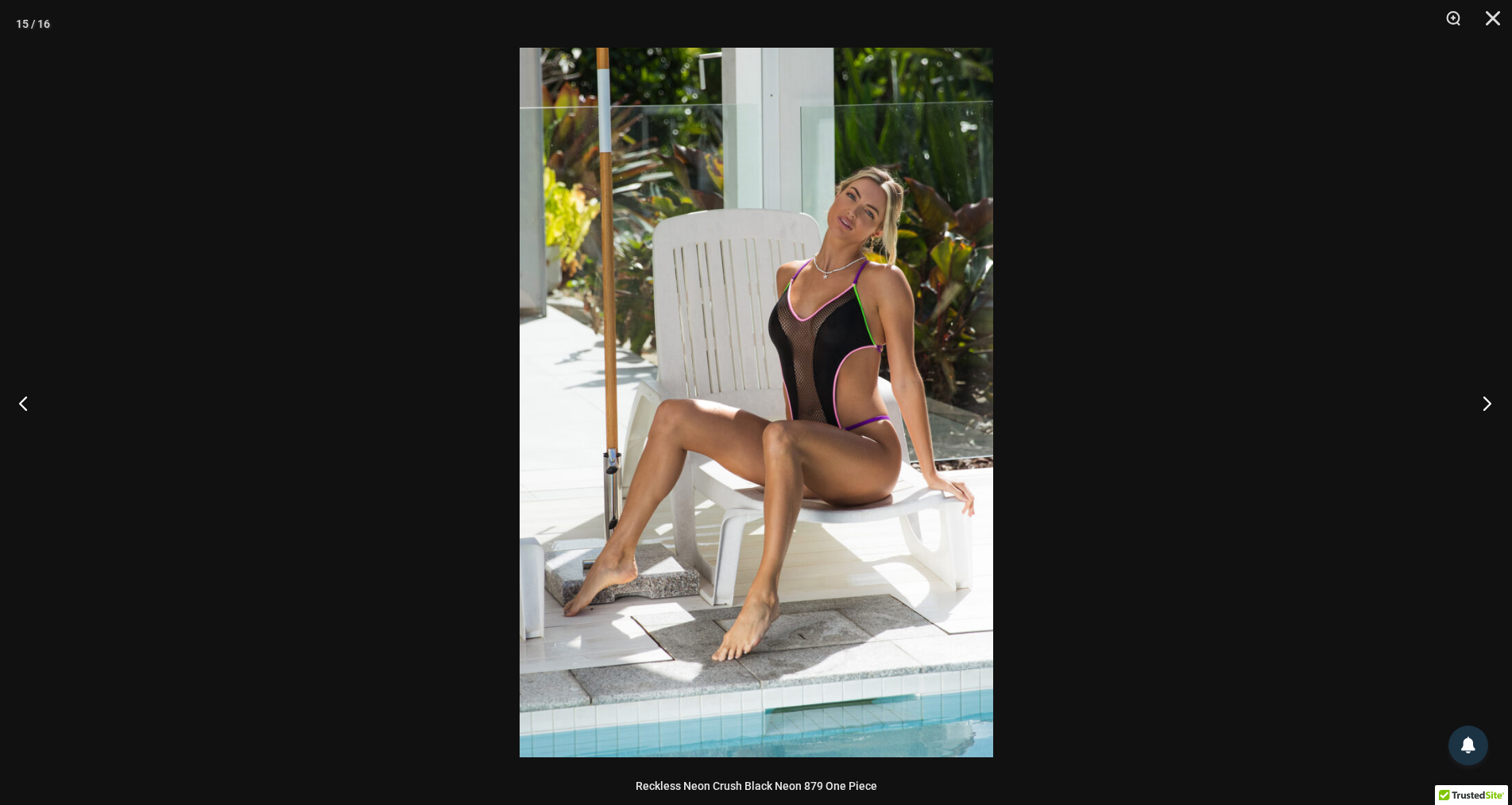
click at [1486, 401] on button "Next" at bounding box center [1483, 402] width 60 height 79
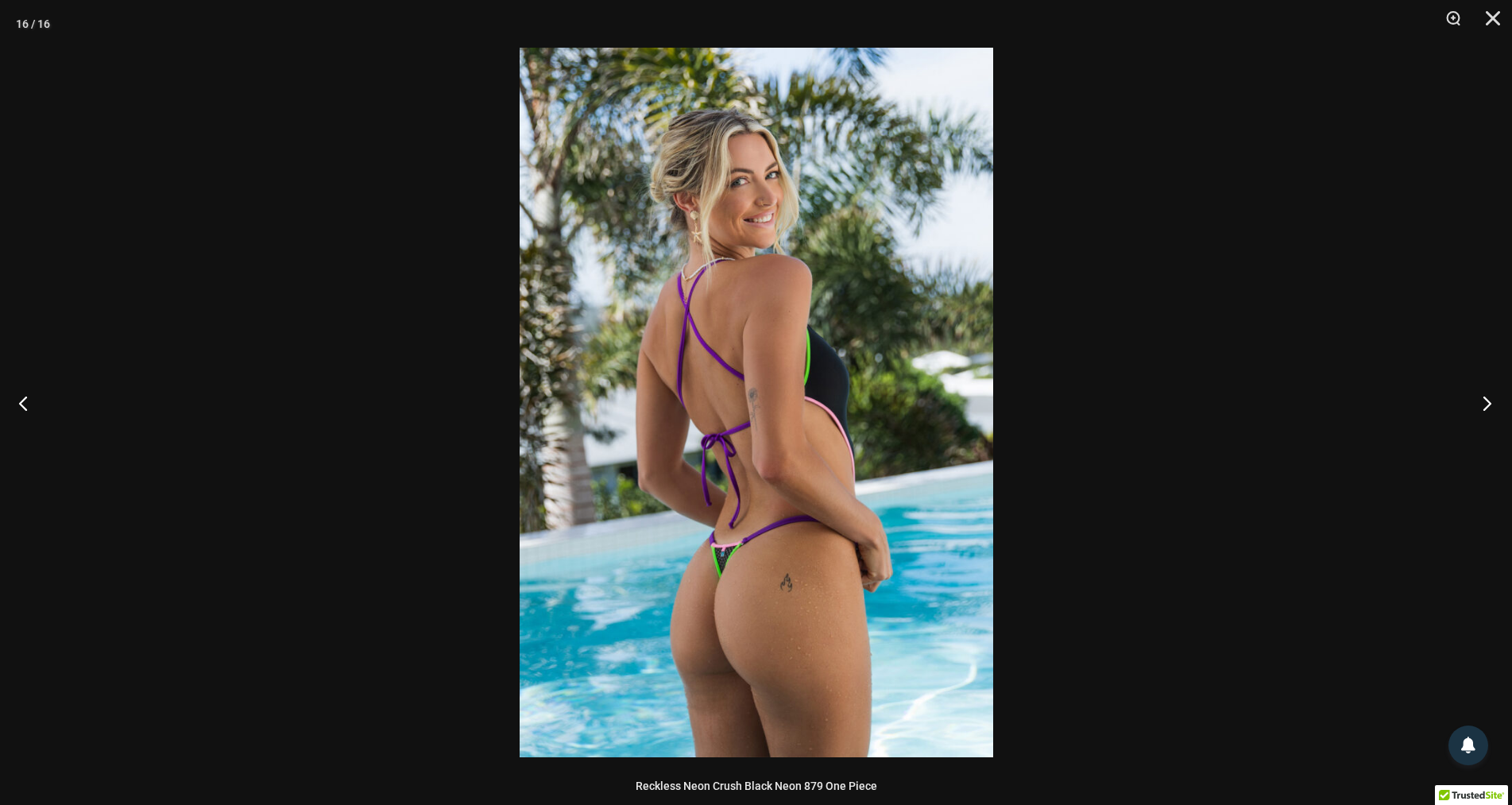
click at [1486, 401] on button "Next" at bounding box center [1483, 402] width 60 height 79
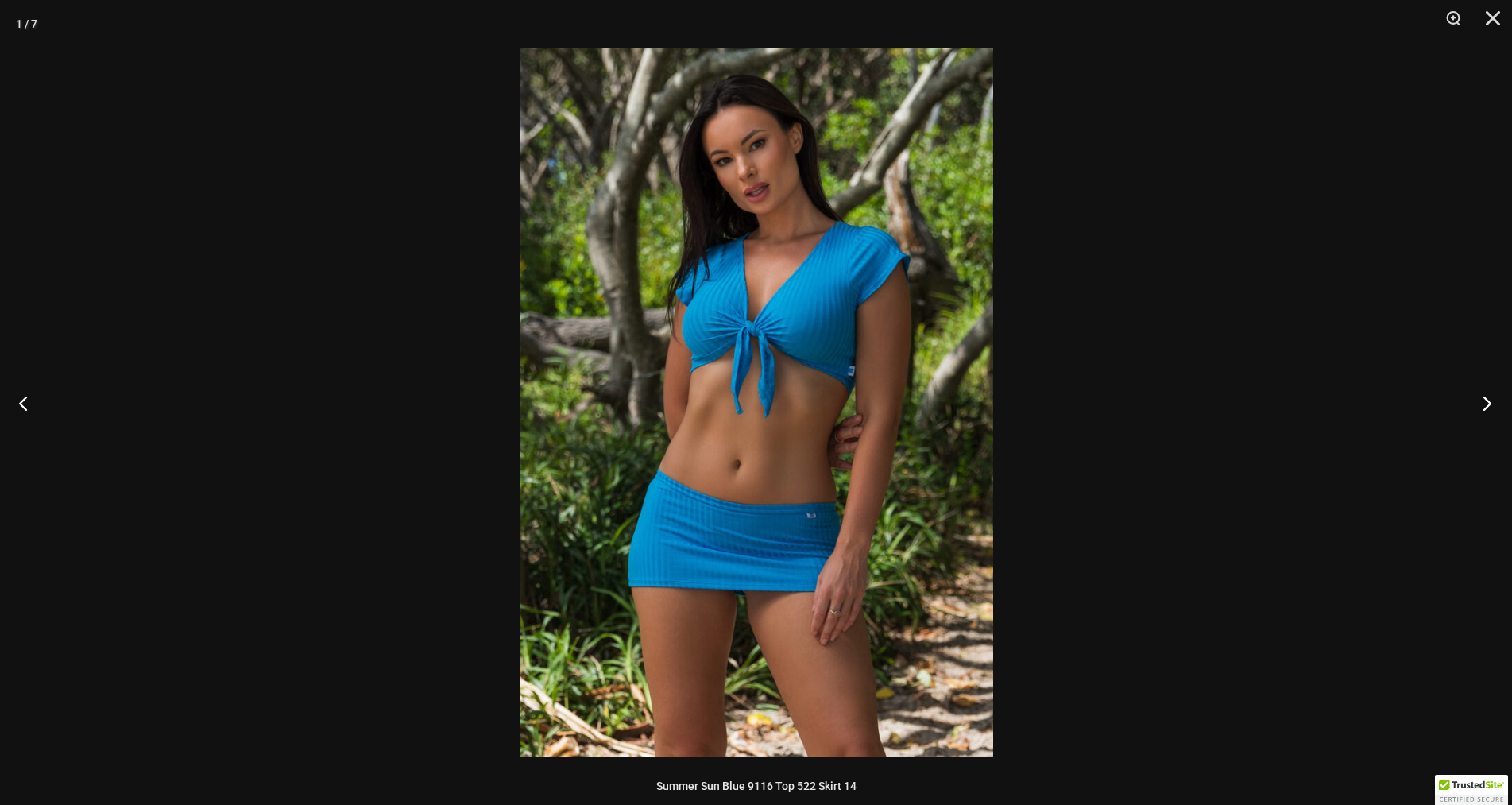
click at [1489, 402] on button "Next" at bounding box center [1483, 402] width 60 height 79
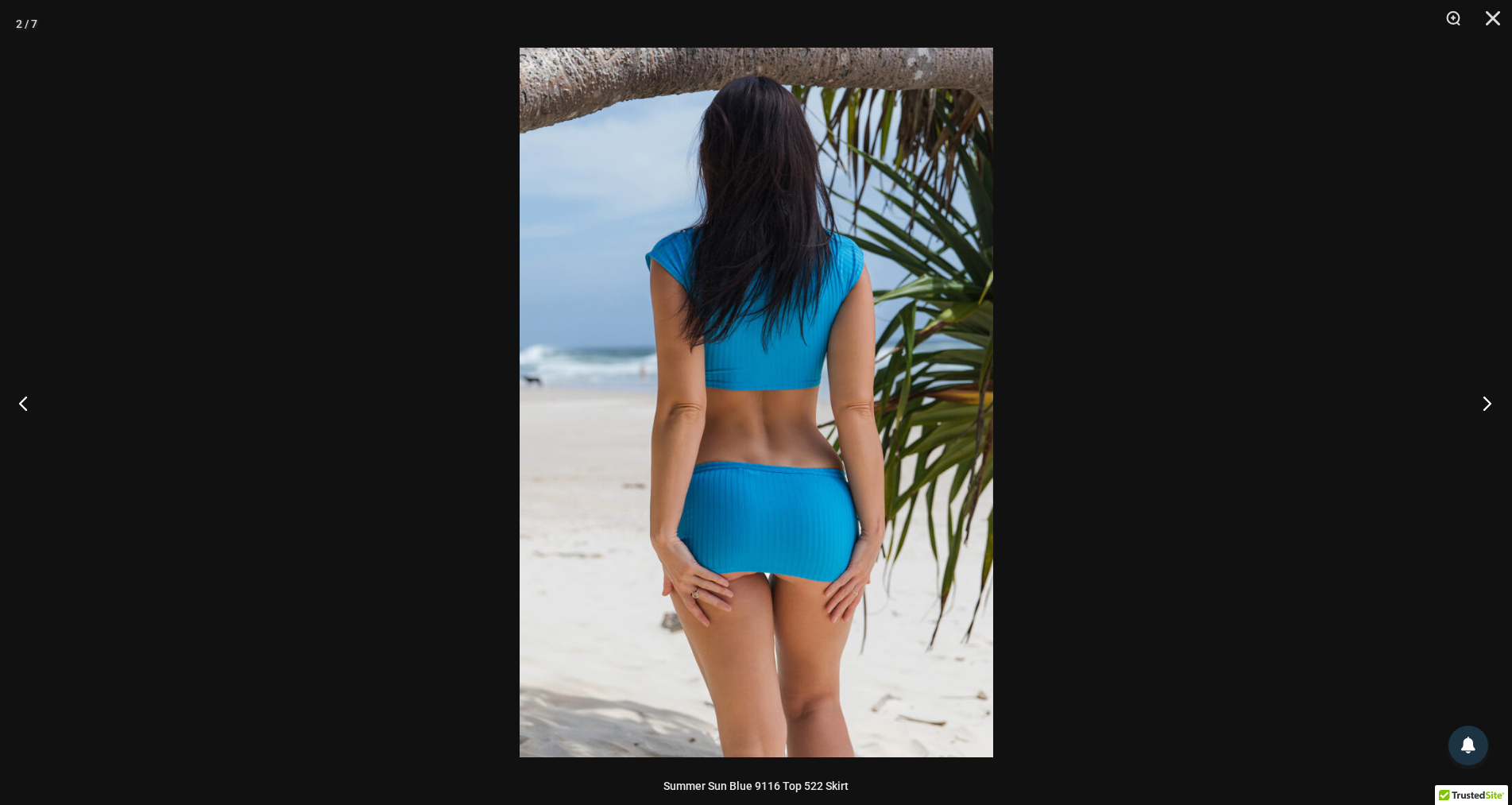
click at [1489, 402] on button "Next" at bounding box center [1483, 402] width 60 height 79
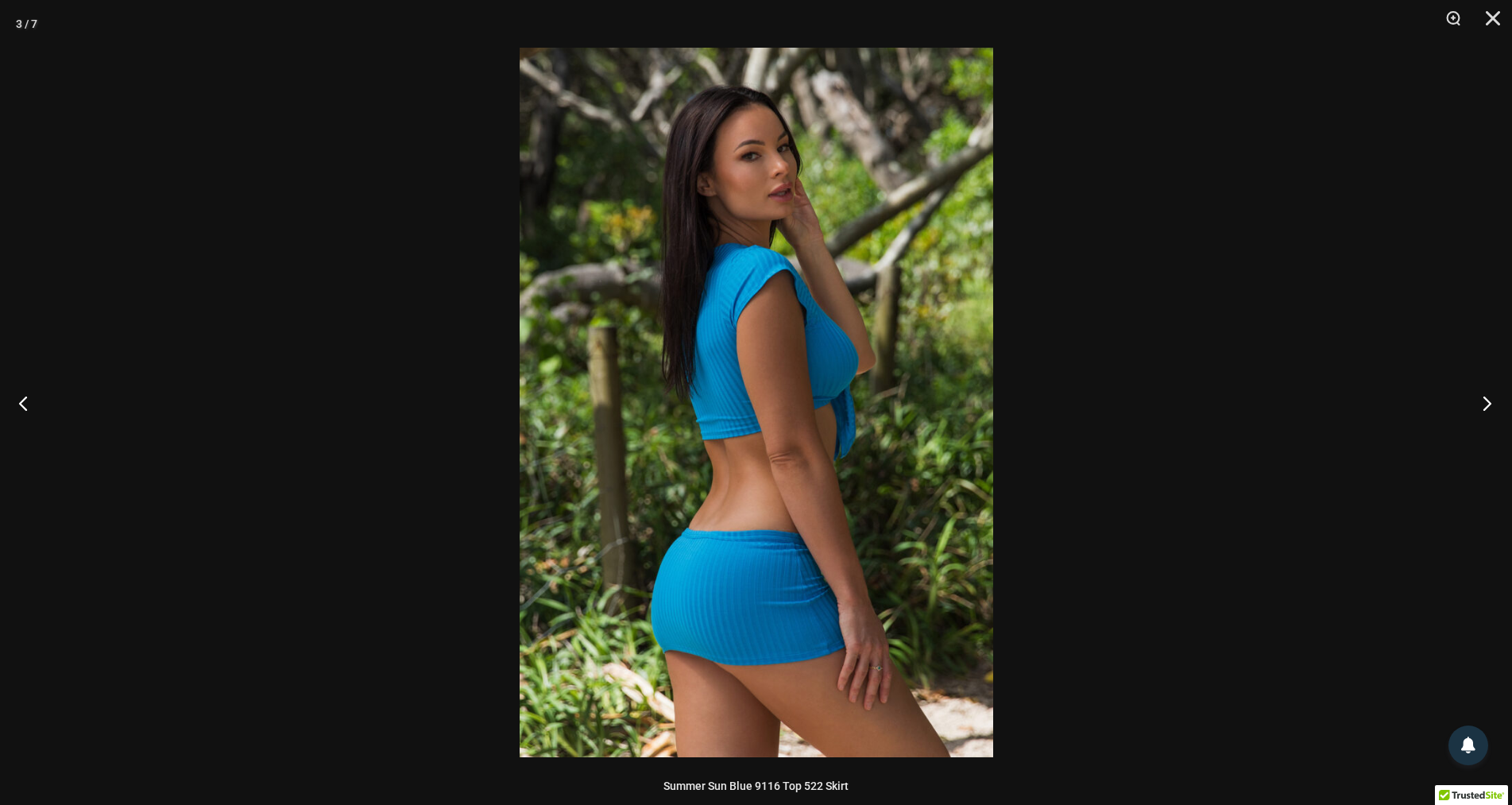
click at [1489, 402] on button "Next" at bounding box center [1483, 402] width 60 height 79
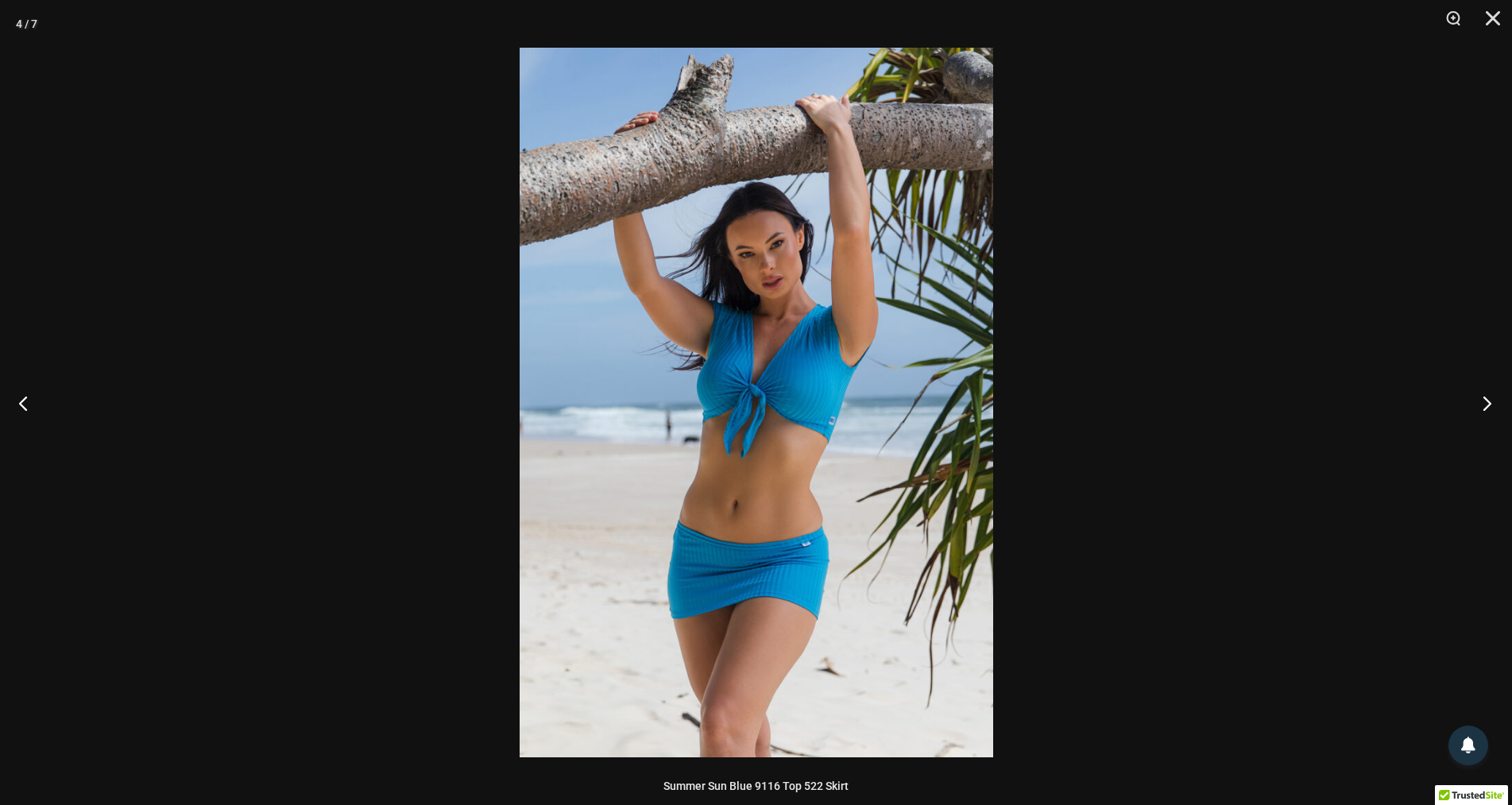
click at [1489, 402] on button "Next" at bounding box center [1483, 402] width 60 height 79
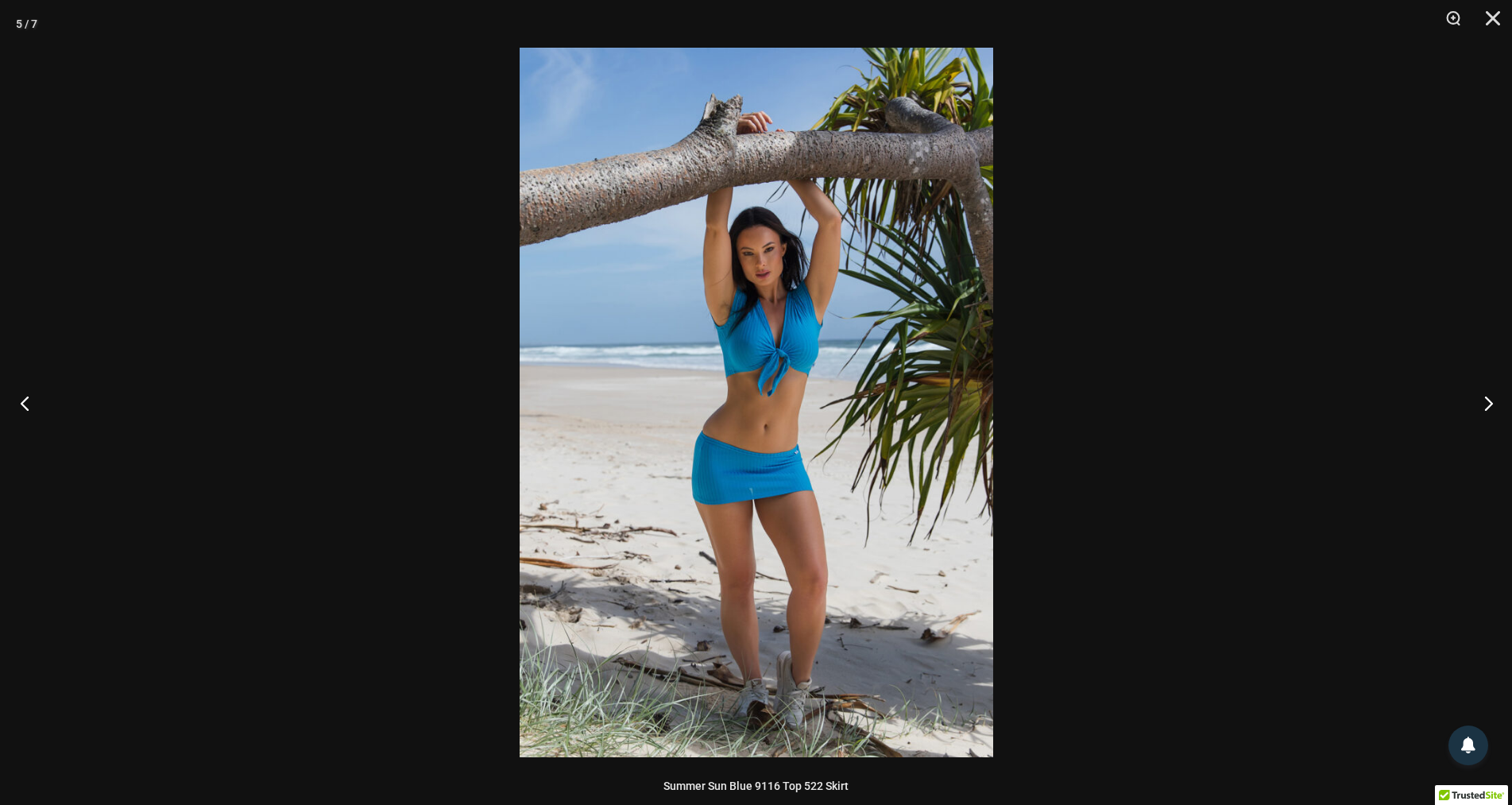
click at [25, 407] on button "Previous" at bounding box center [29, 402] width 60 height 79
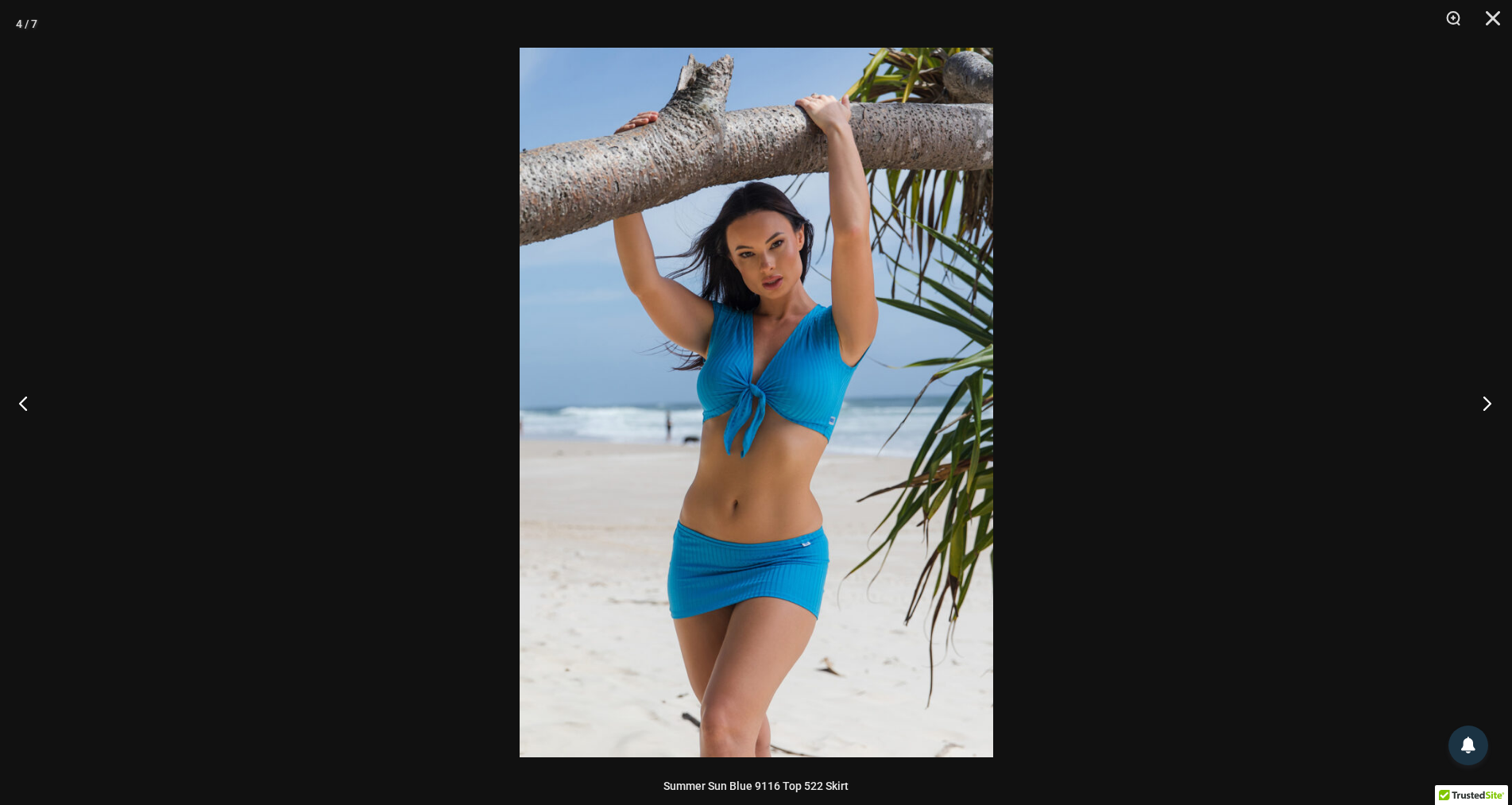
click at [1490, 401] on button "Next" at bounding box center [1483, 402] width 60 height 79
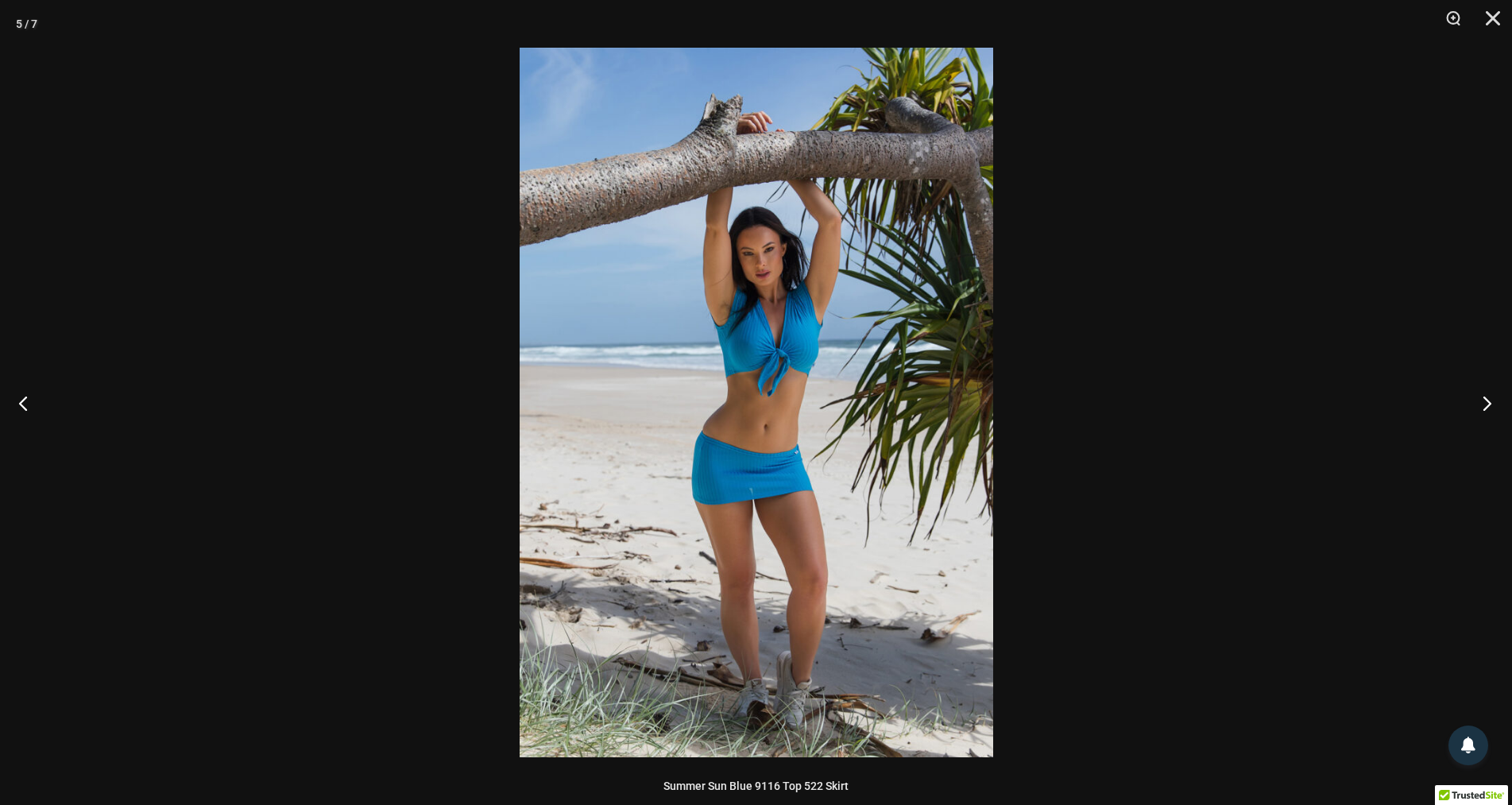
click at [1488, 402] on button "Next" at bounding box center [1483, 402] width 60 height 79
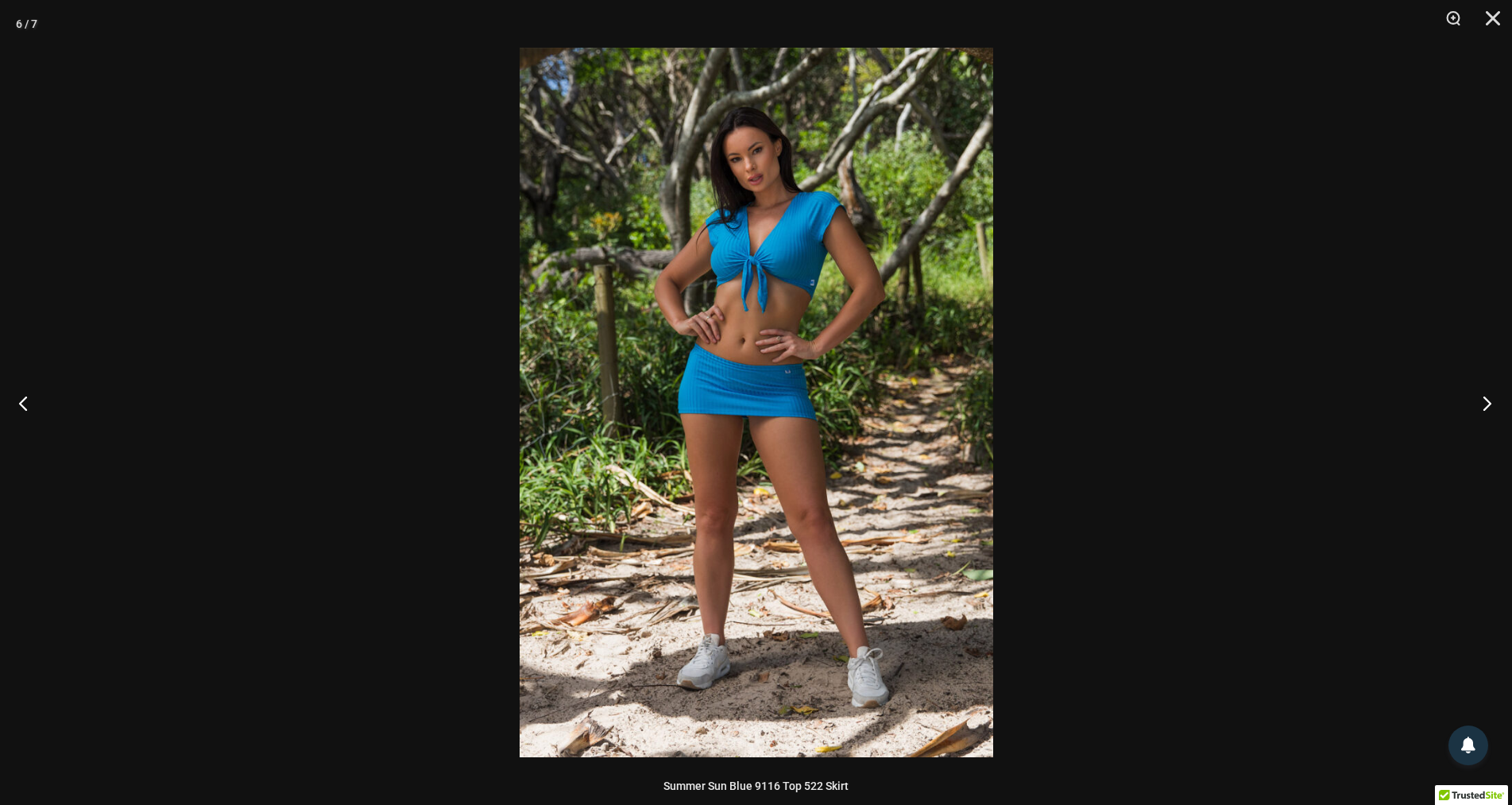
click at [1488, 406] on button "Next" at bounding box center [1483, 402] width 60 height 79
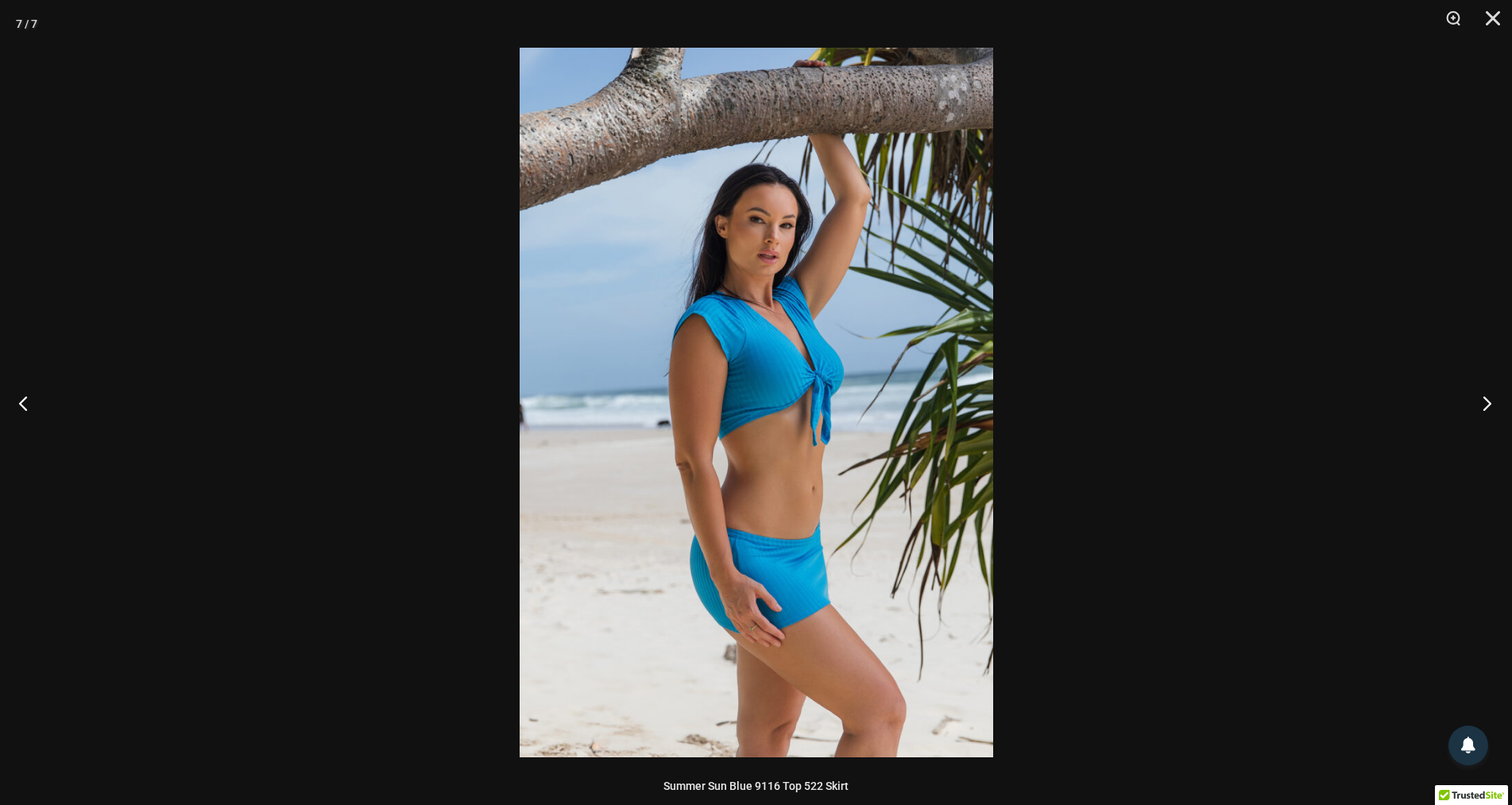
click at [1488, 406] on button "Next" at bounding box center [1483, 402] width 60 height 79
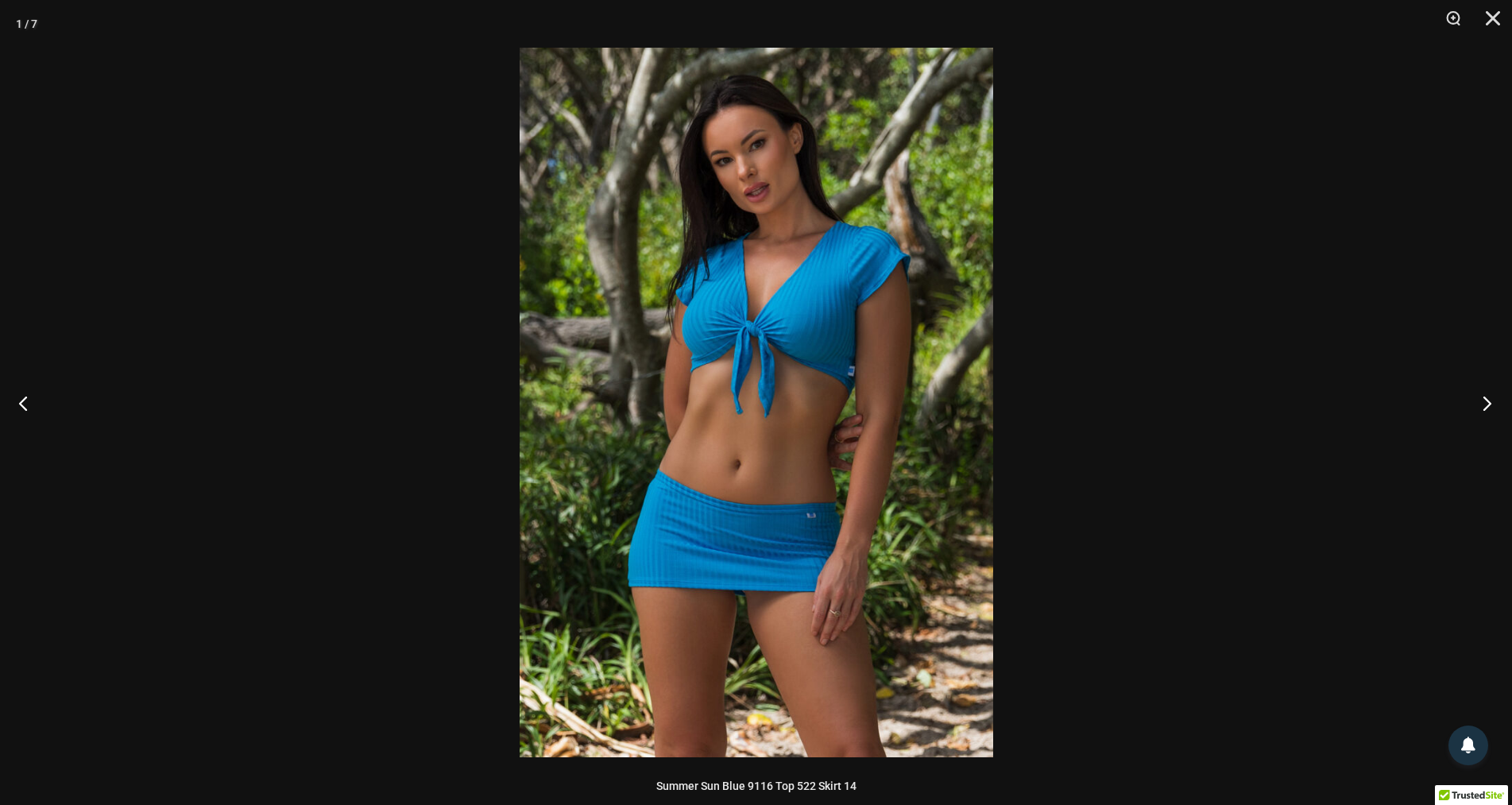
click at [1488, 406] on button "Next" at bounding box center [1483, 402] width 60 height 79
